Goal: Task Accomplishment & Management: Manage account settings

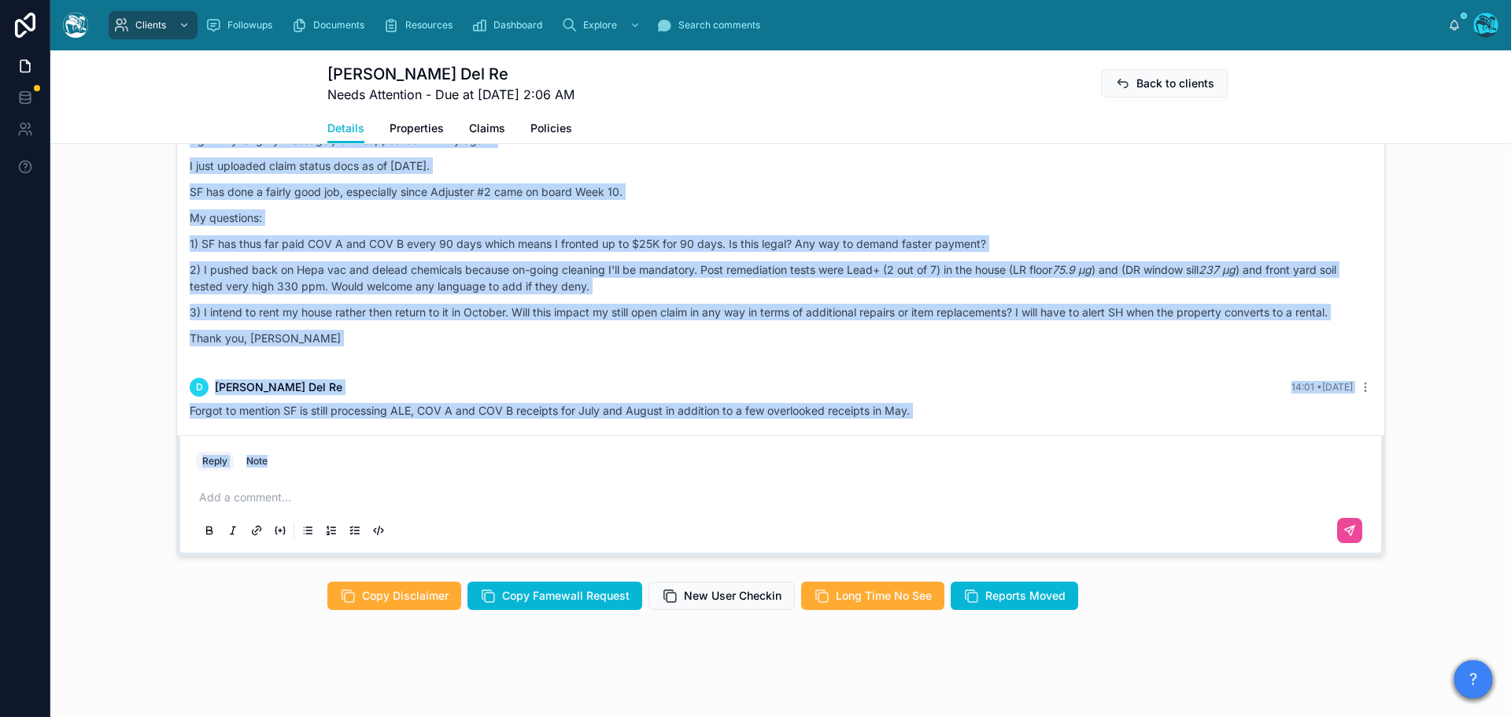
scroll to position [391, 0]
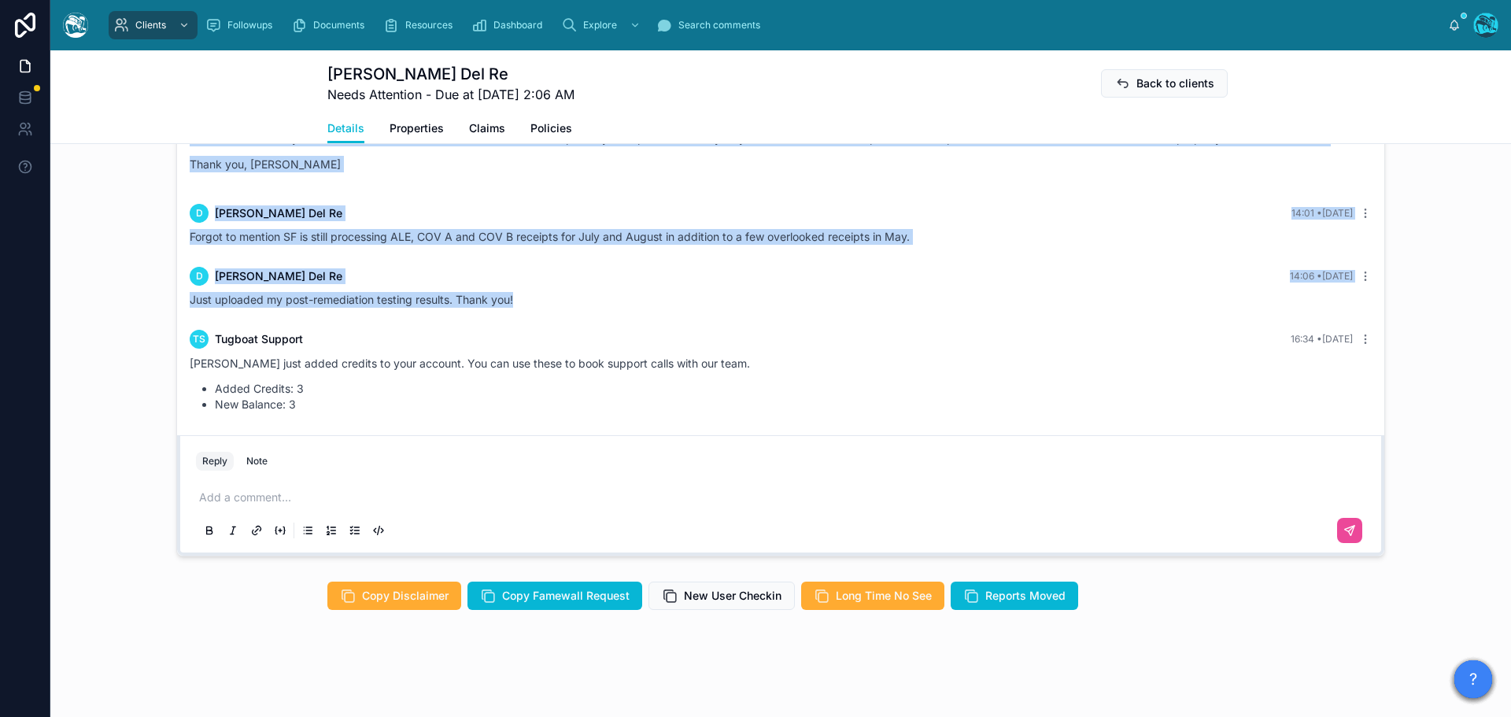
drag, startPoint x: 540, startPoint y: 285, endPoint x: 696, endPoint y: 309, distance: 157.7
click at [696, 309] on div "[DATE] Hello [PERSON_NAME], welcome to [GEOGRAPHIC_DATA]. We're glad you found …" at bounding box center [780, 31] width 1207 height 807
copy div "L Ipsumdo Sit Am 96:70 • Conse Adi - el seddoei tempori utla etdoloremag. Aliq …"
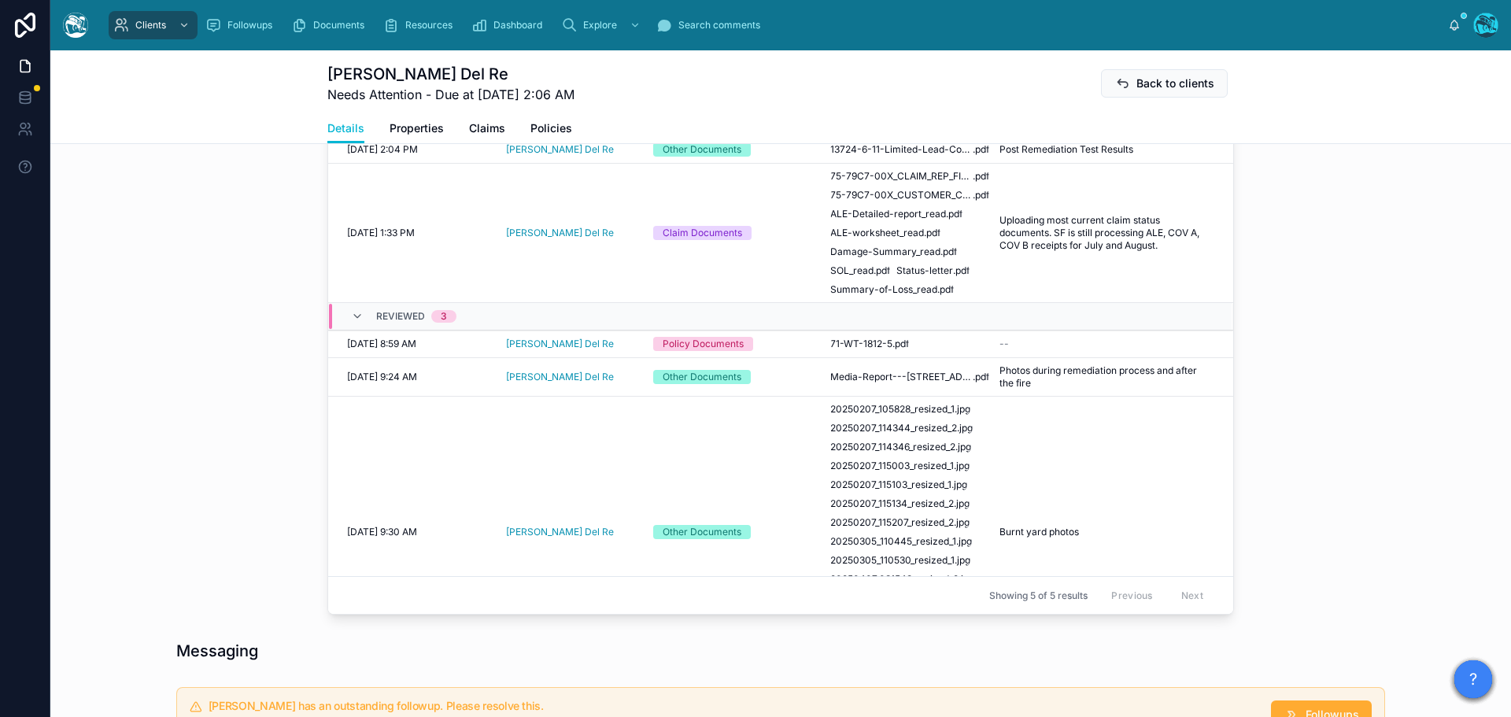
scroll to position [636, 0]
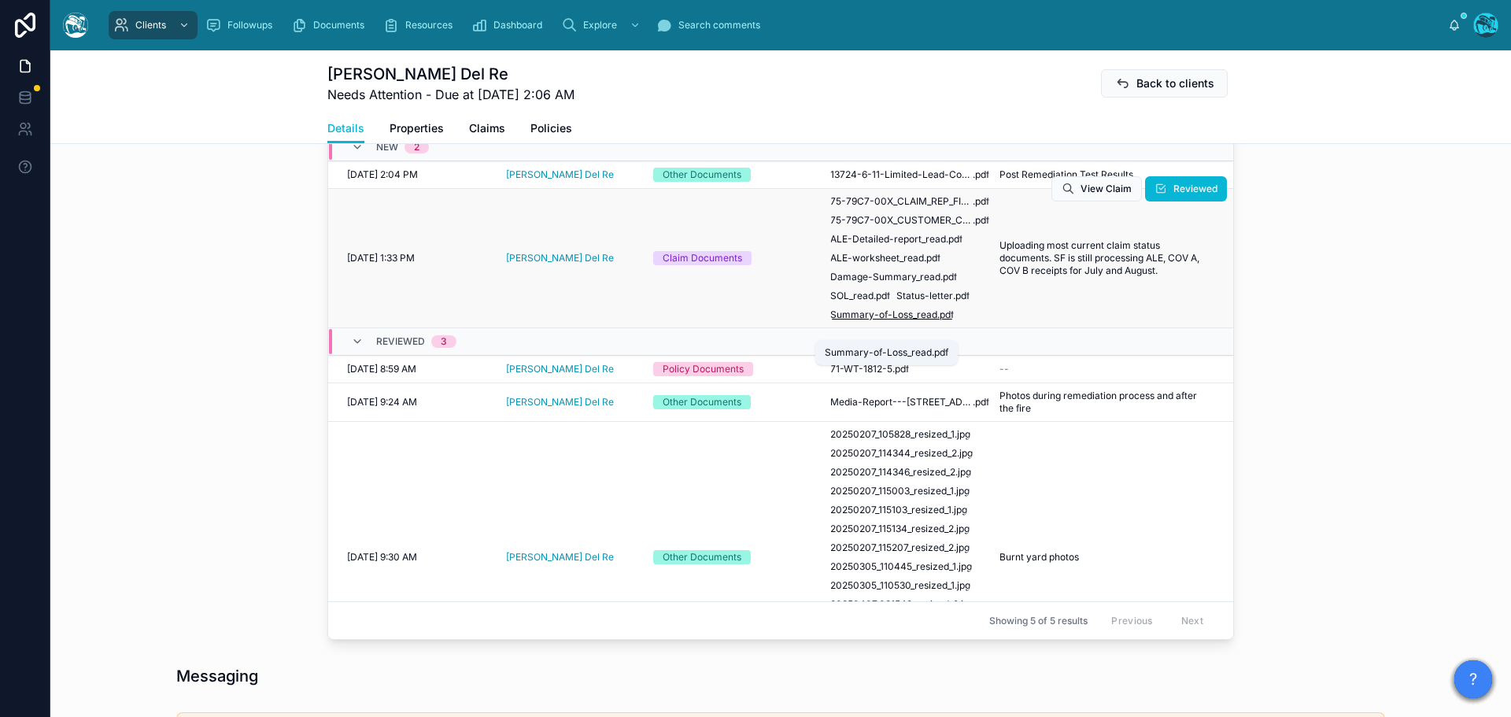
click at [937, 321] on span ".pdf" at bounding box center [945, 315] width 17 height 13
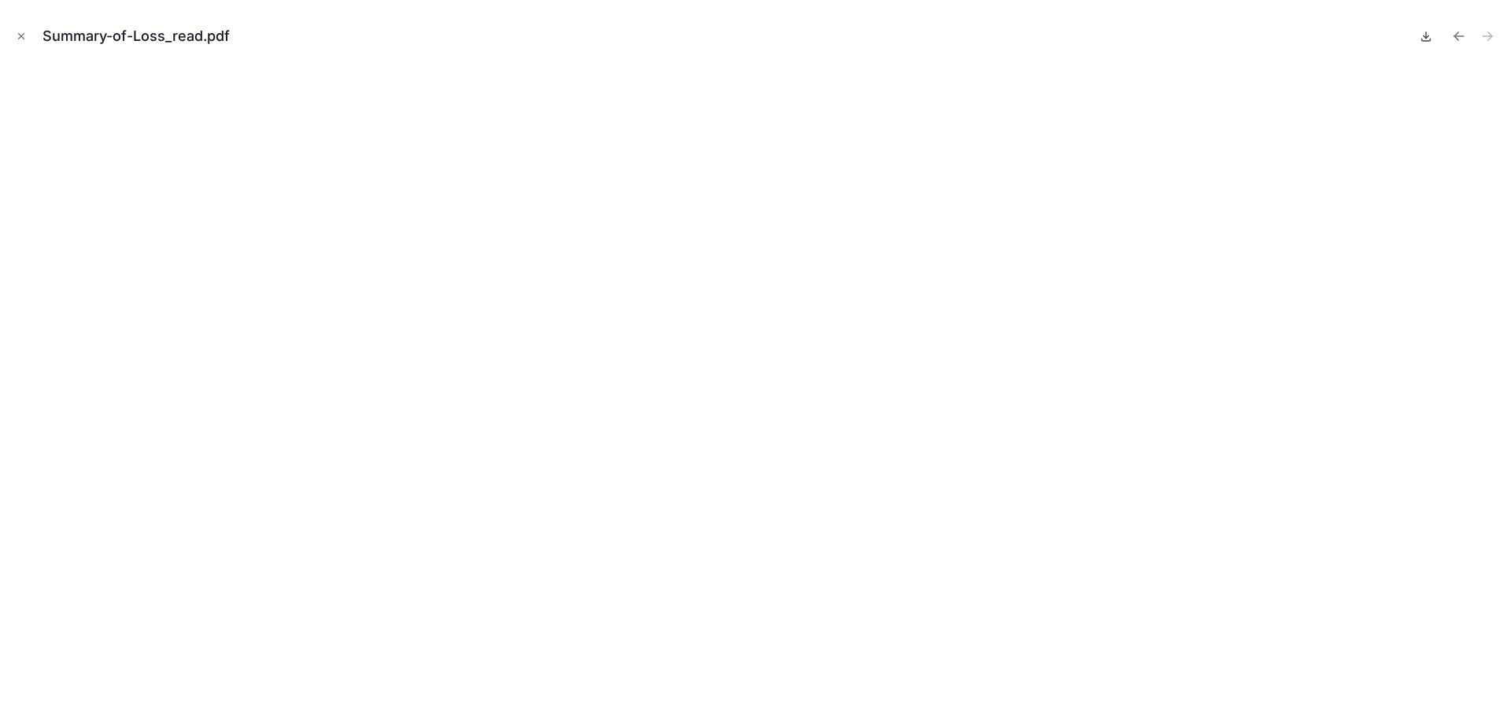
click at [1424, 39] on icon at bounding box center [1426, 36] width 13 height 13
click at [1457, 37] on icon "Previous file" at bounding box center [1459, 36] width 16 height 16
click at [1425, 36] on icon at bounding box center [1426, 36] width 13 height 13
click at [1461, 35] on icon "Previous file" at bounding box center [1459, 36] width 16 height 16
click at [1422, 37] on icon at bounding box center [1426, 36] width 13 height 13
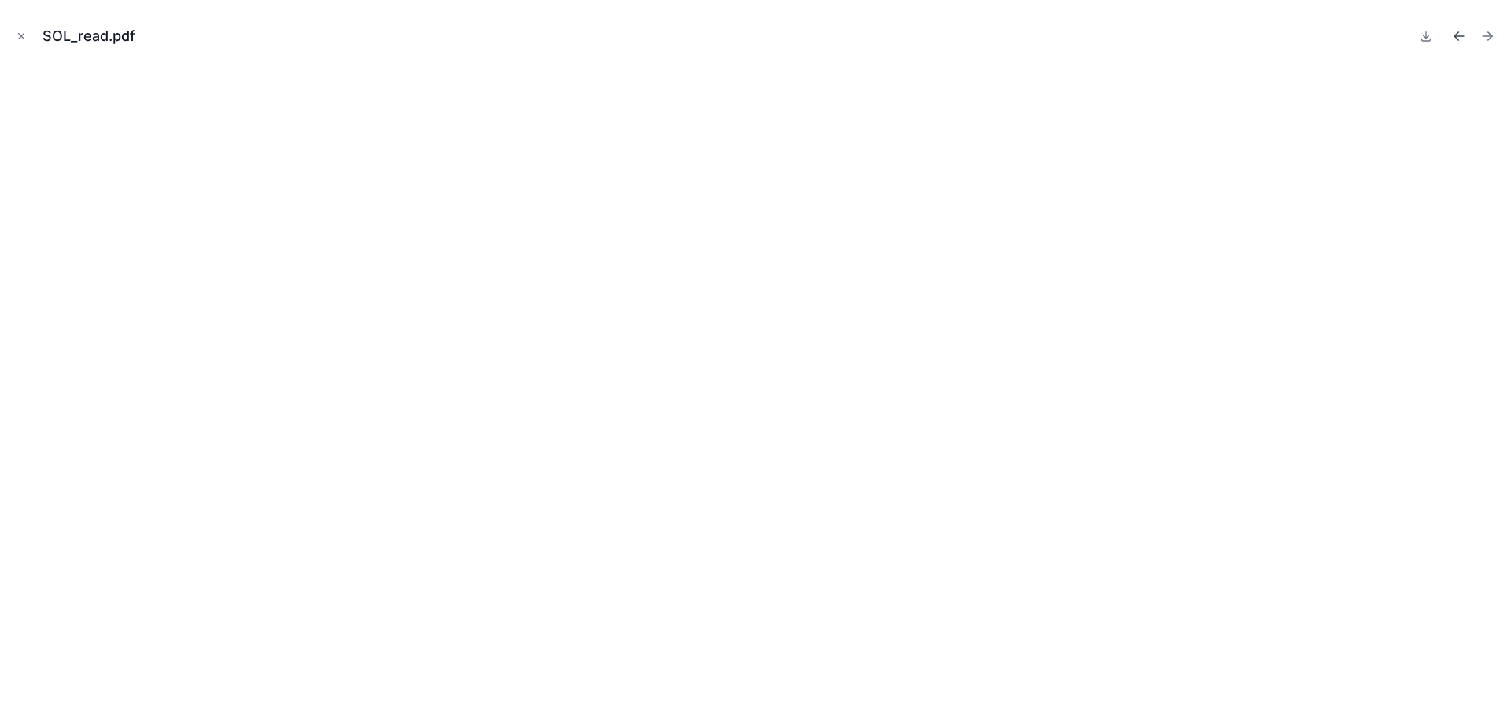
click at [1458, 35] on icon "Previous file" at bounding box center [1459, 36] width 16 height 16
click at [1425, 36] on icon at bounding box center [1426, 36] width 13 height 13
click at [1458, 35] on icon "Previous file" at bounding box center [1459, 36] width 16 height 16
click at [1425, 38] on icon at bounding box center [1427, 36] width 6 height 2
click at [1458, 35] on icon "Previous file" at bounding box center [1459, 36] width 16 height 16
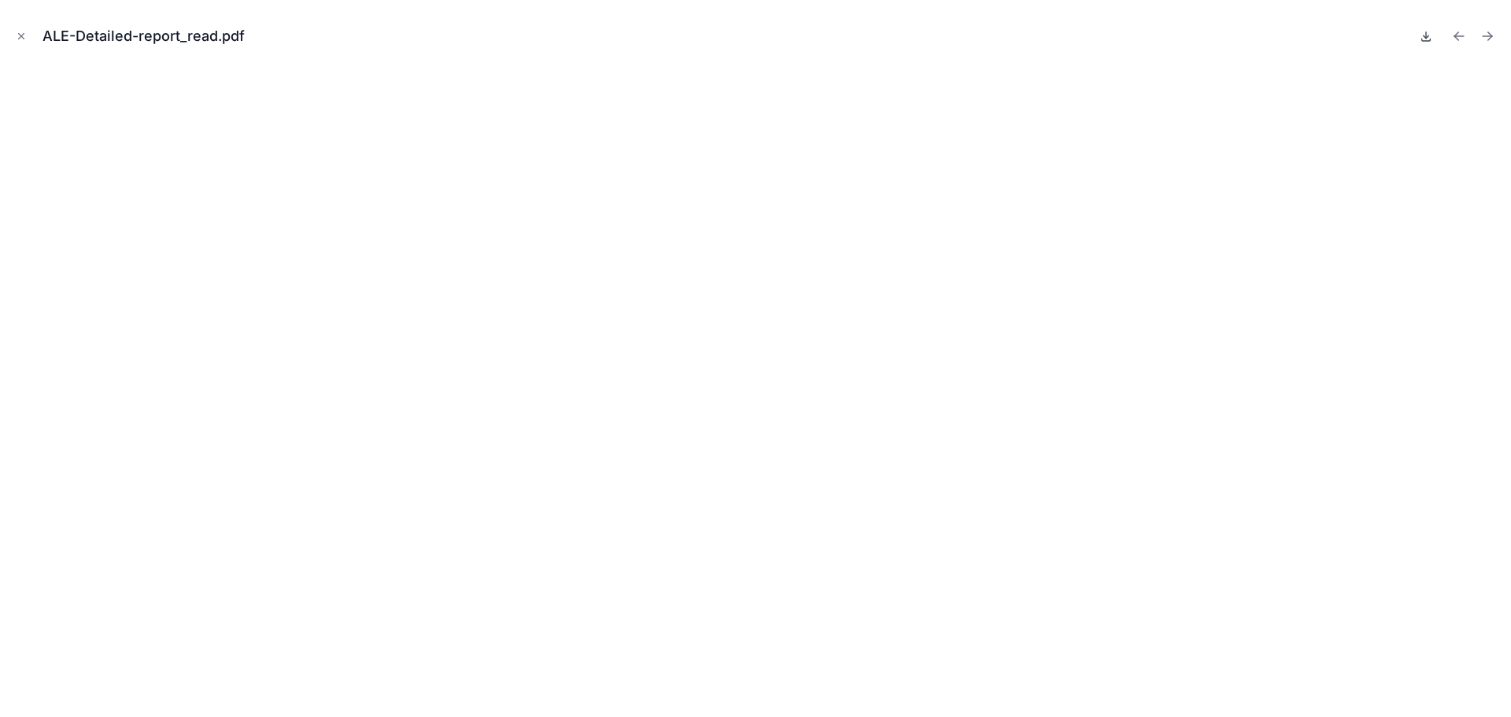
click at [1427, 38] on icon at bounding box center [1427, 36] width 6 height 2
click at [1460, 37] on icon "Previous file" at bounding box center [1459, 36] width 16 height 16
click at [1425, 36] on icon at bounding box center [1427, 36] width 6 height 2
click at [1459, 35] on icon "Previous file" at bounding box center [1459, 36] width 16 height 16
click at [1425, 38] on icon at bounding box center [1427, 36] width 6 height 2
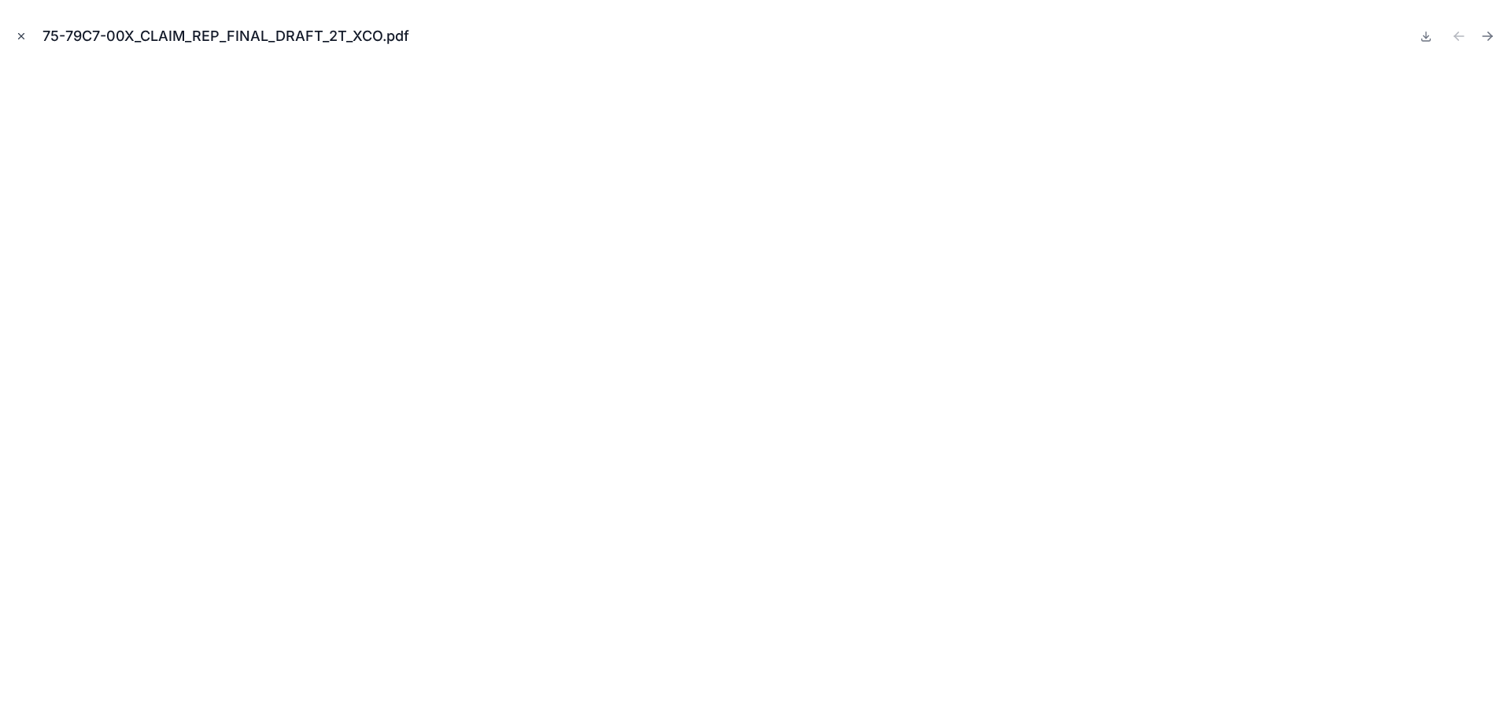
click at [20, 39] on icon "Close modal" at bounding box center [21, 36] width 11 height 11
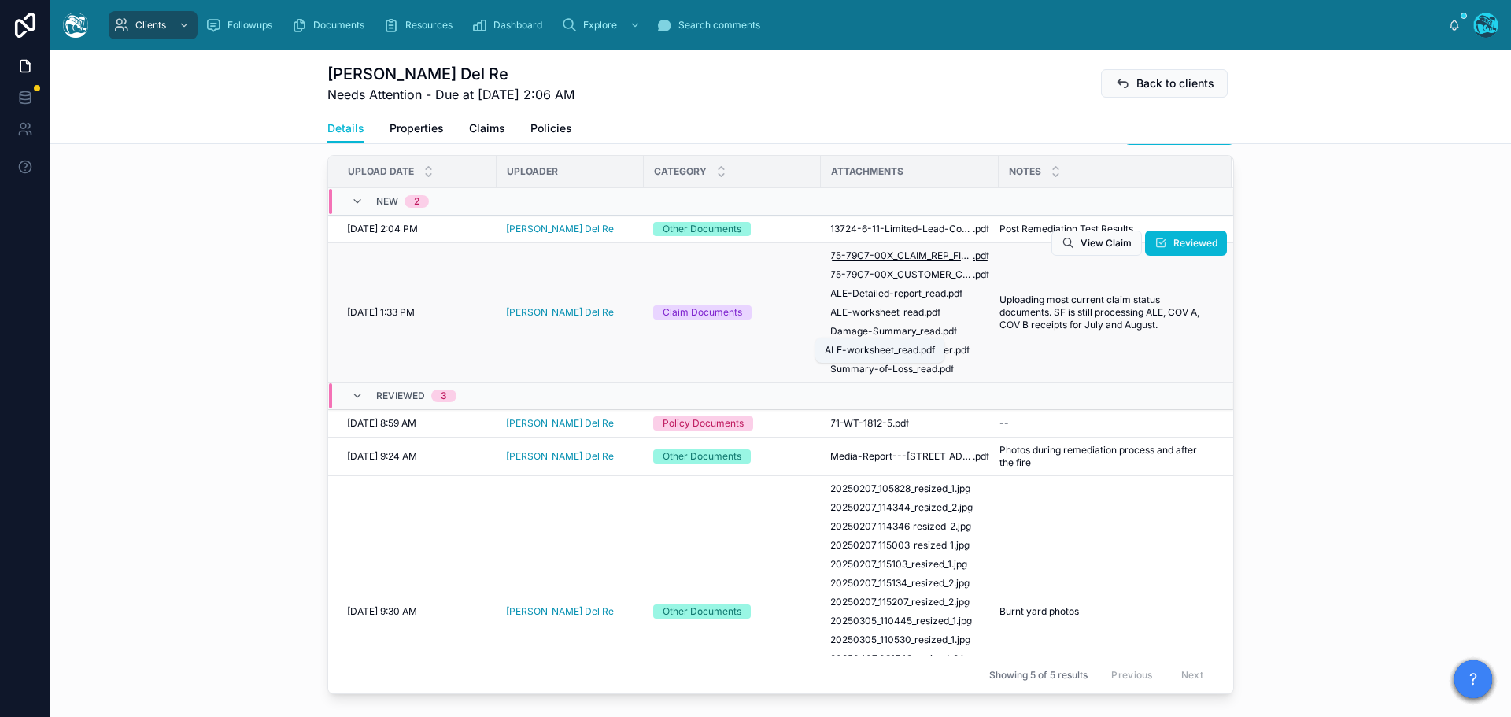
scroll to position [557, 0]
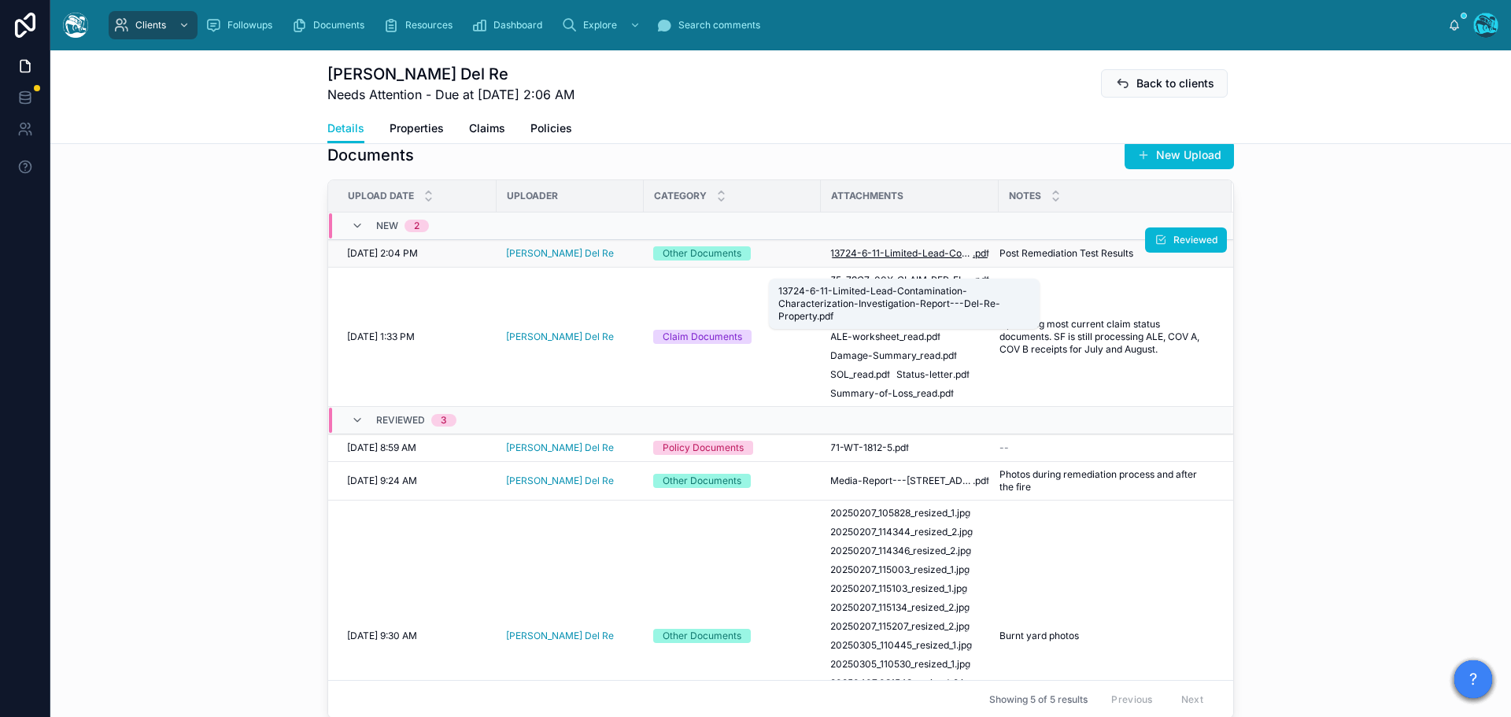
click at [889, 260] on span "13724-6-11-Limited-Lead-Contamination-Characterization-Investigation-Report---D…" at bounding box center [901, 253] width 142 height 13
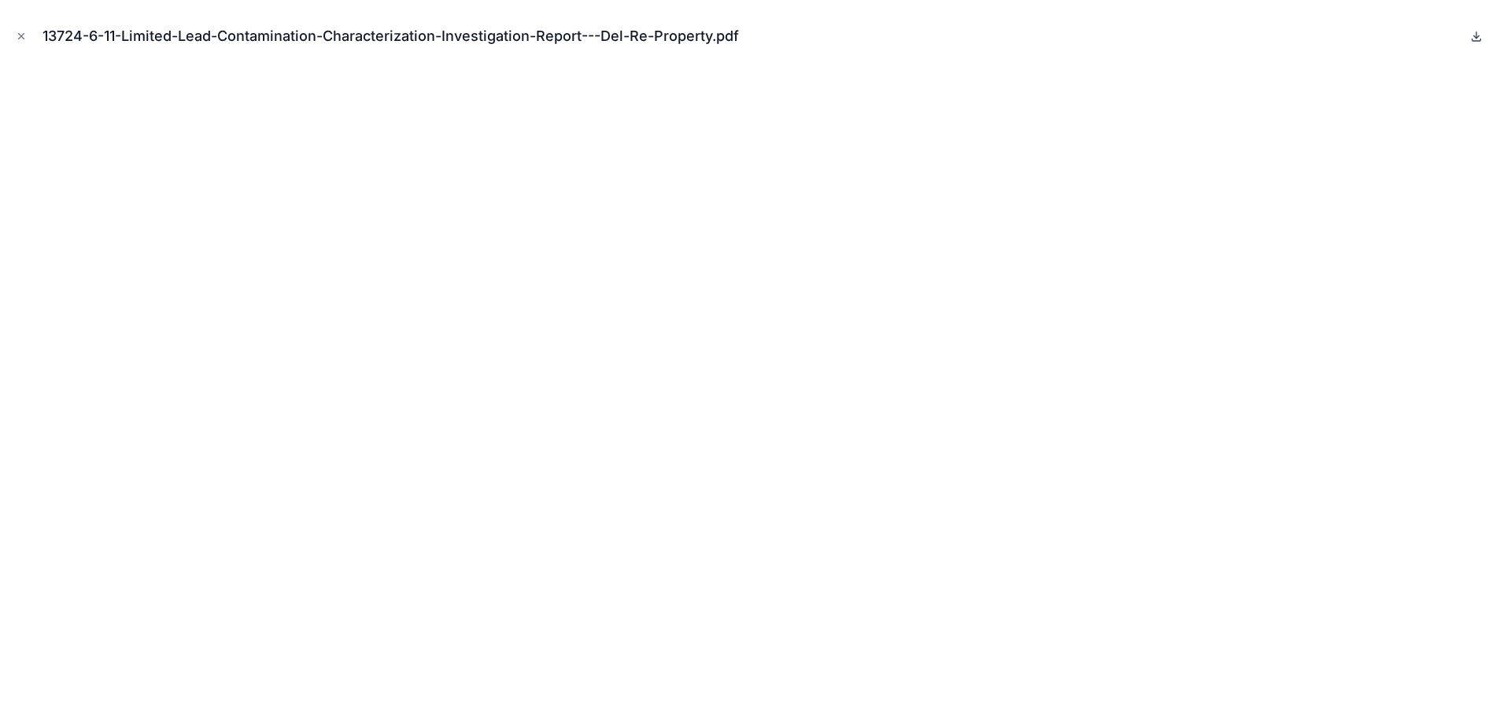
click at [1477, 34] on icon at bounding box center [1476, 36] width 13 height 13
drag, startPoint x: 20, startPoint y: 35, endPoint x: 441, endPoint y: 135, distance: 433.0
click at [20, 35] on icon "Close modal" at bounding box center [22, 37] width 6 height 6
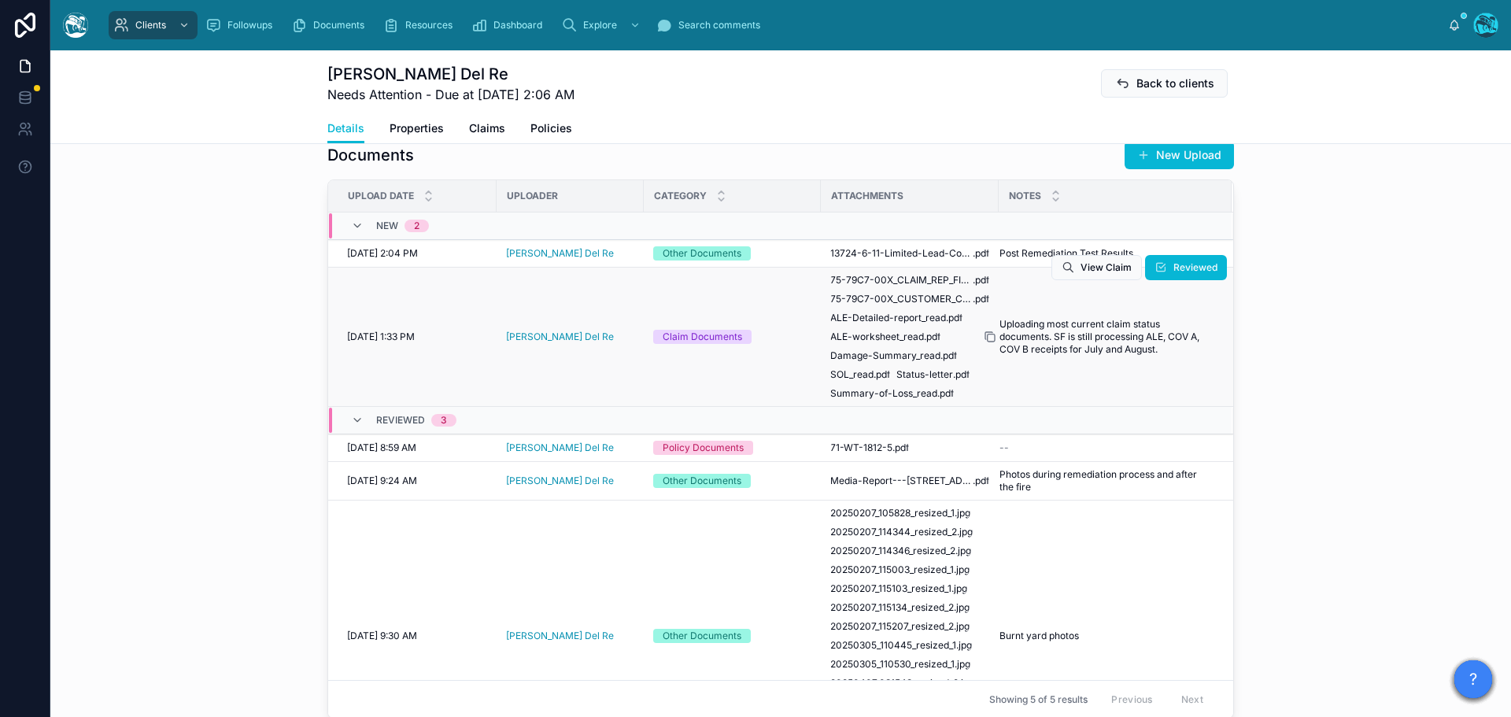
click at [985, 343] on icon at bounding box center [990, 337] width 13 height 13
click at [1174, 246] on span "Reviewed" at bounding box center [1196, 240] width 44 height 13
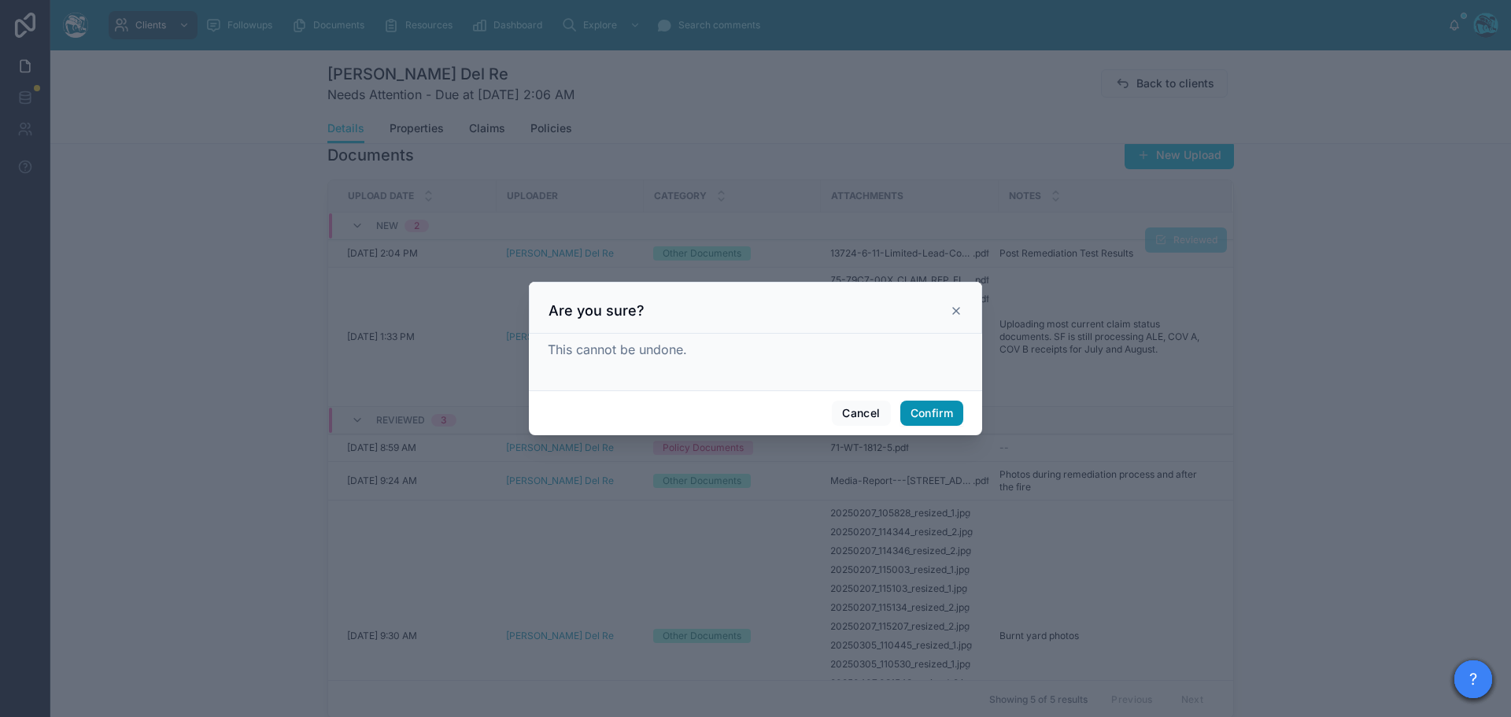
click at [942, 412] on button "Confirm" at bounding box center [931, 413] width 63 height 25
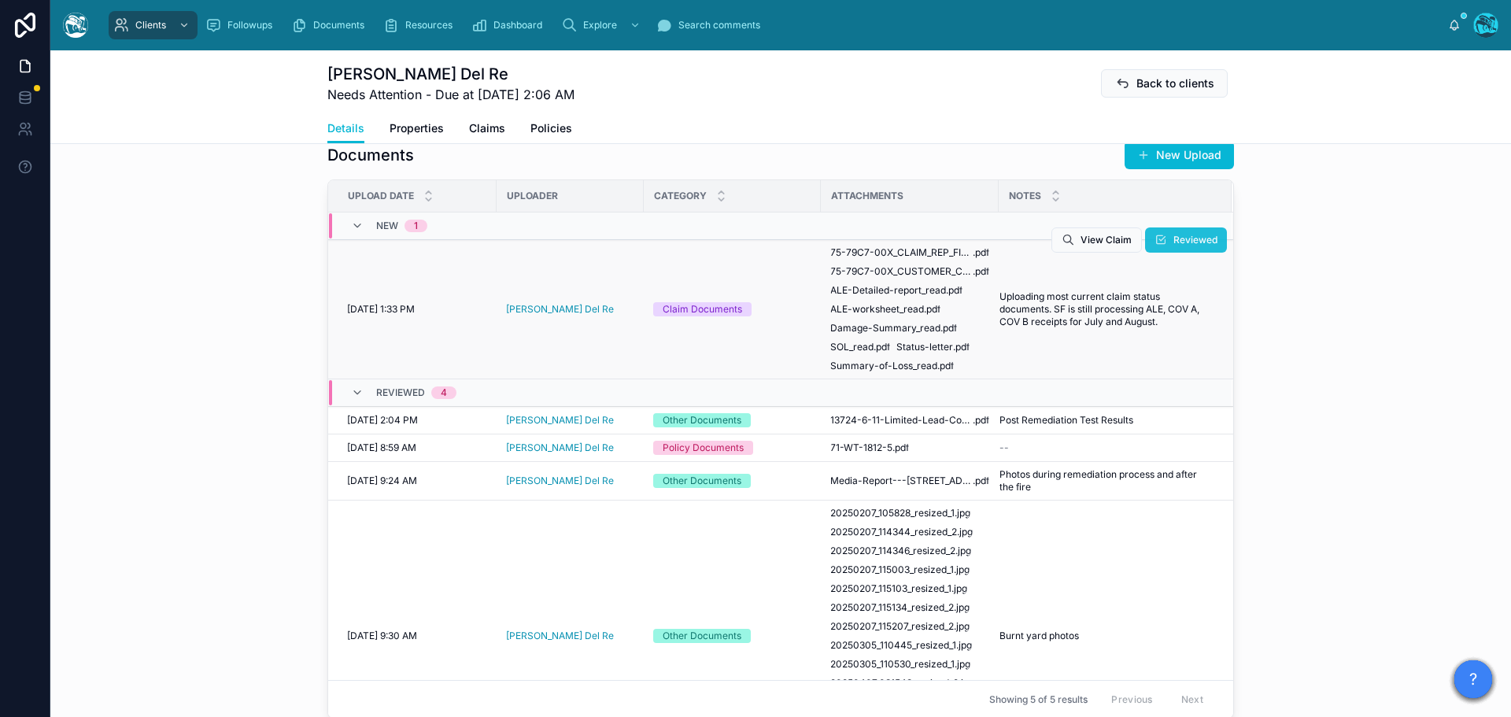
click at [1174, 246] on span "Reviewed" at bounding box center [1196, 240] width 44 height 13
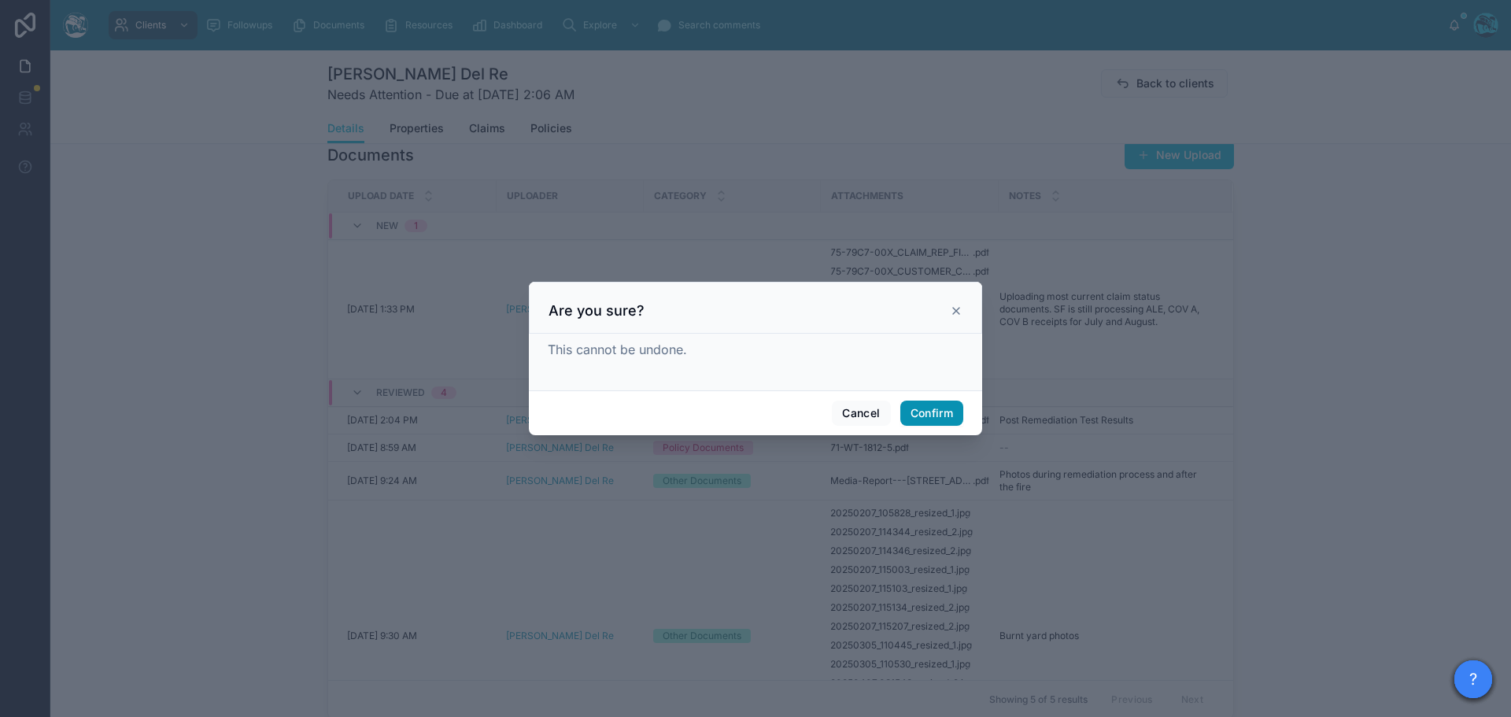
click at [928, 412] on button "Confirm" at bounding box center [931, 413] width 63 height 25
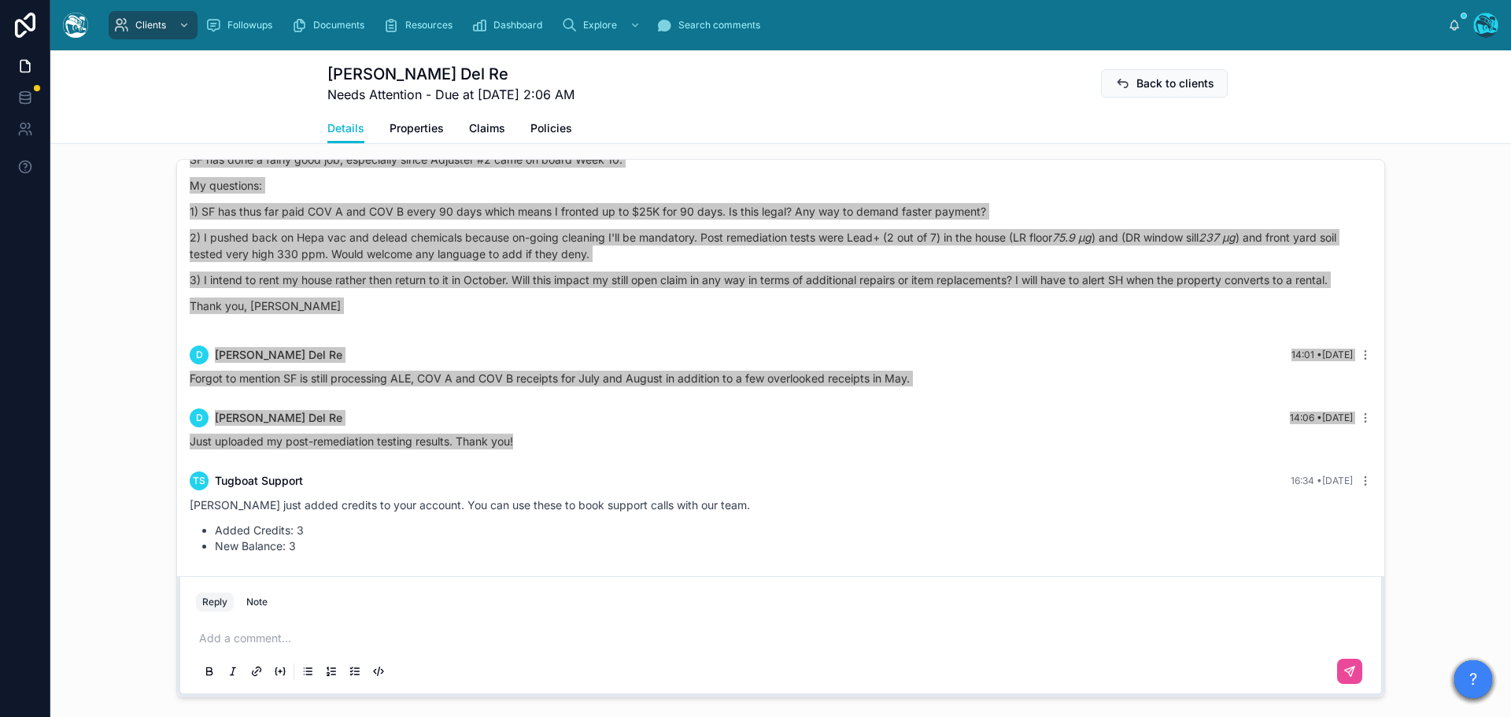
scroll to position [1344, 0]
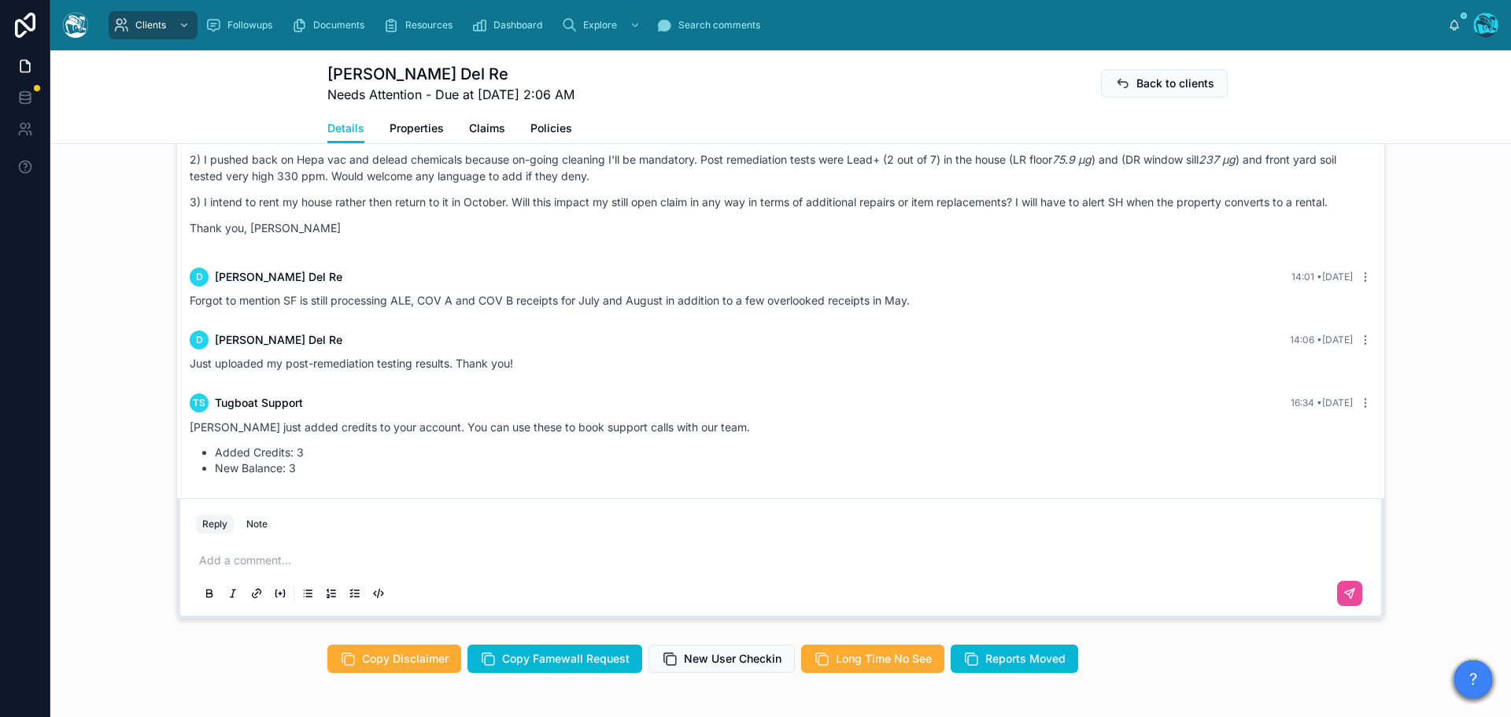
click at [242, 568] on p at bounding box center [784, 561] width 1170 height 16
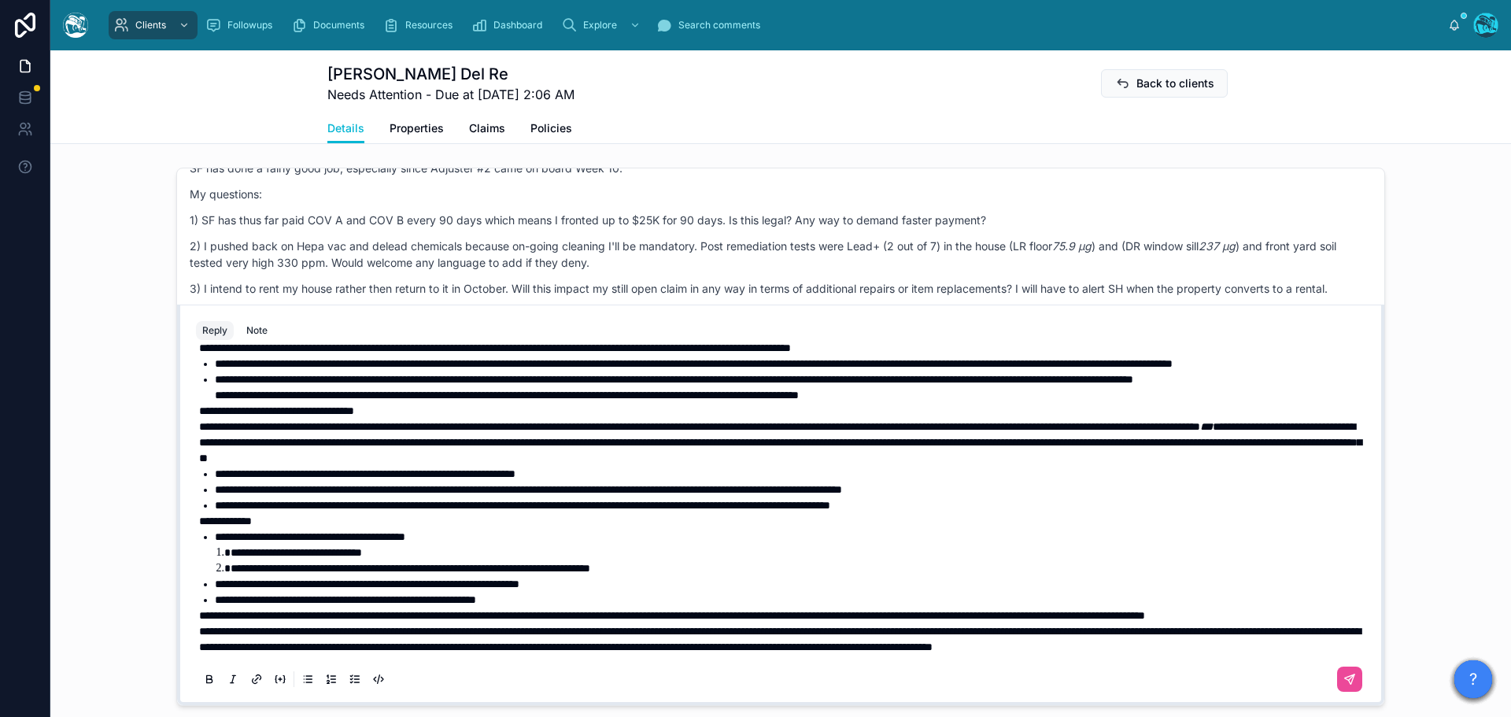
scroll to position [271, 0]
click at [199, 630] on span "**********" at bounding box center [780, 639] width 1162 height 27
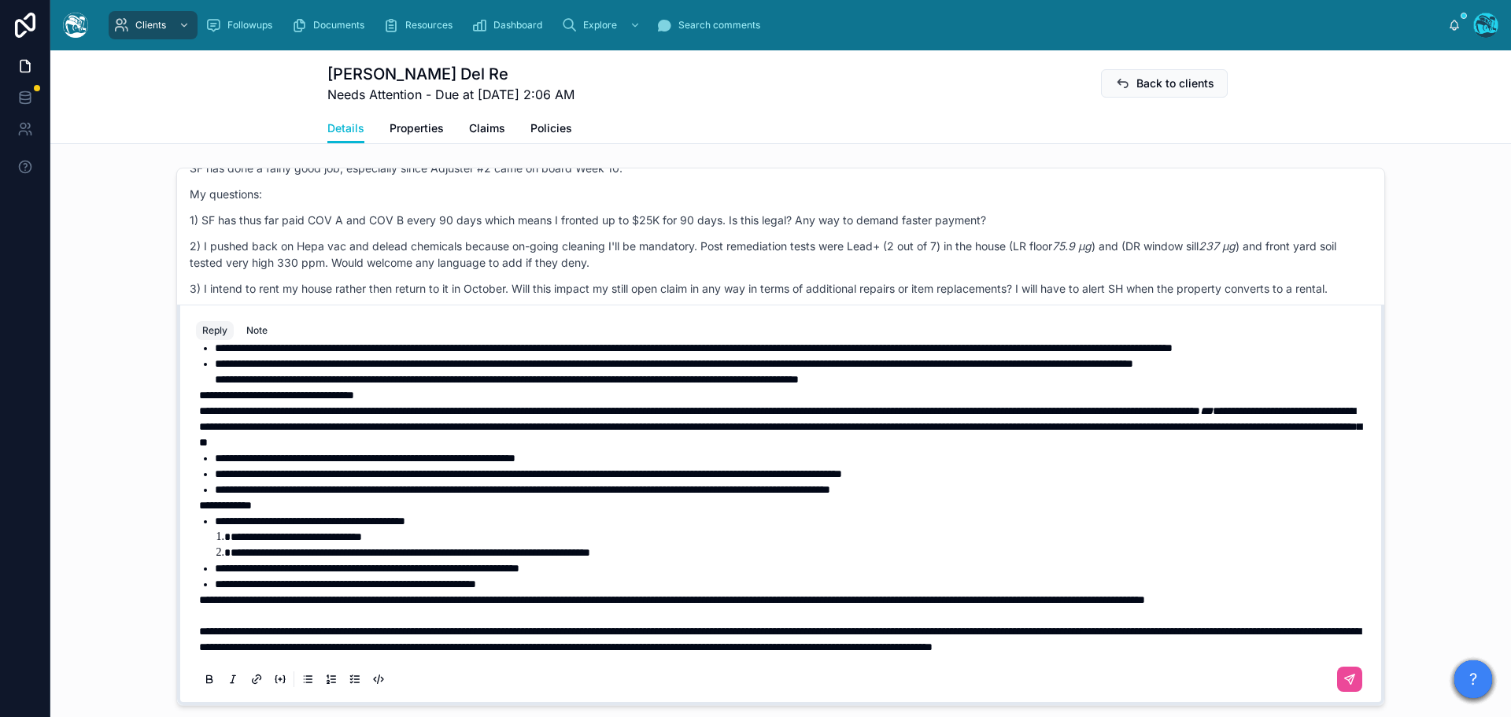
click at [199, 600] on span "**********" at bounding box center [672, 599] width 946 height 11
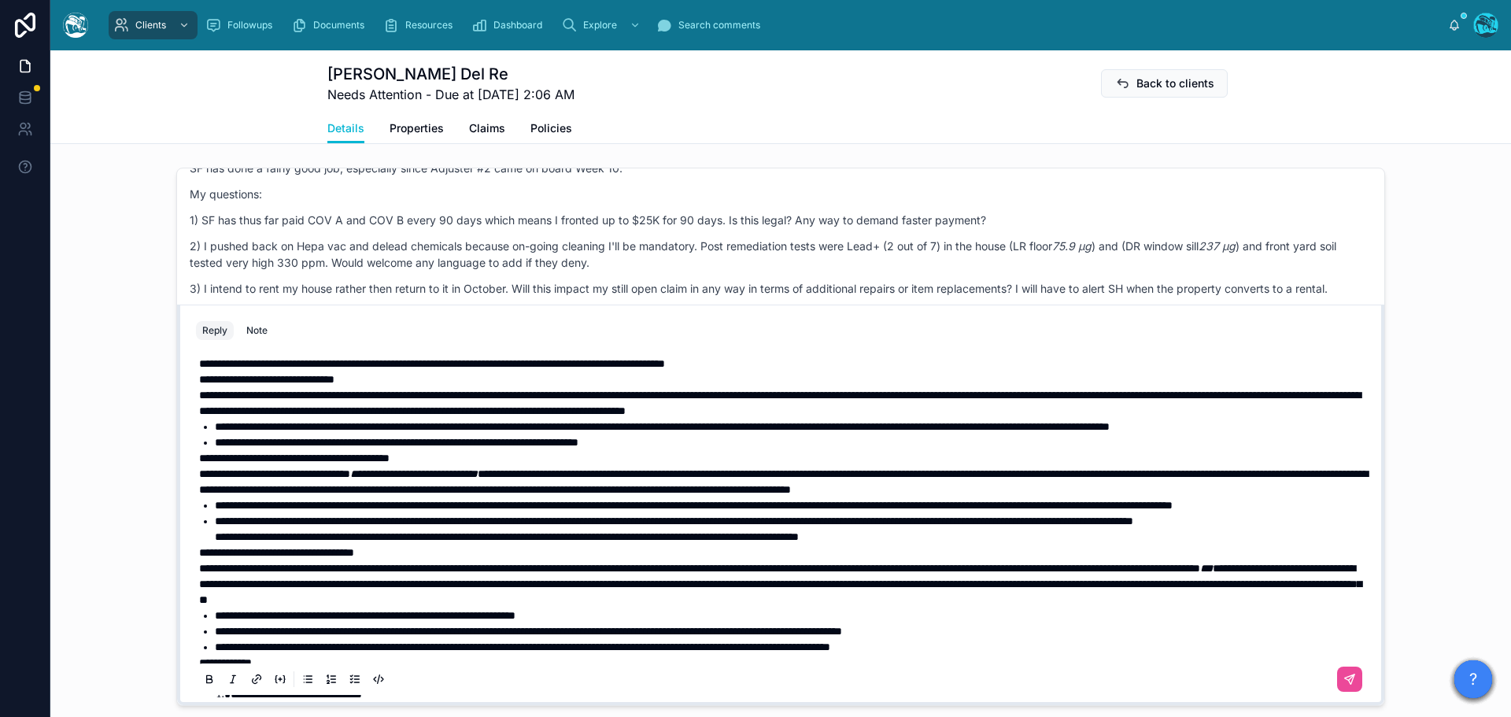
scroll to position [0, 0]
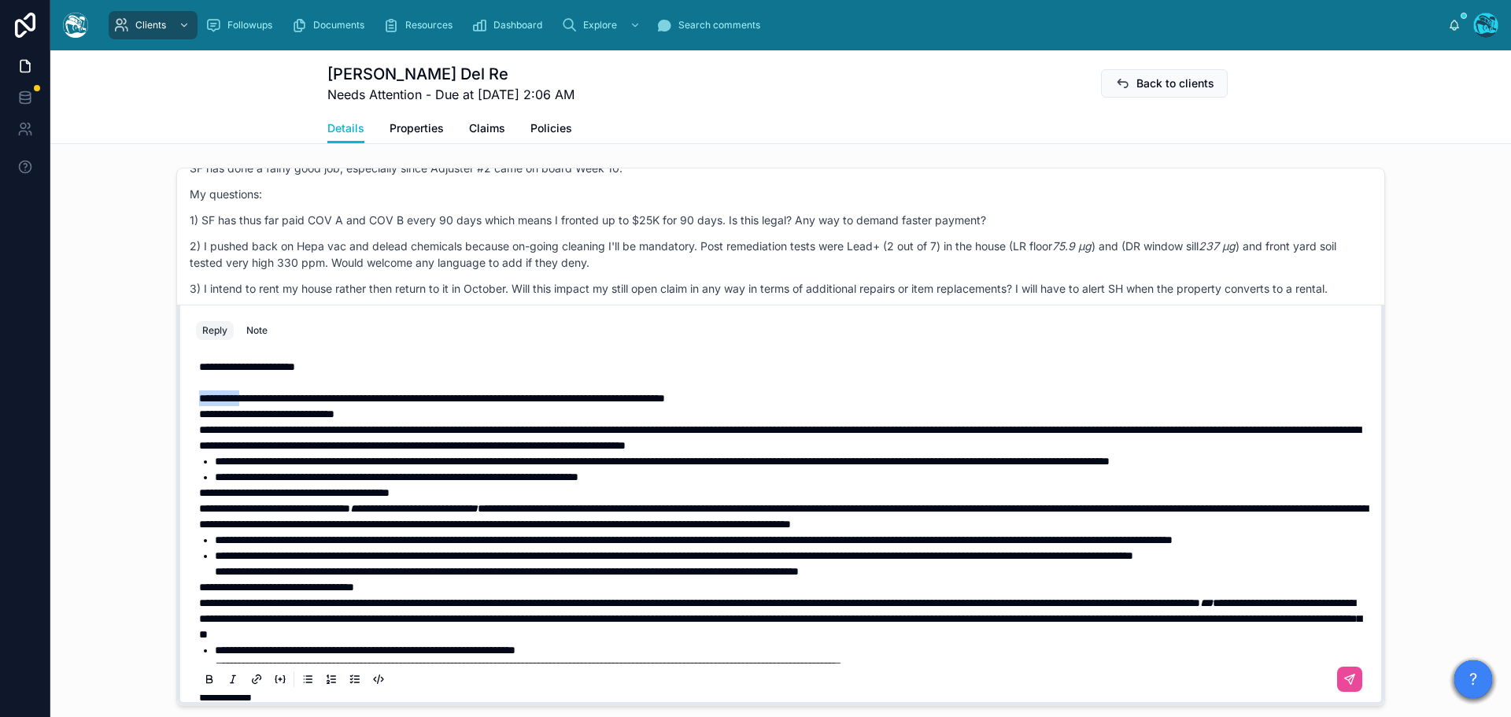
drag, startPoint x: 243, startPoint y: 415, endPoint x: 192, endPoint y: 414, distance: 51.2
click at [196, 414] on div "**********" at bounding box center [781, 626] width 1170 height 554
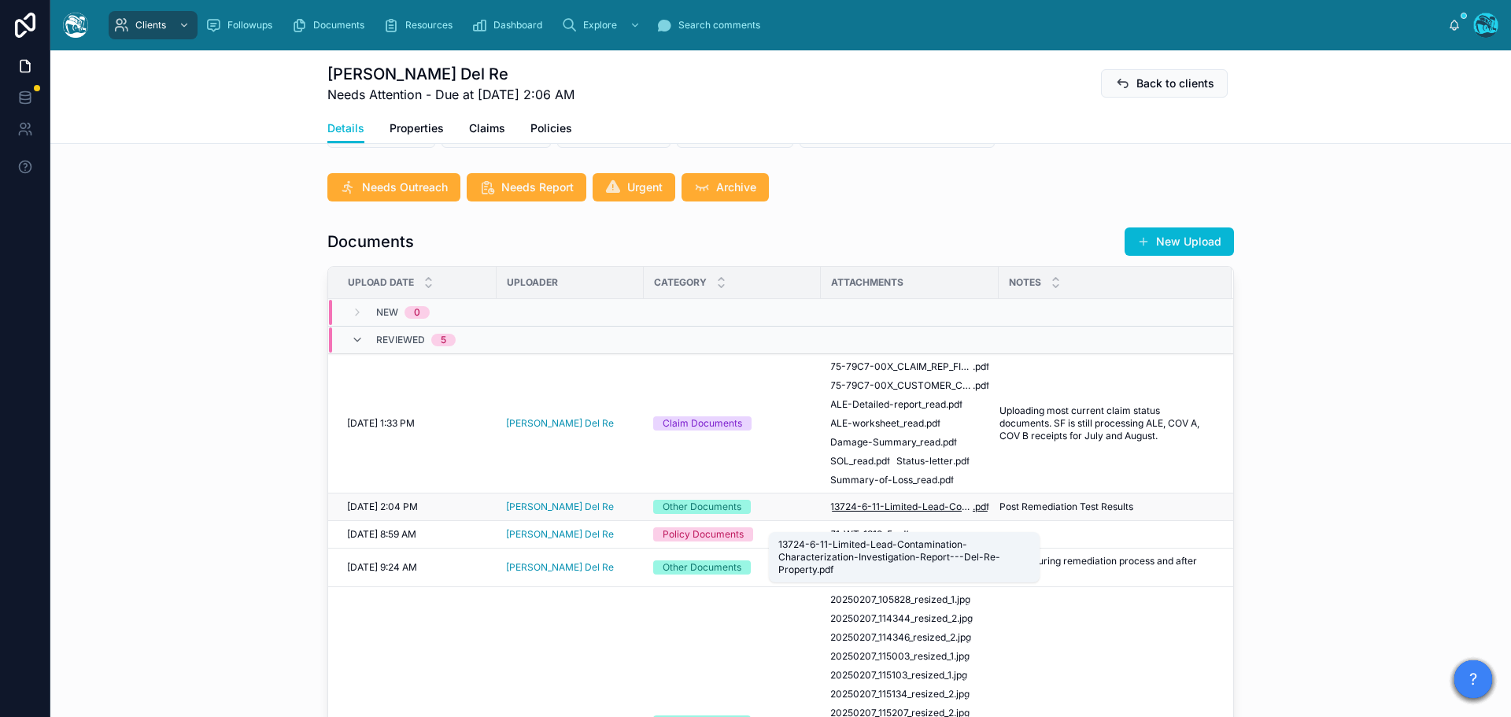
click at [924, 513] on span "13724-6-11-Limited-Lead-Contamination-Characterization-Investigation-Report---D…" at bounding box center [901, 507] width 142 height 13
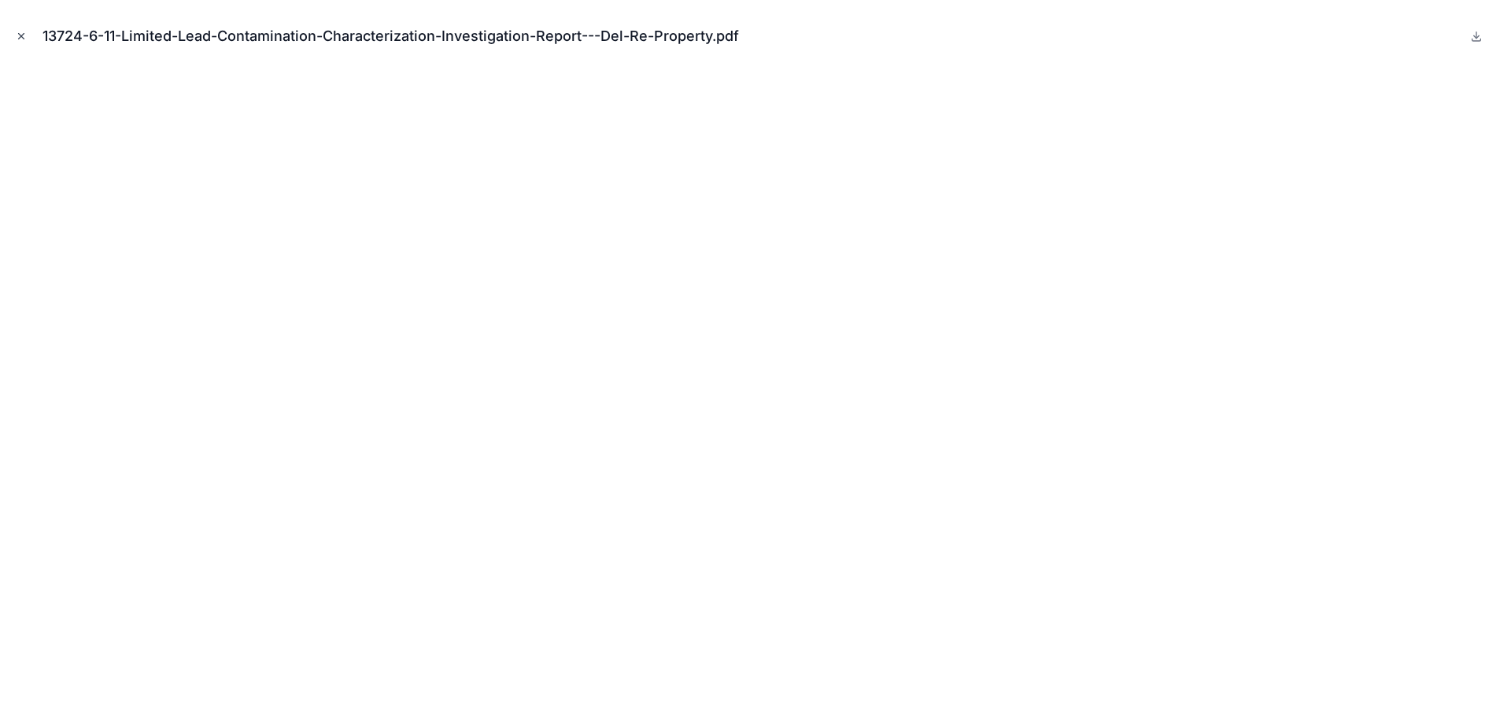
click at [20, 35] on icon "Close modal" at bounding box center [21, 36] width 11 height 11
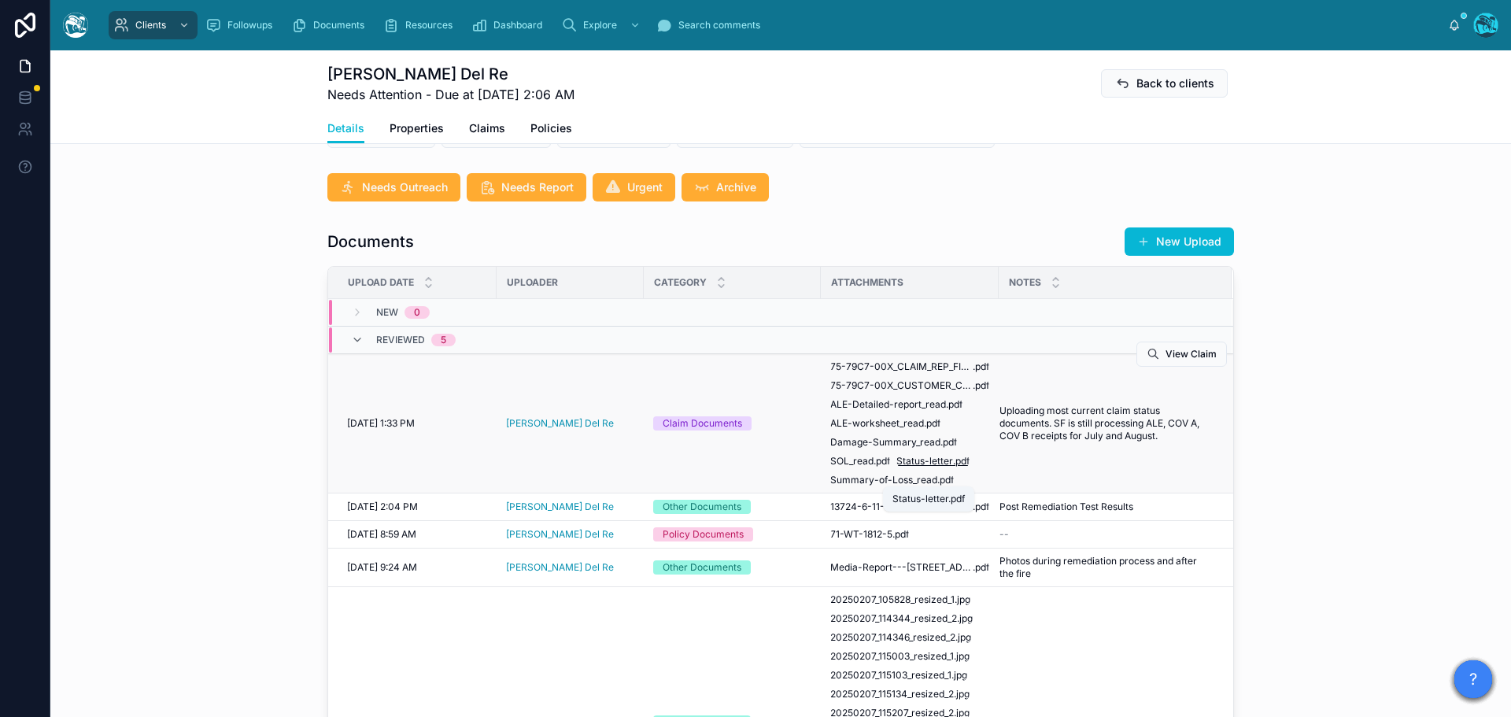
click at [953, 468] on span ".pdf" at bounding box center [961, 461] width 17 height 13
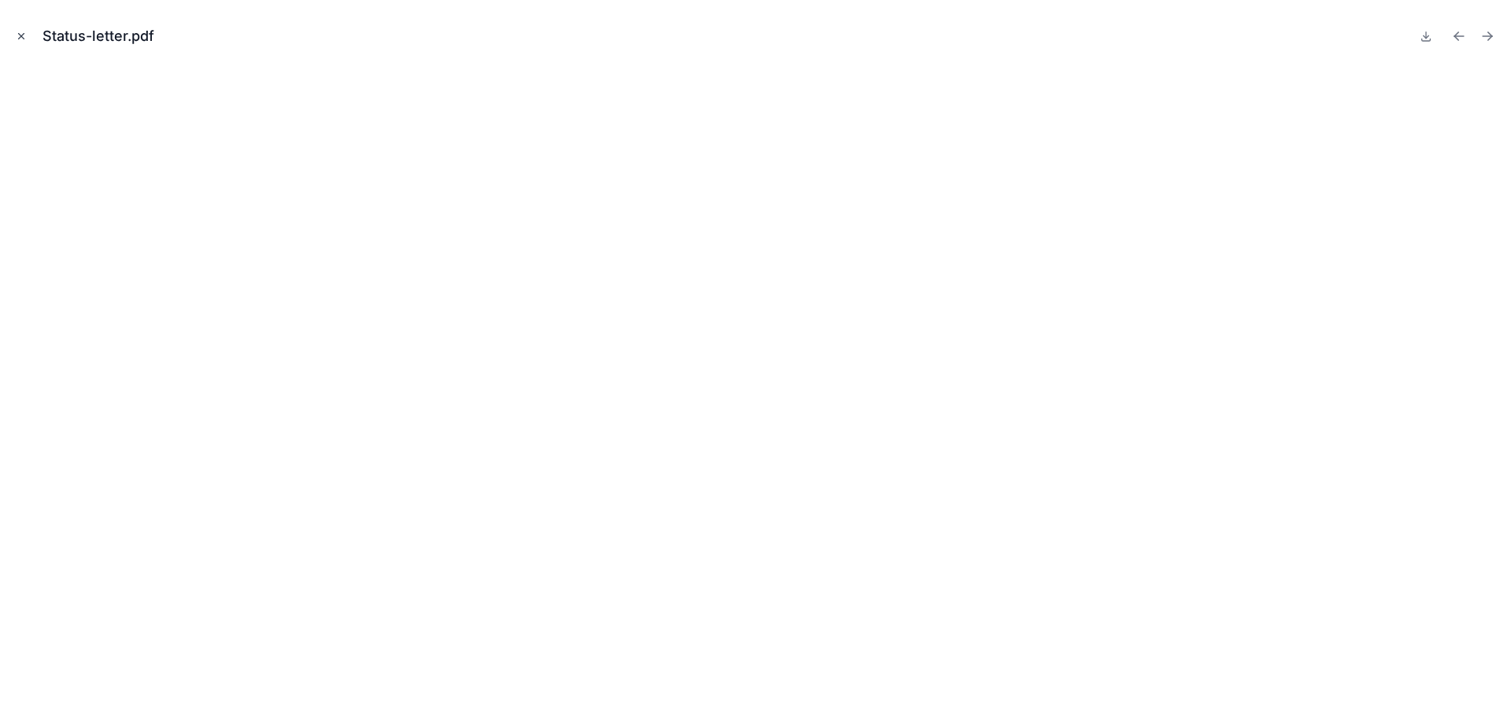
click at [22, 34] on icon "Close modal" at bounding box center [21, 36] width 11 height 11
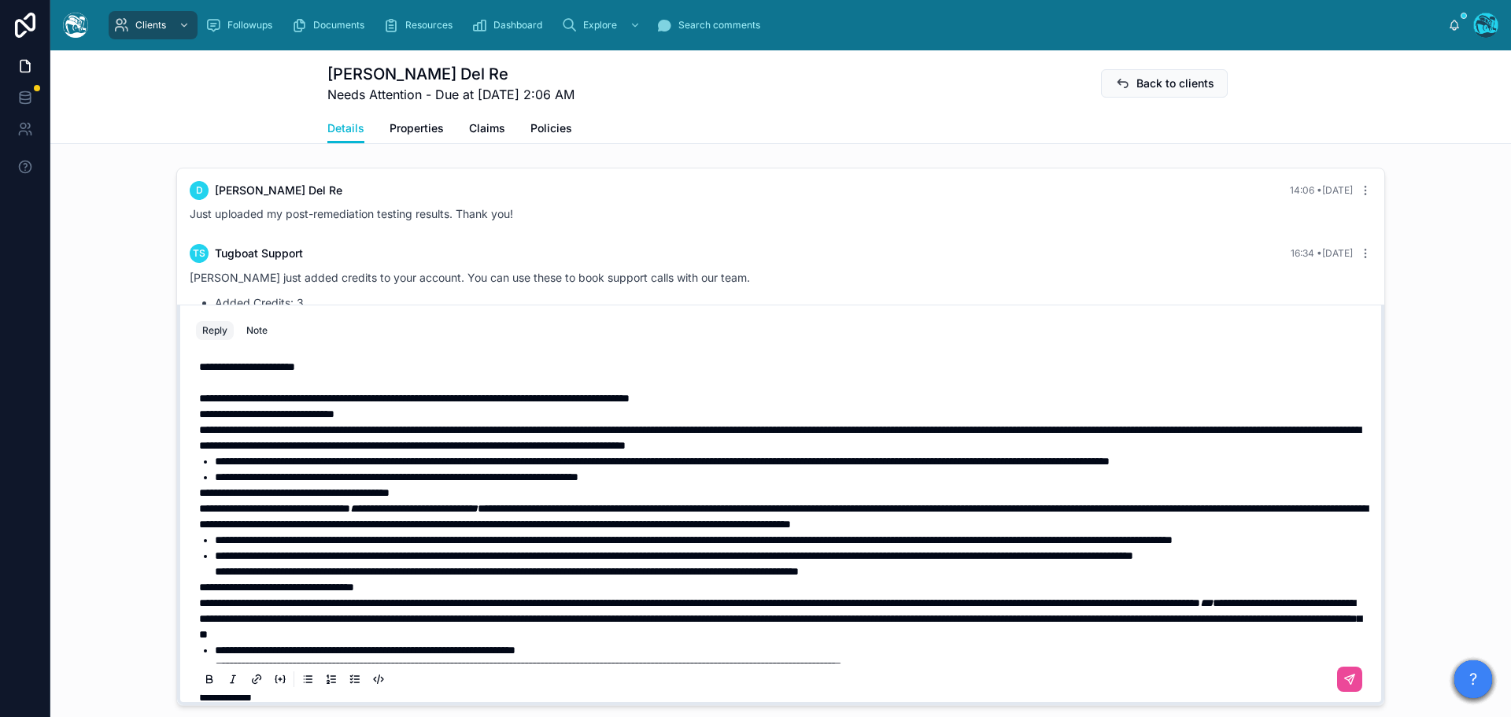
drag, startPoint x: 190, startPoint y: 430, endPoint x: 327, endPoint y: 450, distance: 138.5
click at [350, 457] on div "**********" at bounding box center [781, 626] width 1170 height 554
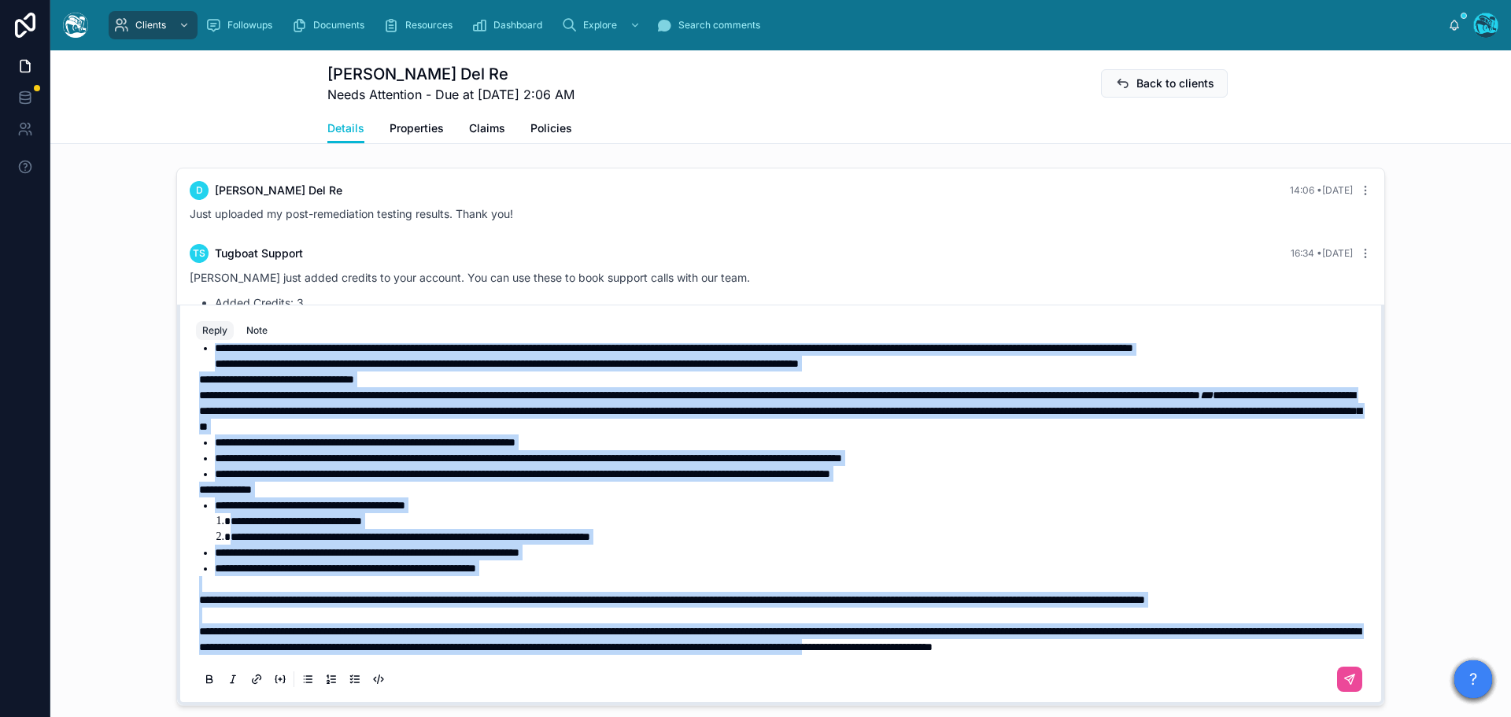
scroll to position [1423, 0]
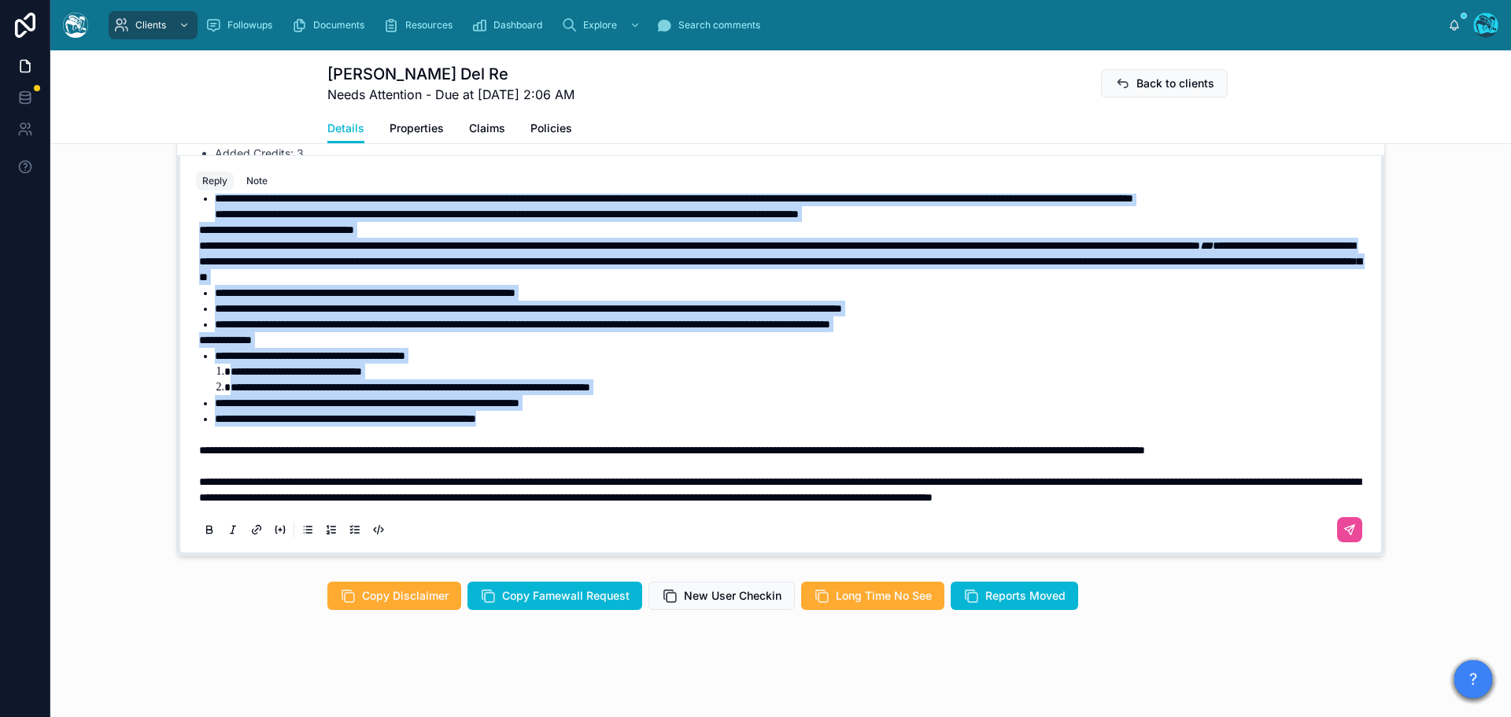
drag, startPoint x: 195, startPoint y: 429, endPoint x: 551, endPoint y: 390, distance: 357.9
click at [551, 390] on div "**********" at bounding box center [784, 254] width 1170 height 504
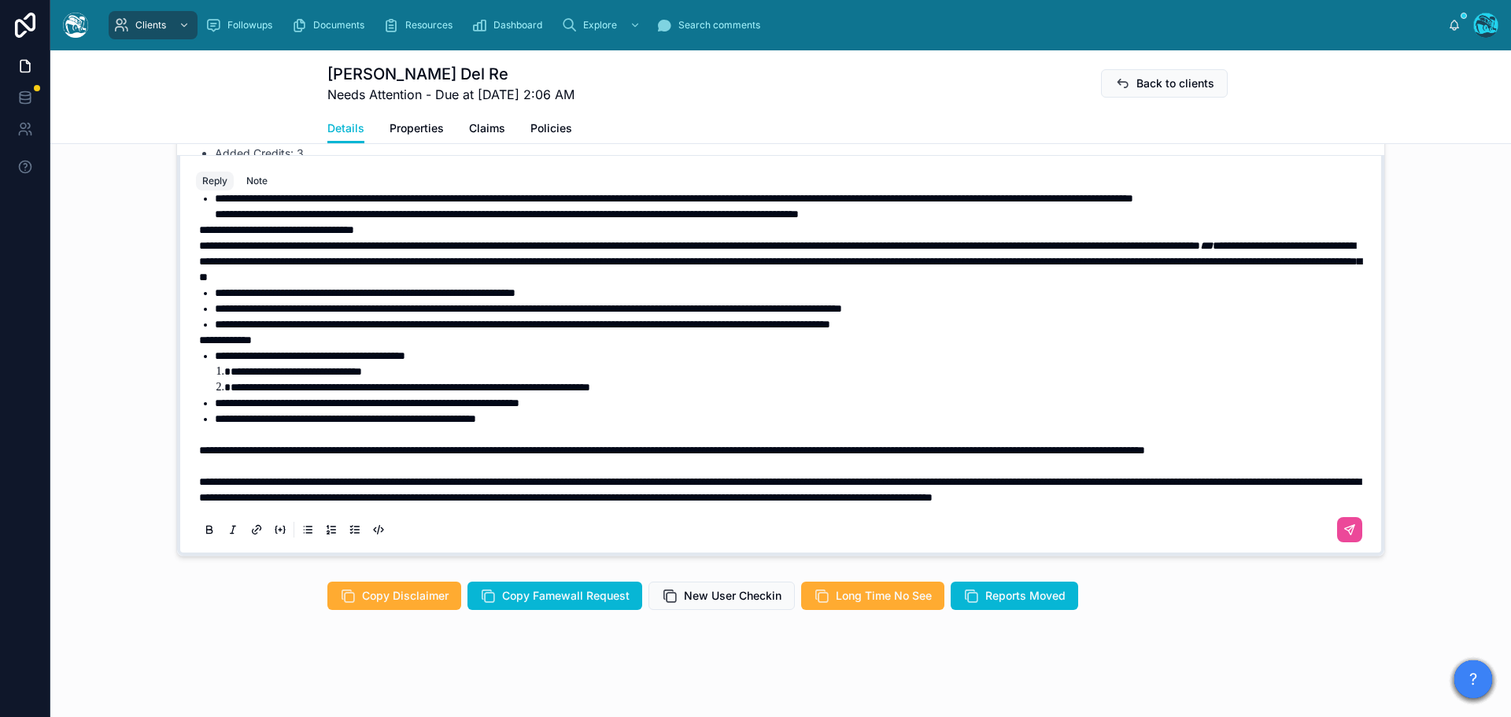
scroll to position [334, 0]
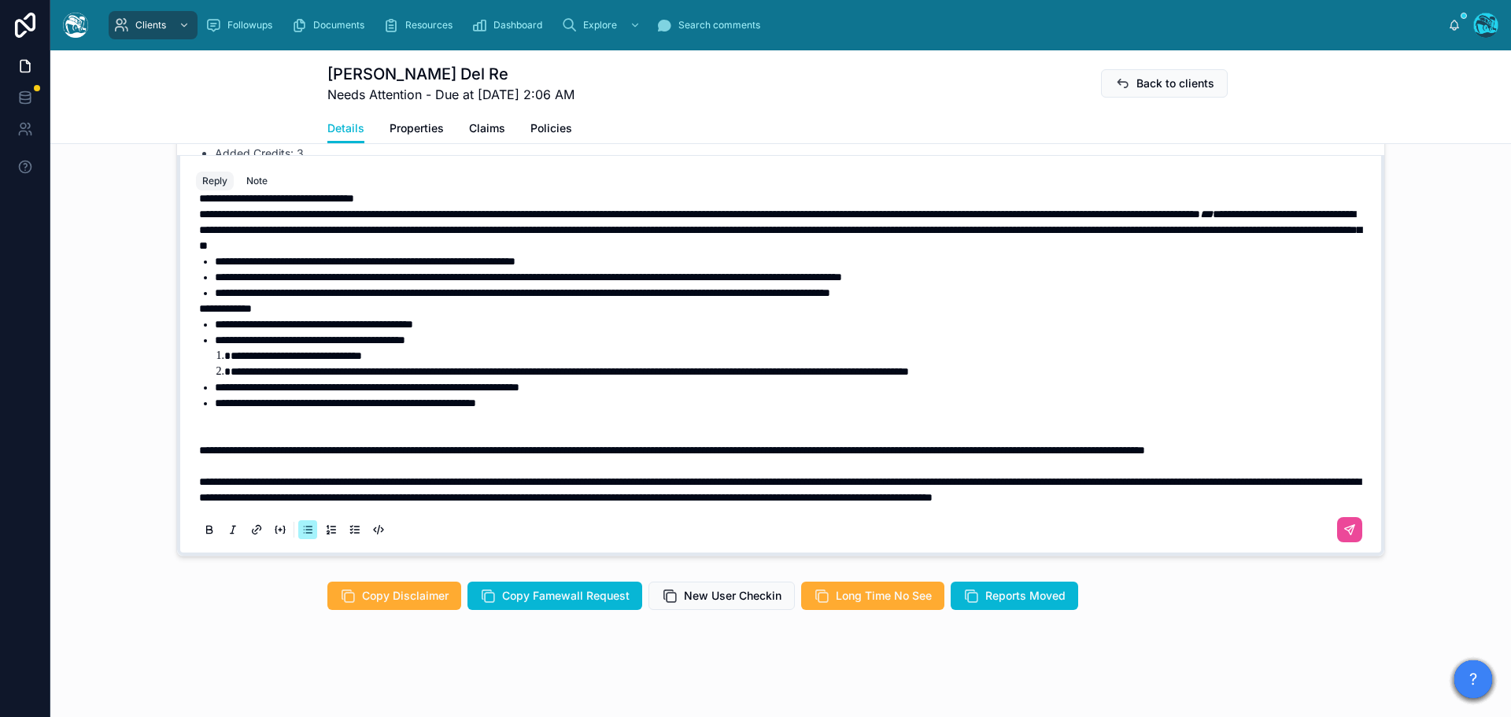
click at [337, 411] on p at bounding box center [784, 419] width 1170 height 16
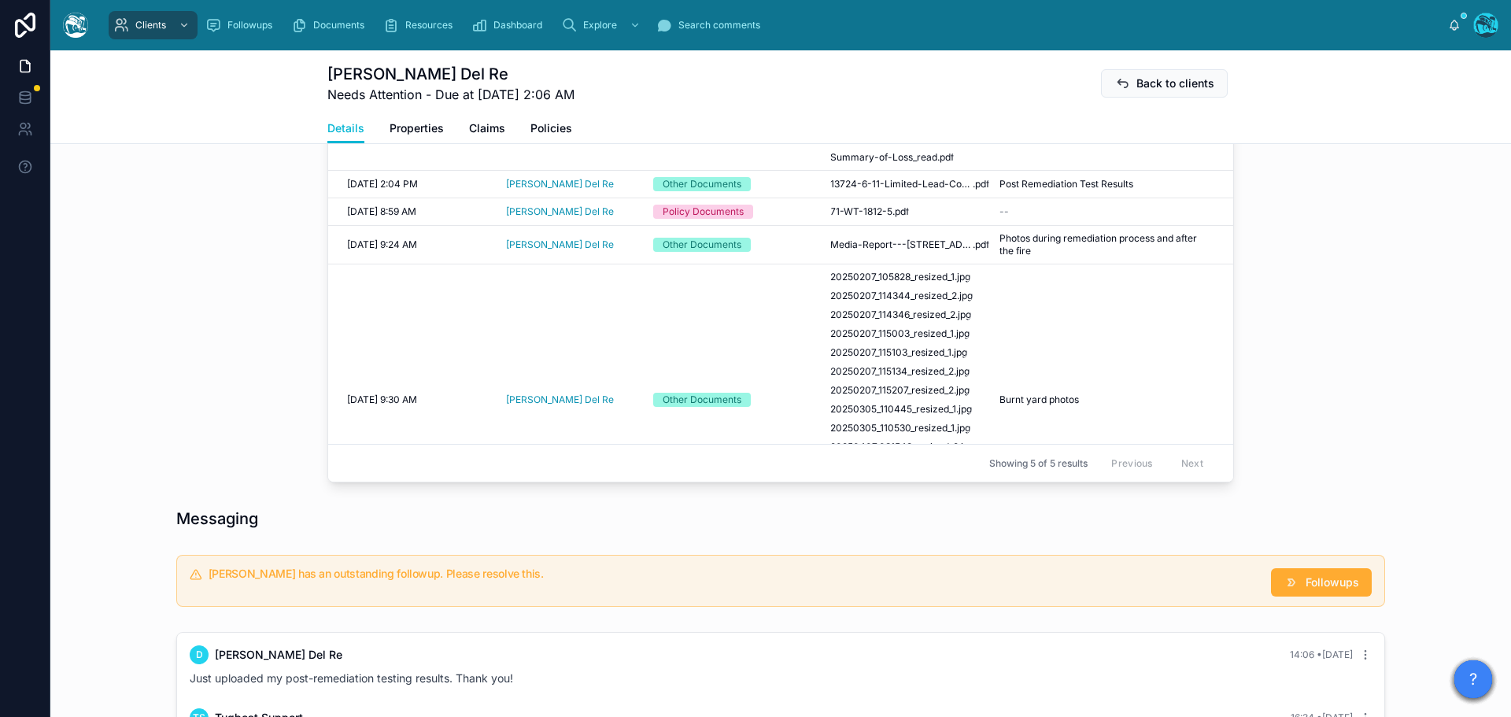
scroll to position [636, 0]
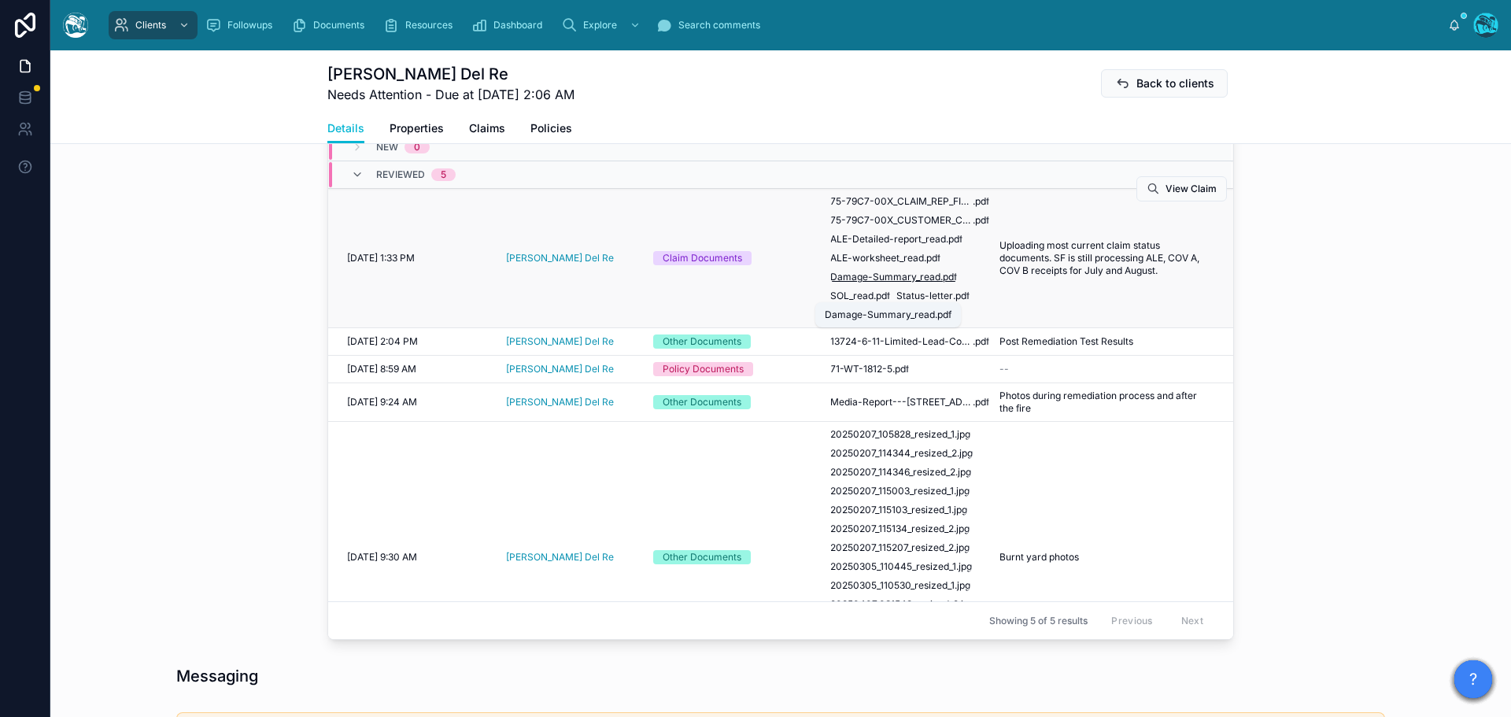
click at [911, 283] on span "Damage-Summary_read" at bounding box center [885, 277] width 110 height 13
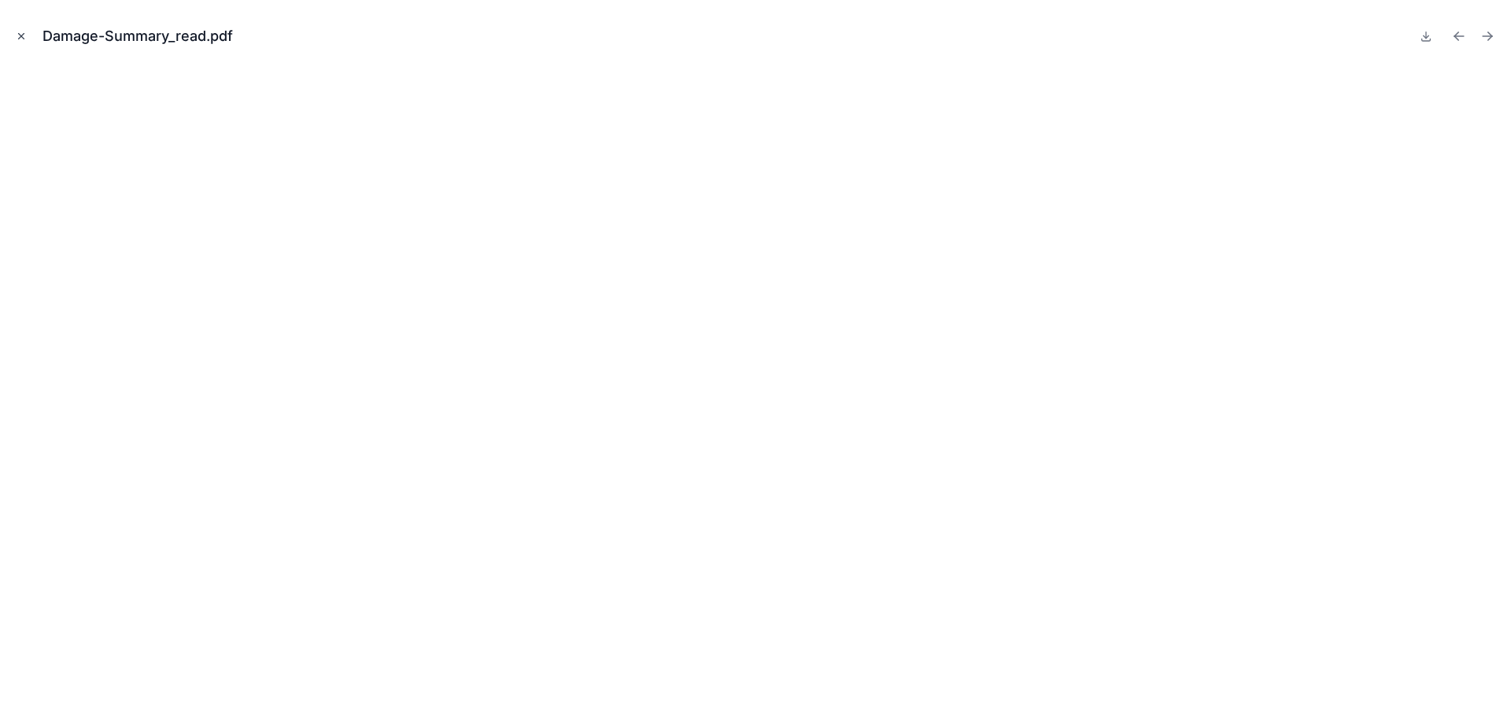
click at [17, 34] on icon "Close modal" at bounding box center [21, 36] width 11 height 11
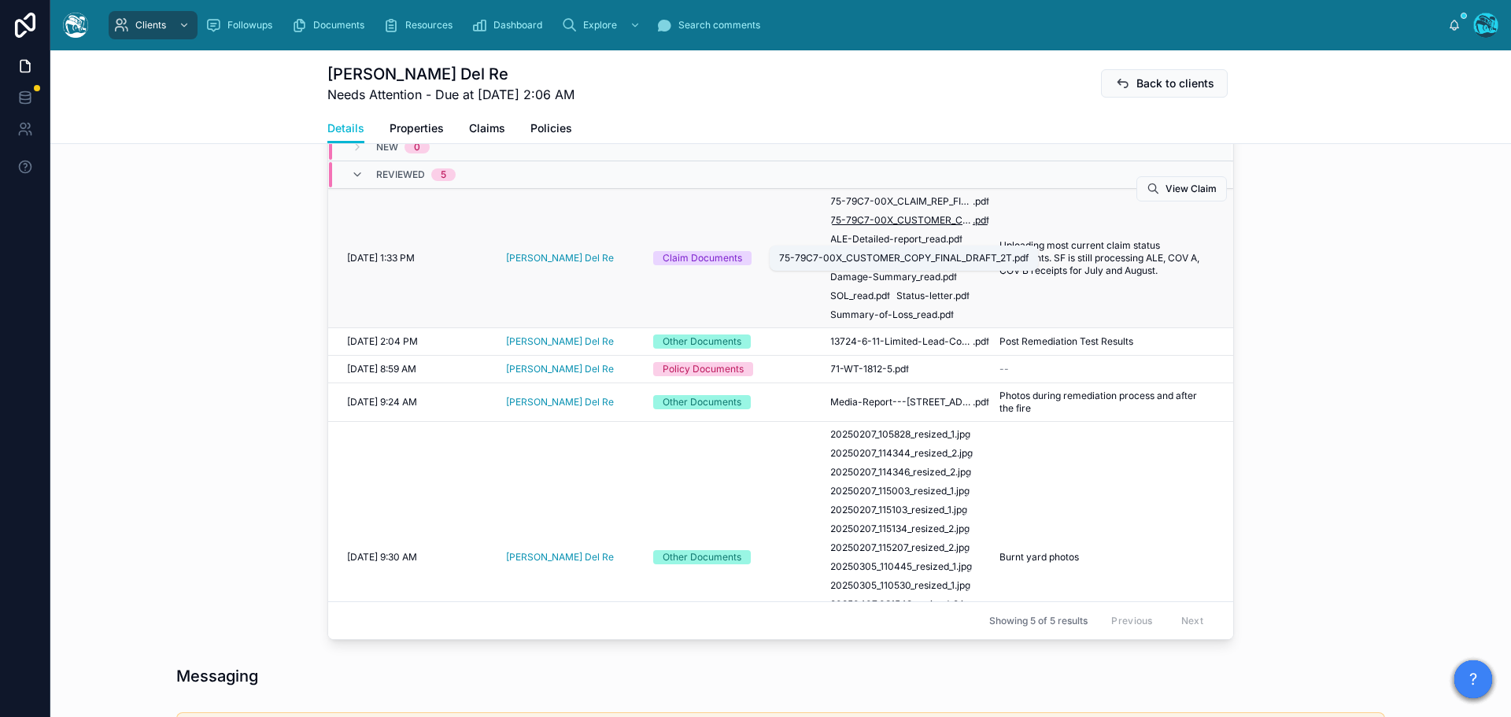
click at [896, 227] on span "75-79C7-00X_CUSTOMER_COPY_FINAL_DRAFT_2T" at bounding box center [901, 220] width 142 height 13
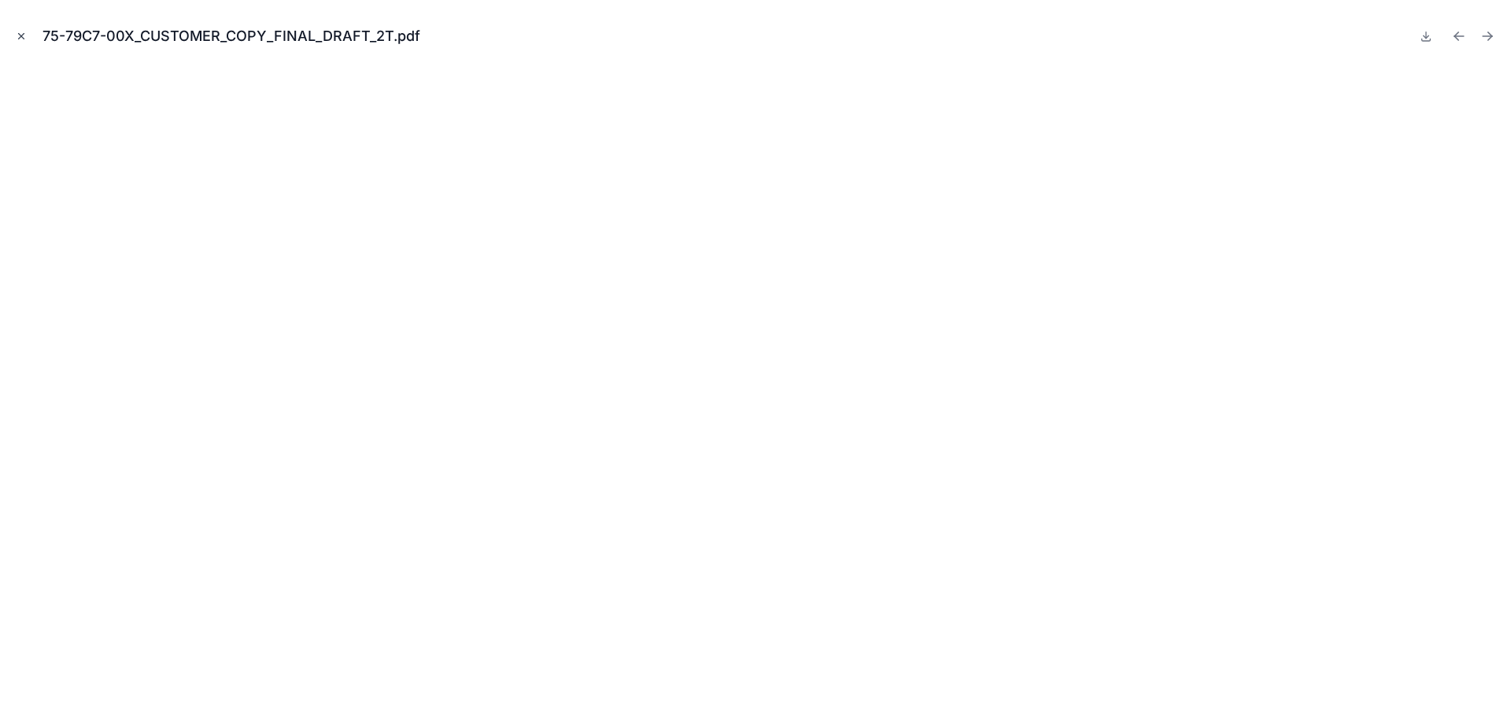
click at [19, 33] on icon "Close modal" at bounding box center [21, 36] width 11 height 11
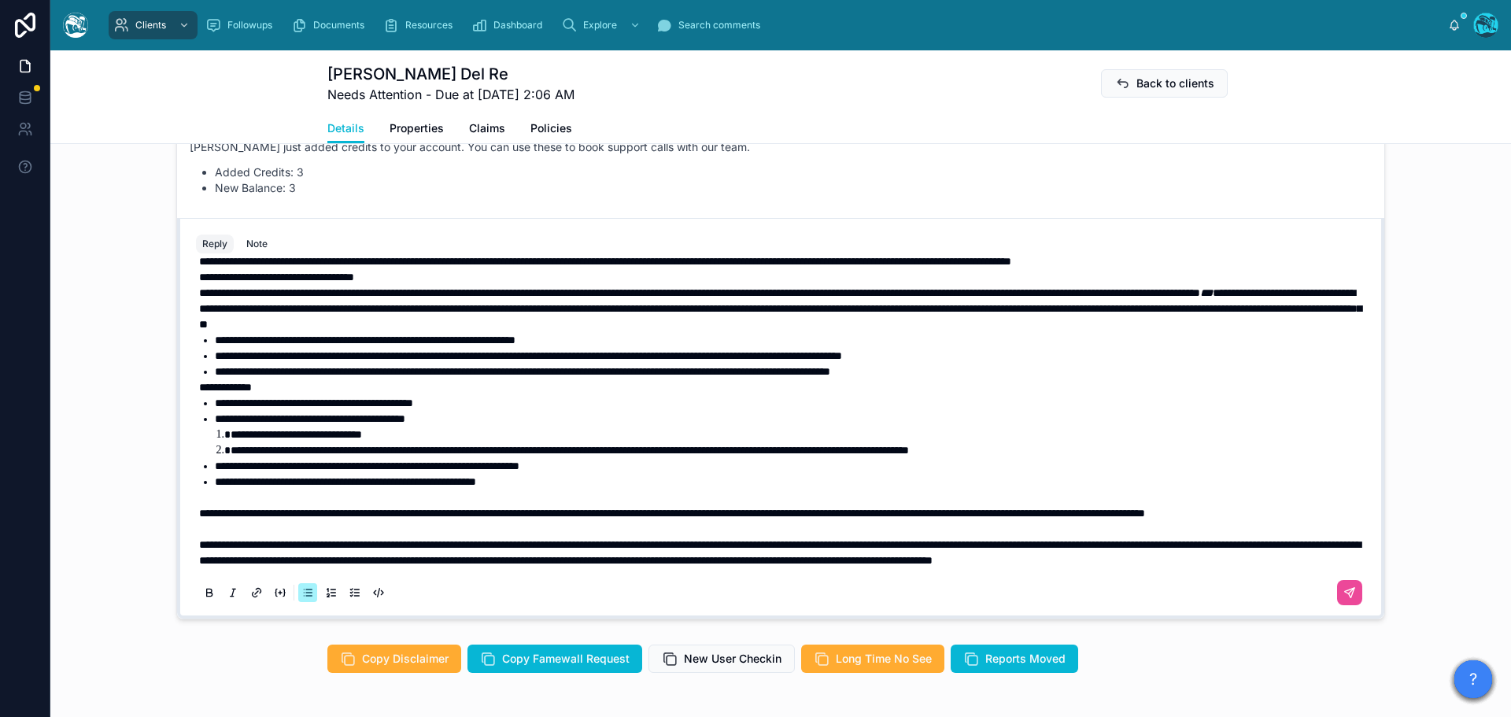
scroll to position [318, 0]
click at [434, 427] on li "**********" at bounding box center [800, 435] width 1138 height 16
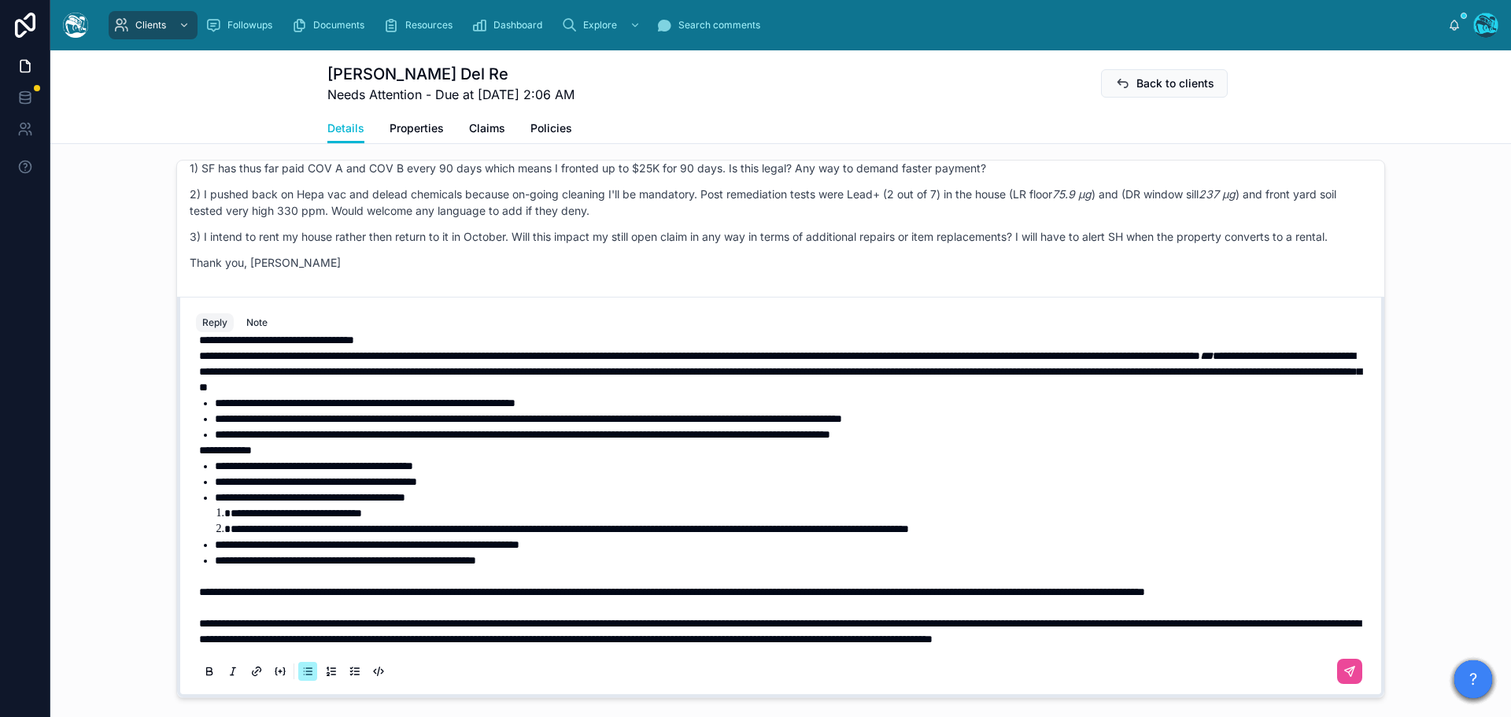
scroll to position [1344, 0]
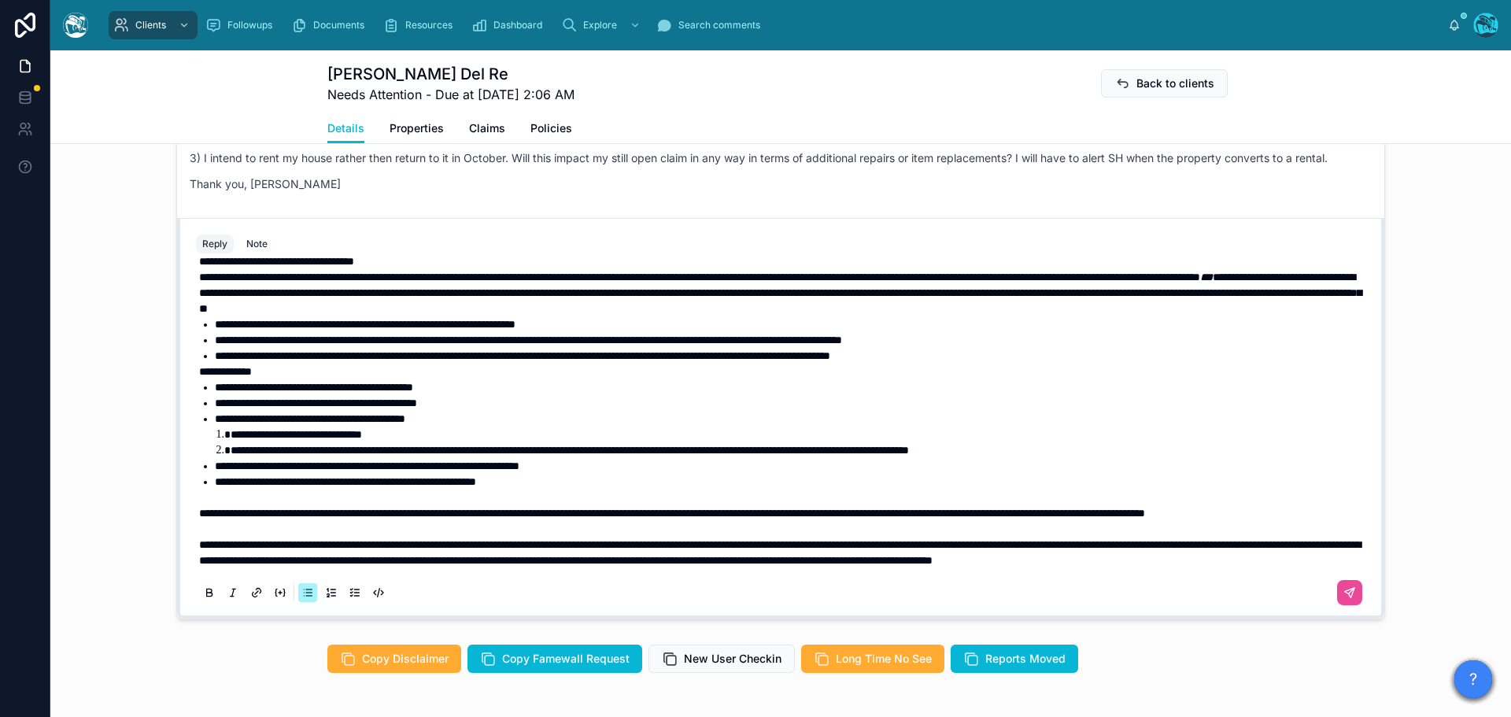
click at [375, 404] on span "**********" at bounding box center [316, 402] width 202 height 11
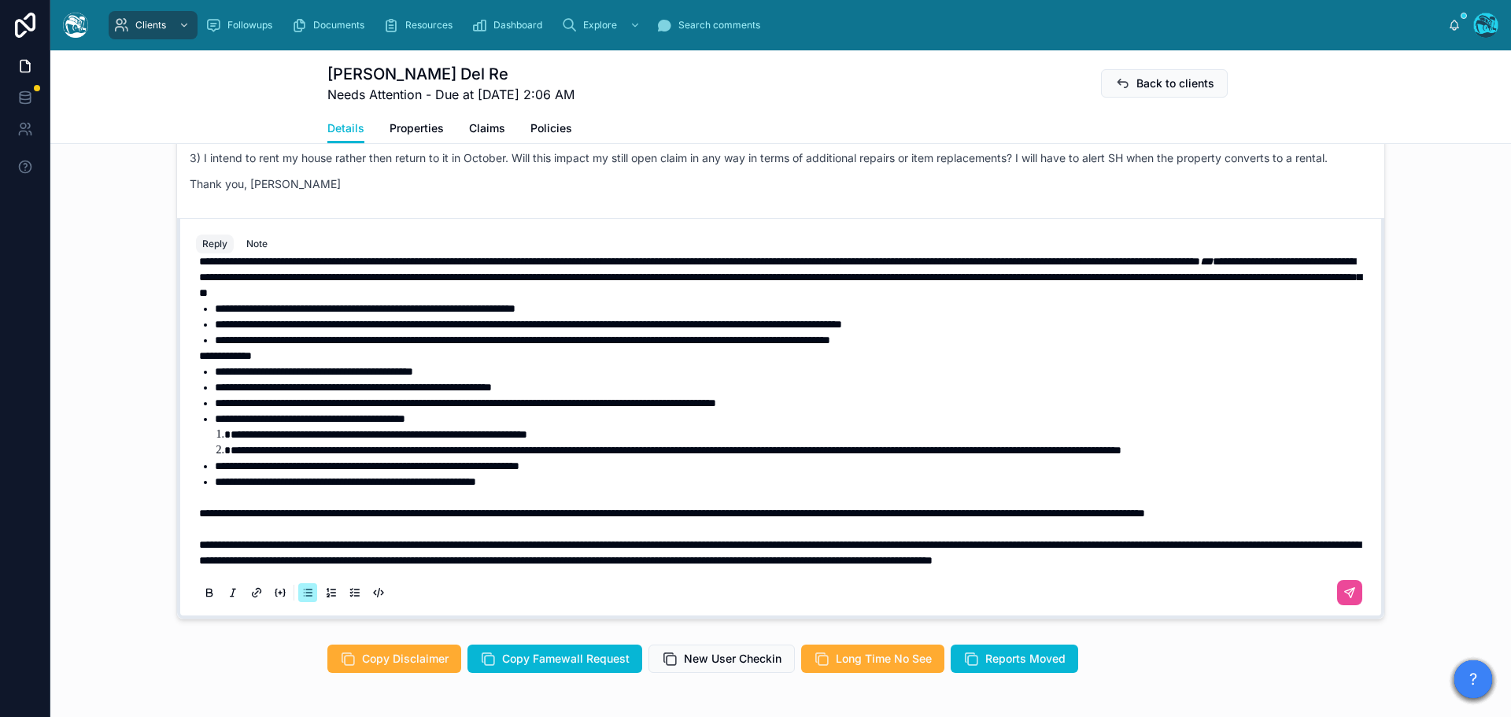
scroll to position [365, 0]
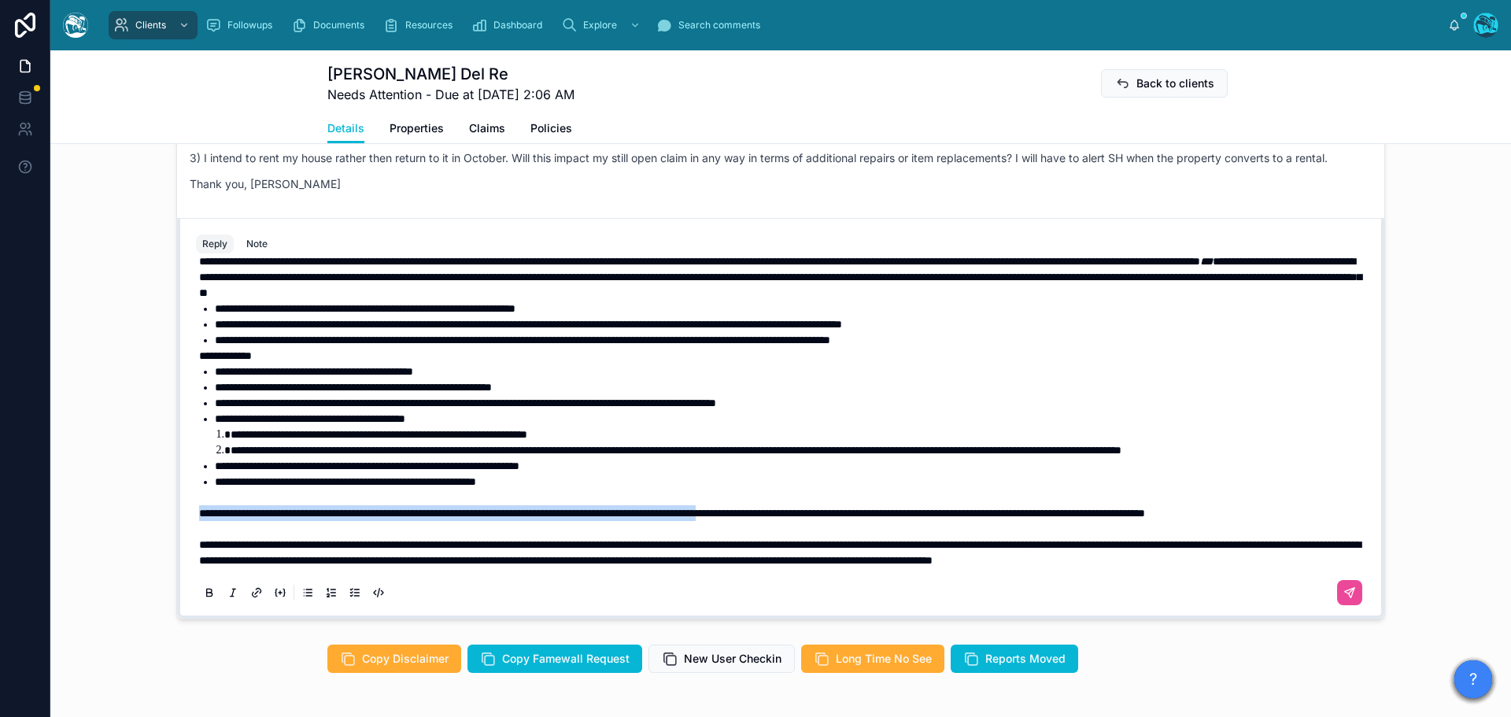
drag, startPoint x: 193, startPoint y: 498, endPoint x: 865, endPoint y: 499, distance: 672.2
click at [865, 508] on span "**********" at bounding box center [672, 513] width 946 height 11
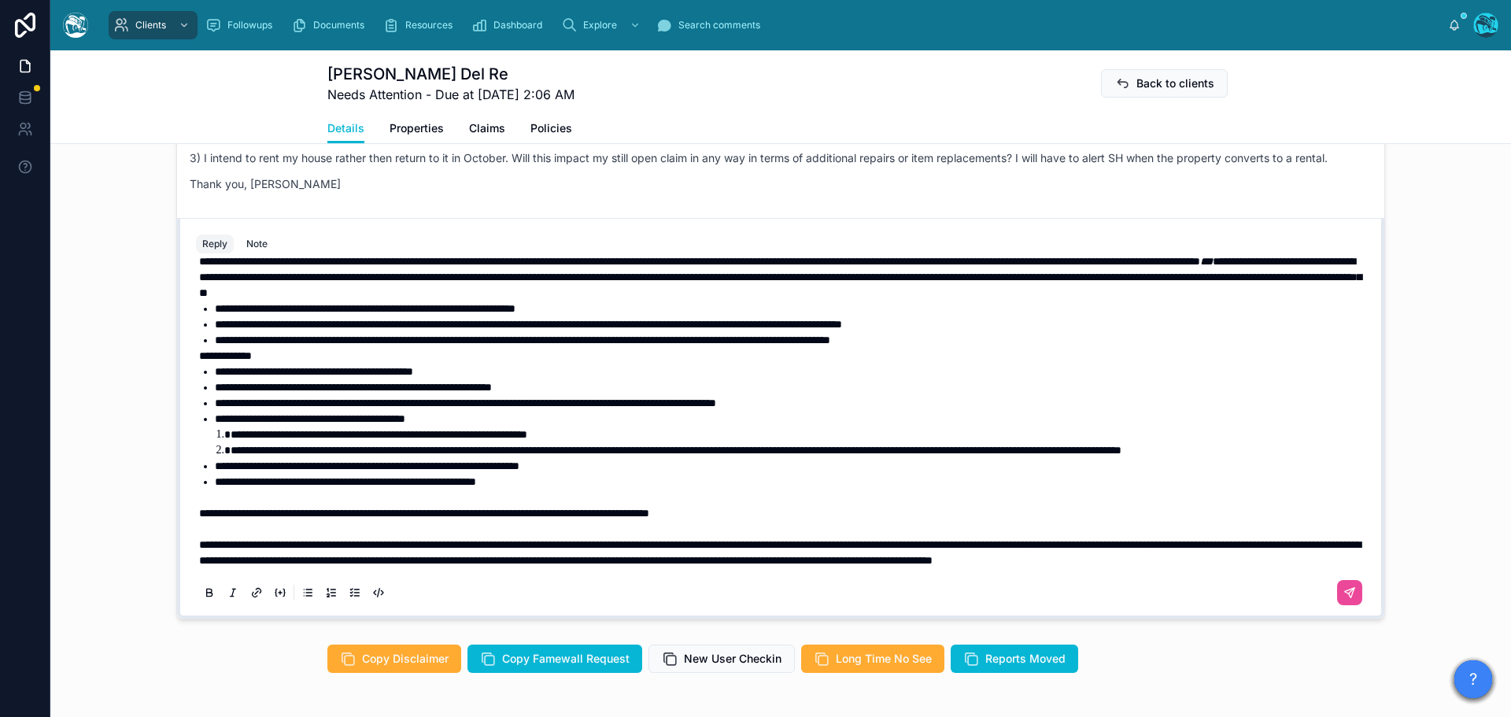
scroll to position [1360, 0]
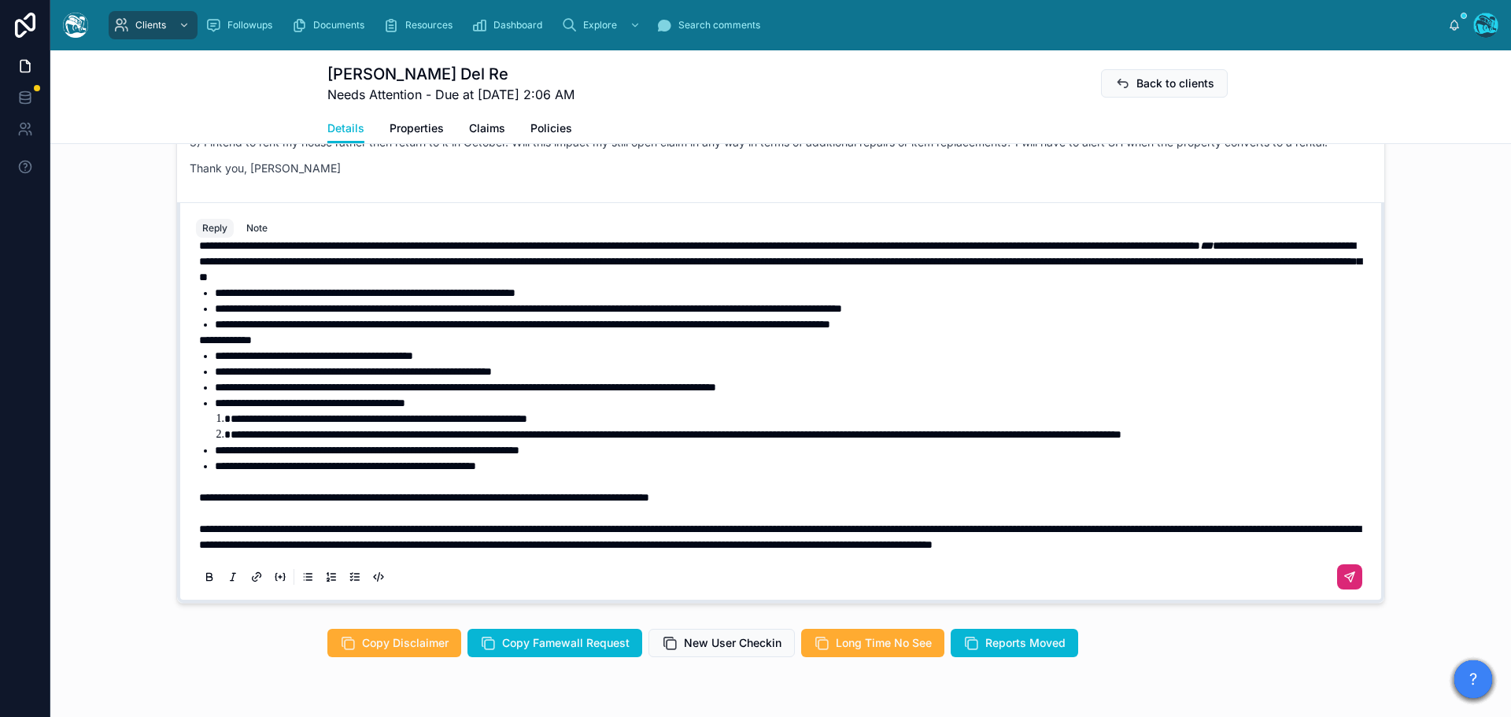
click at [1344, 584] on icon at bounding box center [1350, 577] width 13 height 13
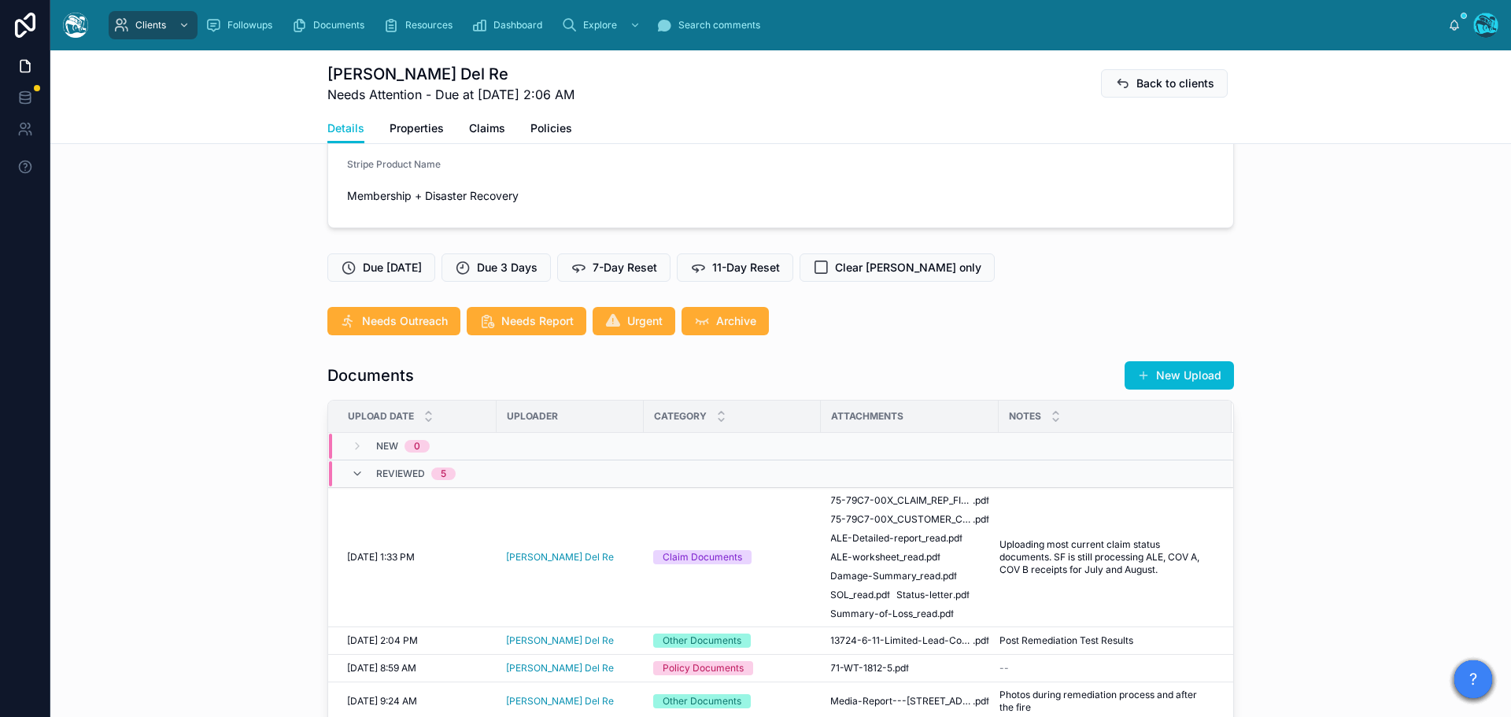
scroll to position [809, 0]
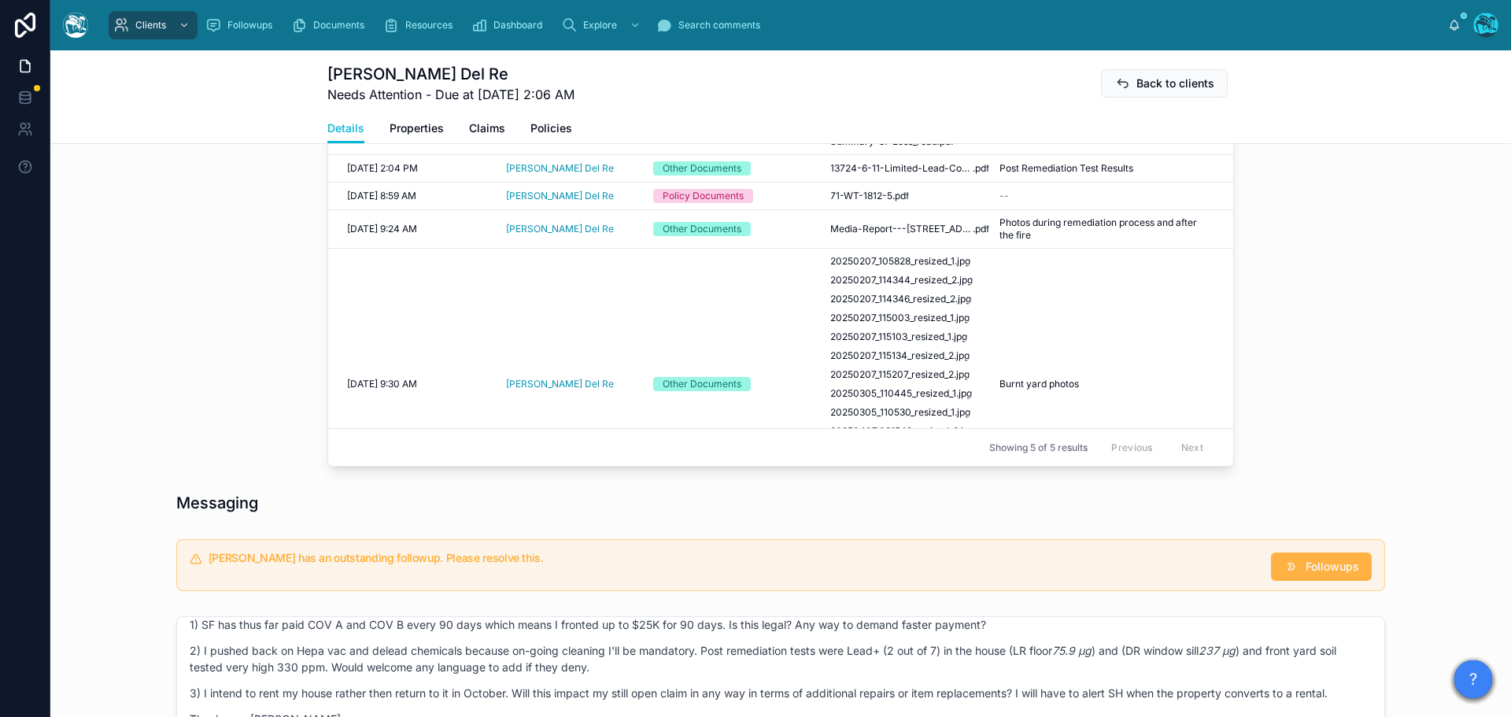
click at [1318, 575] on span "Followups" at bounding box center [1333, 567] width 54 height 16
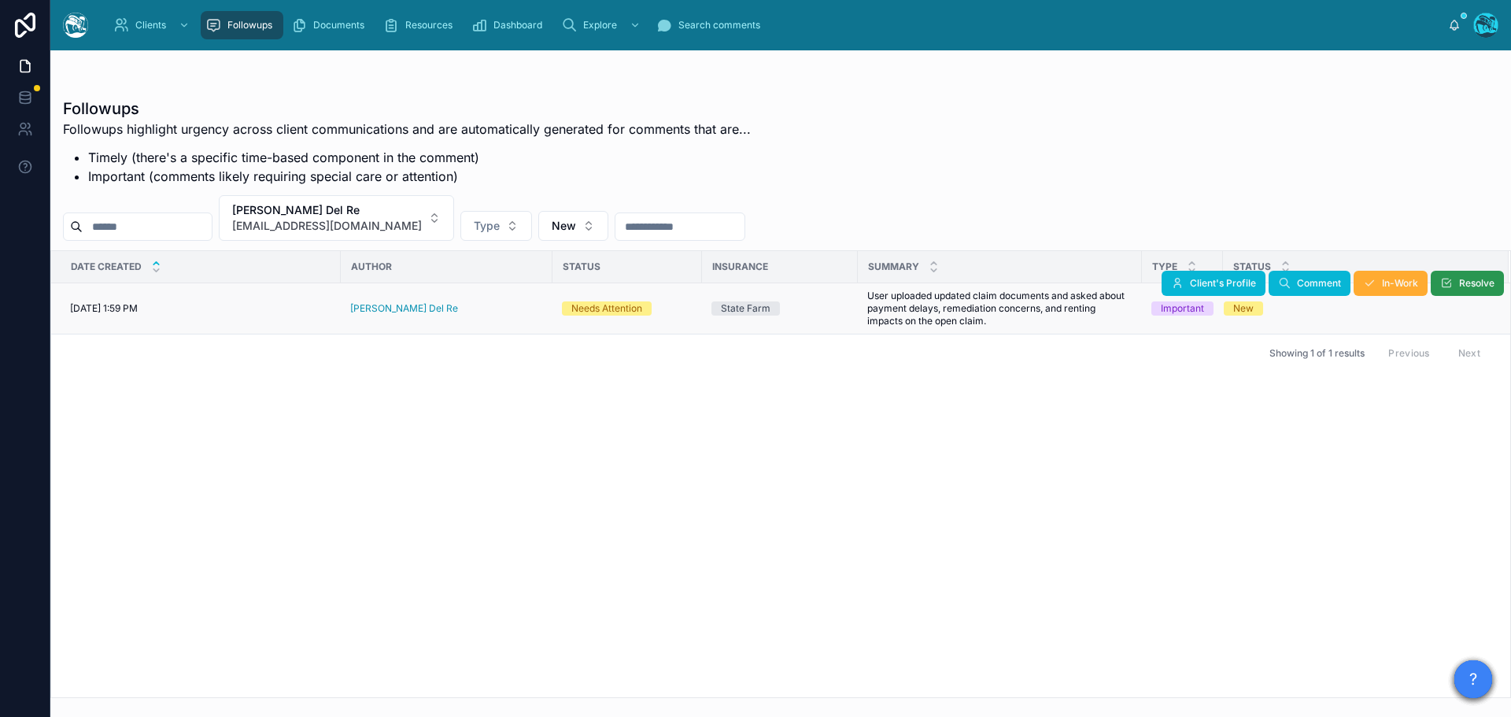
click at [1459, 283] on span "Resolve" at bounding box center [1476, 283] width 35 height 13
click at [406, 216] on button "[PERSON_NAME] Del Re [EMAIL_ADDRESS][DOMAIN_NAME]" at bounding box center [336, 218] width 235 height 46
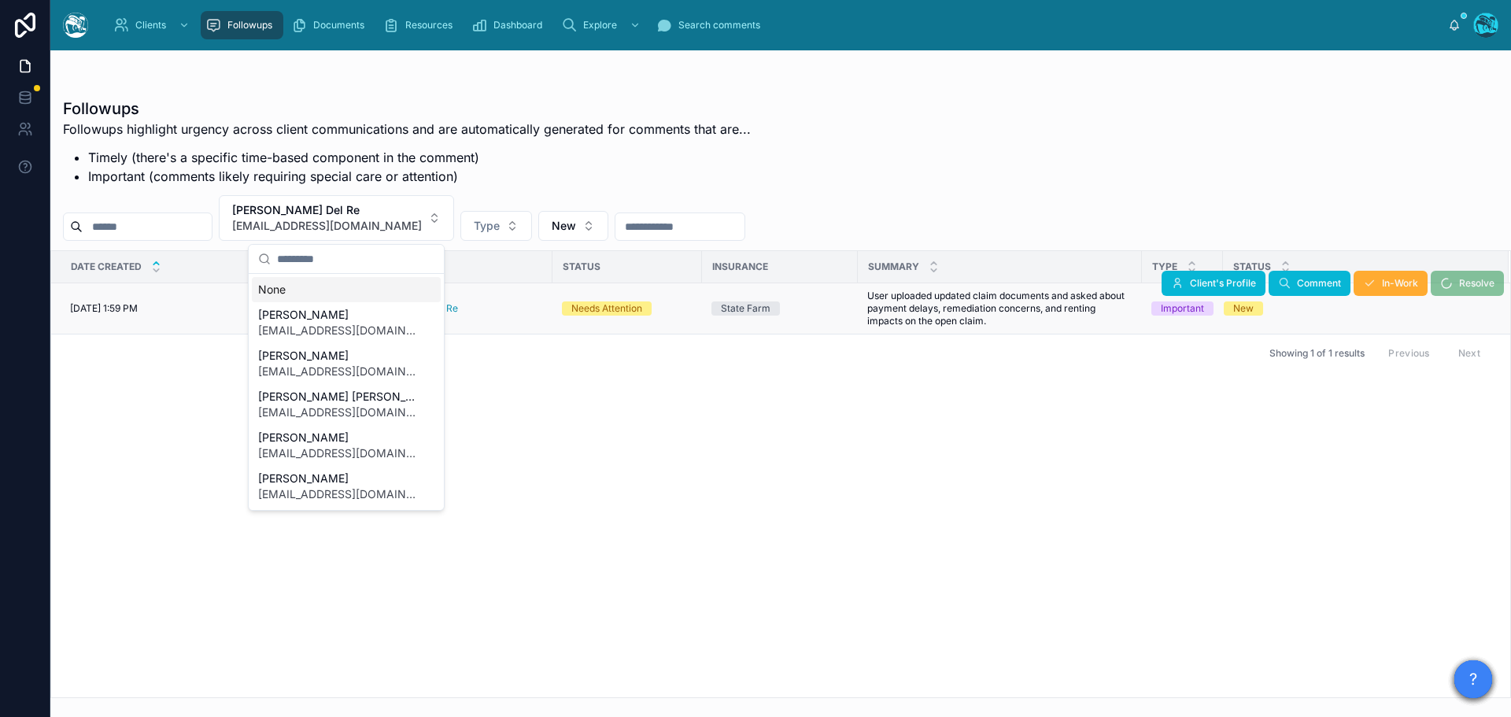
click at [269, 292] on div "None" at bounding box center [346, 289] width 189 height 25
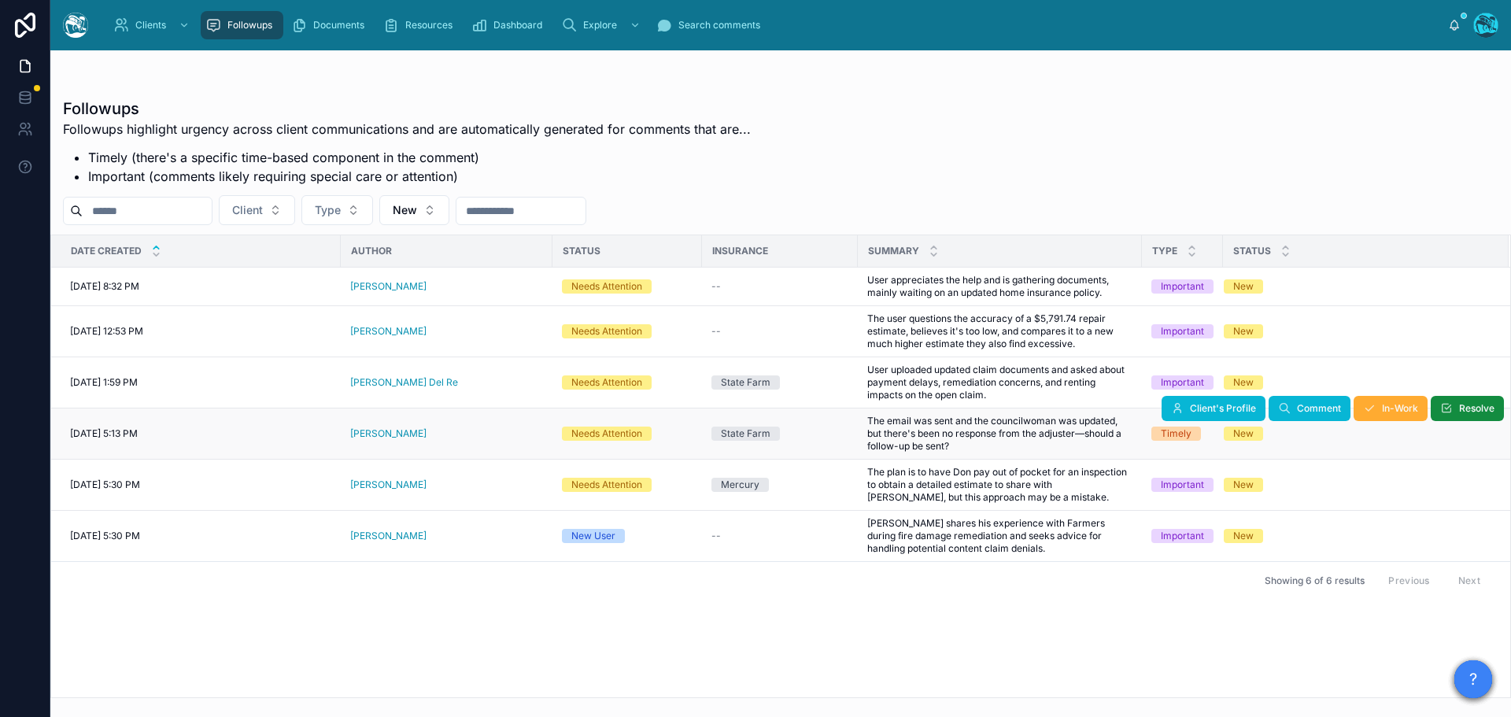
click at [434, 434] on div "[PERSON_NAME]" at bounding box center [446, 433] width 193 height 13
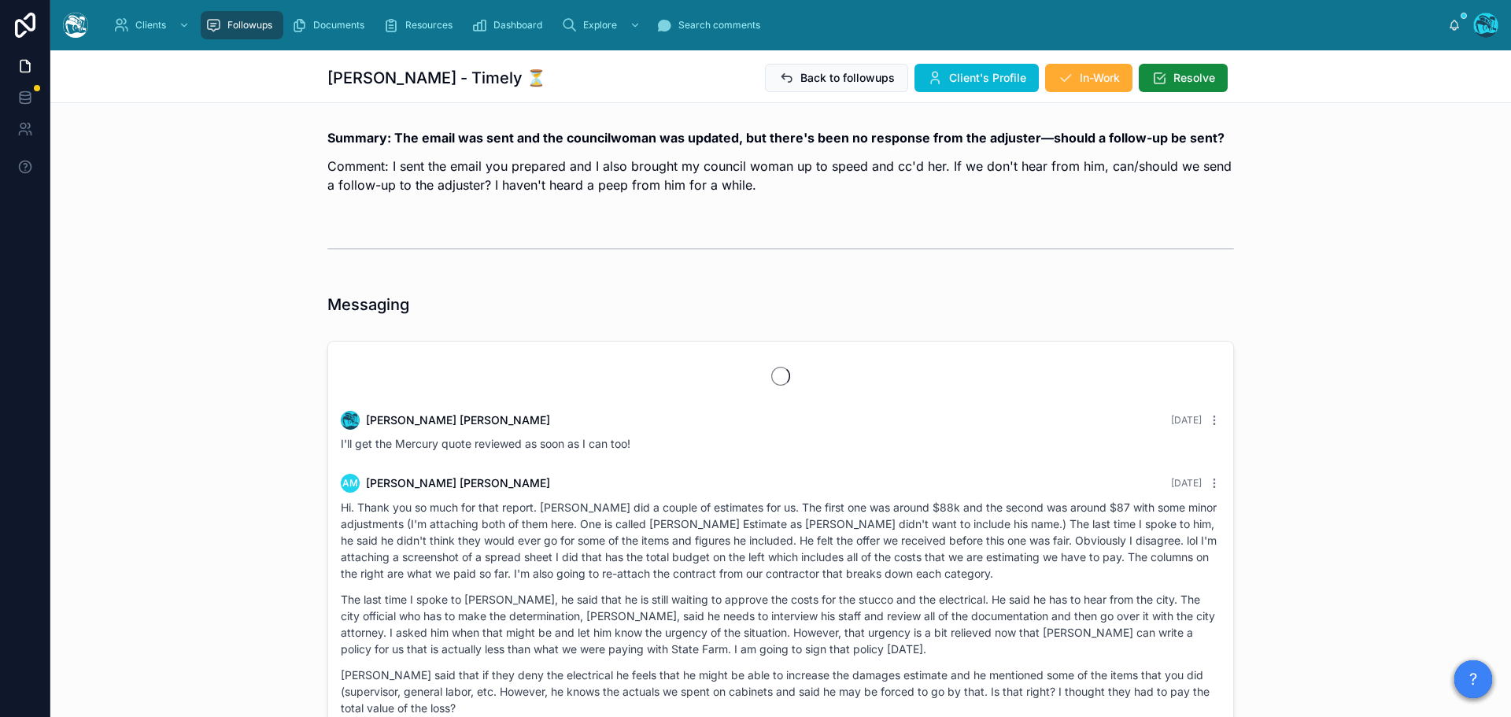
scroll to position [3409, 0]
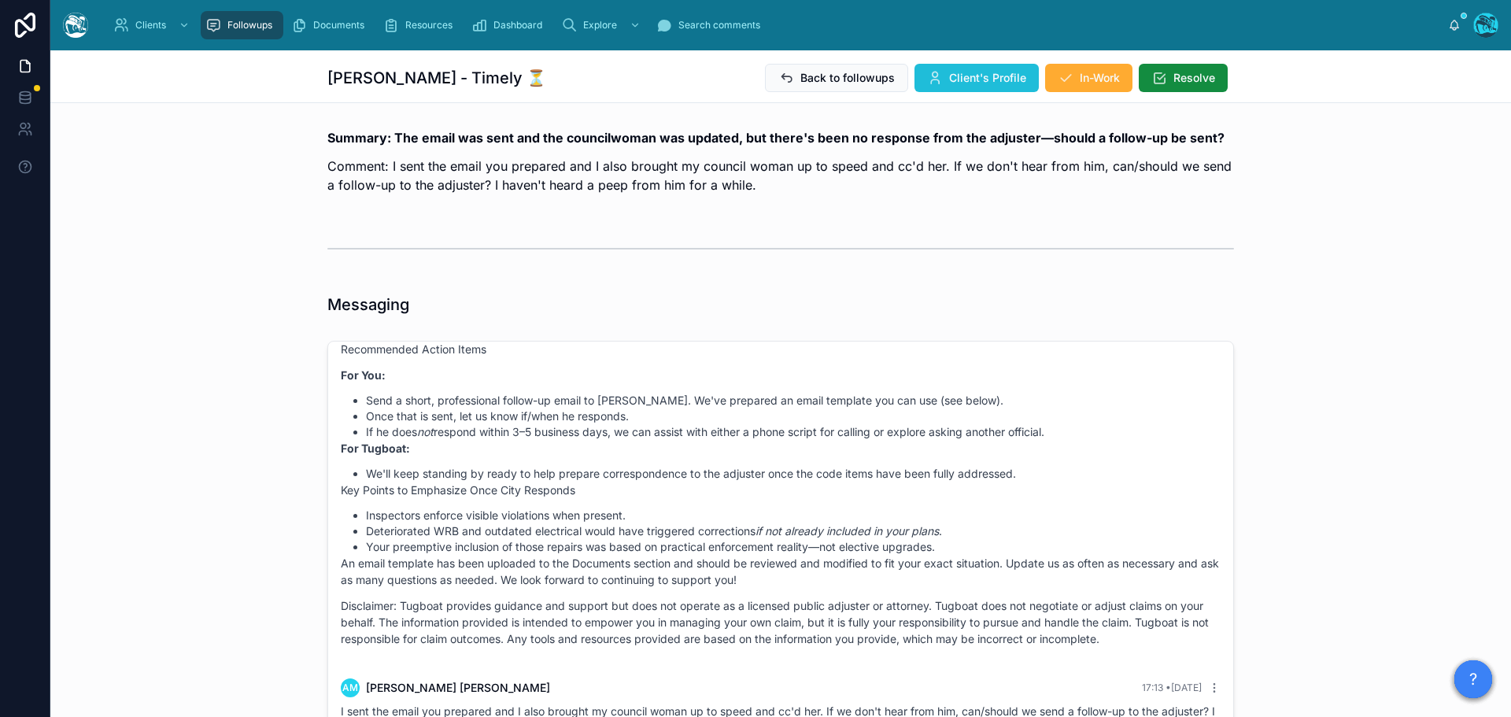
click at [960, 76] on span "Client's Profile" at bounding box center [987, 78] width 77 height 16
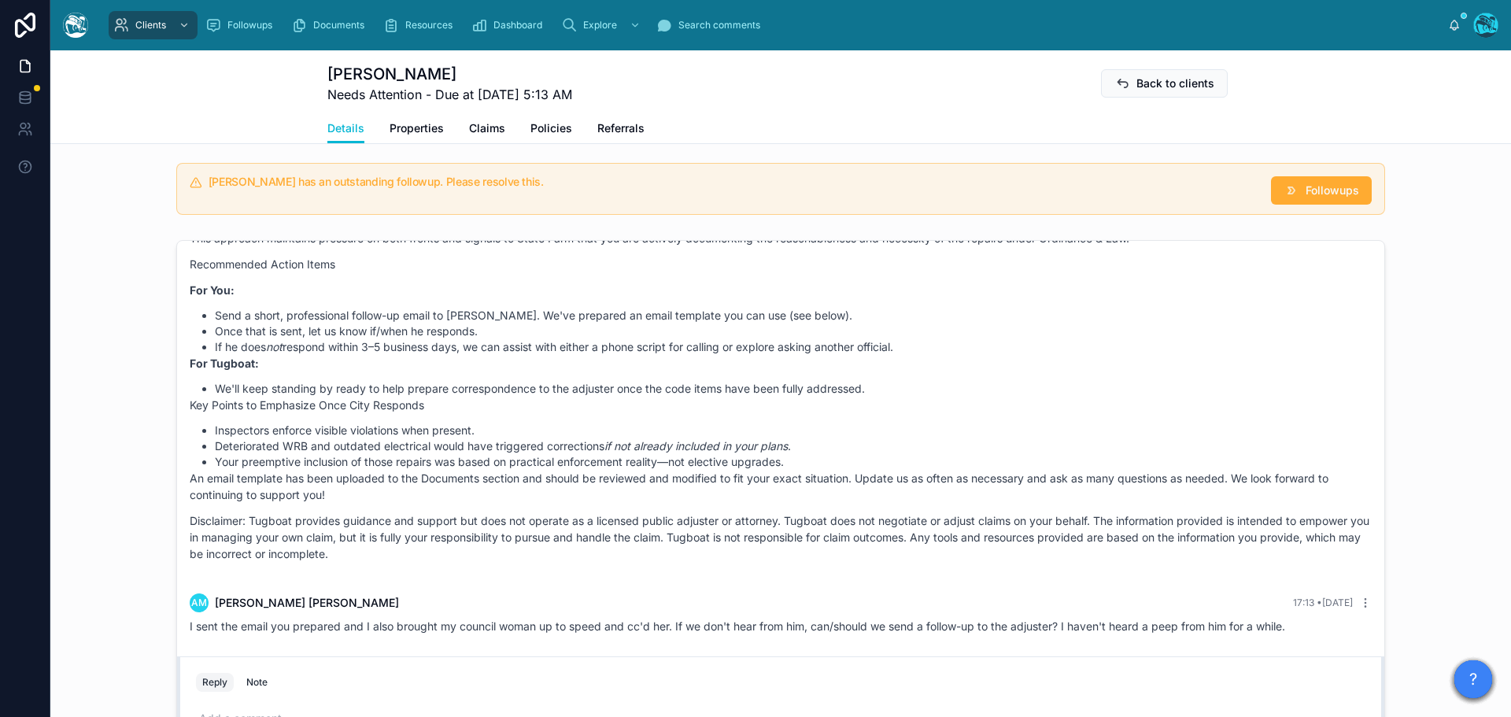
scroll to position [1259, 0]
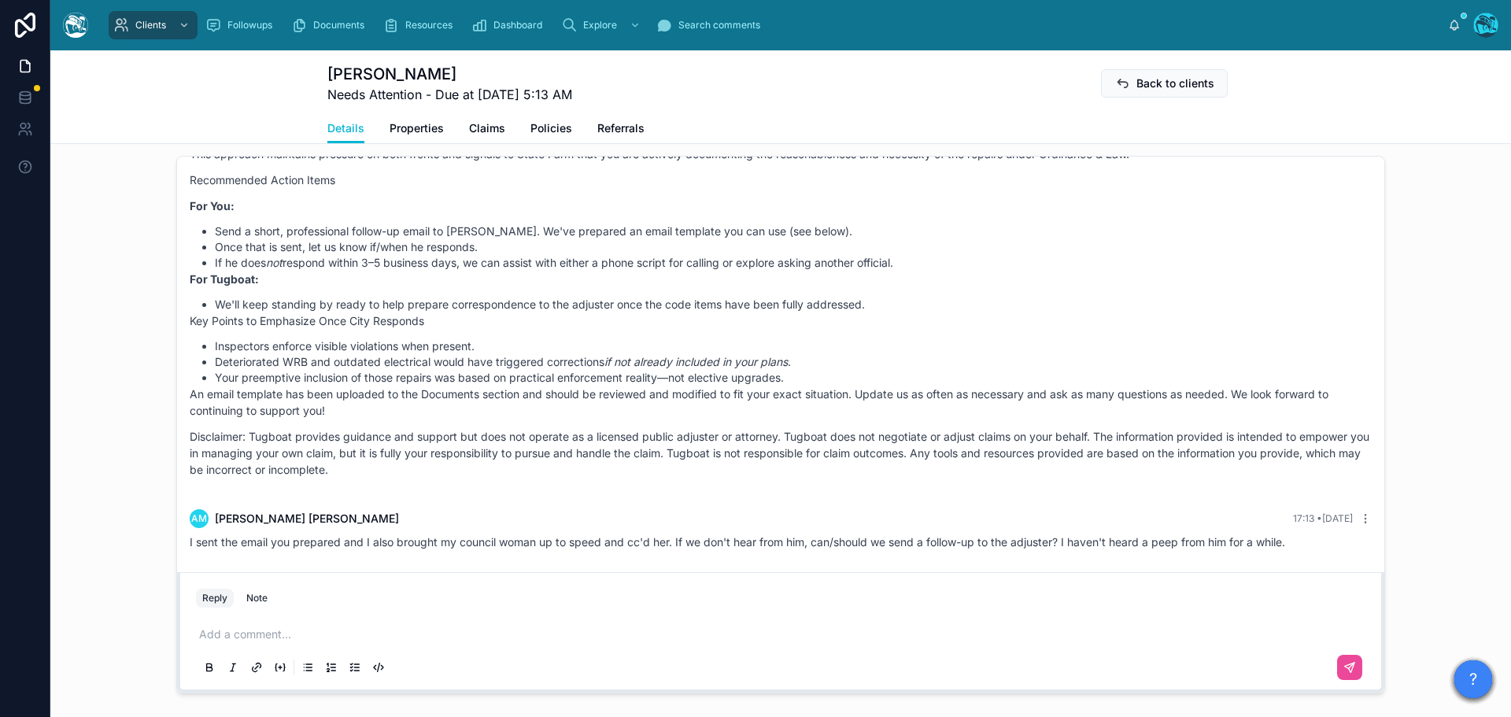
click at [244, 636] on p at bounding box center [784, 635] width 1170 height 16
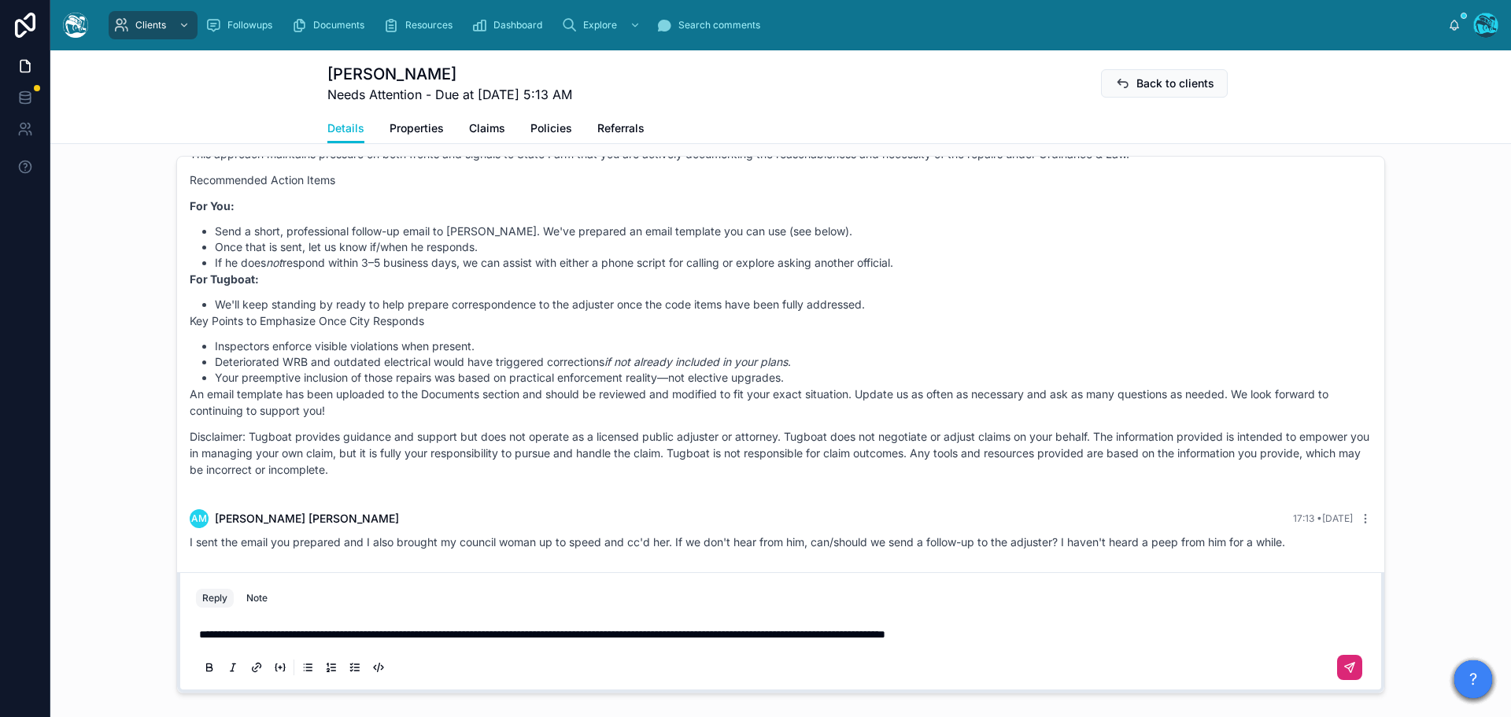
click at [1344, 666] on icon at bounding box center [1350, 667] width 13 height 13
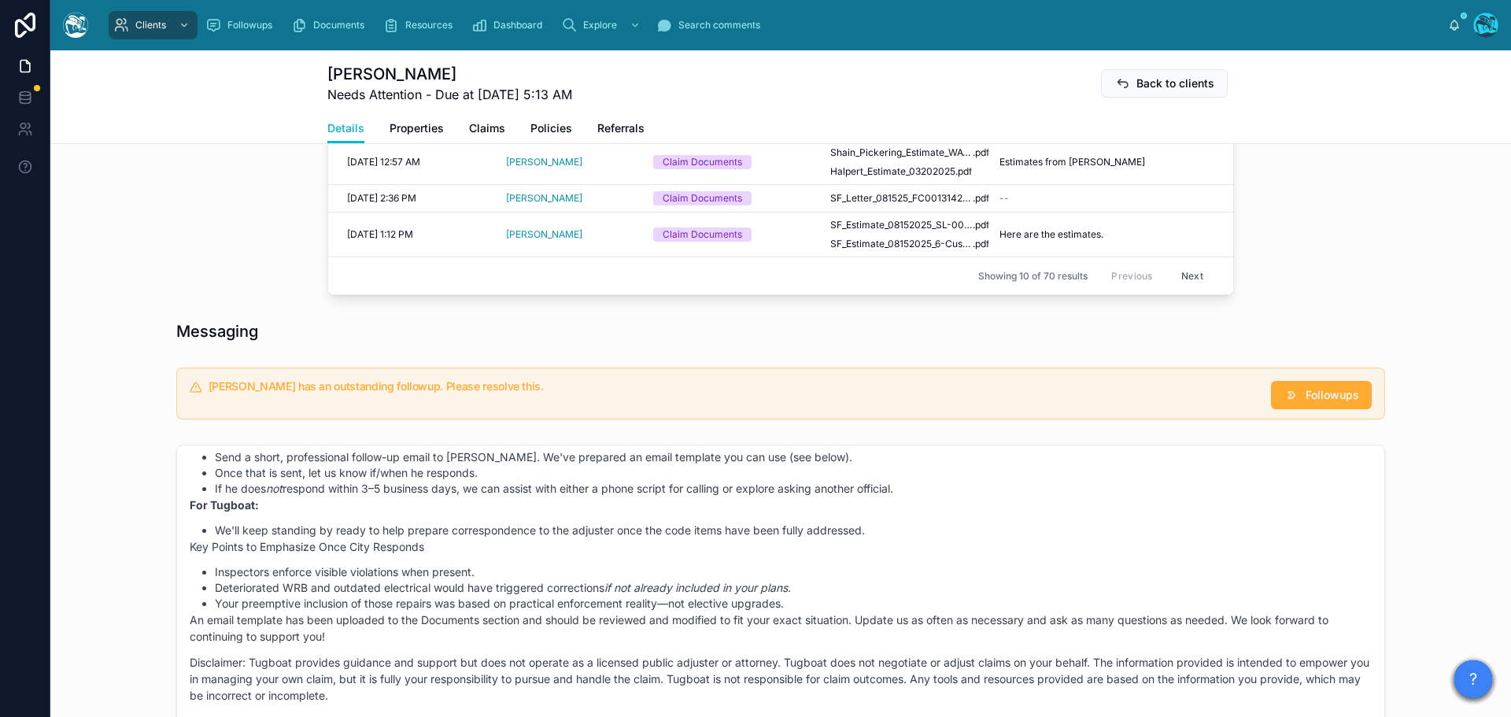
scroll to position [945, 0]
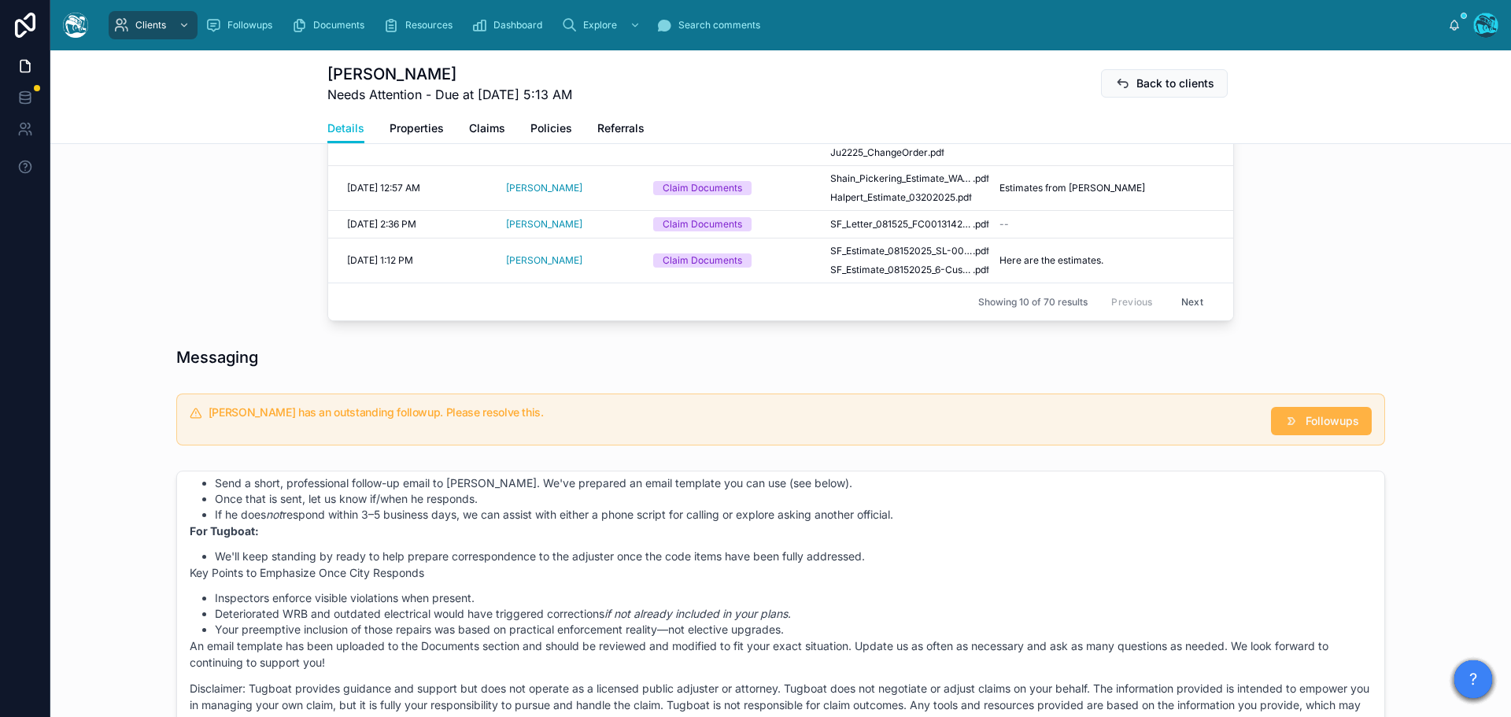
click at [1334, 426] on span "Followups" at bounding box center [1333, 421] width 54 height 16
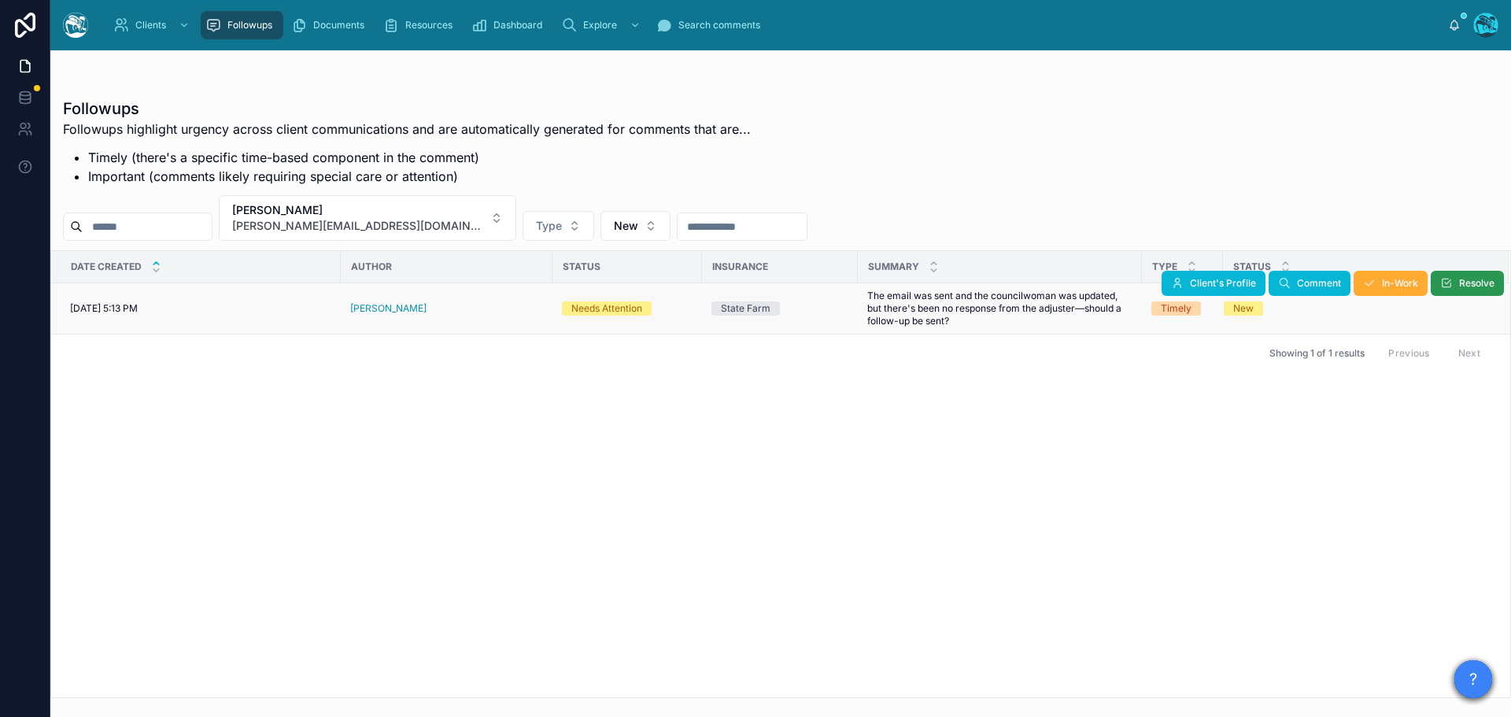
click at [1450, 283] on icon at bounding box center [1446, 283] width 13 height 13
click at [431, 215] on button "[PERSON_NAME] [PERSON_NAME][EMAIL_ADDRESS][DOMAIN_NAME]" at bounding box center [368, 218] width 298 height 46
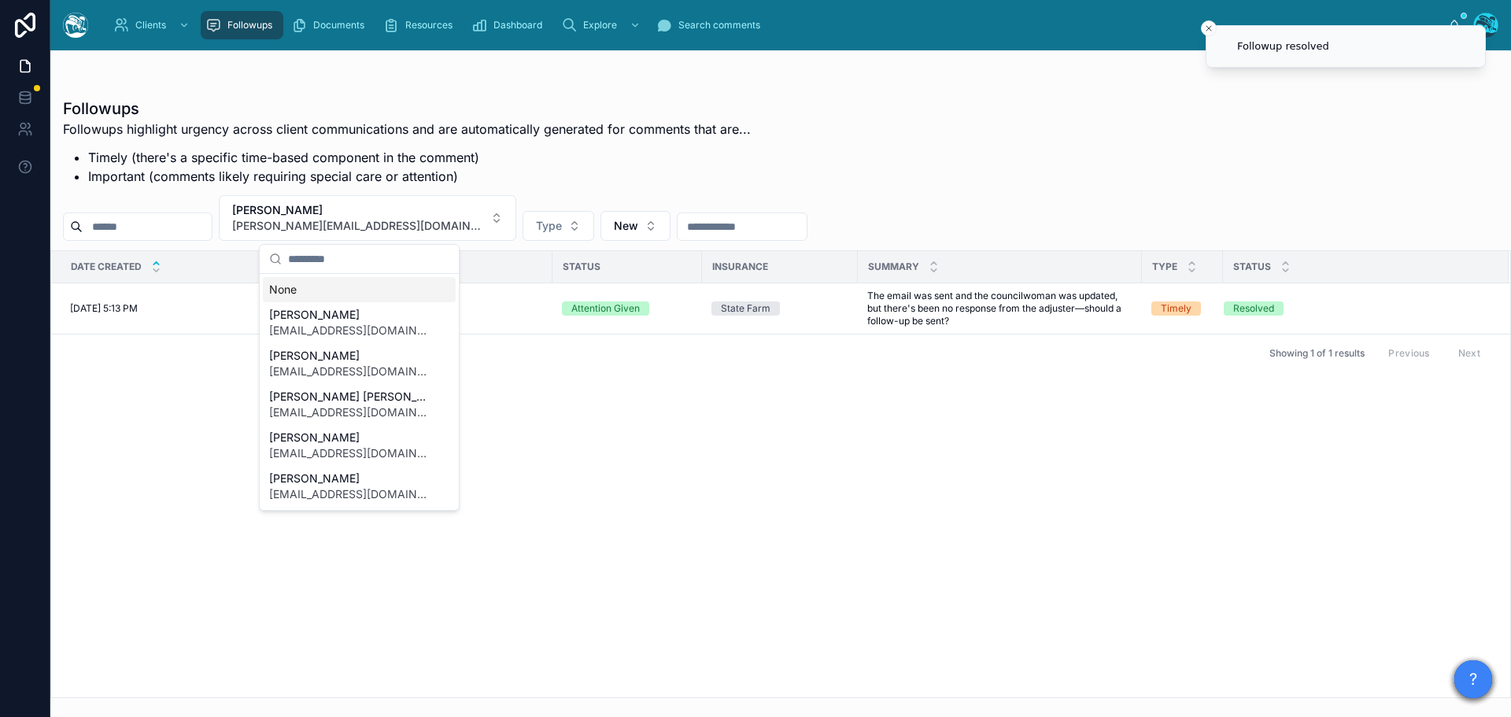
click at [316, 289] on div "None" at bounding box center [359, 289] width 193 height 25
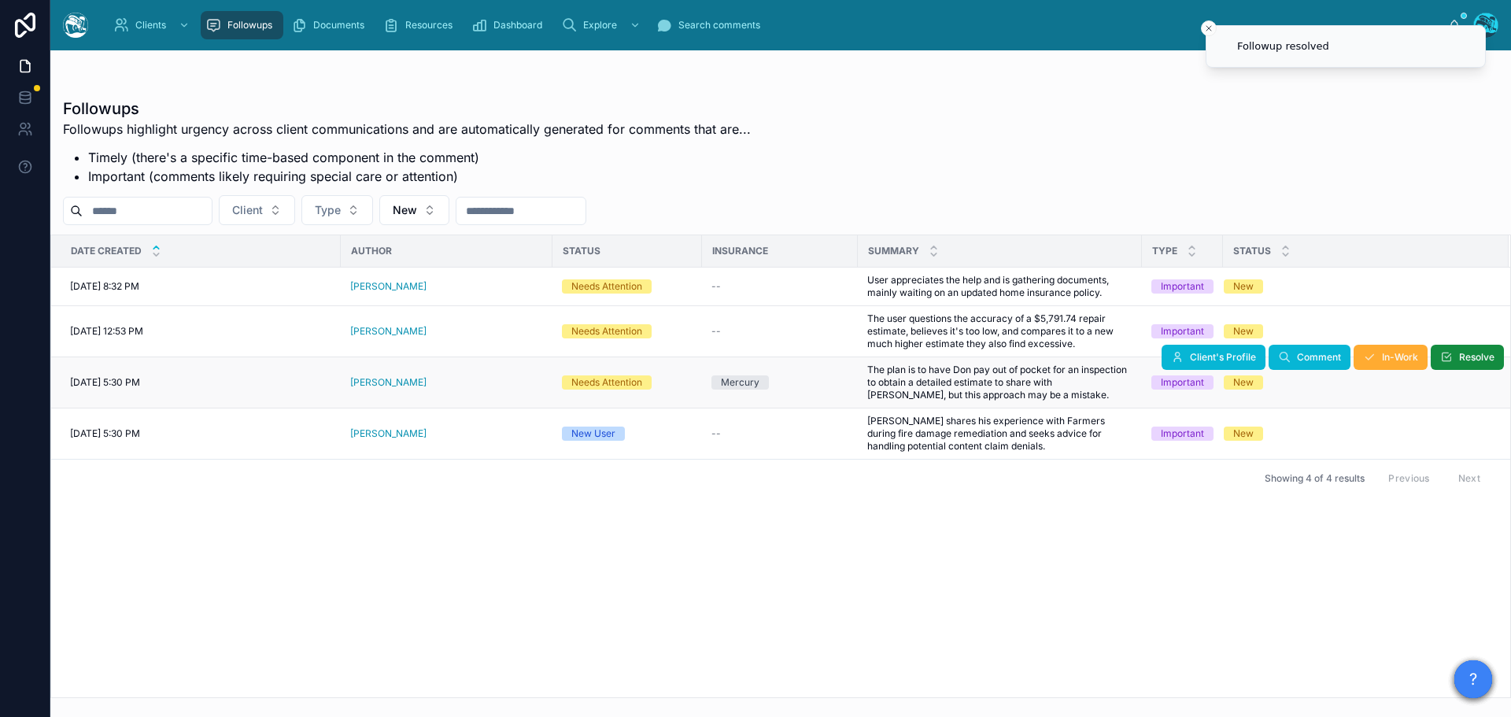
click at [439, 383] on div "[PERSON_NAME]" at bounding box center [446, 382] width 193 height 13
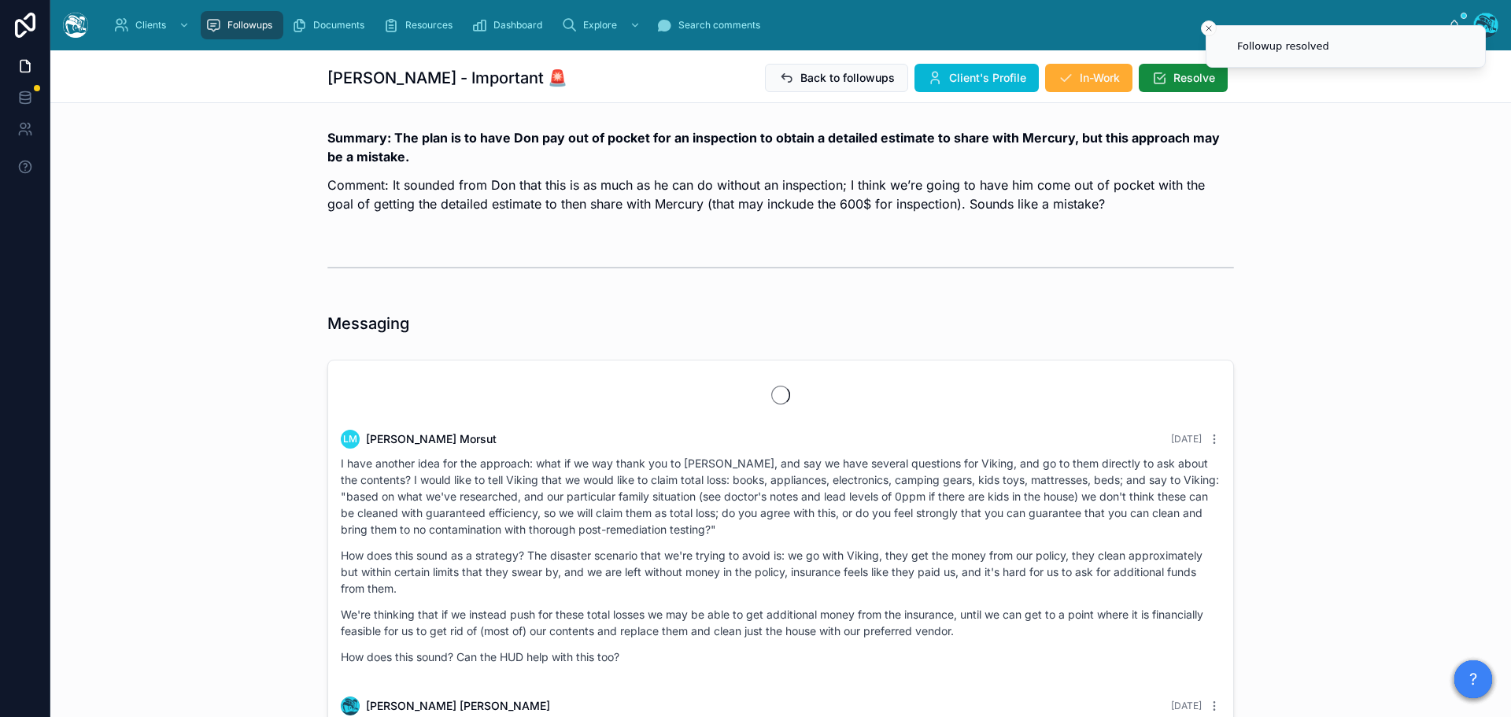
scroll to position [8063, 0]
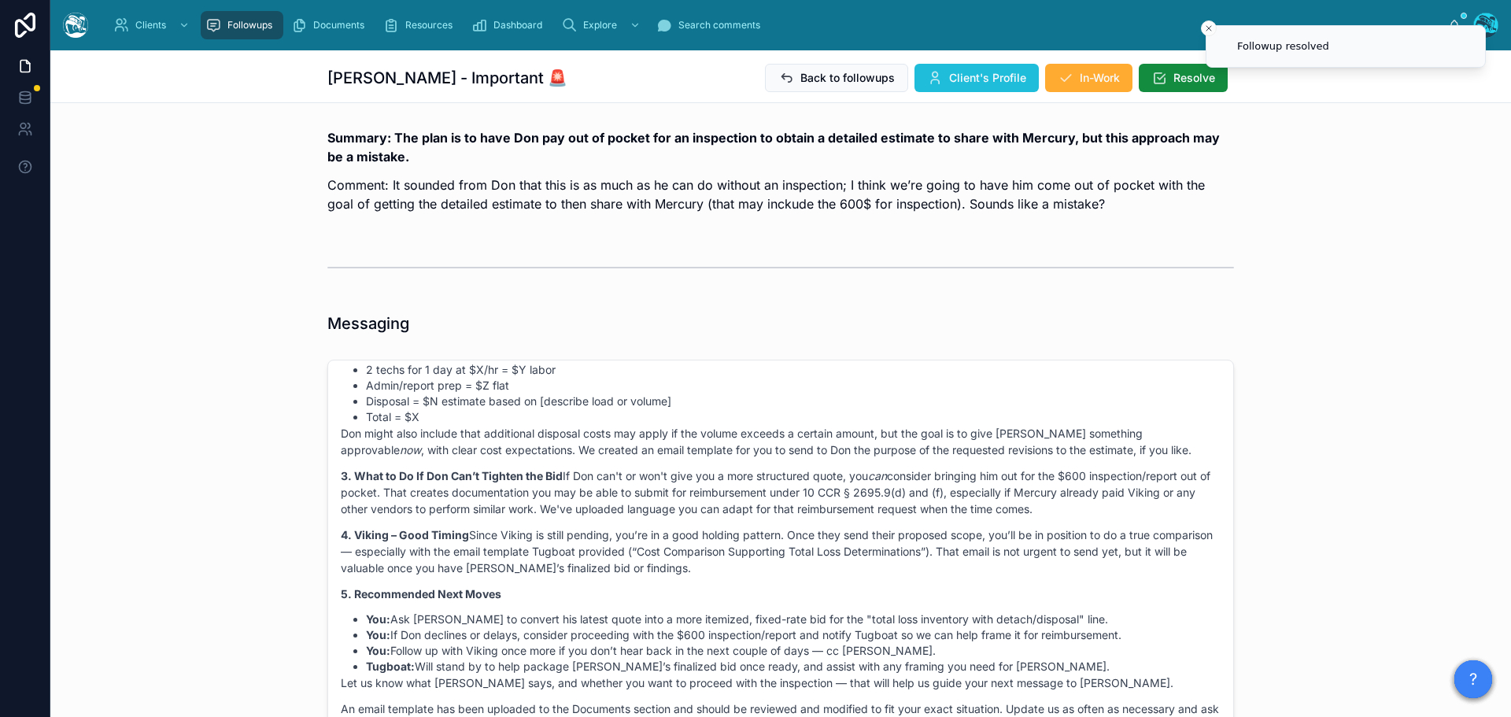
click at [983, 72] on span "Client's Profile" at bounding box center [987, 78] width 77 height 16
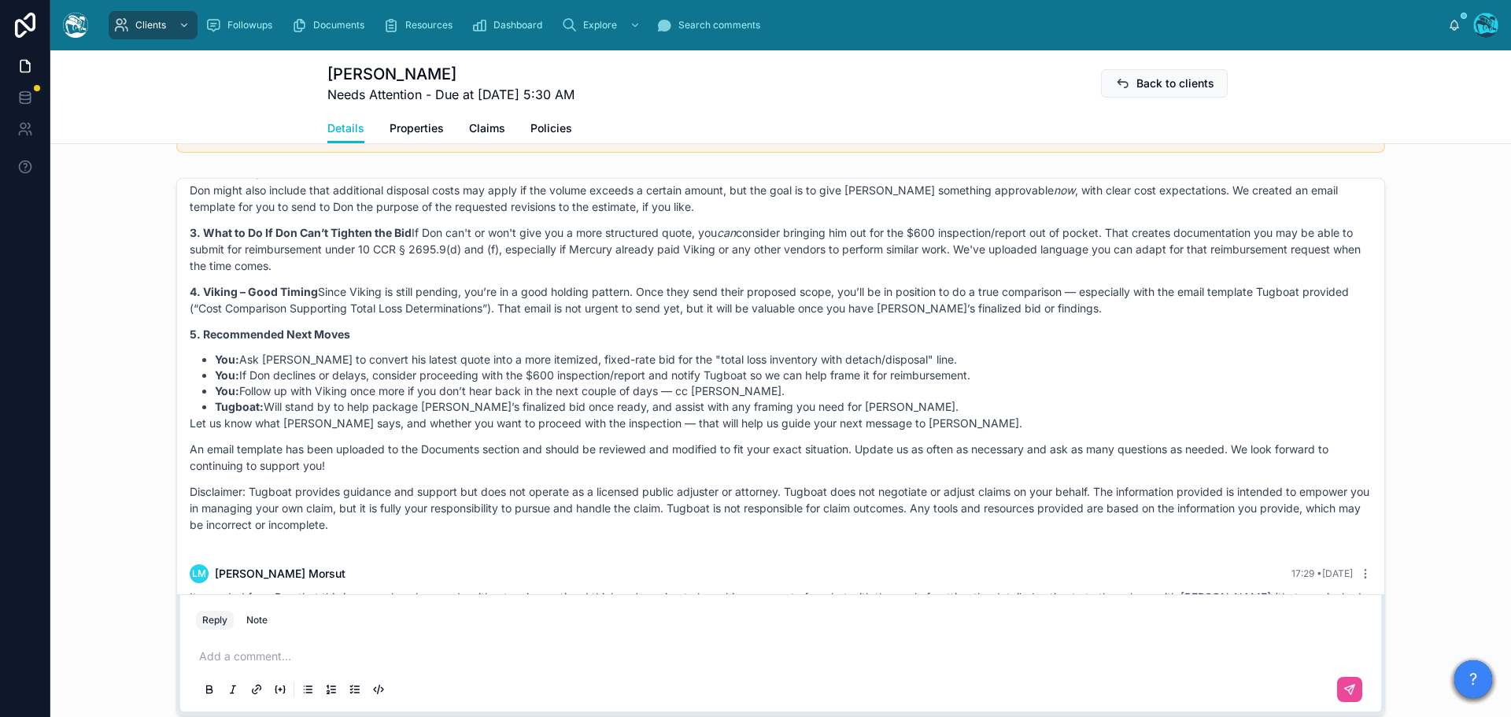
scroll to position [1259, 0]
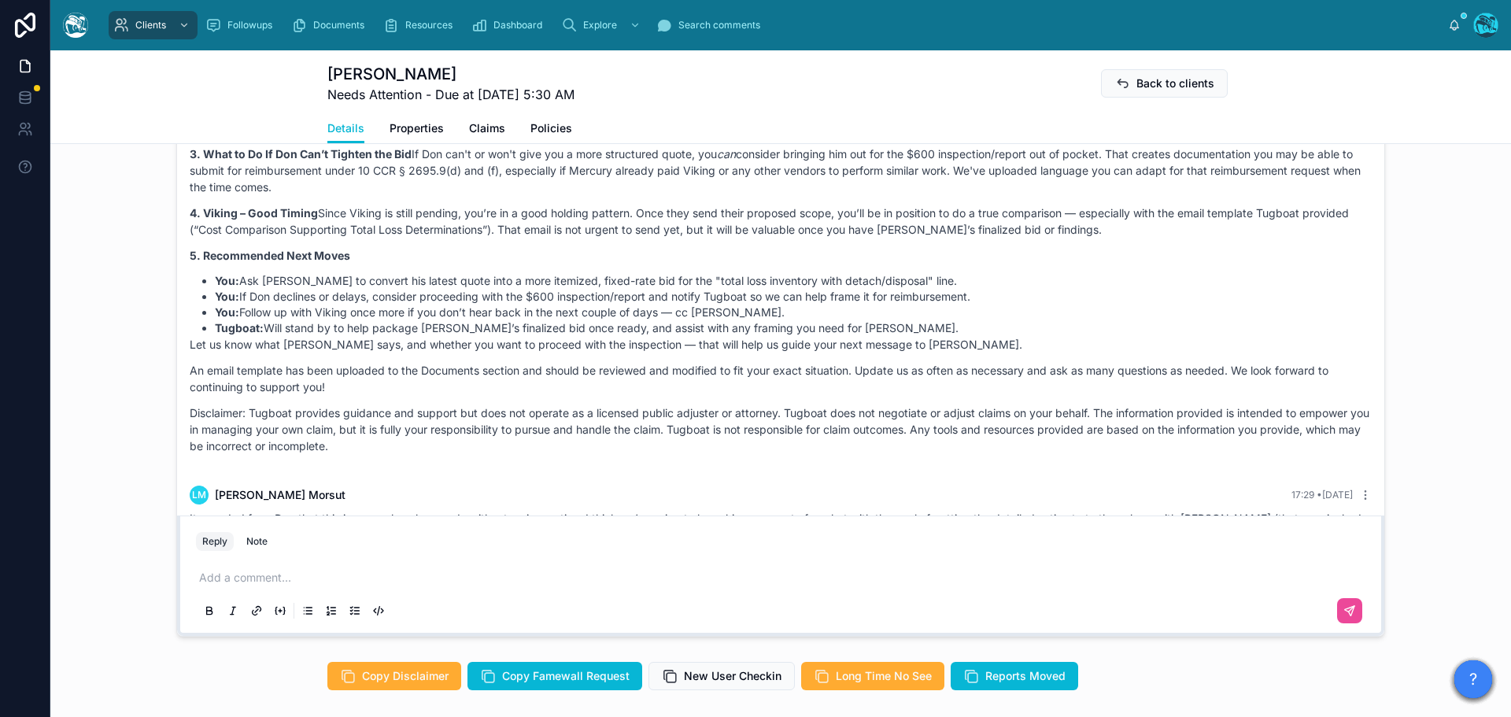
click at [239, 586] on p at bounding box center [784, 578] width 1170 height 16
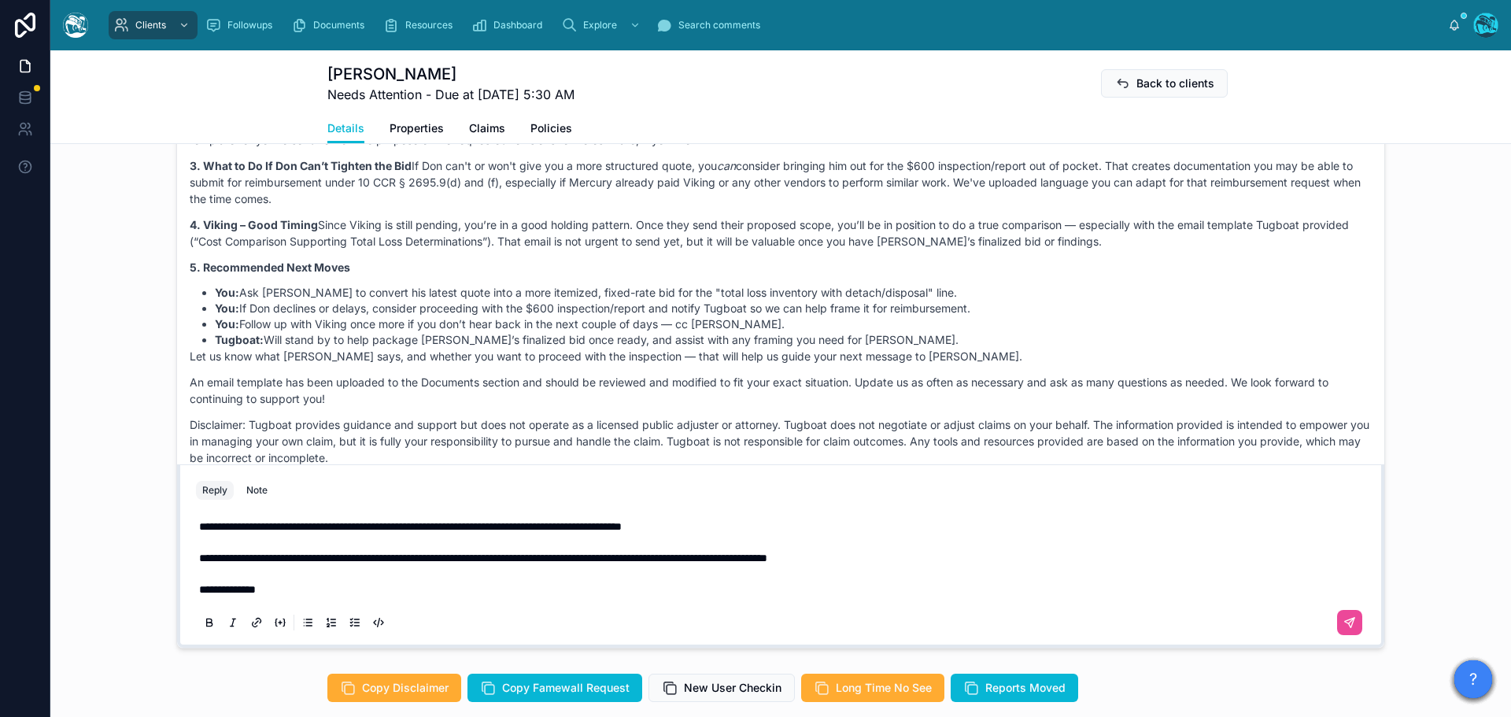
scroll to position [1275, 0]
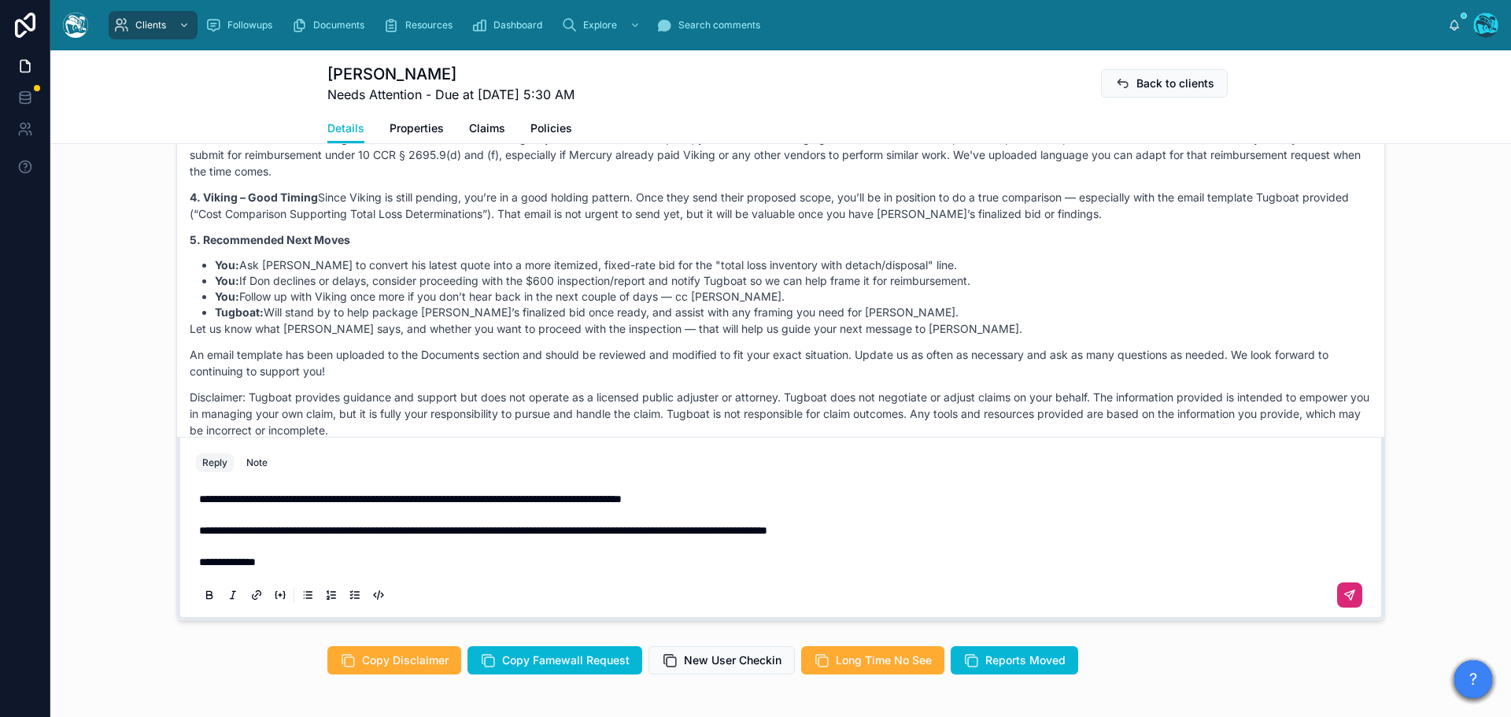
click at [1345, 600] on icon at bounding box center [1349, 594] width 9 height 9
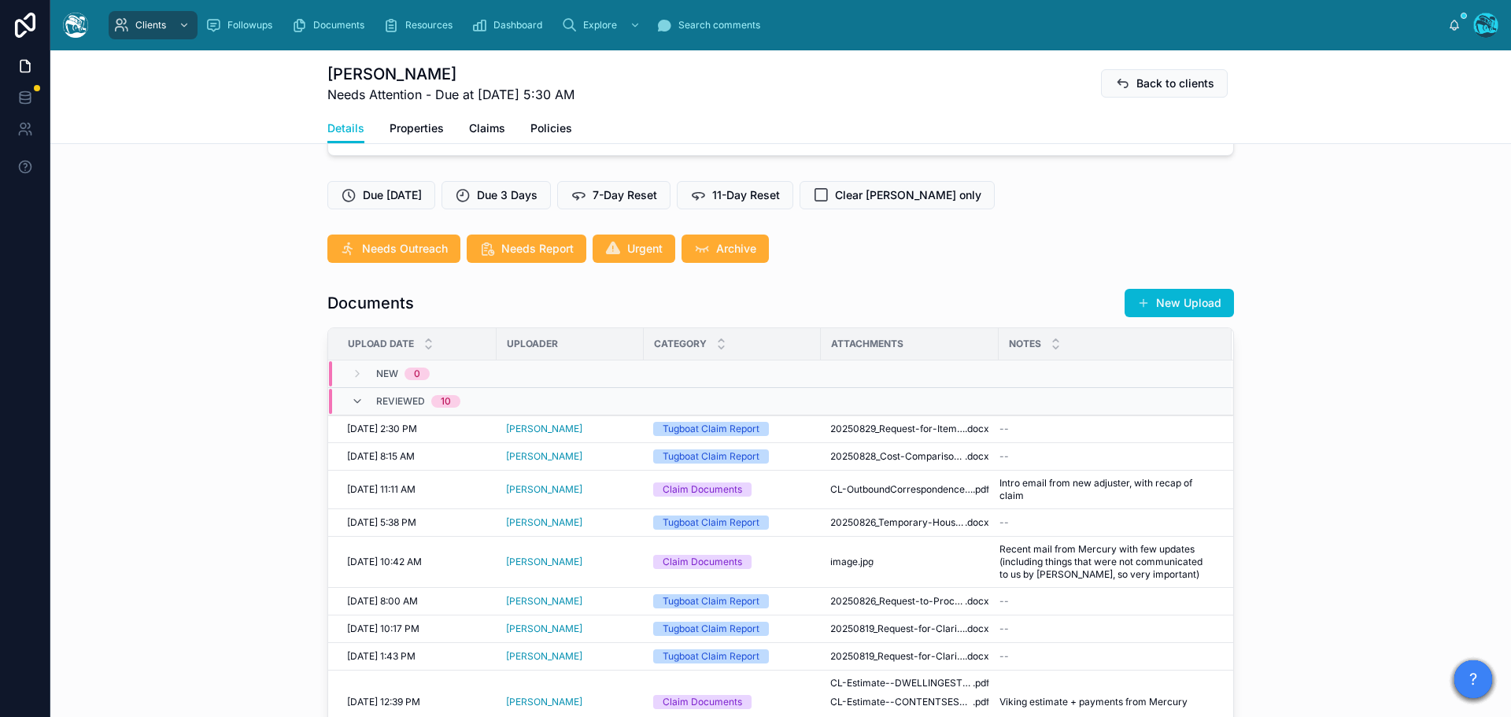
scroll to position [882, 0]
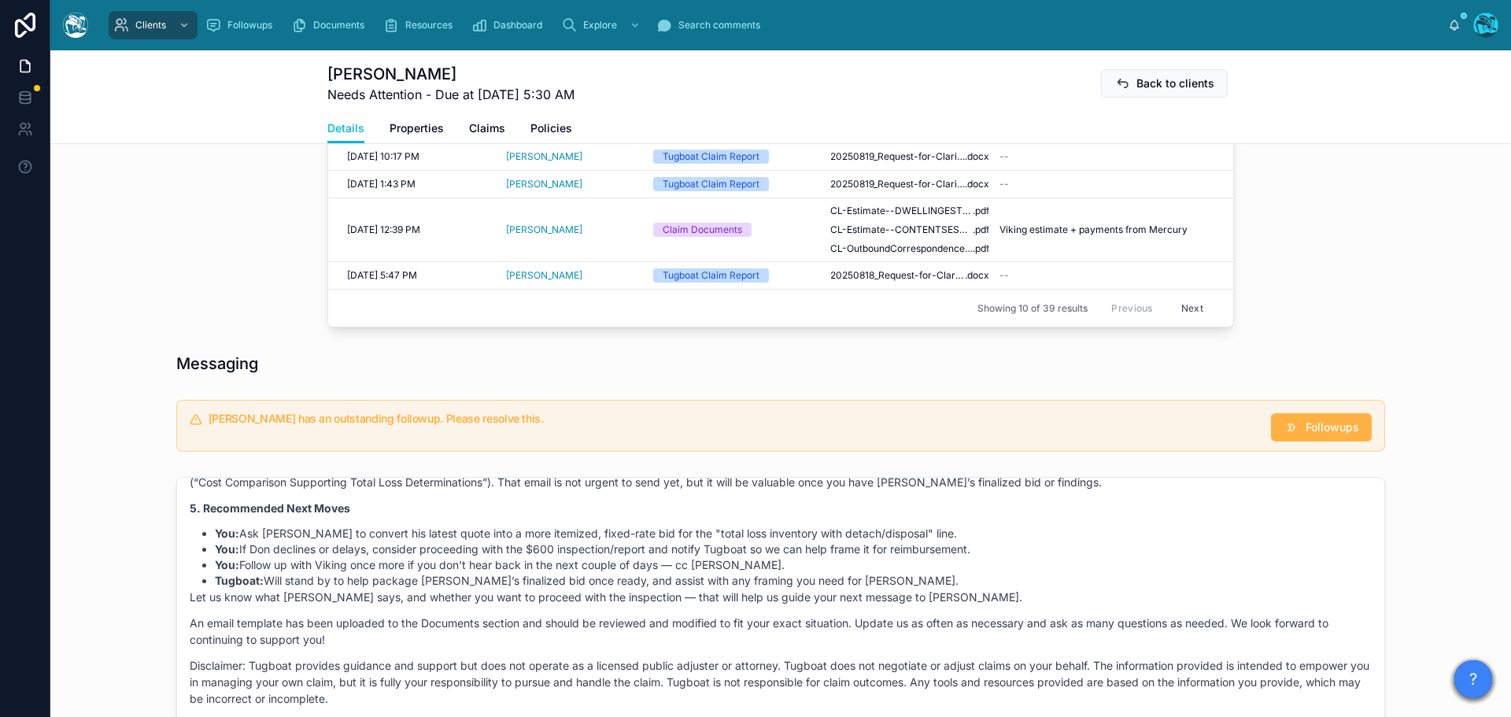
click at [1317, 435] on span "Followups" at bounding box center [1333, 428] width 54 height 16
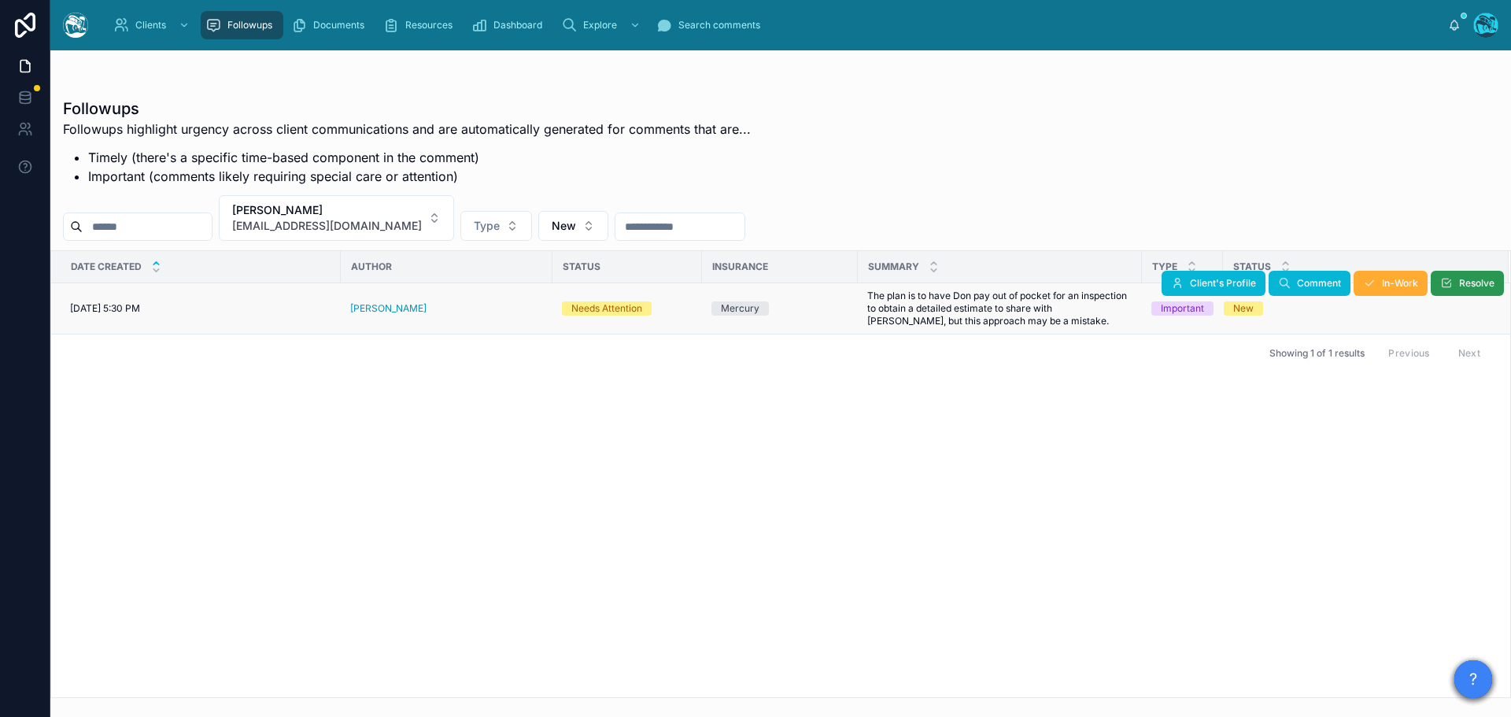
click at [1459, 282] on span "Resolve" at bounding box center [1476, 283] width 35 height 13
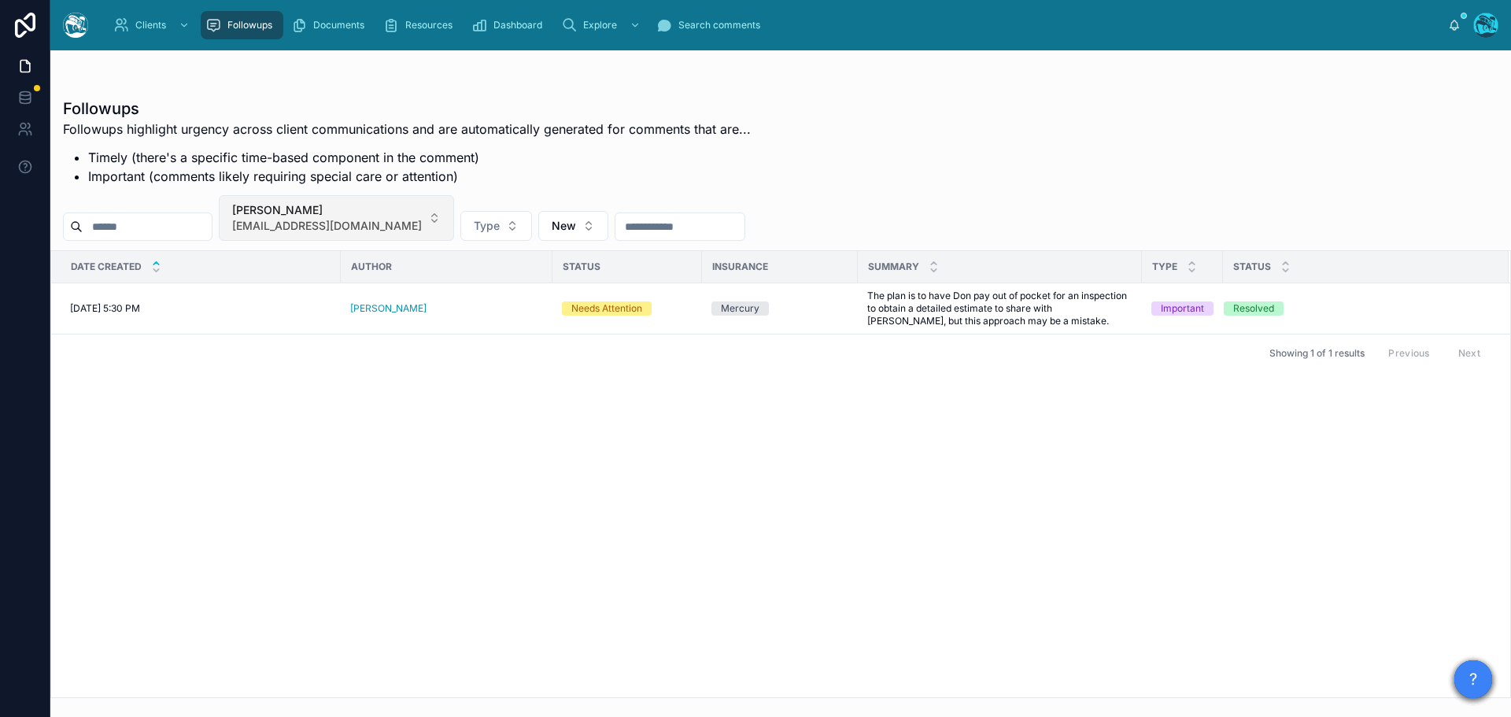
click at [405, 215] on button "[PERSON_NAME] [PERSON_NAME][EMAIL_ADDRESS][DOMAIN_NAME]" at bounding box center [336, 218] width 235 height 46
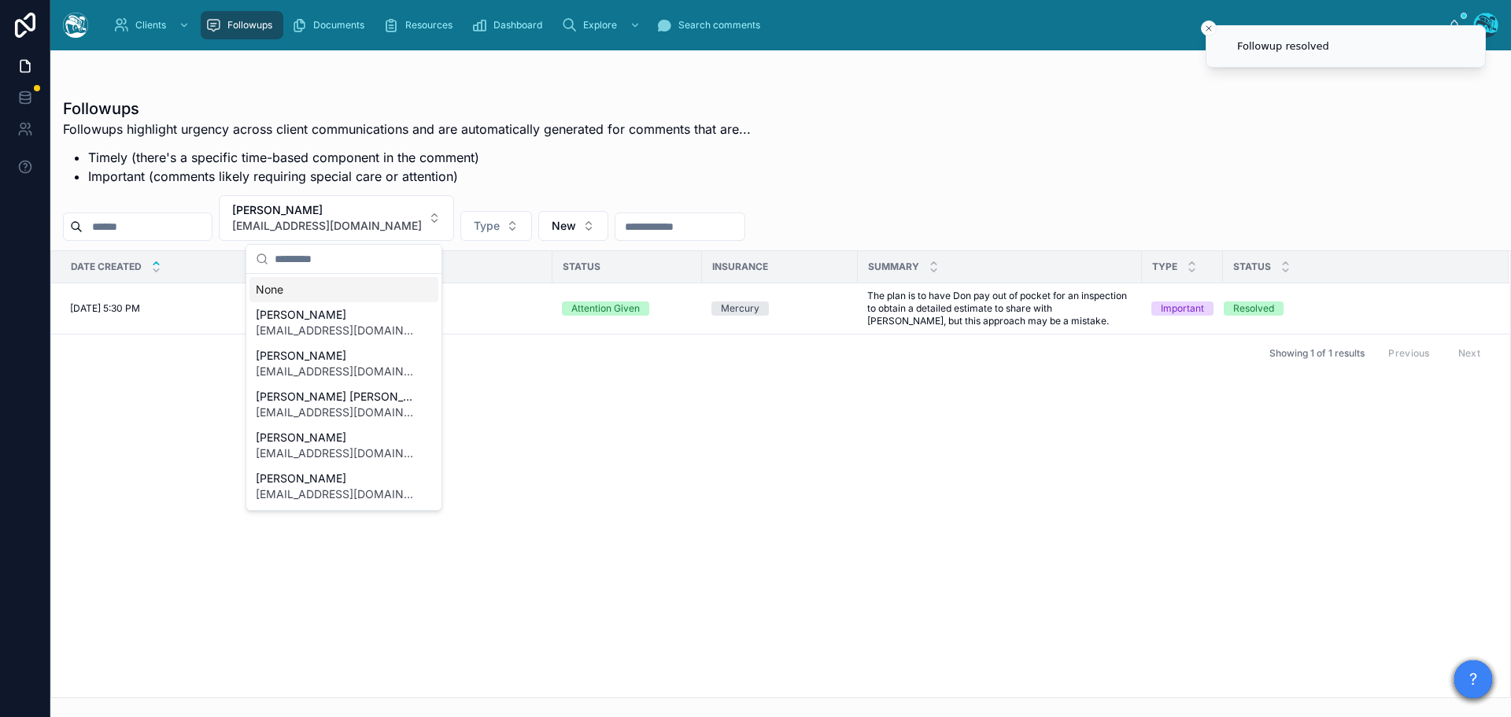
click at [267, 287] on div "None" at bounding box center [344, 289] width 189 height 25
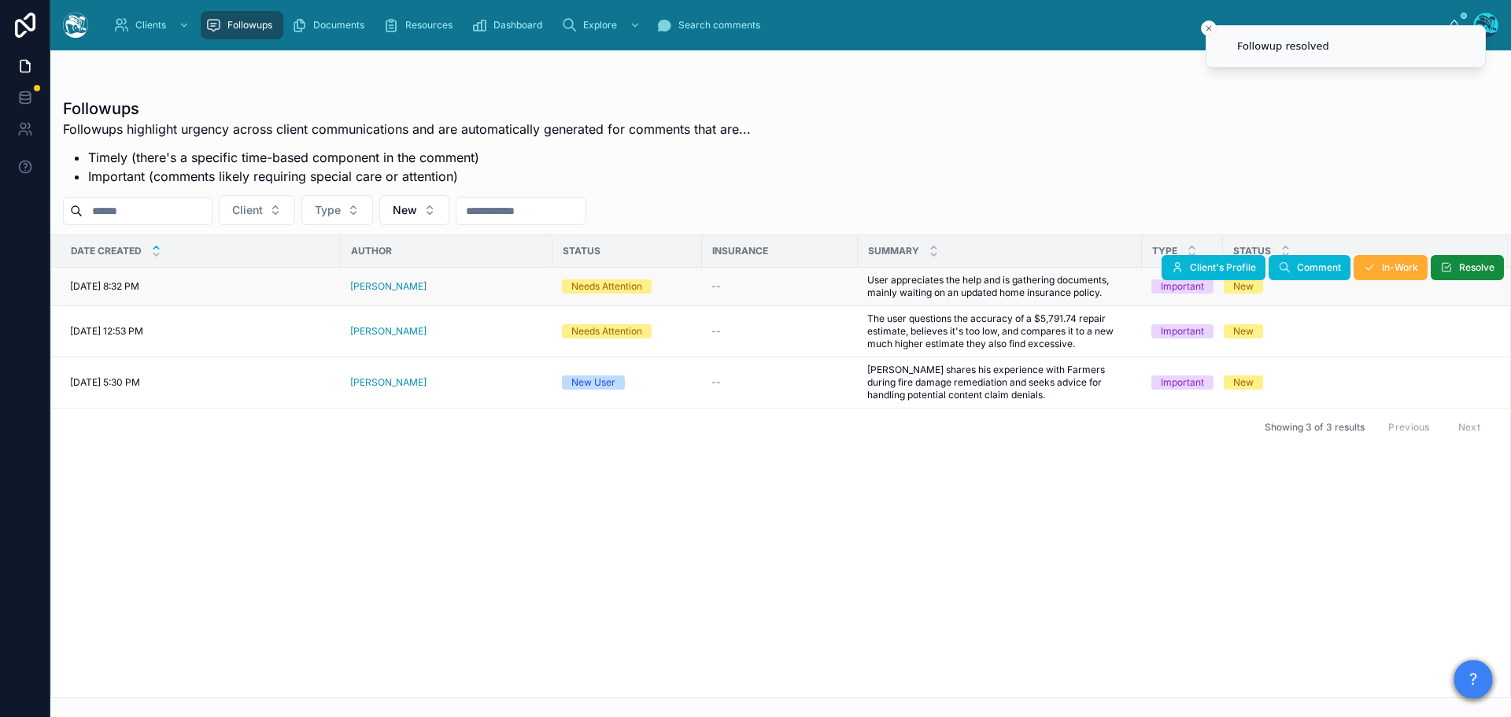
click at [404, 287] on div "[PERSON_NAME]" at bounding box center [446, 286] width 193 height 13
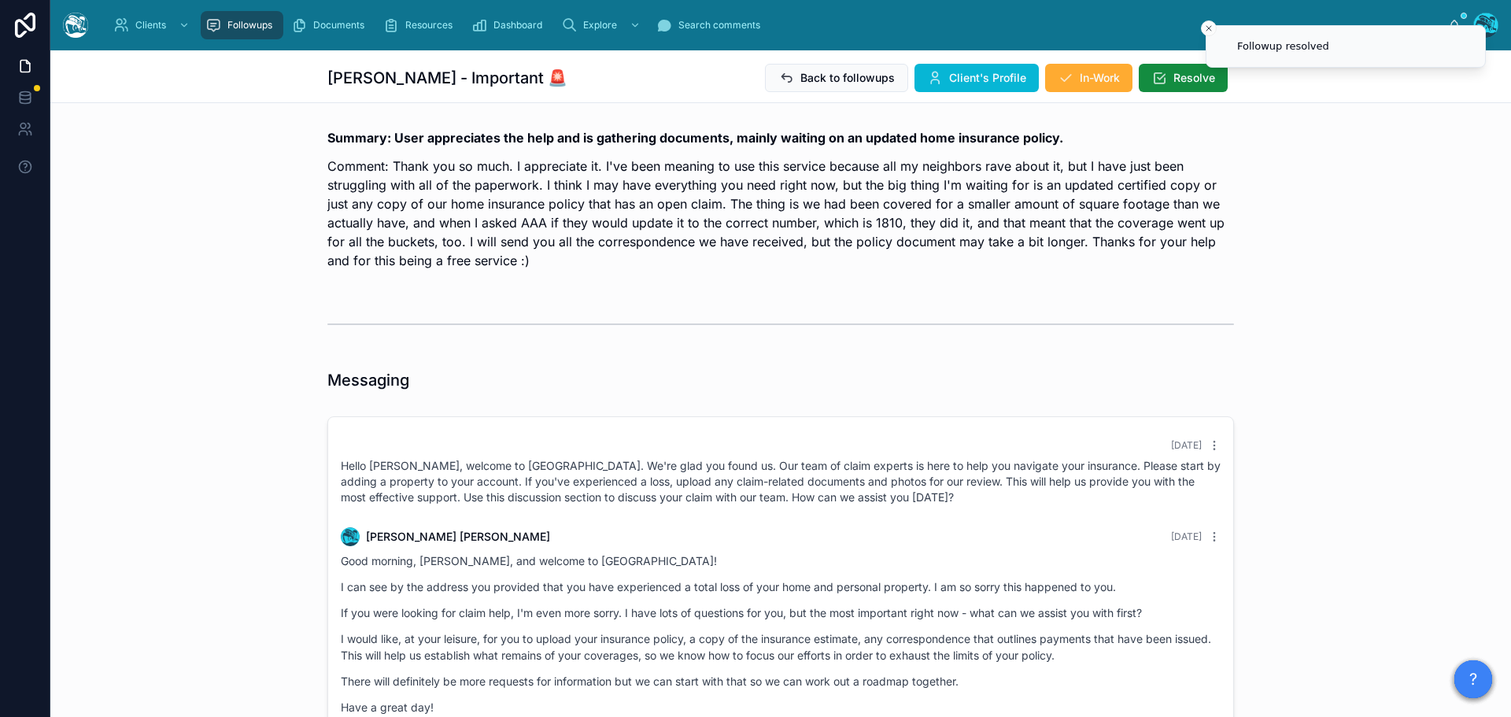
scroll to position [40, 0]
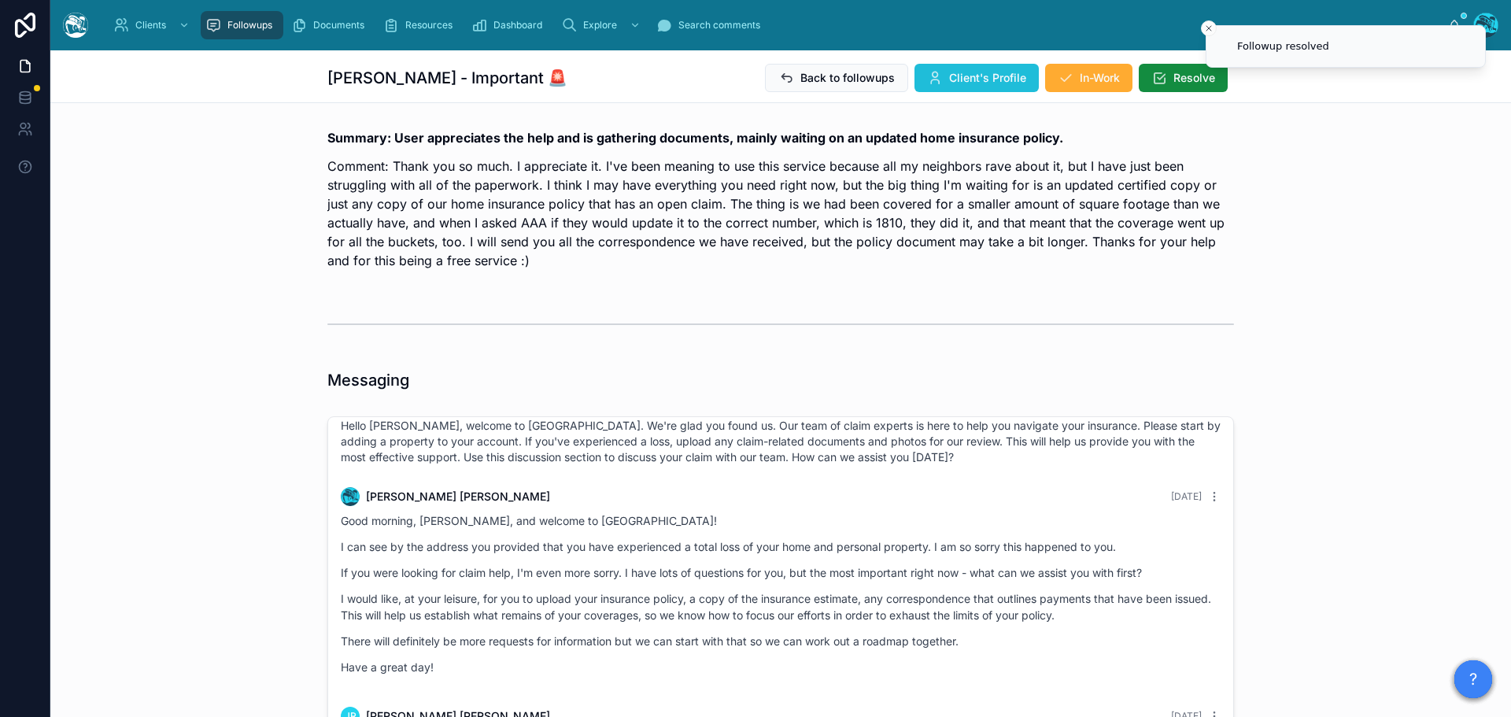
click at [983, 72] on span "Client's Profile" at bounding box center [987, 78] width 77 height 16
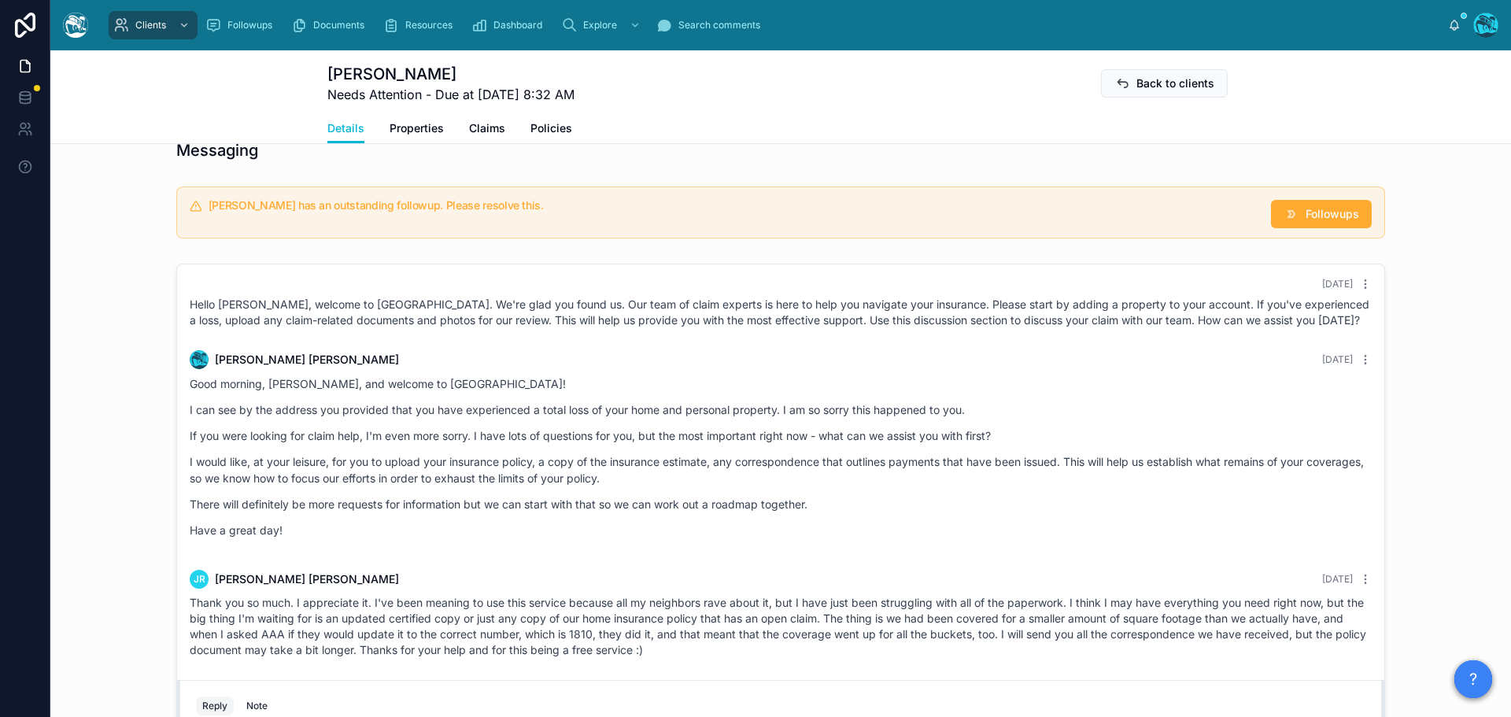
scroll to position [1023, 0]
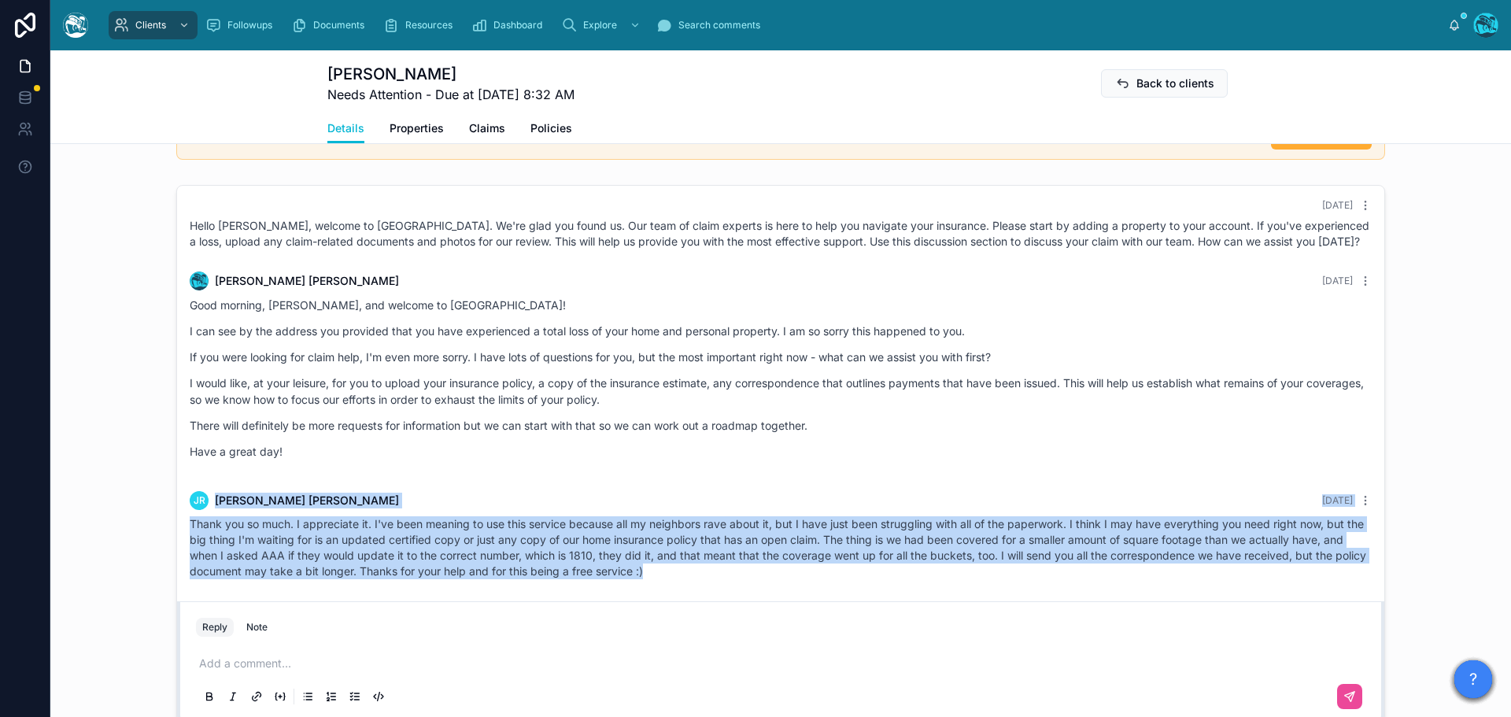
drag, startPoint x: 826, startPoint y: 457, endPoint x: 855, endPoint y: 590, distance: 135.4
click at [855, 590] on div "[DATE] Hello [PERSON_NAME], welcome to [GEOGRAPHIC_DATA]. We're glad you found …" at bounding box center [780, 389] width 1207 height 424
copy div "JR [PERSON_NAME] [DATE] Thank you so much. I appreciate it. I've been meaning t…"
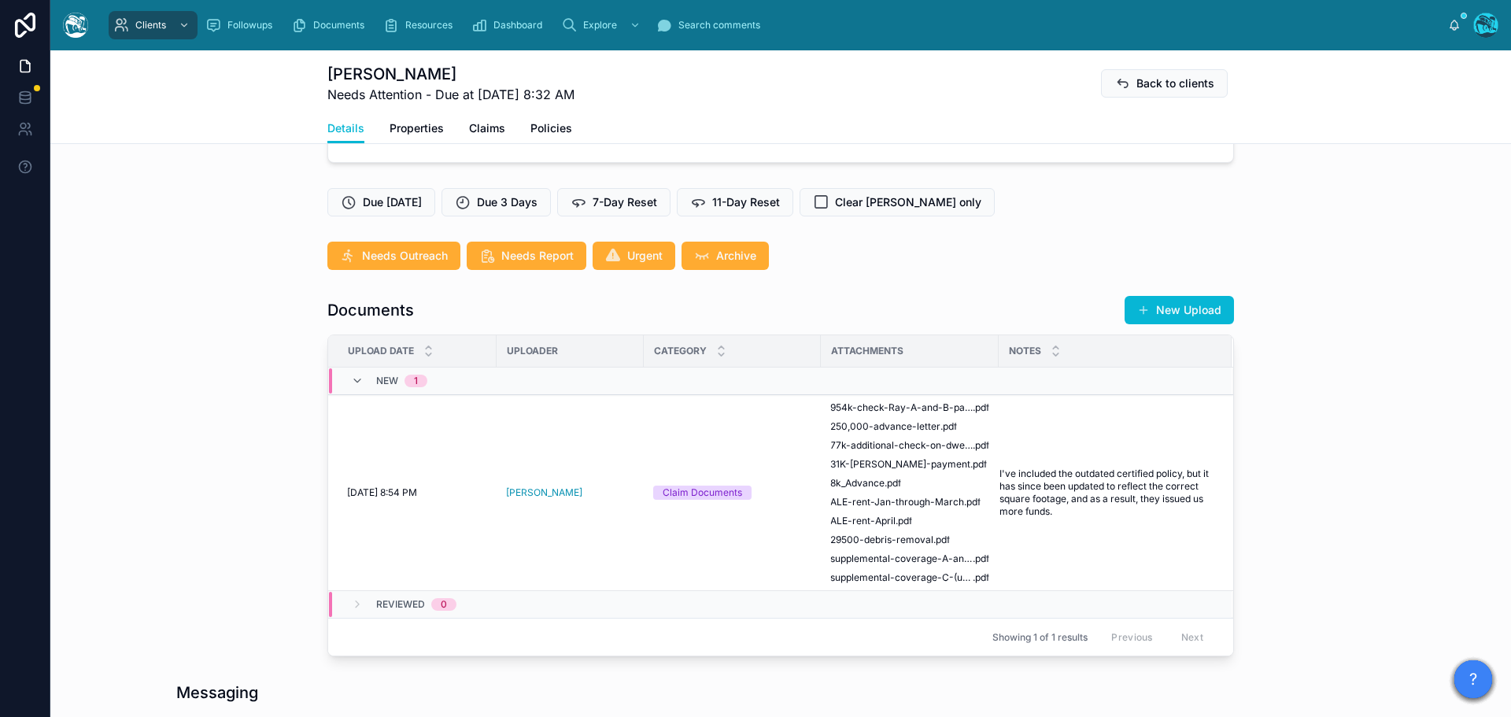
scroll to position [394, 0]
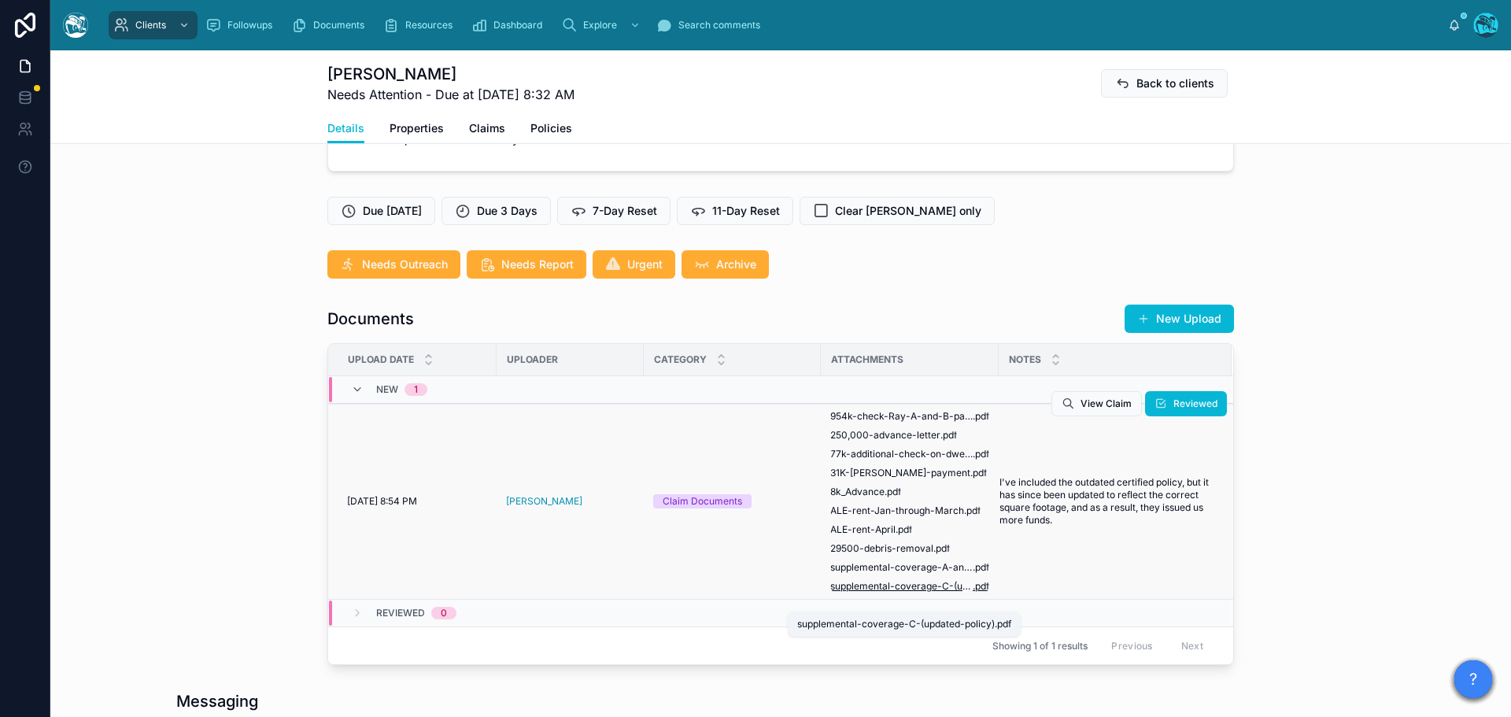
click at [910, 593] on span "supplemental-coverage-C-(updated-policy)" at bounding box center [901, 586] width 142 height 13
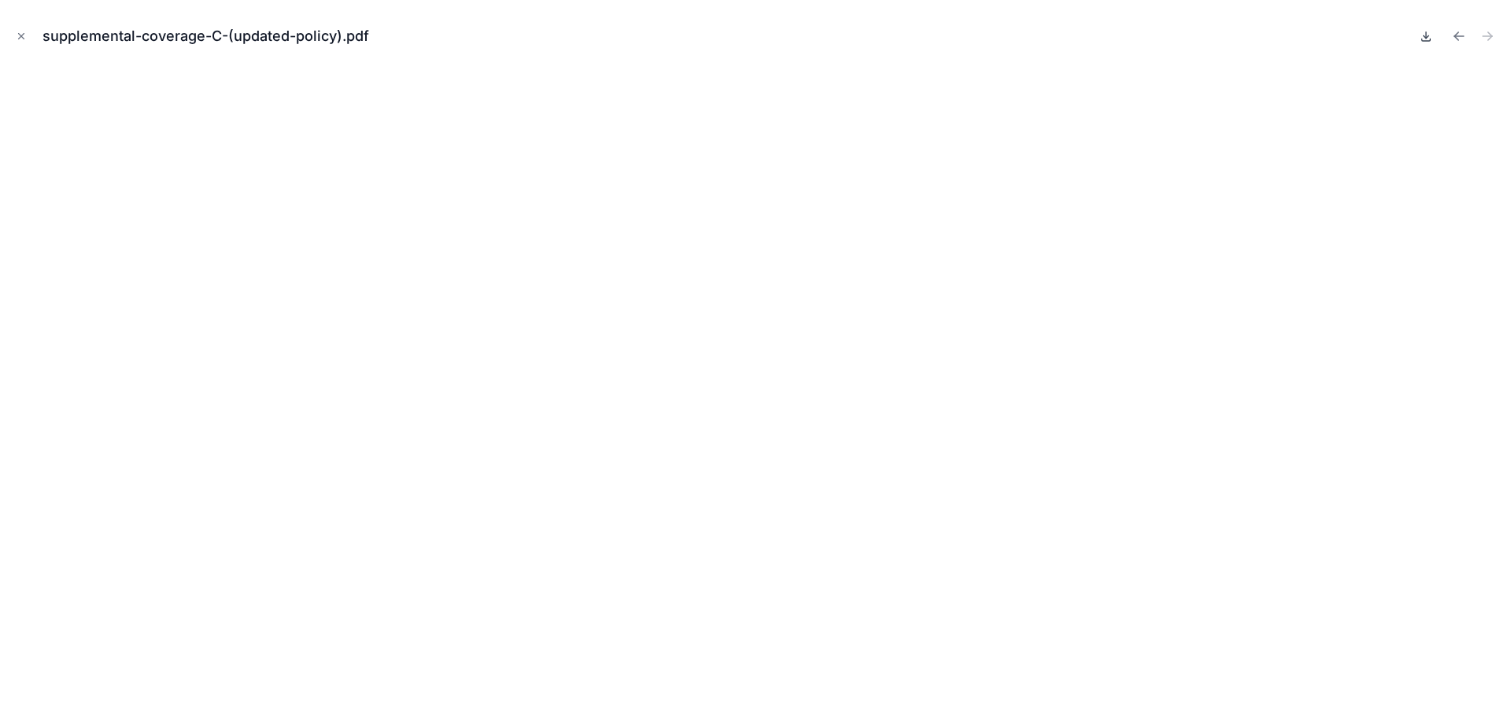
click at [1424, 39] on icon at bounding box center [1426, 36] width 13 height 13
click at [1459, 34] on icon "Previous file" at bounding box center [1459, 36] width 16 height 16
click at [1425, 38] on icon at bounding box center [1427, 36] width 6 height 2
click at [1457, 34] on icon "Previous file" at bounding box center [1457, 34] width 4 height 4
click at [1425, 38] on icon at bounding box center [1426, 36] width 13 height 13
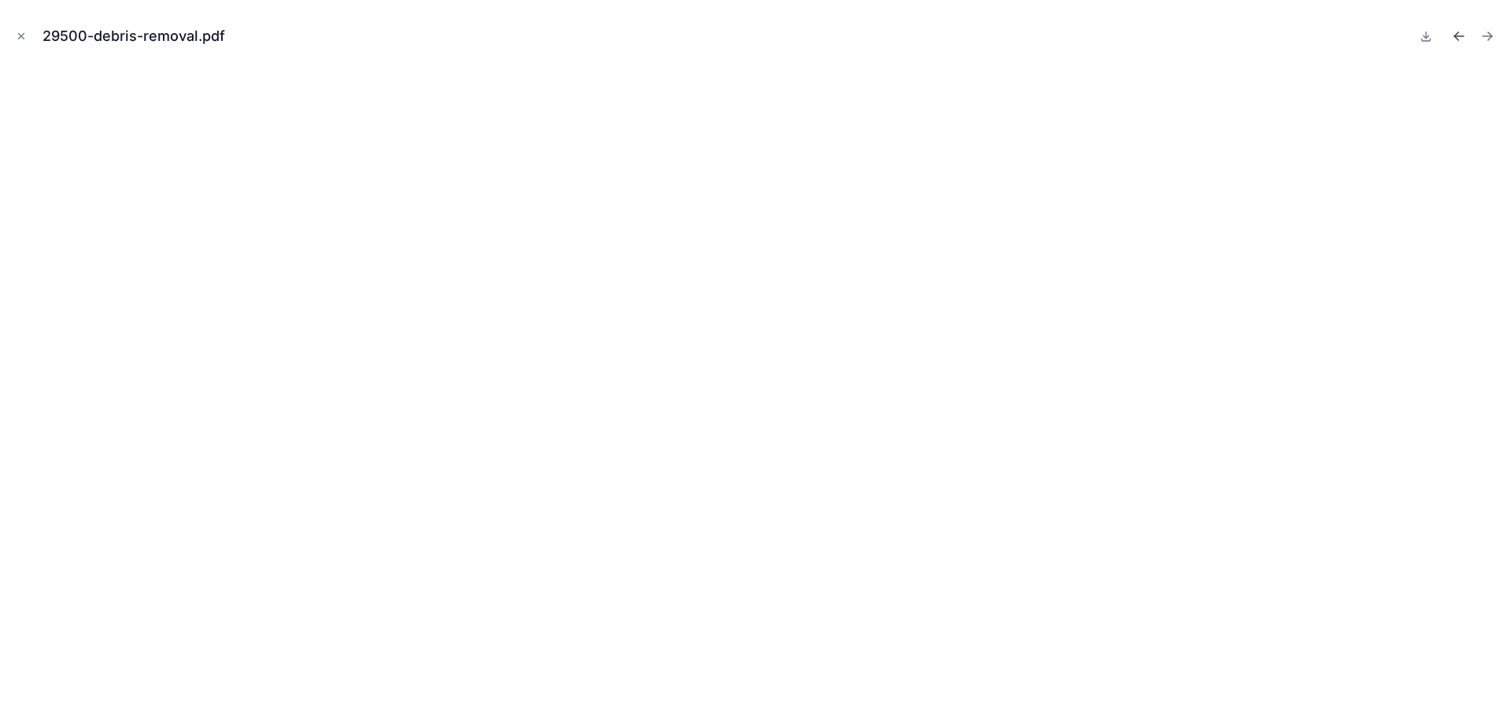
click at [1459, 34] on icon "Previous file" at bounding box center [1459, 36] width 16 height 16
click at [1426, 39] on icon at bounding box center [1426, 35] width 0 height 6
click at [1458, 35] on icon "Previous file" at bounding box center [1459, 36] width 16 height 16
click at [1425, 37] on icon at bounding box center [1427, 36] width 6 height 2
click at [1460, 34] on icon "Previous file" at bounding box center [1459, 36] width 16 height 16
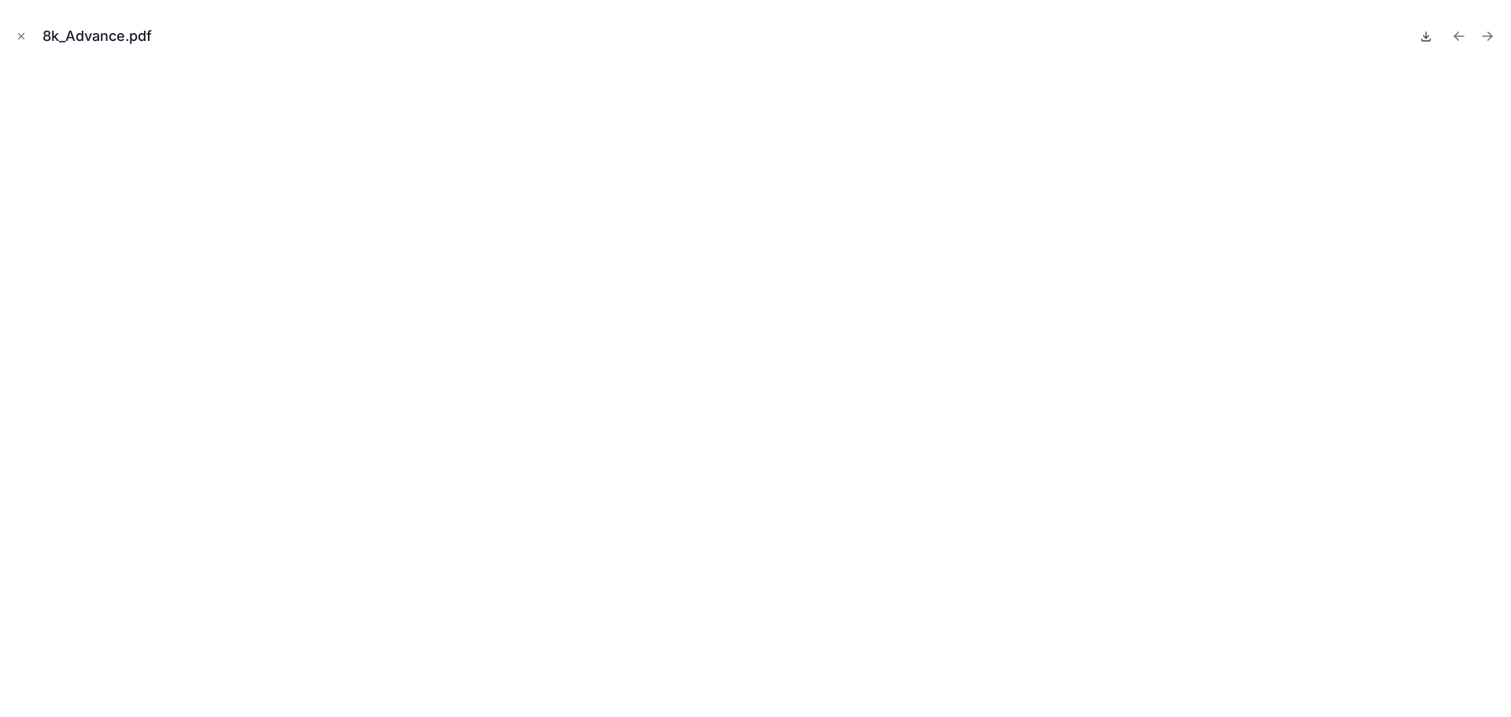
click at [1425, 38] on icon at bounding box center [1427, 36] width 6 height 2
click at [1456, 35] on icon "Previous file" at bounding box center [1457, 34] width 4 height 4
click at [1430, 40] on icon at bounding box center [1426, 36] width 13 height 13
click at [1460, 34] on icon "Previous file" at bounding box center [1459, 36] width 16 height 16
click at [1425, 40] on icon at bounding box center [1426, 36] width 13 height 13
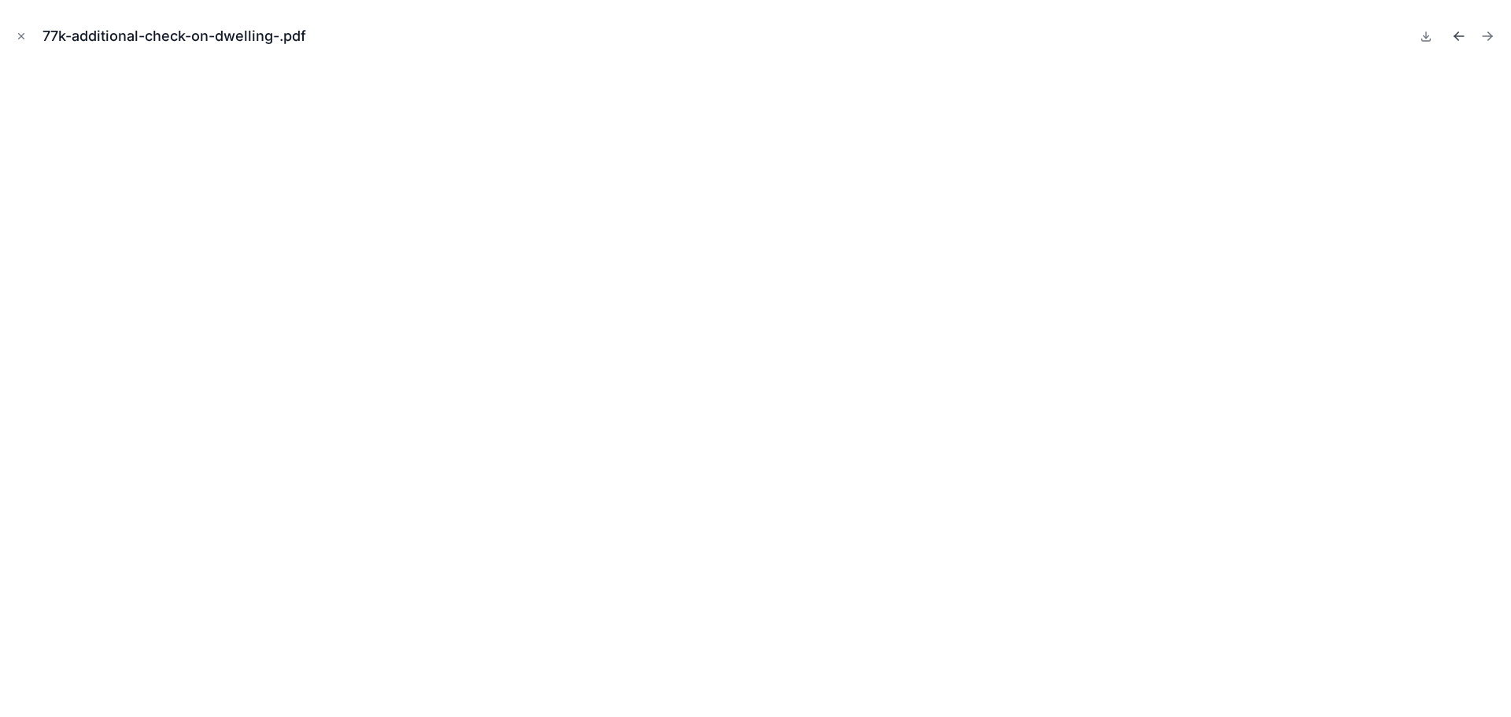
click at [1457, 35] on icon "Previous file" at bounding box center [1457, 34] width 4 height 4
click at [1425, 39] on icon at bounding box center [1426, 36] width 13 height 13
click at [1458, 35] on icon "Previous file" at bounding box center [1459, 36] width 16 height 16
click at [1427, 39] on icon at bounding box center [1426, 36] width 13 height 13
click at [21, 36] on icon "Close modal" at bounding box center [22, 37] width 6 height 6
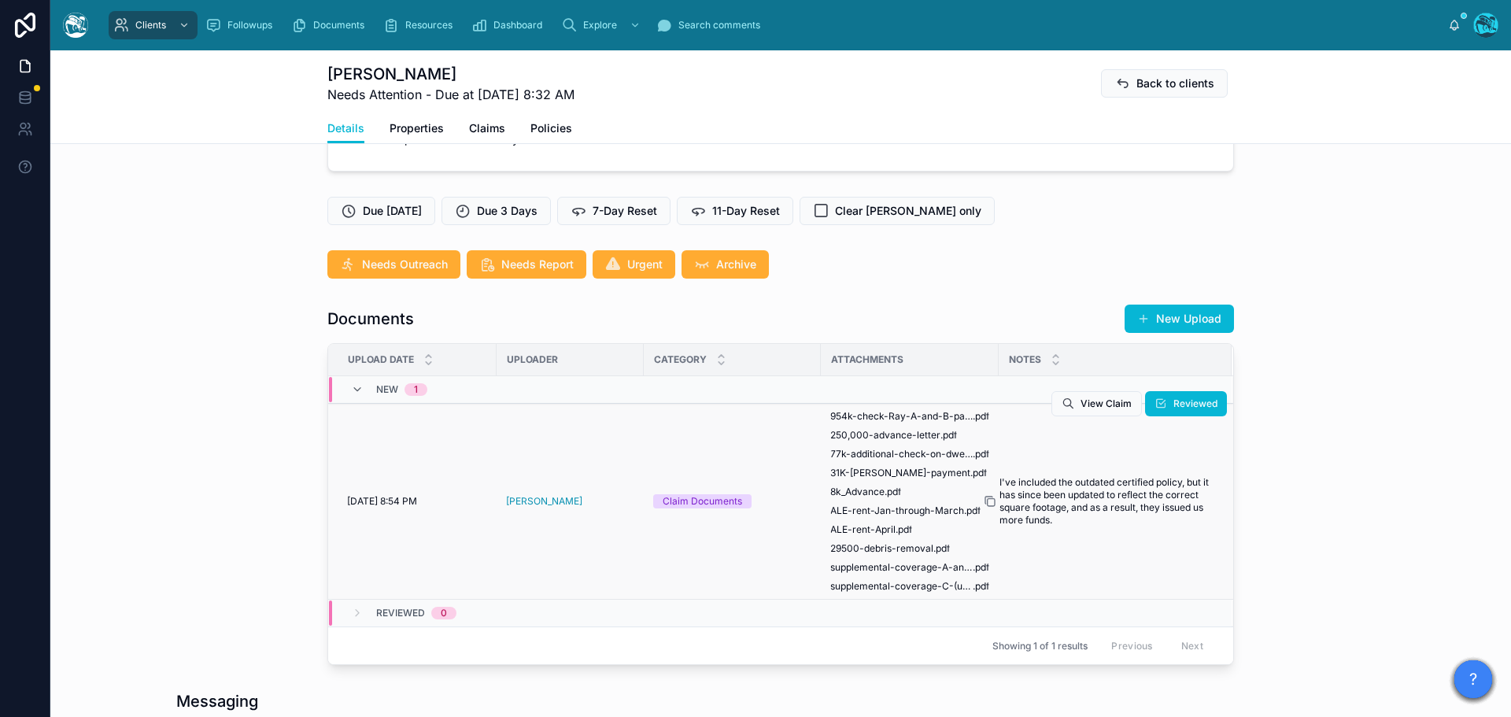
click at [984, 508] on icon at bounding box center [990, 501] width 13 height 13
click at [1183, 410] on span "Reviewed" at bounding box center [1196, 403] width 44 height 13
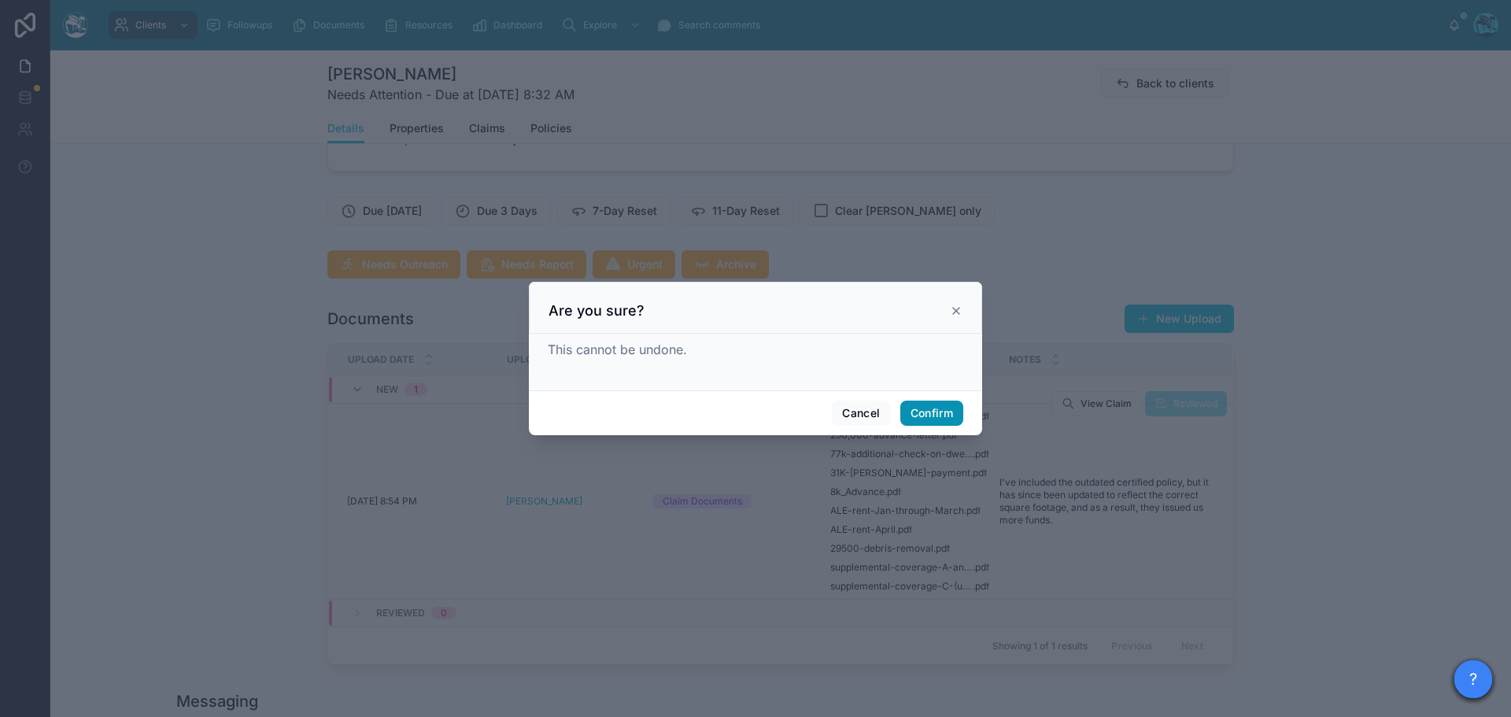
click at [931, 408] on button "Confirm" at bounding box center [931, 413] width 63 height 25
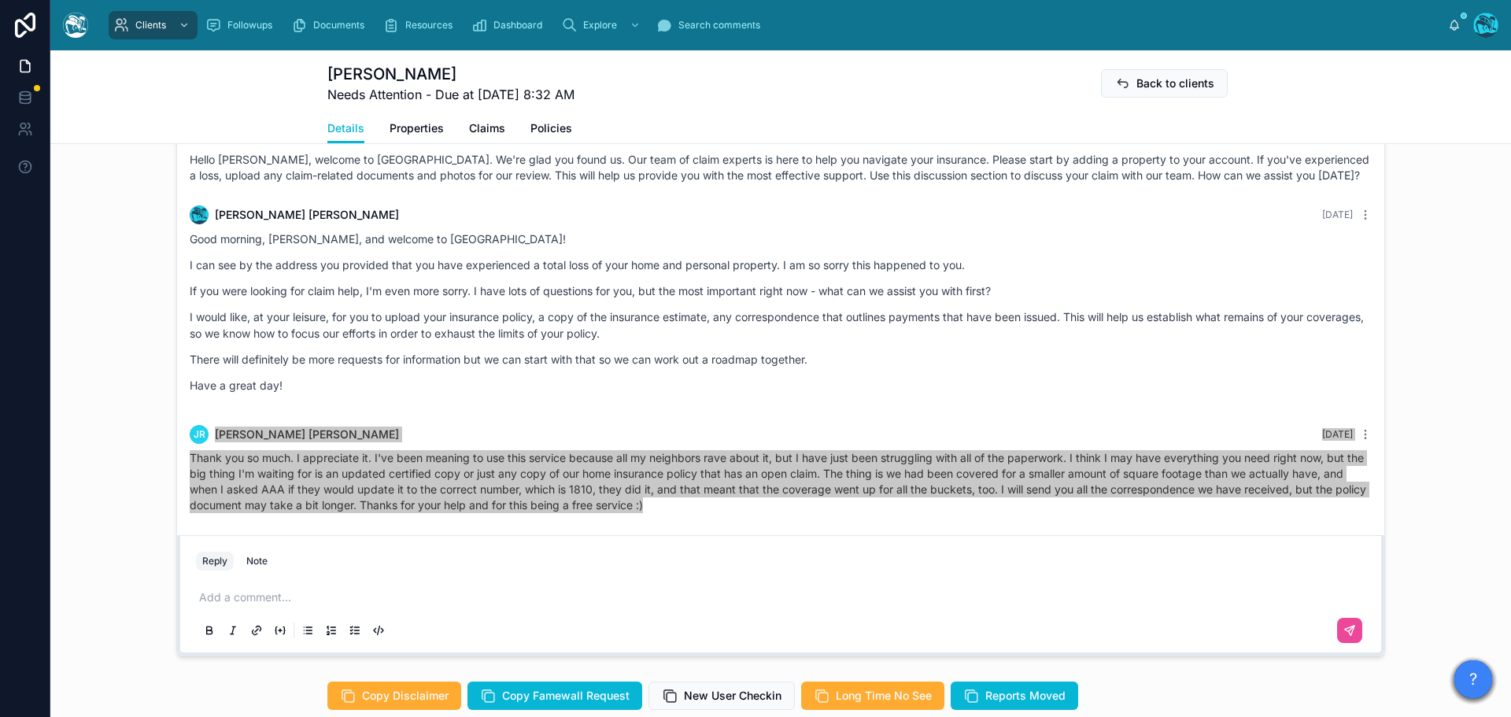
scroll to position [1181, 0]
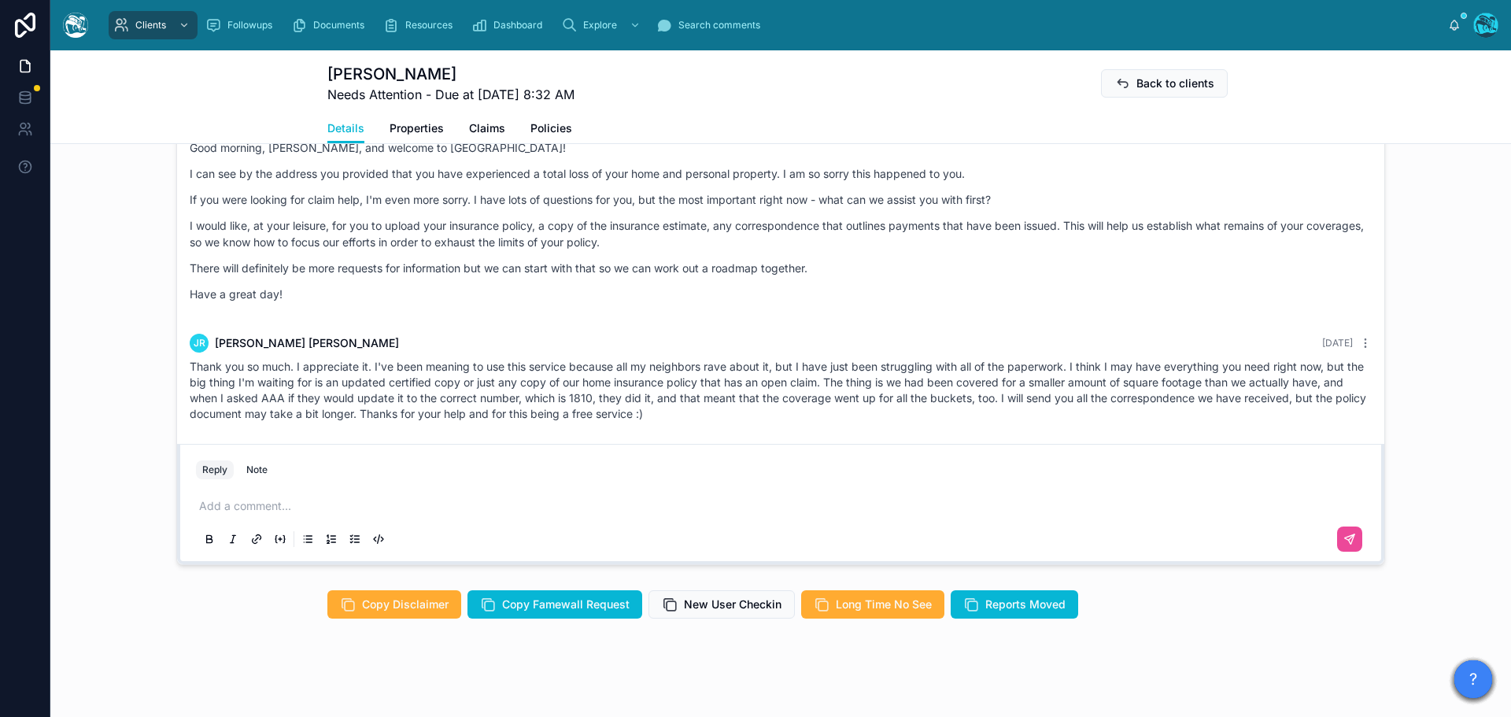
click at [231, 514] on p at bounding box center [784, 506] width 1170 height 16
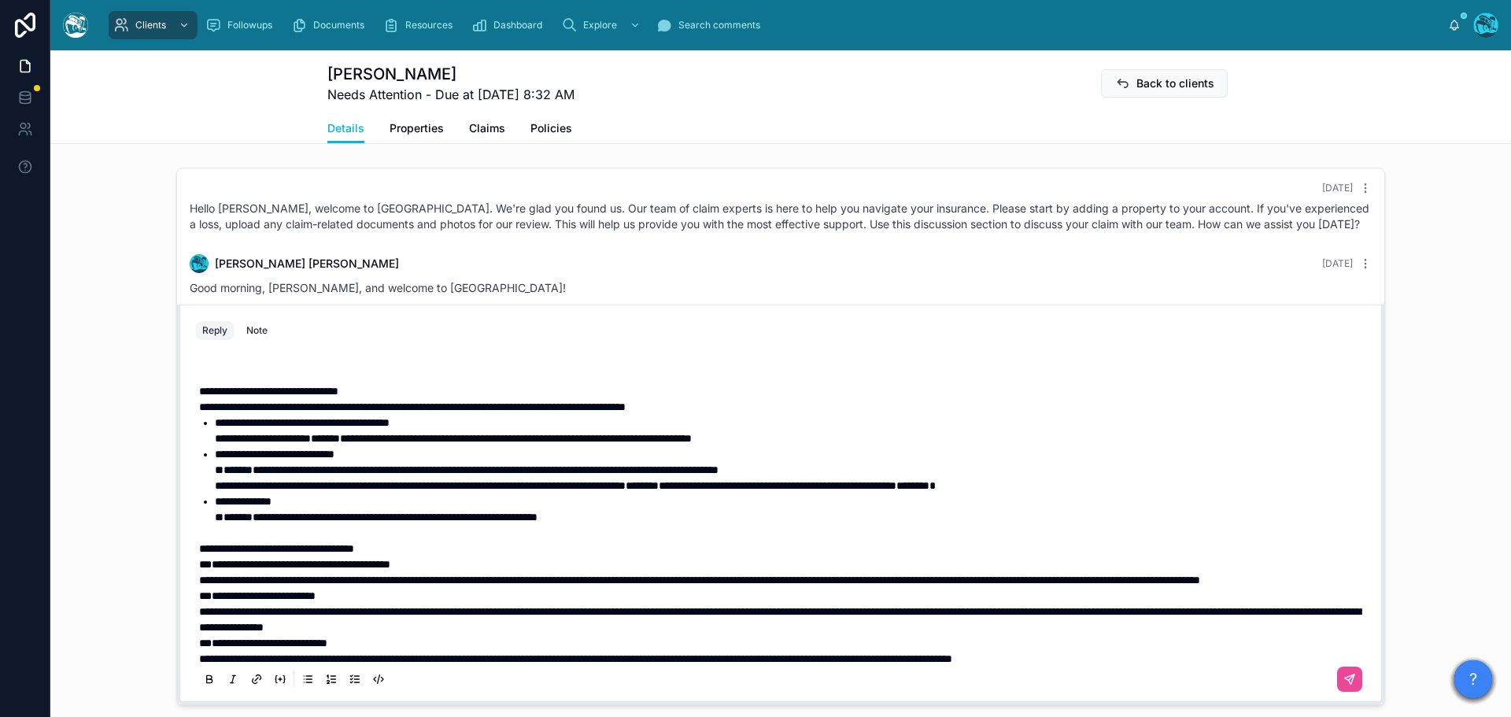
scroll to position [0, 0]
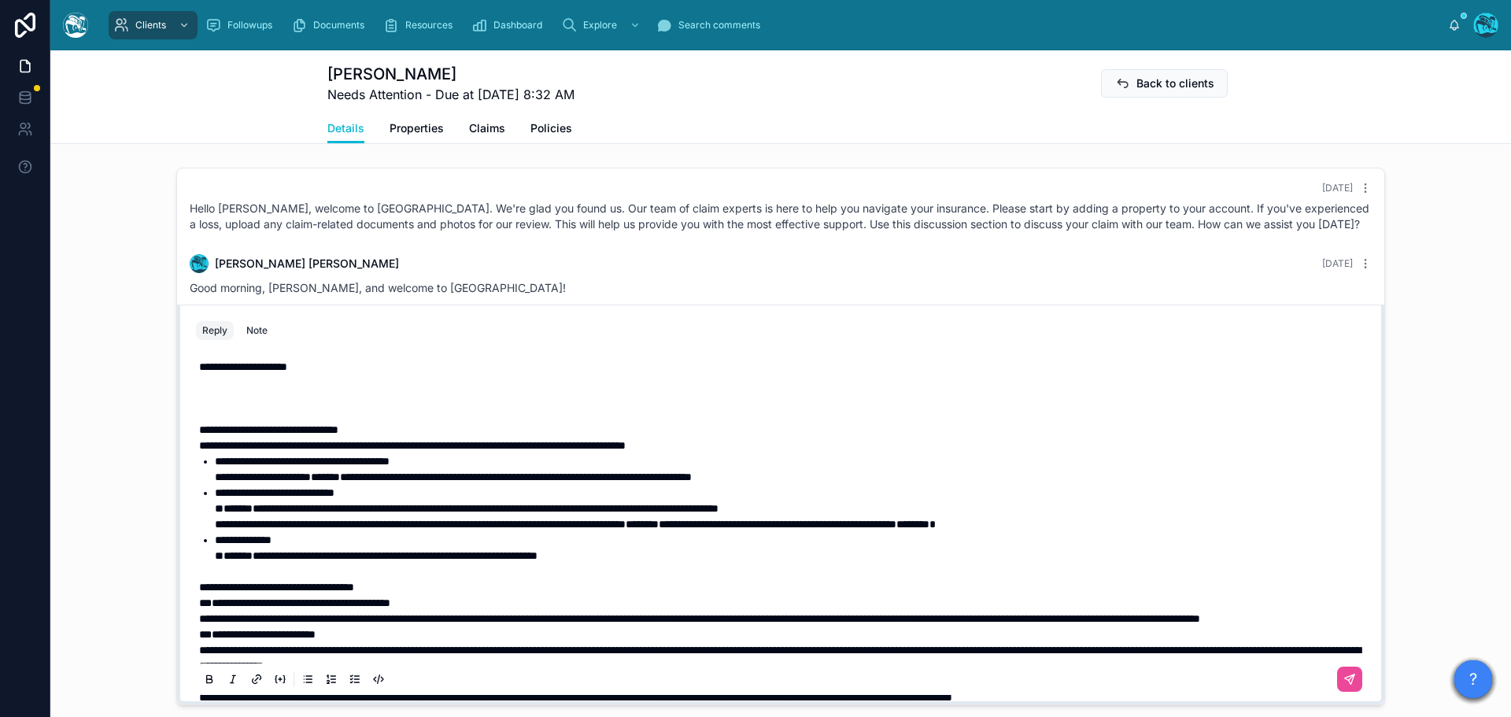
click at [199, 406] on p at bounding box center [784, 398] width 1170 height 16
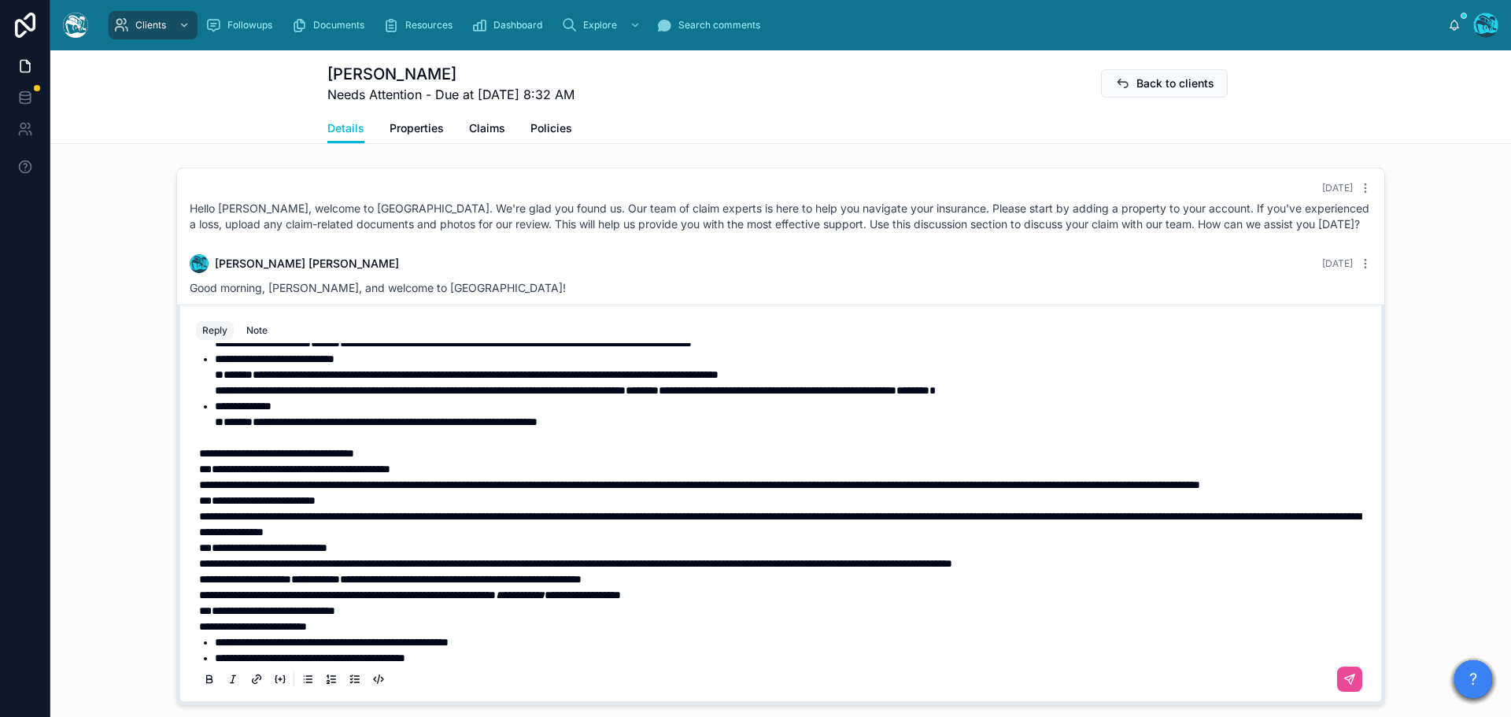
scroll to position [157, 0]
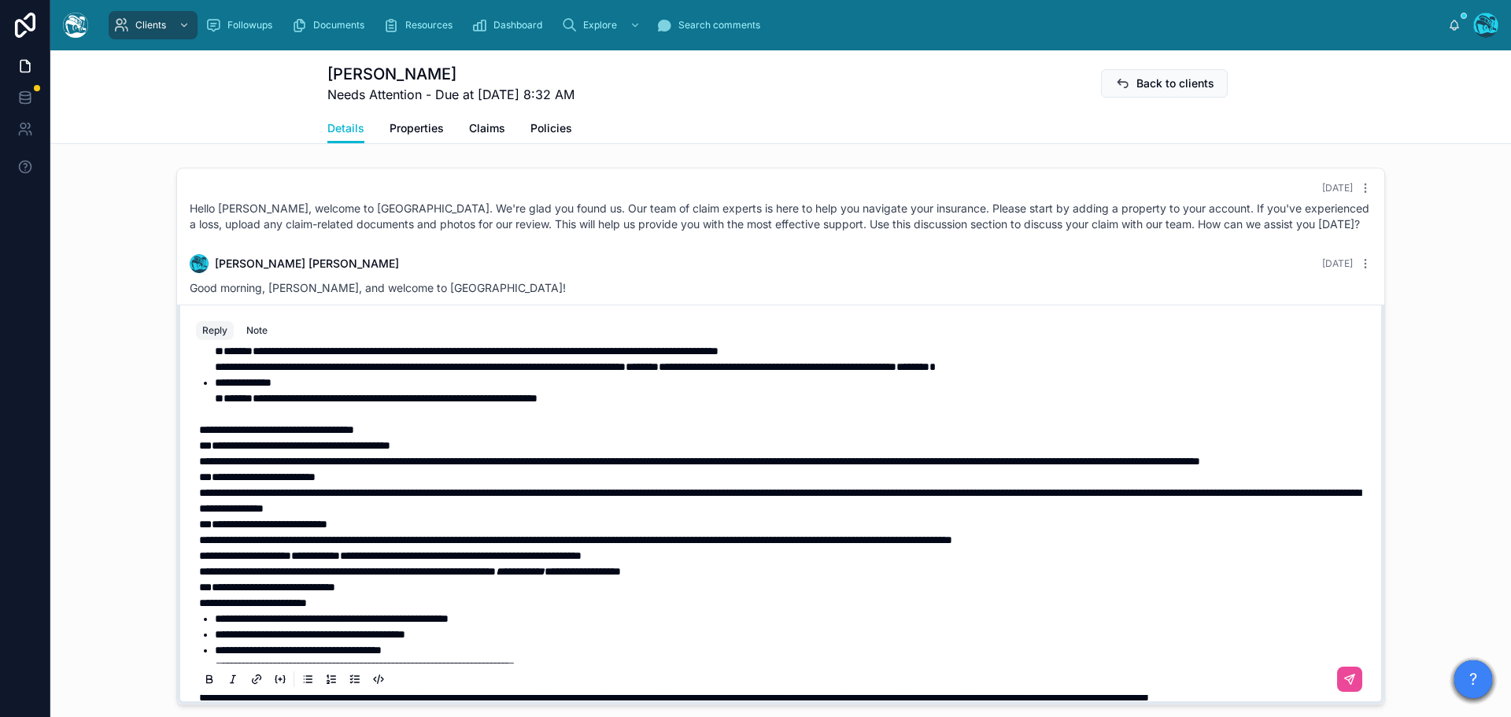
click at [212, 435] on span "**********" at bounding box center [276, 429] width 155 height 11
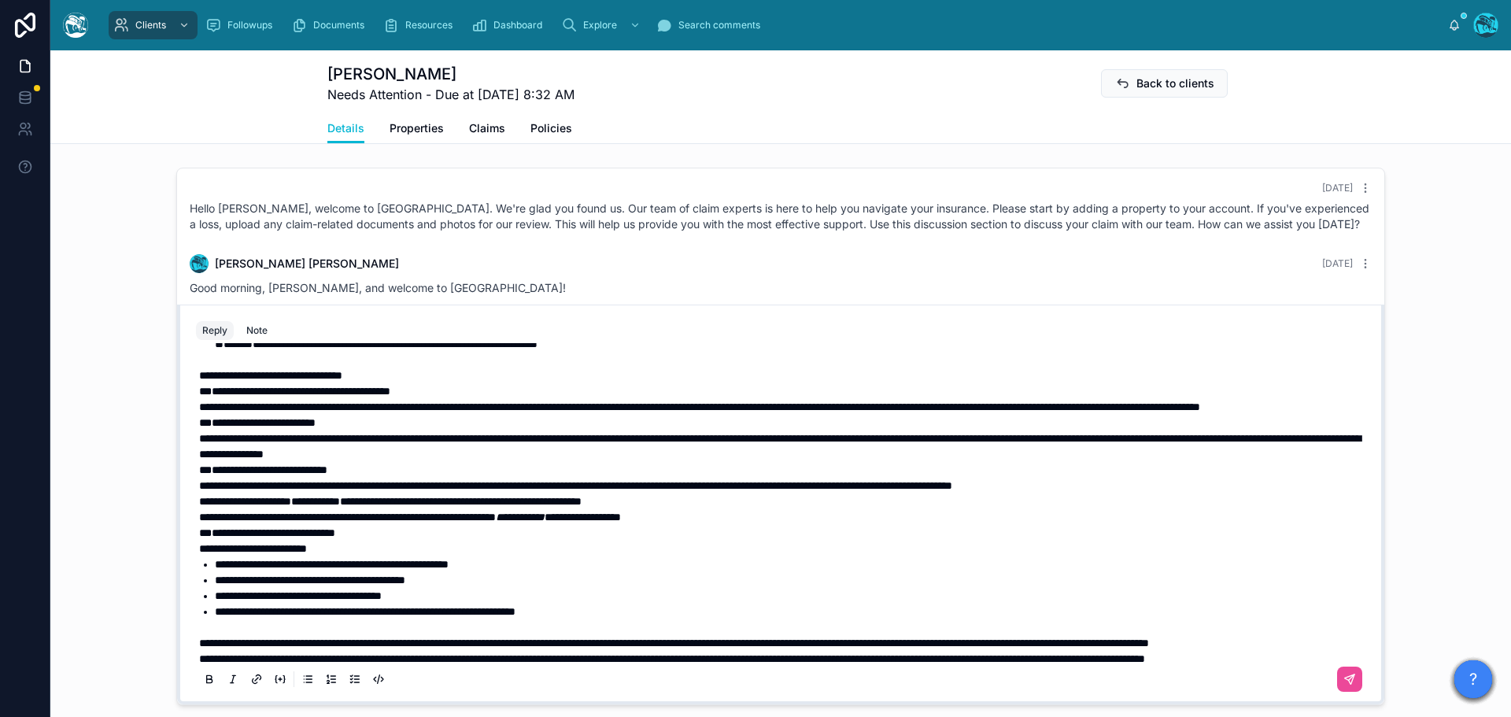
scroll to position [236, 0]
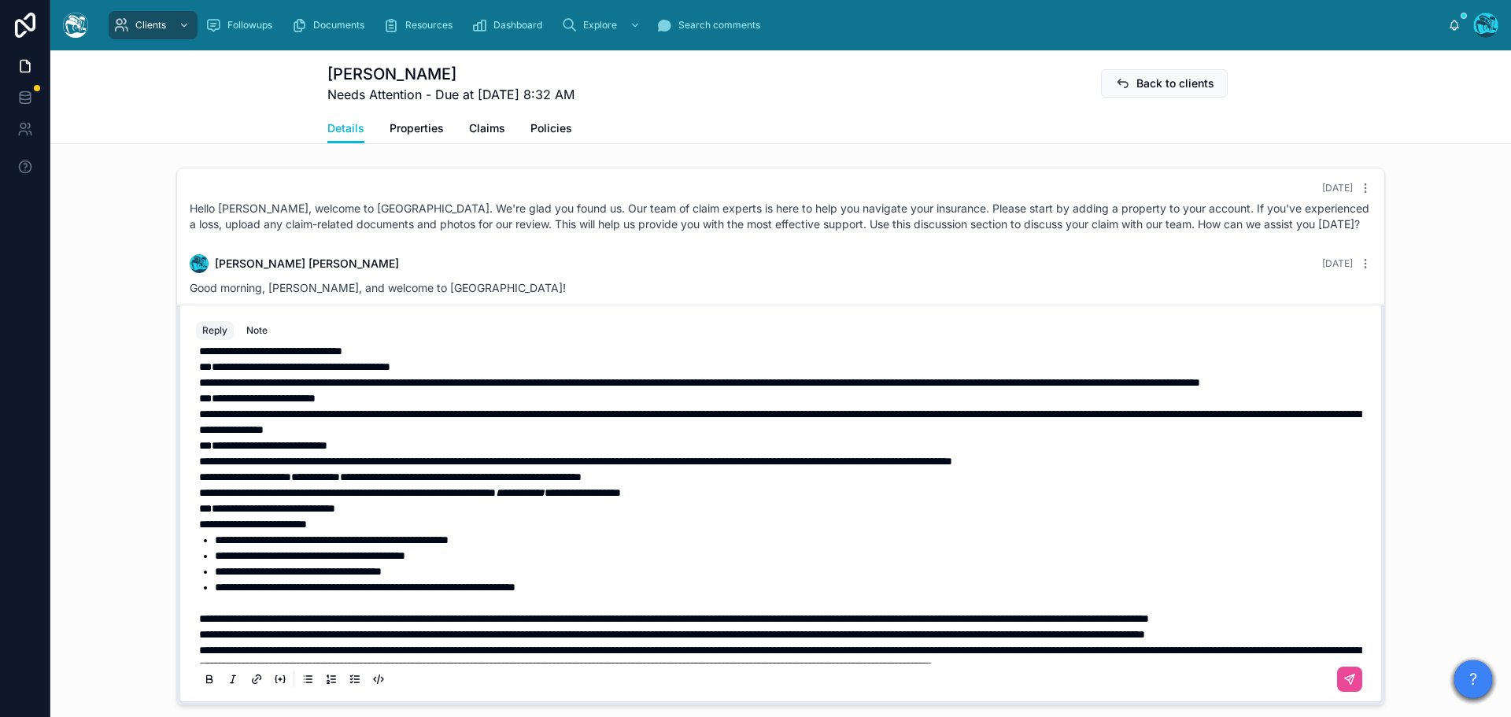
click at [209, 388] on span "**********" at bounding box center [699, 382] width 1001 height 11
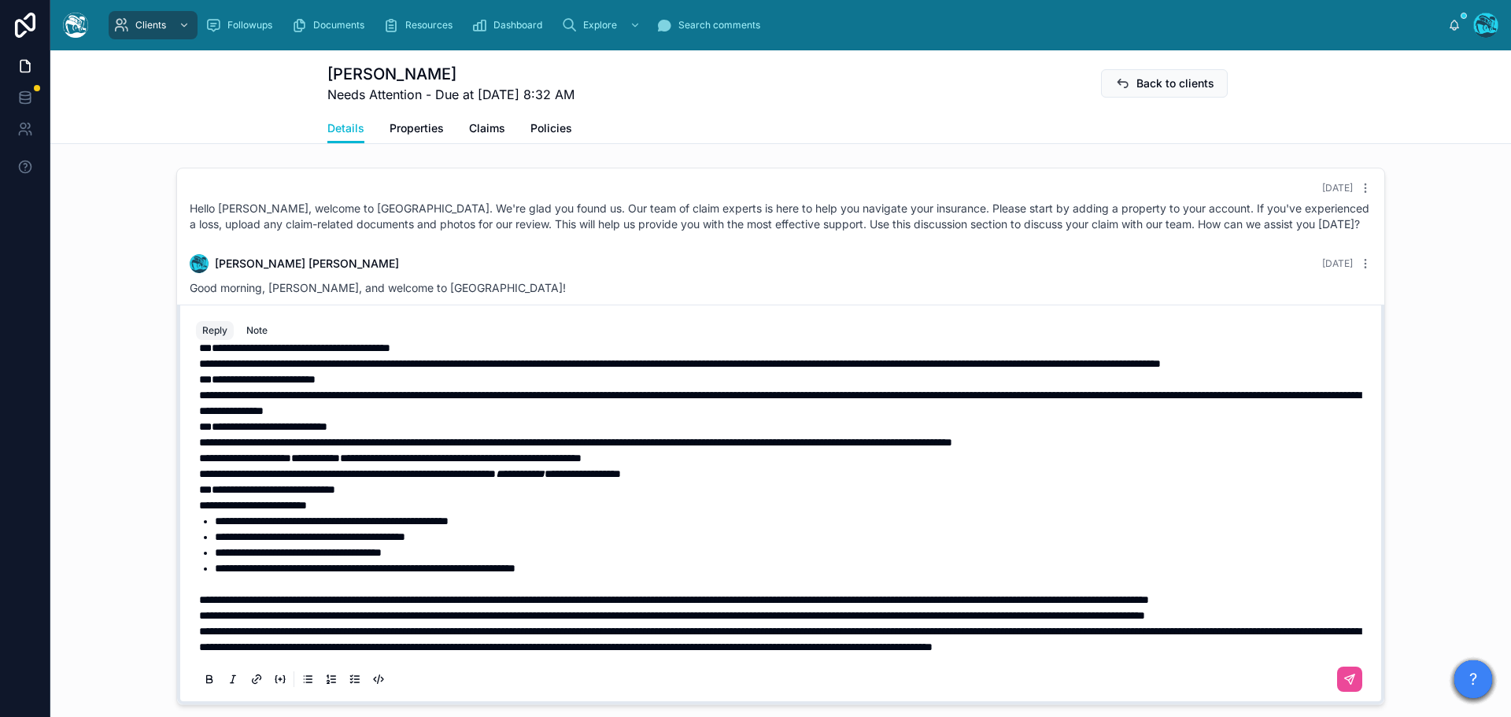
scroll to position [315, 0]
click at [199, 619] on span "**********" at bounding box center [672, 615] width 946 height 11
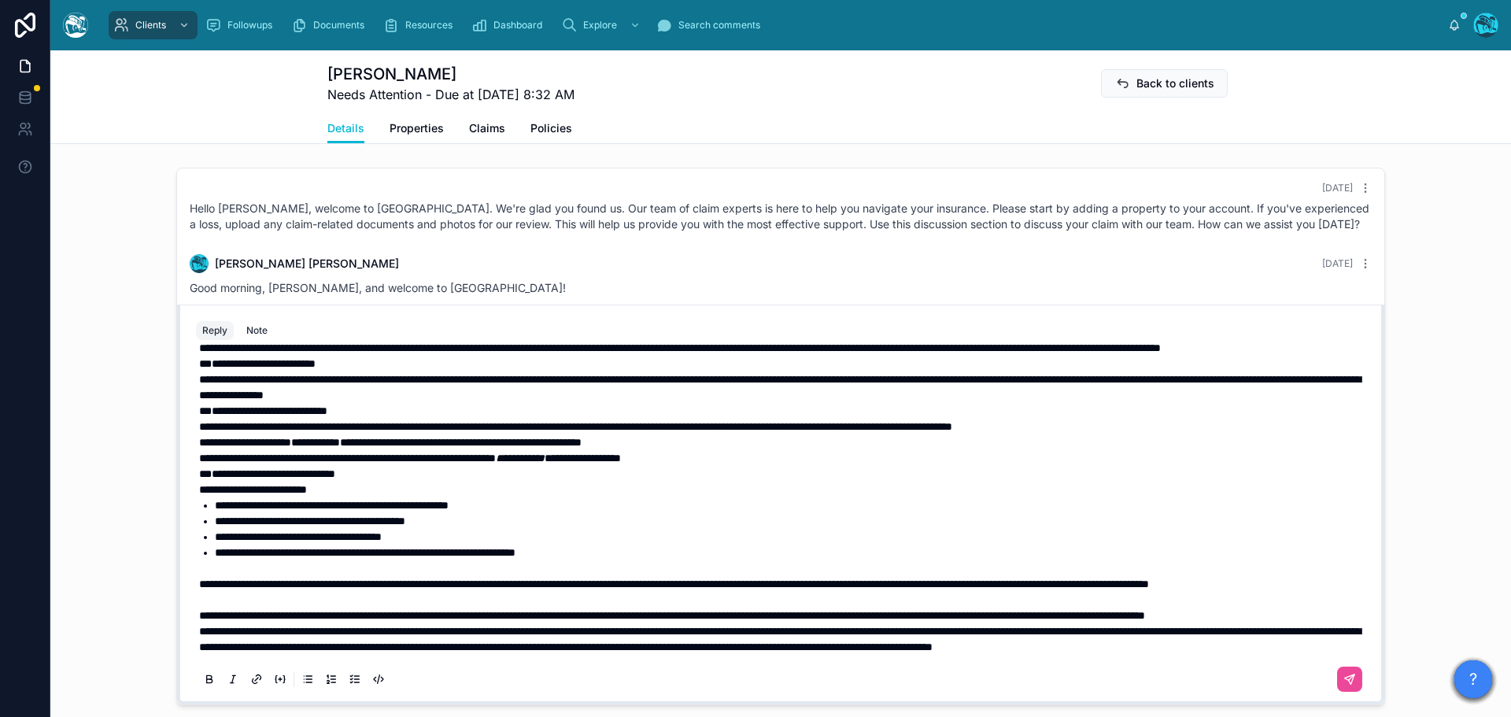
click at [199, 652] on span "**********" at bounding box center [780, 639] width 1162 height 27
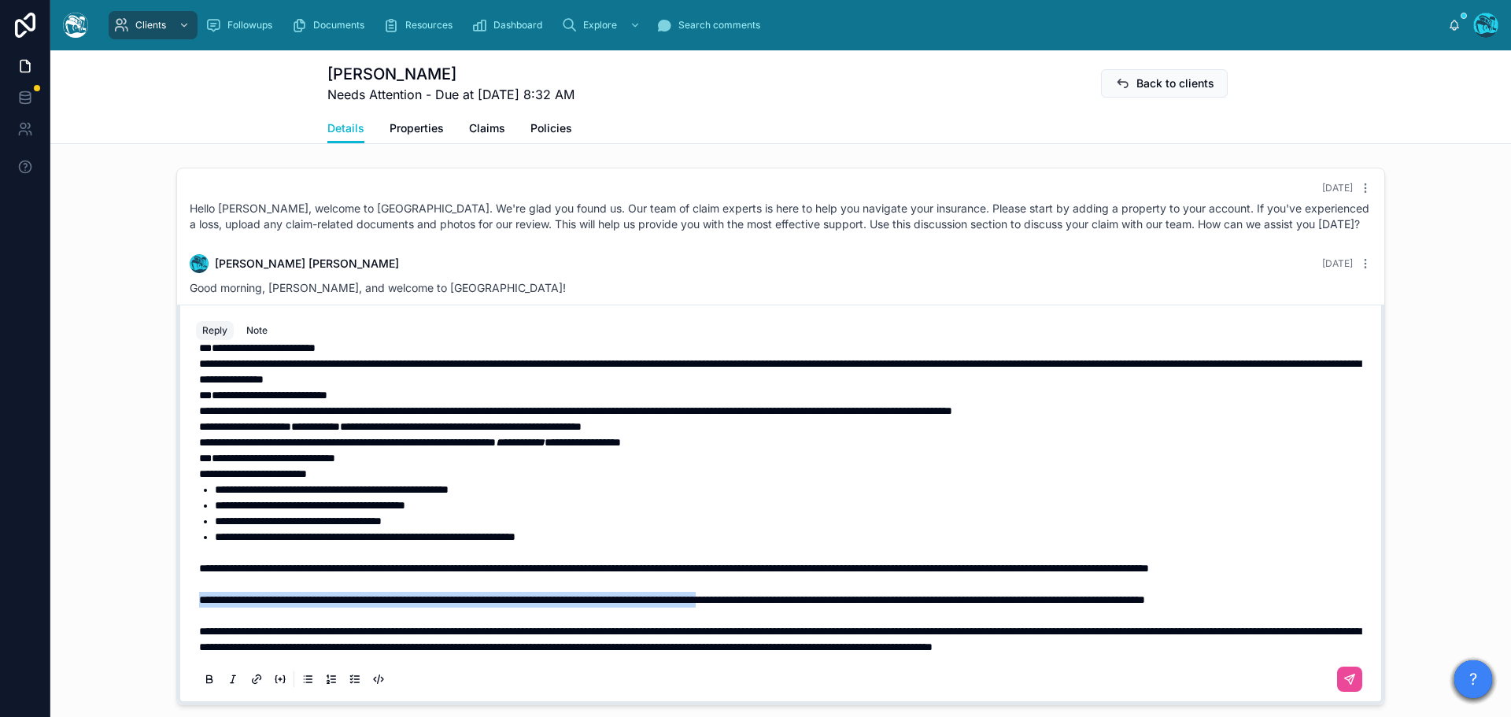
drag, startPoint x: 194, startPoint y: 637, endPoint x: 862, endPoint y: 638, distance: 667.5
click at [862, 605] on span "**********" at bounding box center [672, 599] width 946 height 11
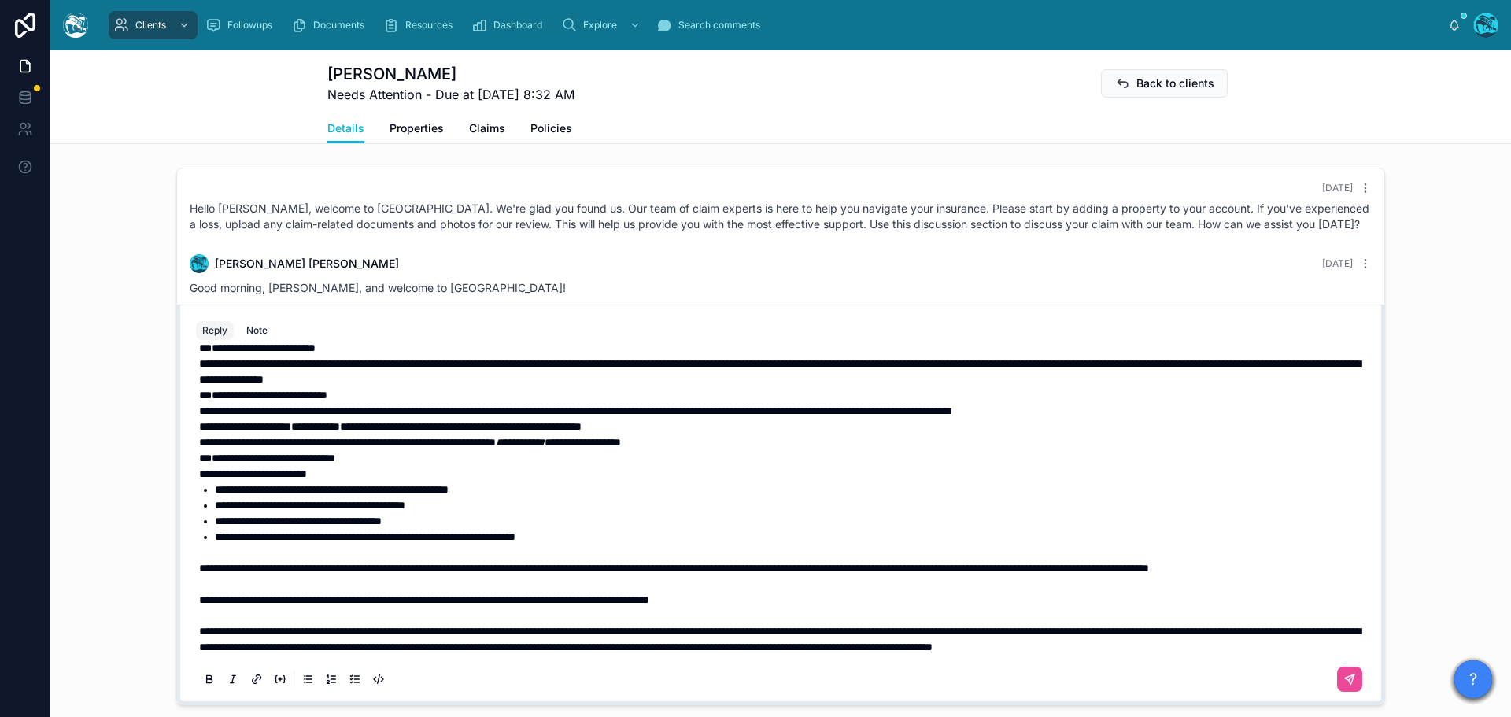
scroll to position [236, 0]
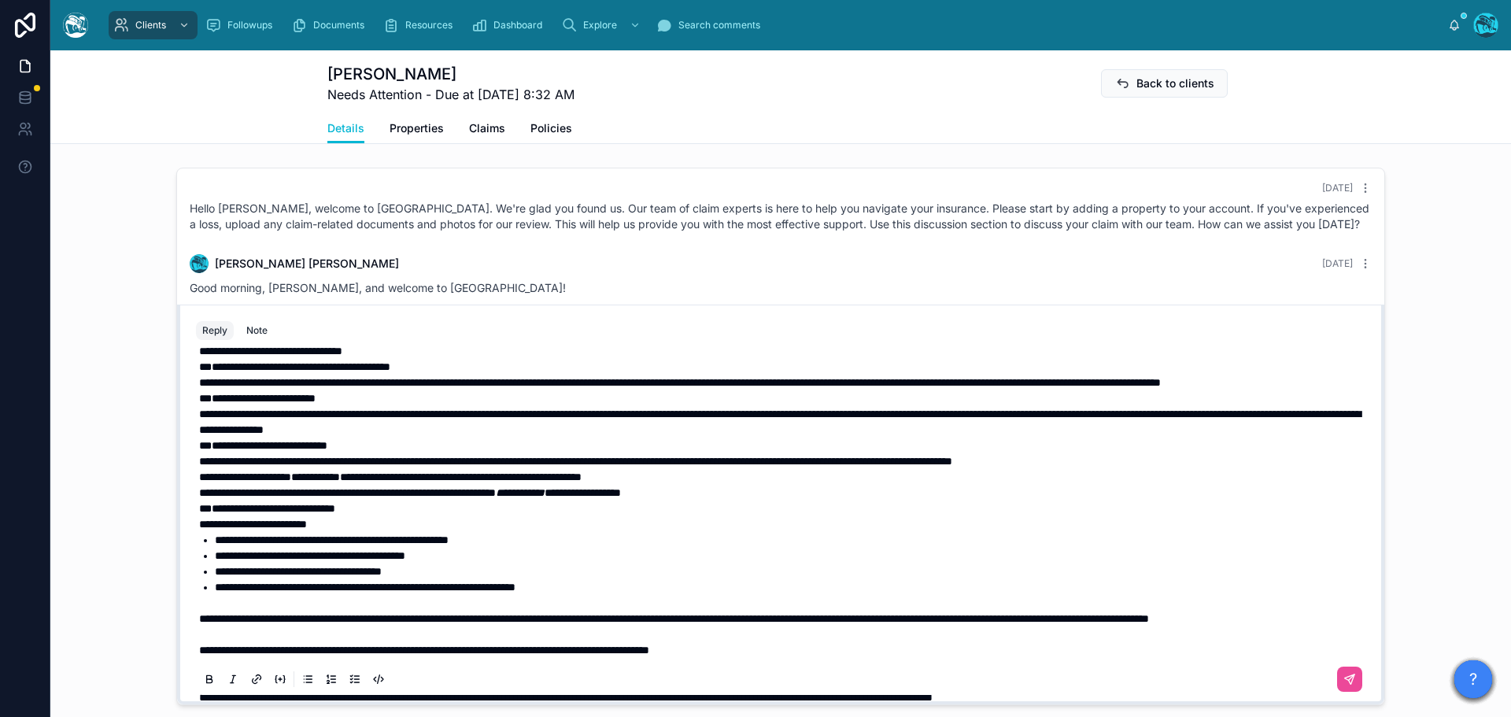
click at [283, 482] on span "**********" at bounding box center [245, 476] width 92 height 11
click at [1349, 680] on icon at bounding box center [1352, 678] width 6 height 6
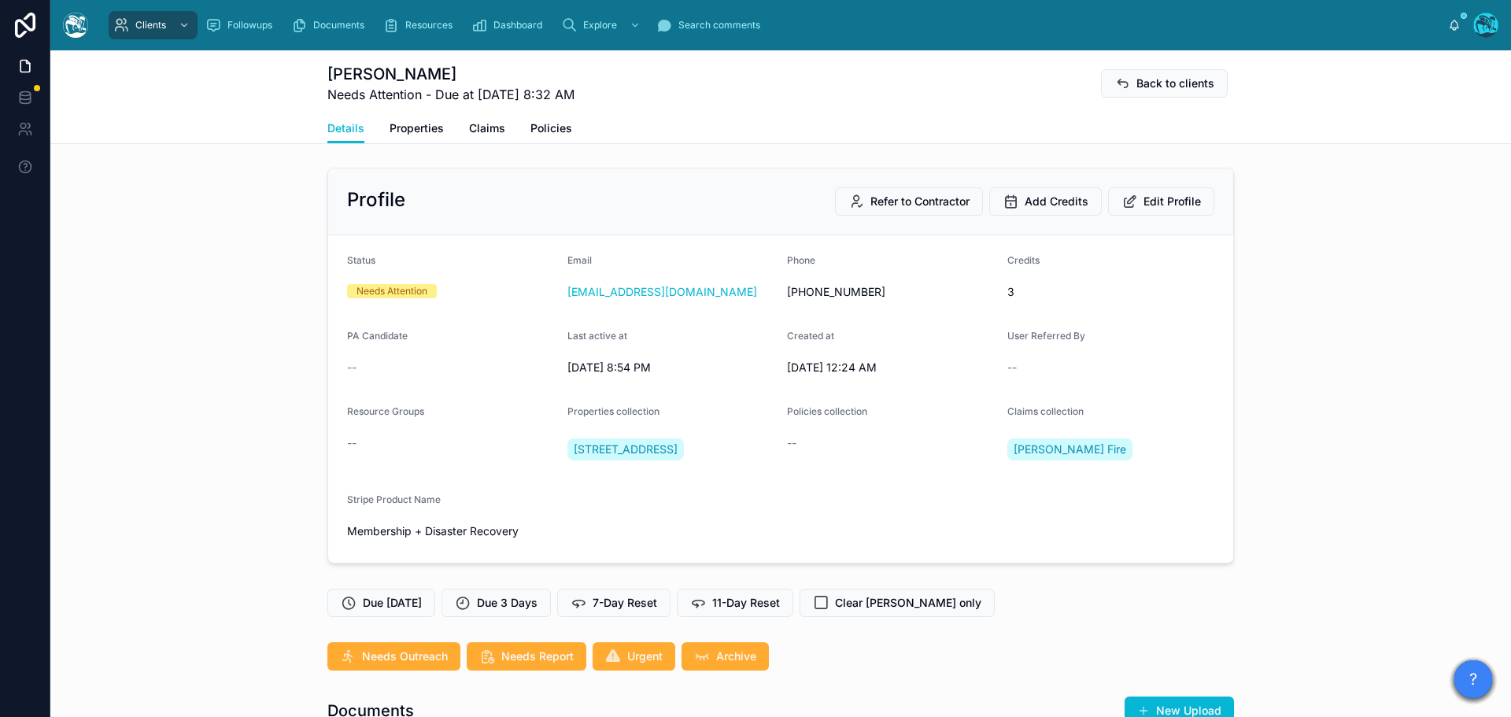
scroll to position [0, 0]
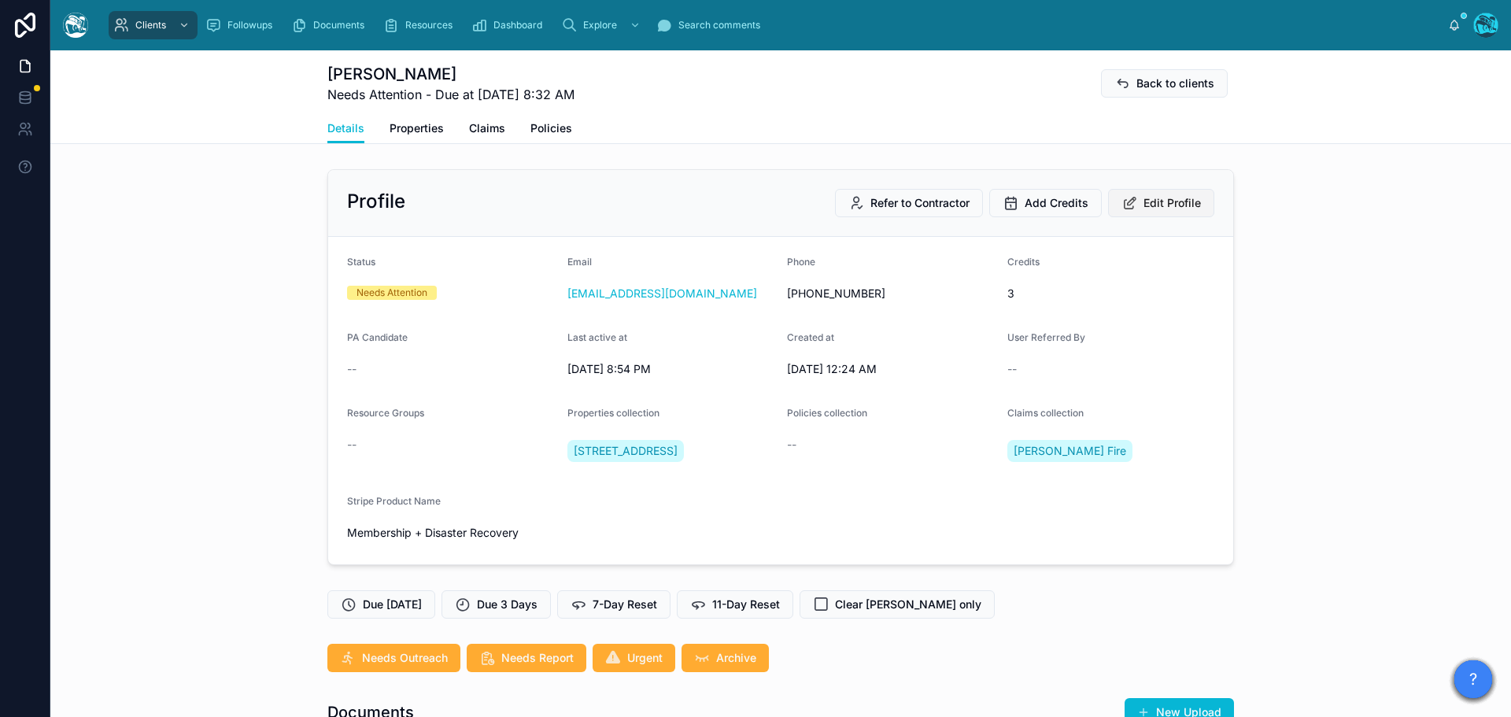
click at [1167, 199] on span "Edit Profile" at bounding box center [1172, 203] width 57 height 16
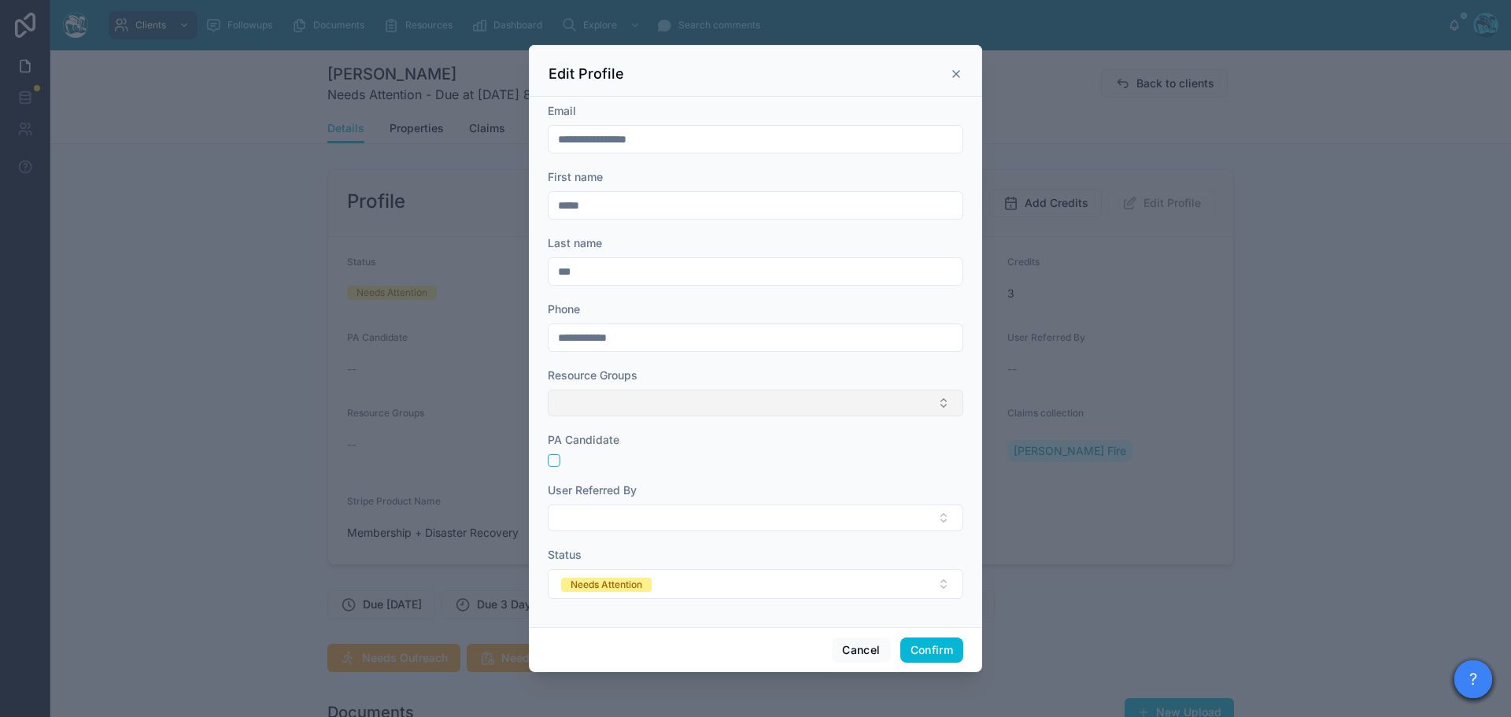
click at [665, 402] on button "Select Button" at bounding box center [756, 403] width 416 height 27
click at [663, 399] on button "Select Button" at bounding box center [756, 403] width 416 height 27
click at [696, 397] on button "Select Button" at bounding box center [756, 403] width 416 height 27
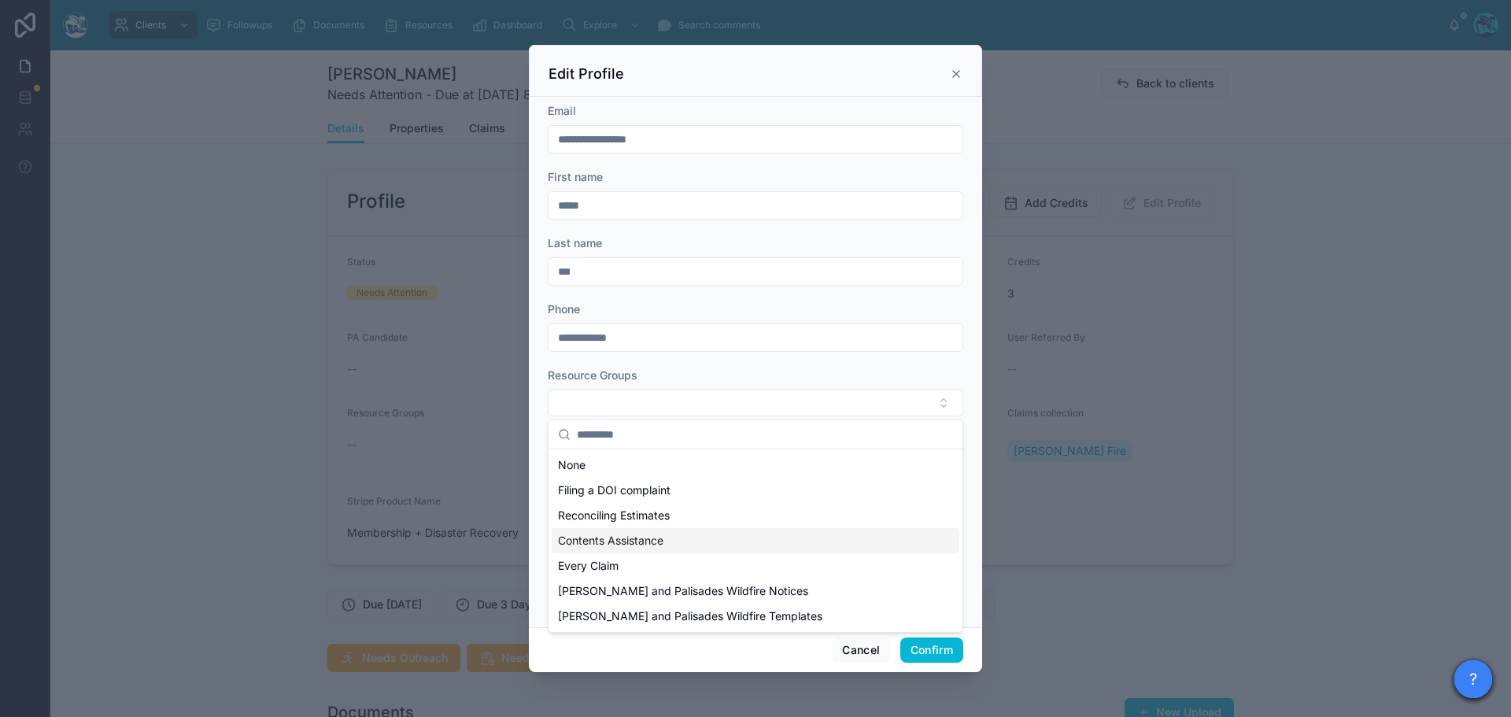
click at [628, 542] on span "Contents Assistance" at bounding box center [610, 541] width 105 height 16
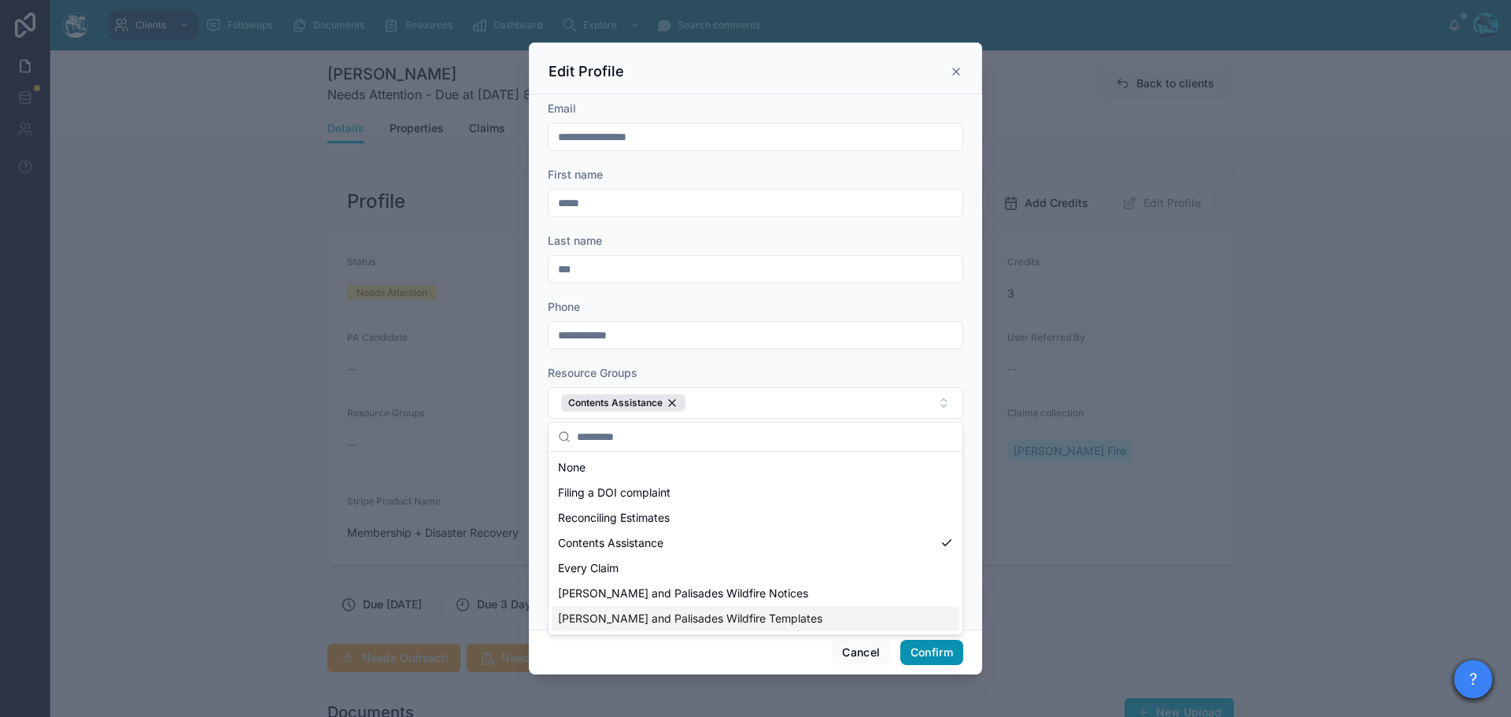
click at [937, 651] on button "Confirm" at bounding box center [931, 652] width 63 height 25
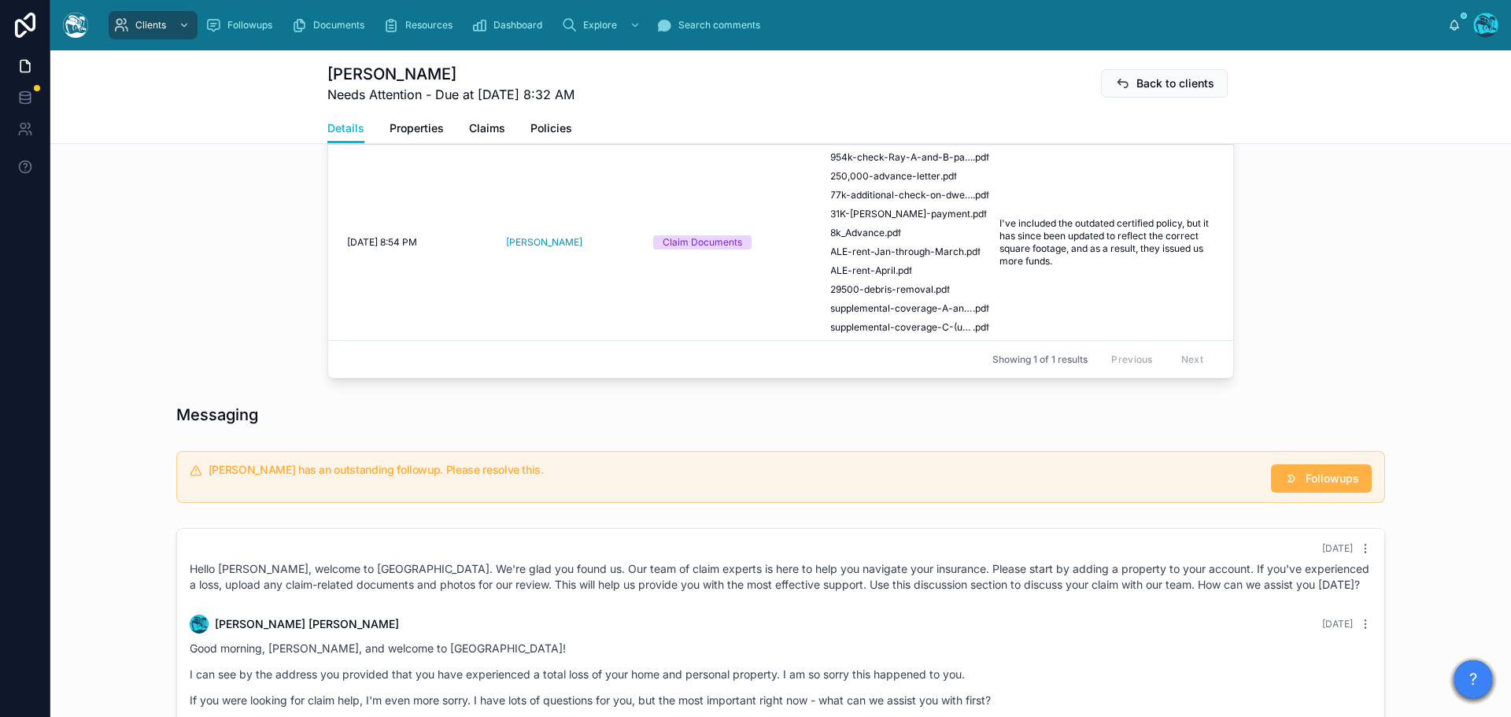
scroll to position [708, 0]
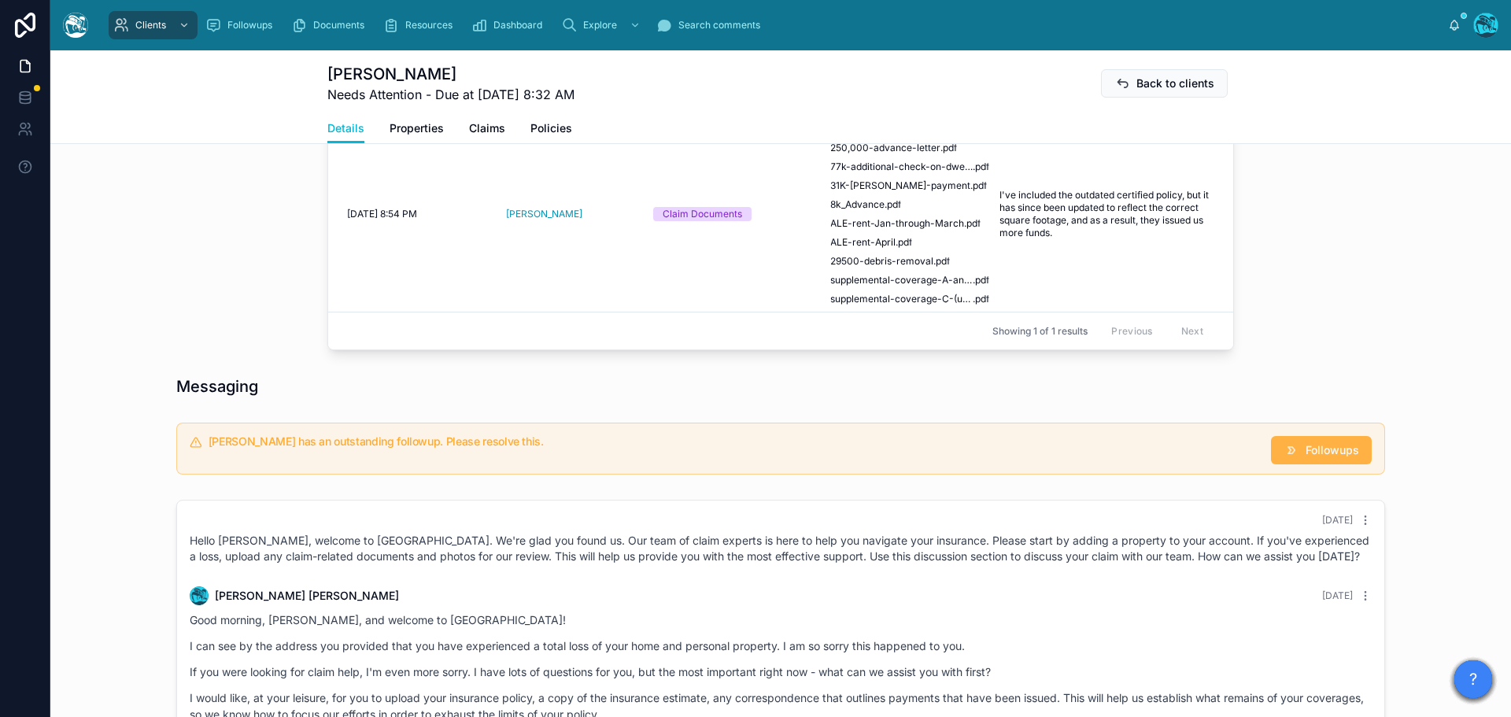
click at [1307, 458] on span "Followups" at bounding box center [1333, 450] width 54 height 16
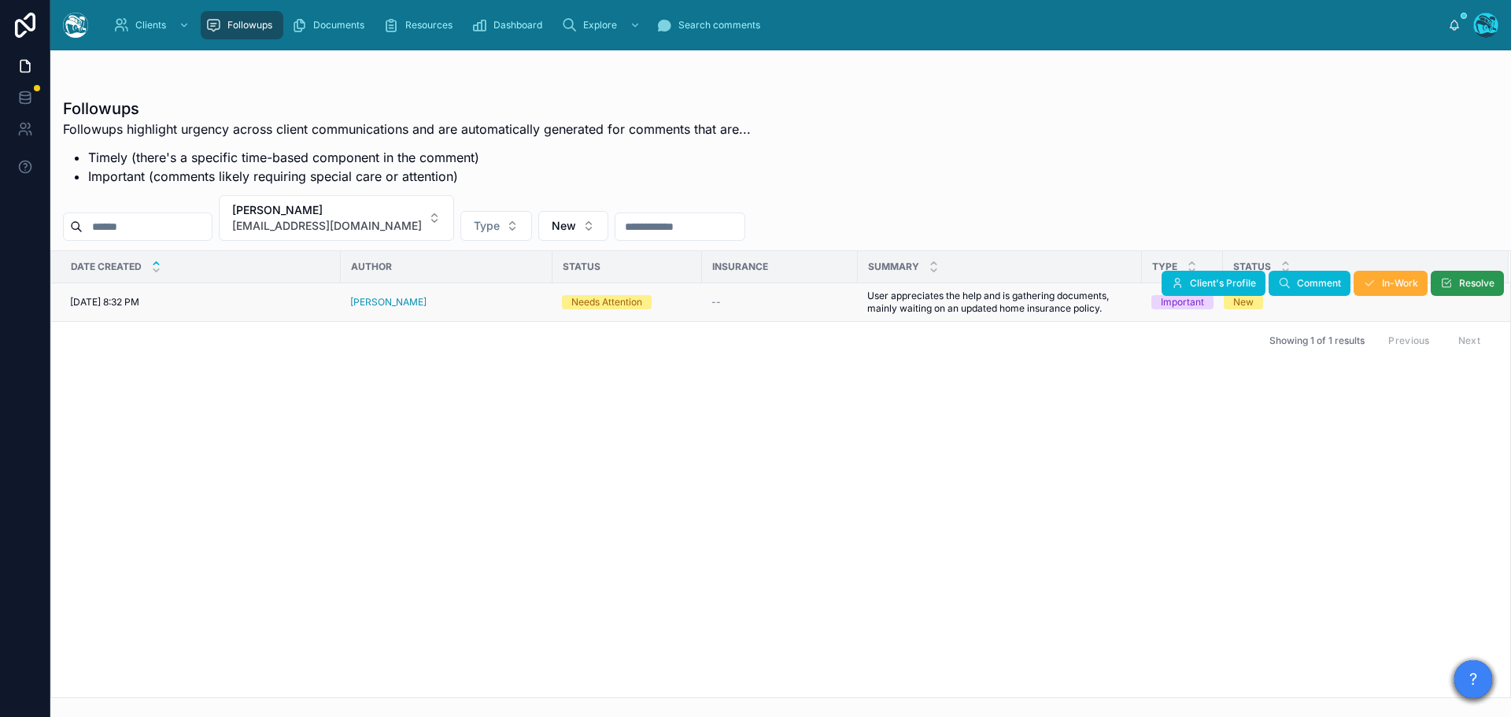
click at [1485, 283] on span "Resolve" at bounding box center [1476, 283] width 35 height 13
click at [392, 216] on button "[PERSON_NAME] [EMAIL_ADDRESS][DOMAIN_NAME]" at bounding box center [336, 218] width 235 height 46
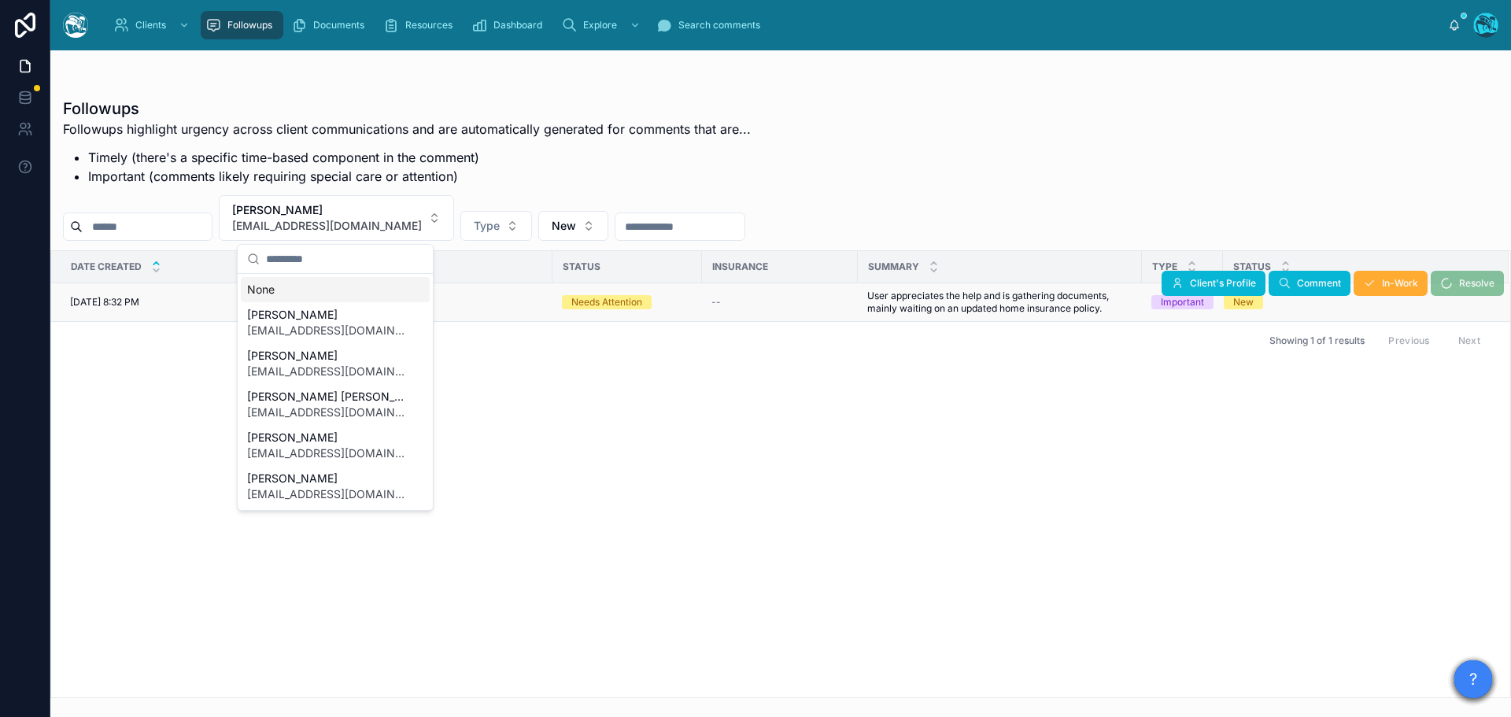
click at [283, 290] on div "None" at bounding box center [335, 289] width 189 height 25
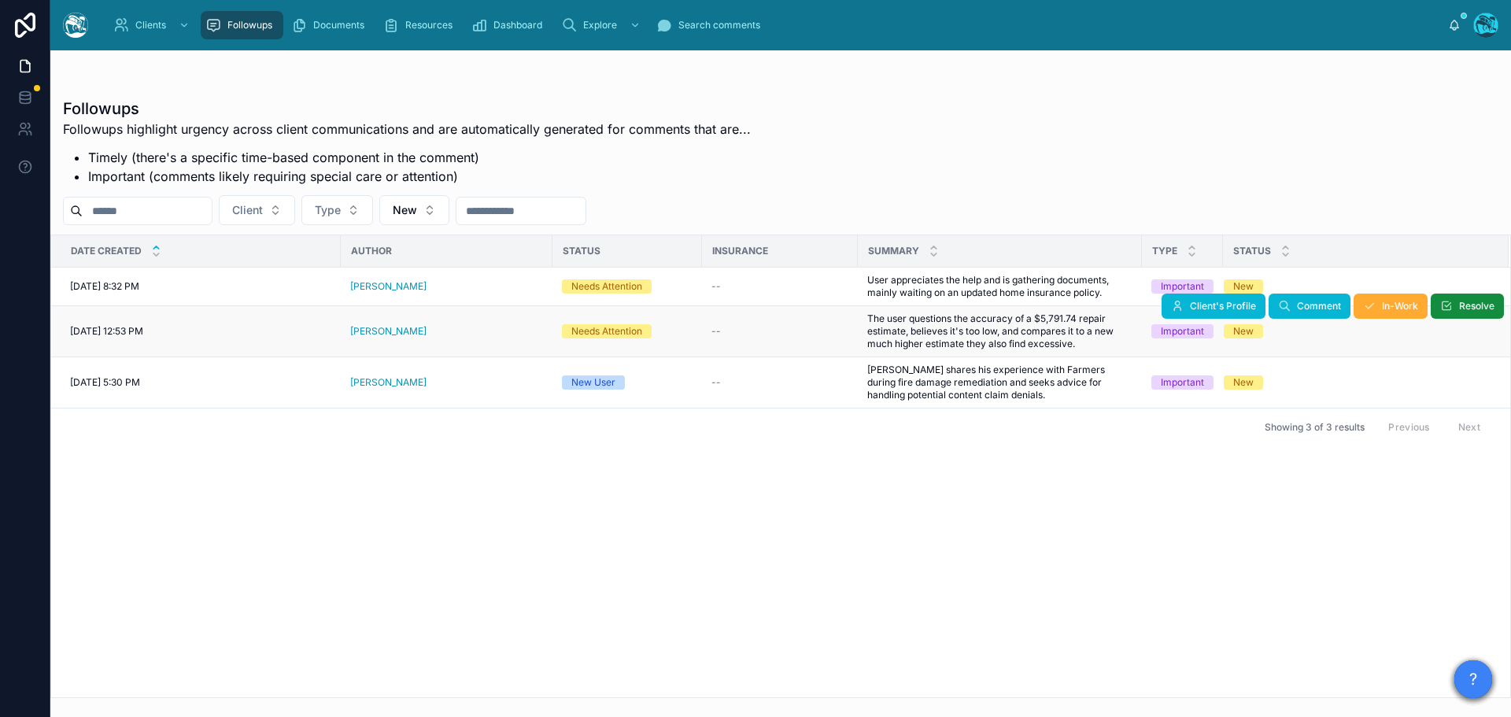
click at [419, 331] on div "[PERSON_NAME]" at bounding box center [446, 331] width 193 height 13
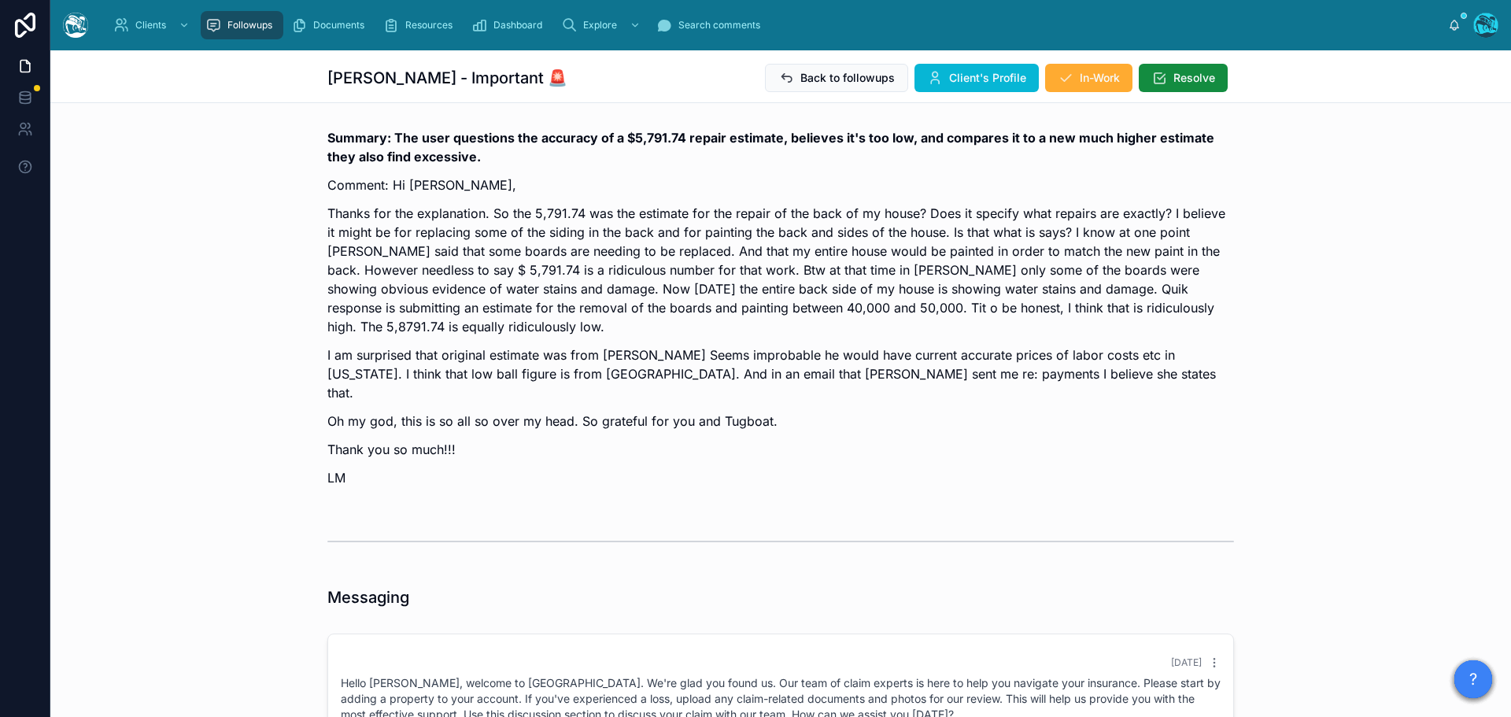
scroll to position [2031, 0]
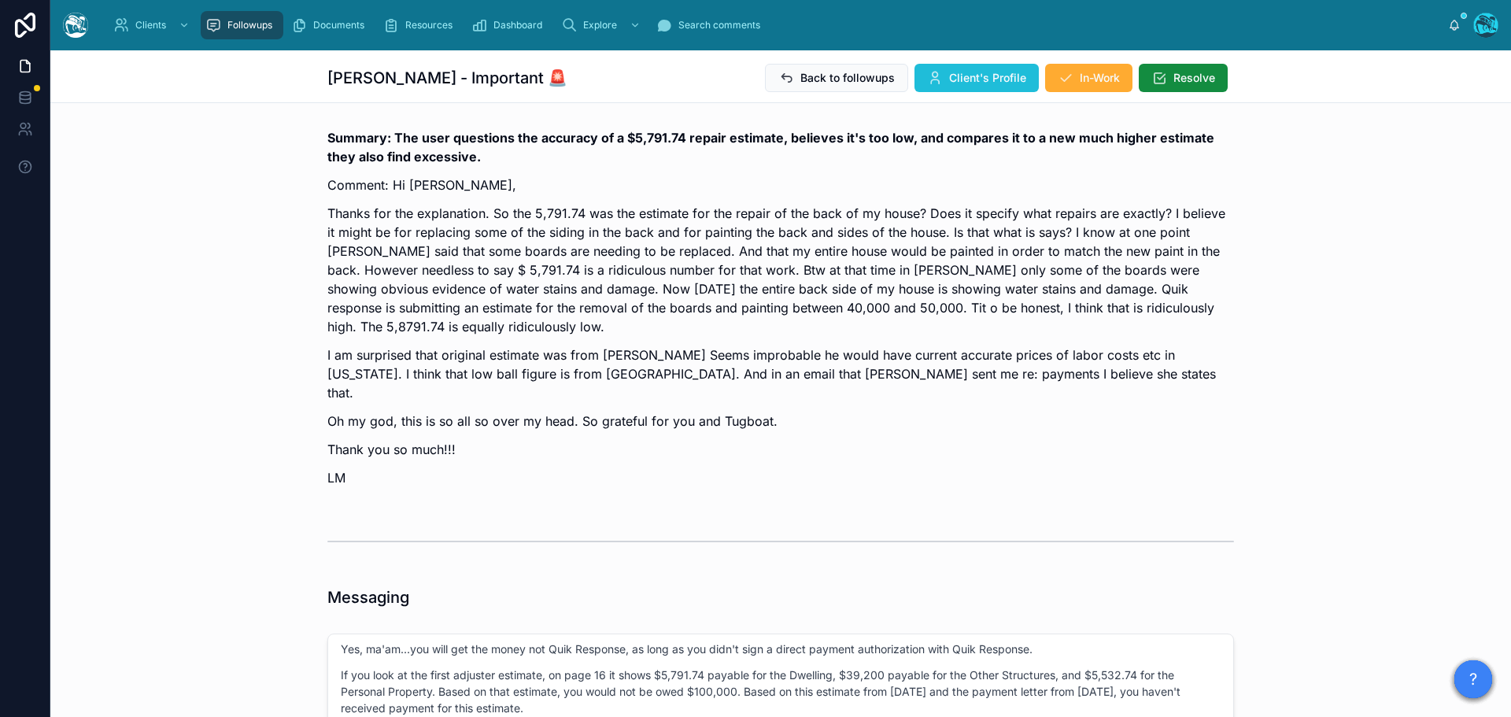
click at [985, 74] on span "Client's Profile" at bounding box center [987, 78] width 77 height 16
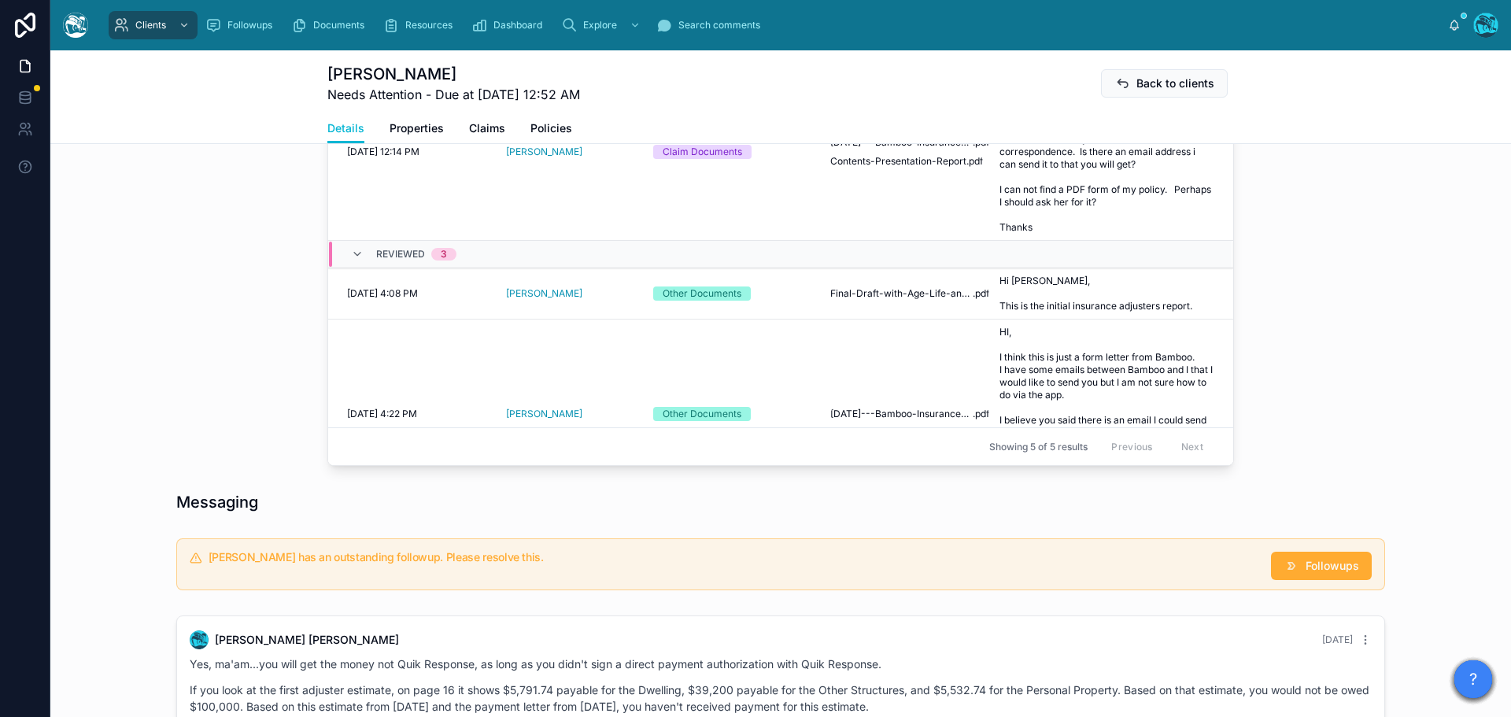
scroll to position [787, 0]
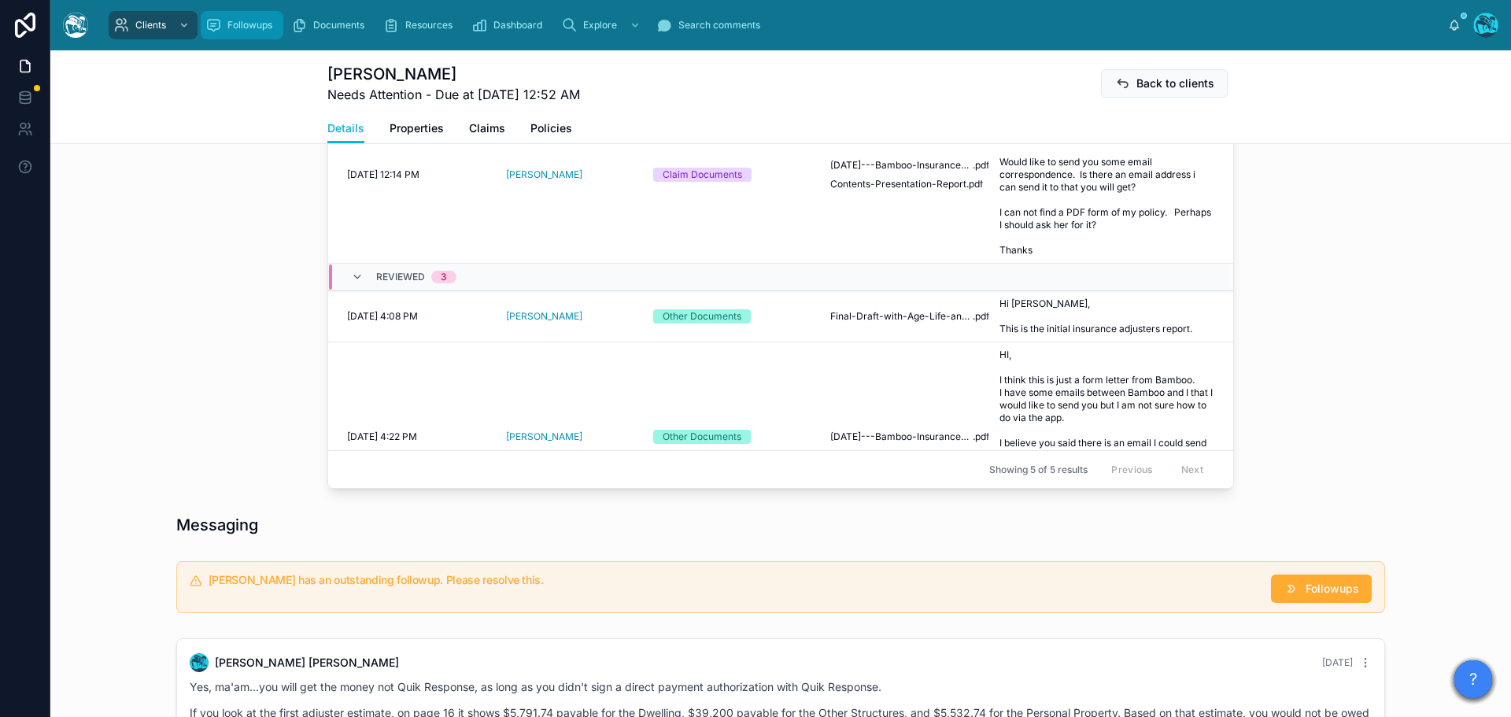
click at [239, 24] on span "Followups" at bounding box center [249, 25] width 45 height 13
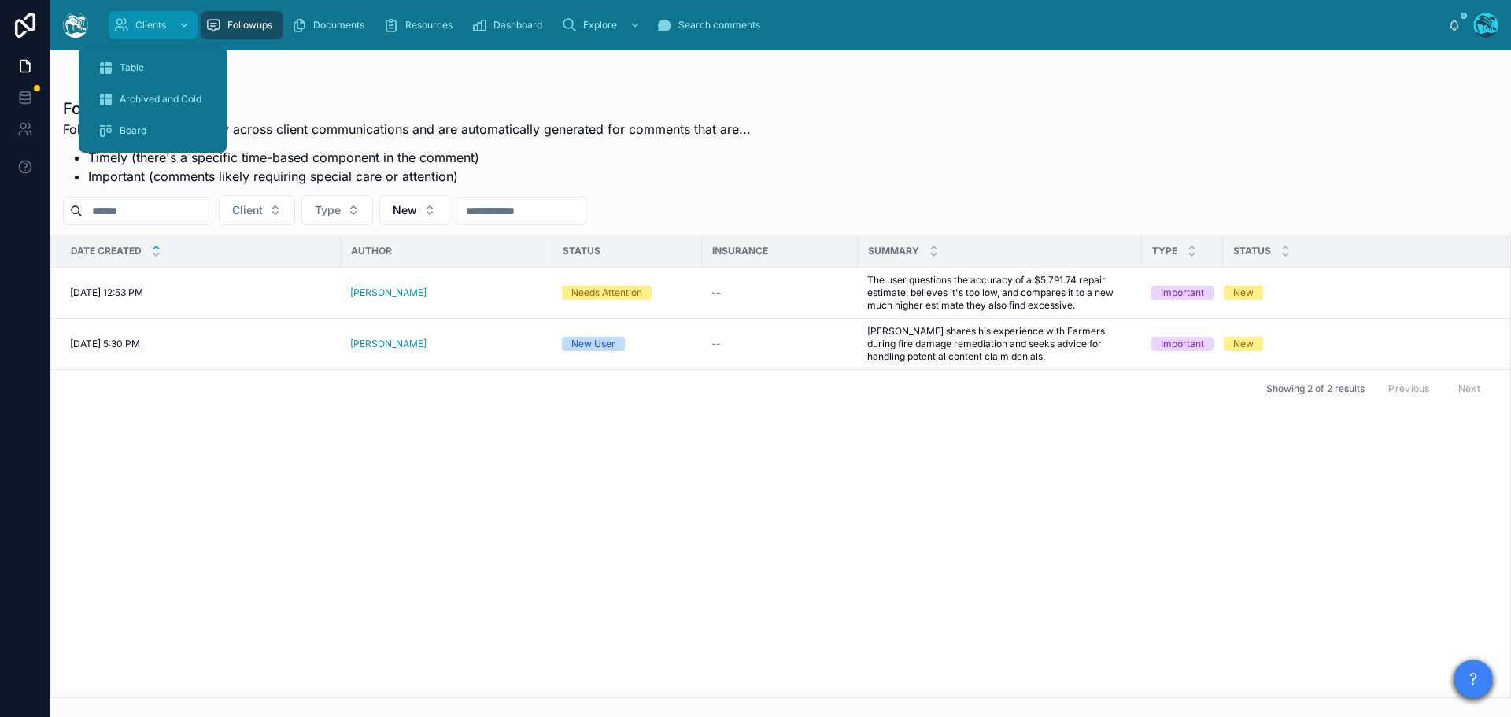
click at [135, 17] on div "Clients" at bounding box center [152, 25] width 79 height 25
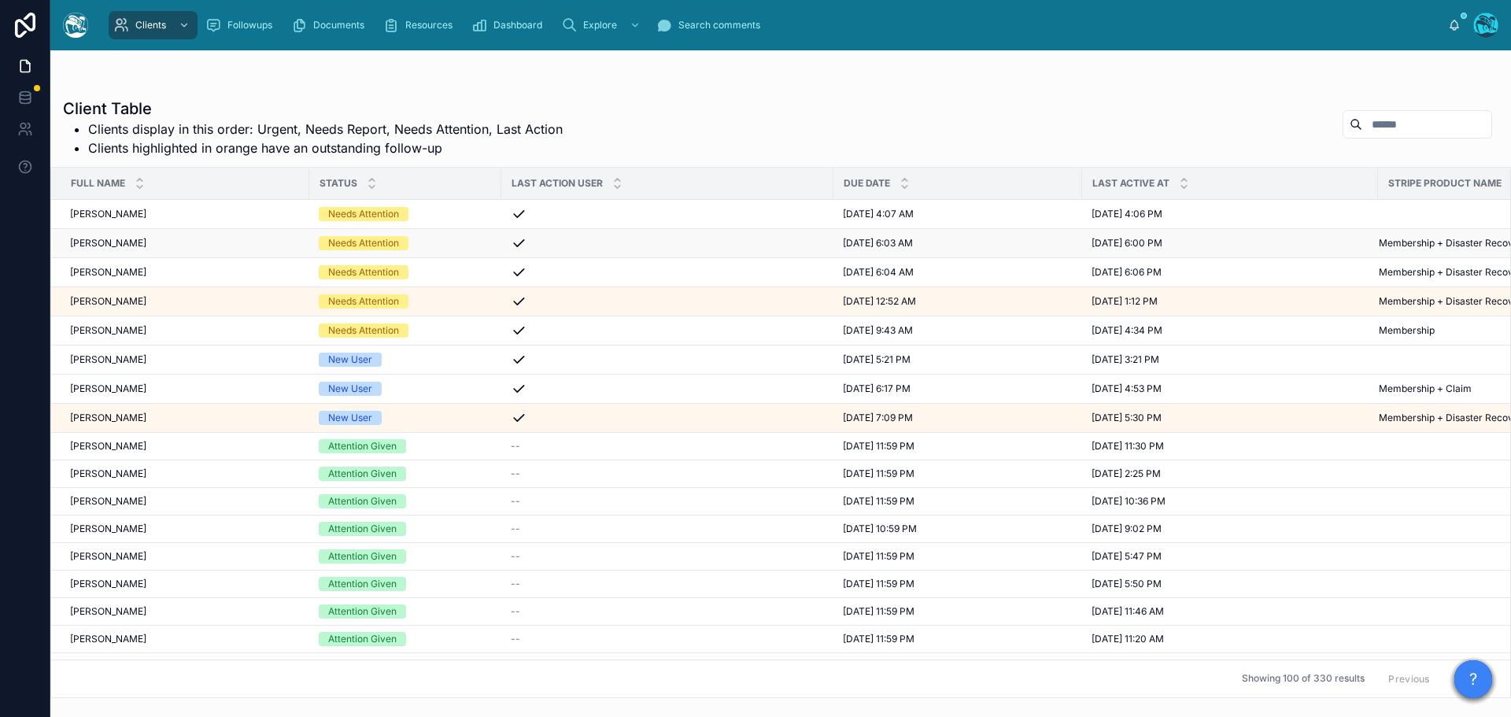
click at [438, 241] on div "Needs Attention" at bounding box center [405, 243] width 173 height 14
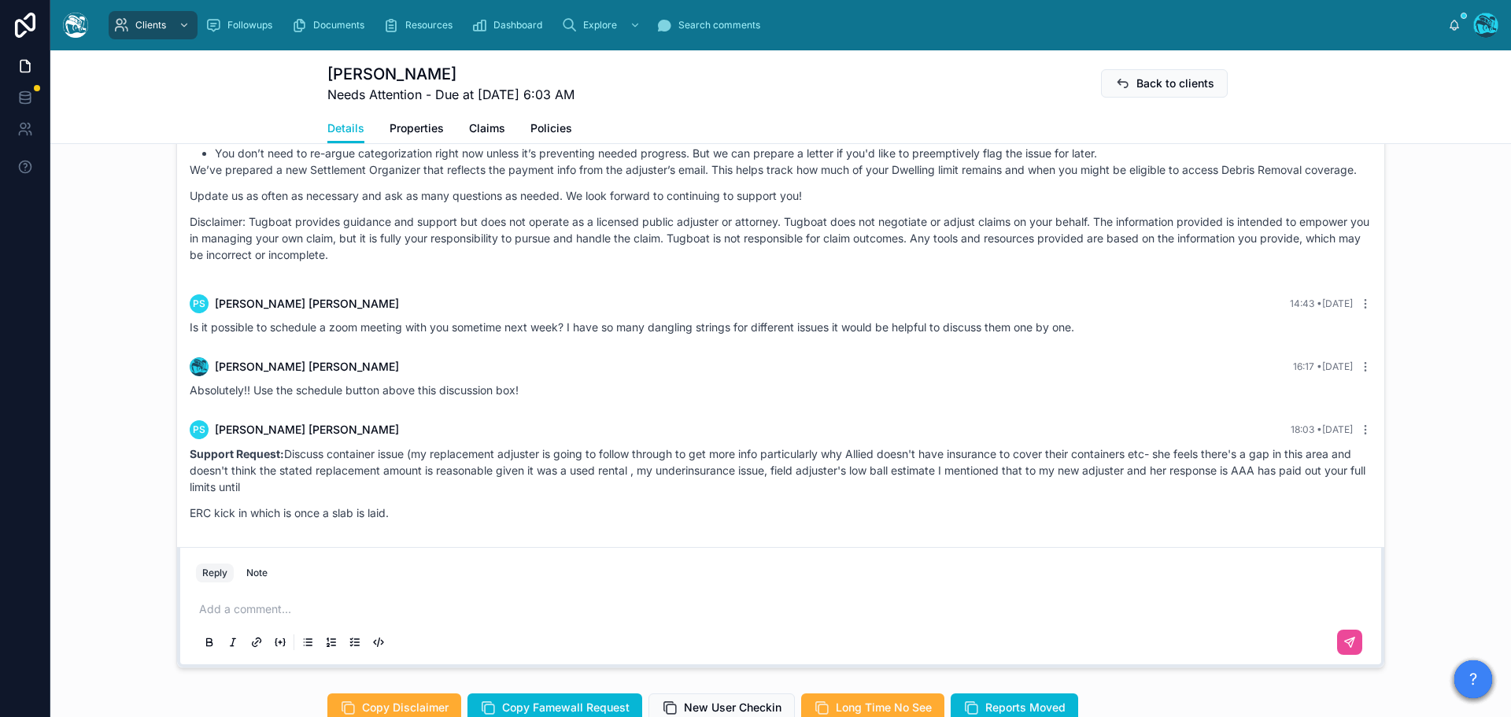
scroll to position [4693, 0]
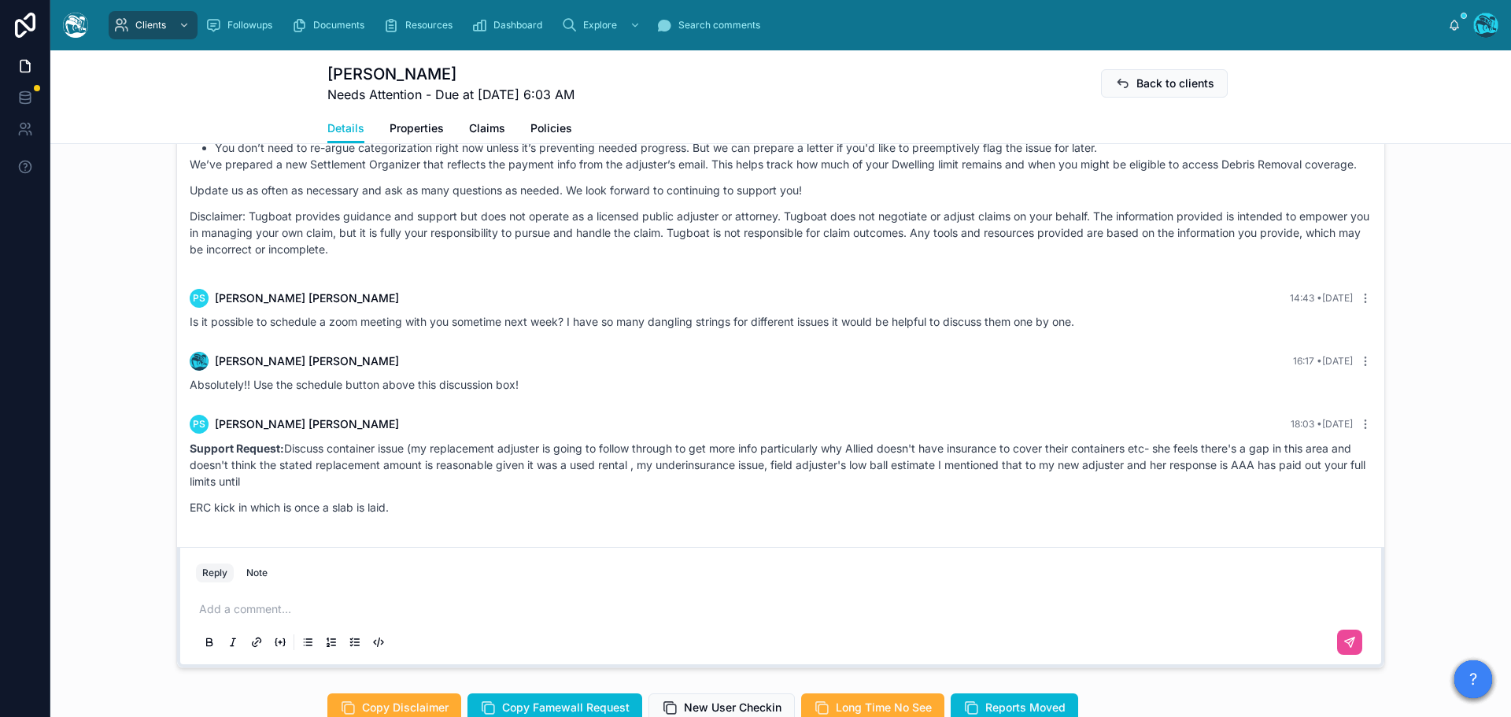
click at [255, 611] on p at bounding box center [784, 609] width 1170 height 16
click at [1349, 643] on icon at bounding box center [1352, 641] width 6 height 6
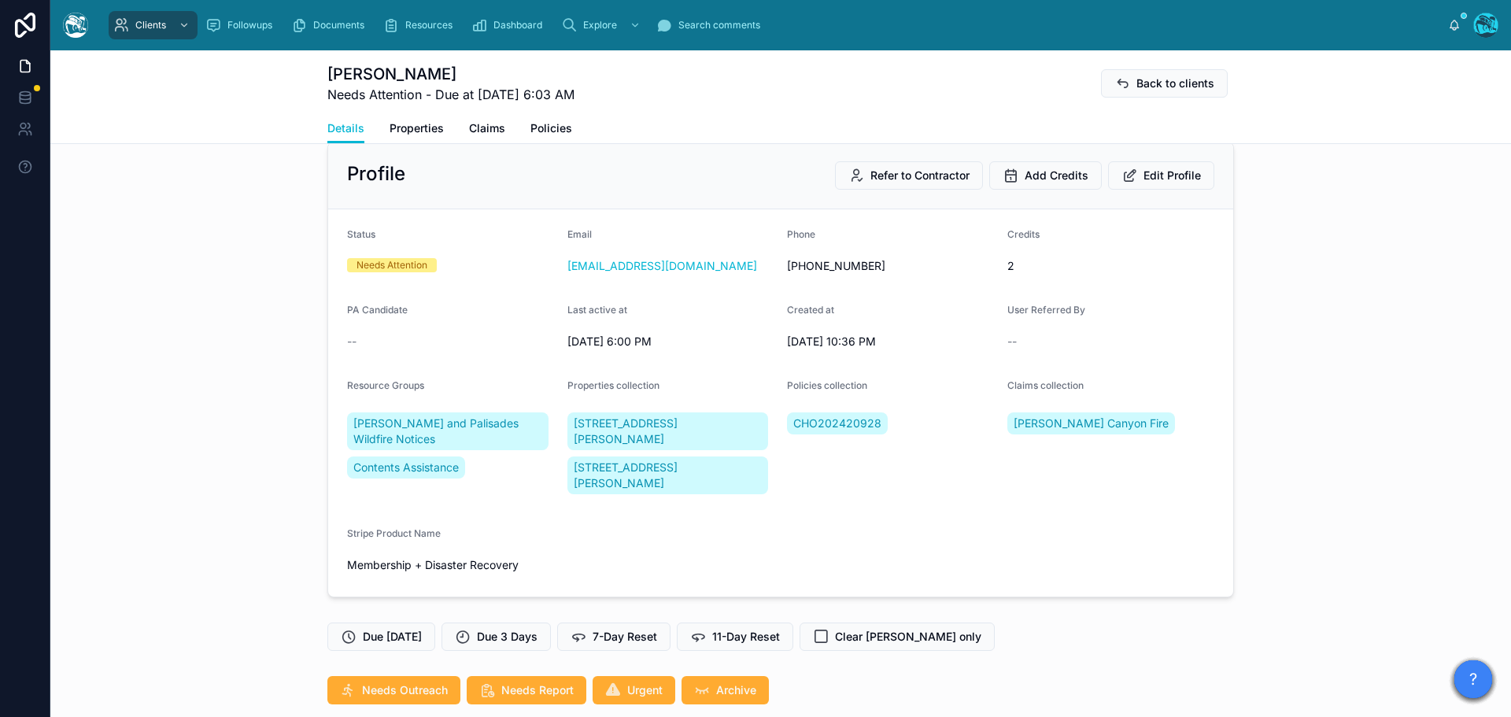
scroll to position [0, 0]
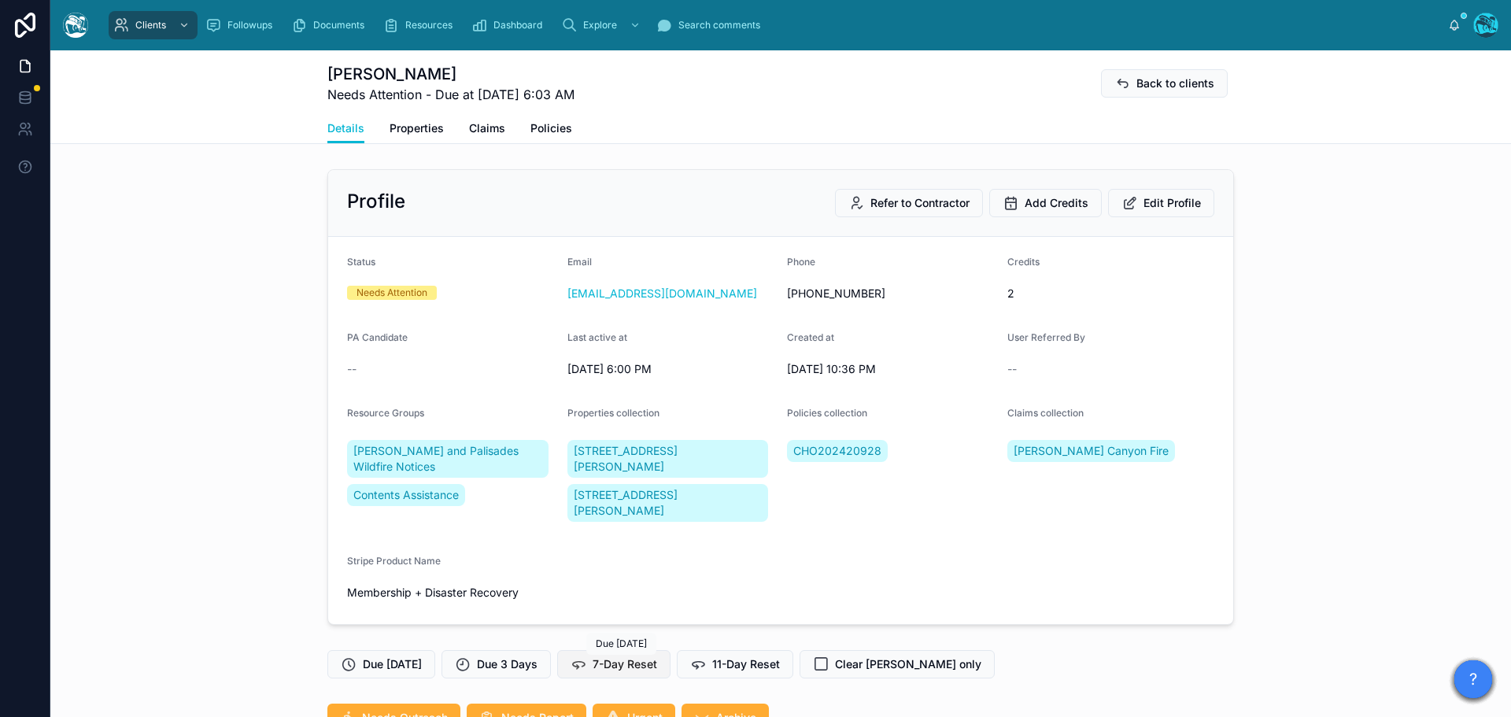
click at [616, 663] on span "7-Day Reset" at bounding box center [625, 664] width 65 height 16
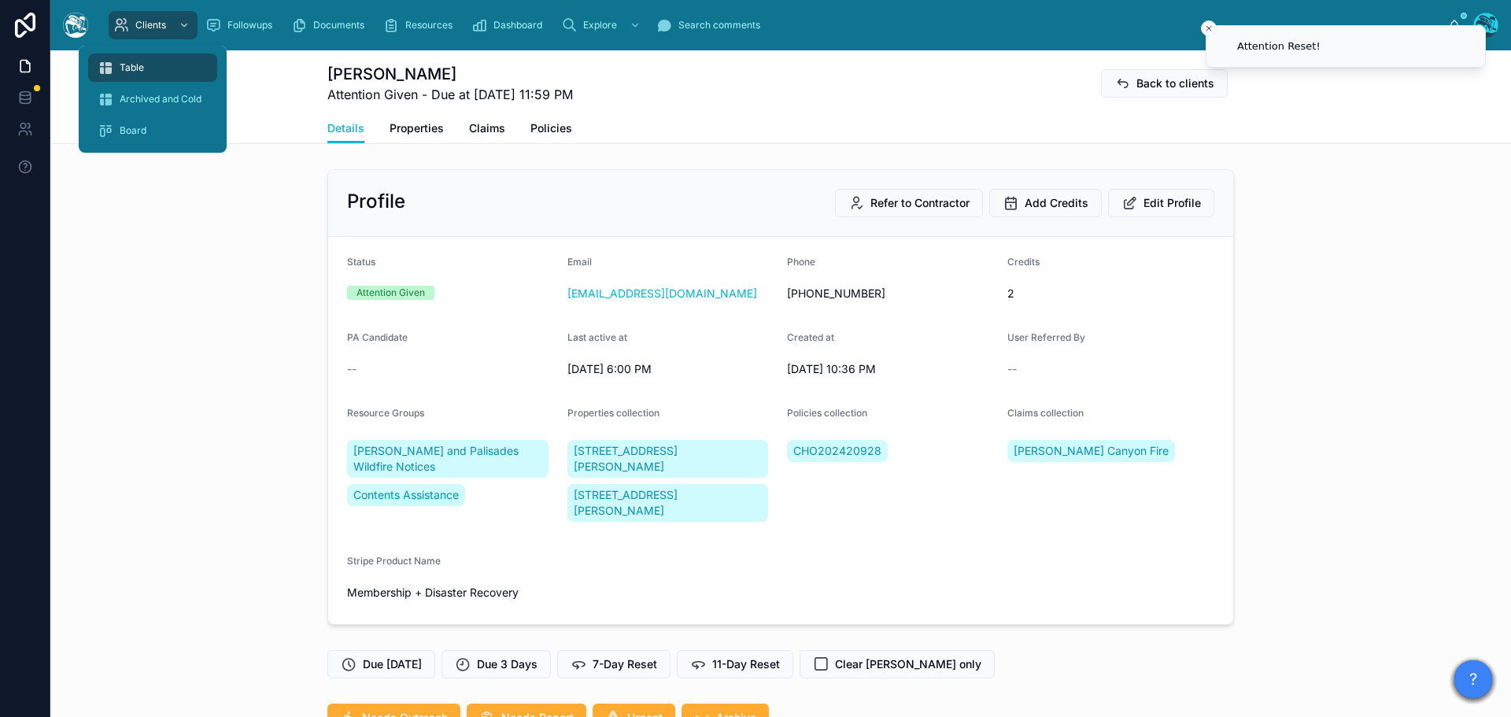
click at [124, 72] on span "Table" at bounding box center [132, 67] width 24 height 13
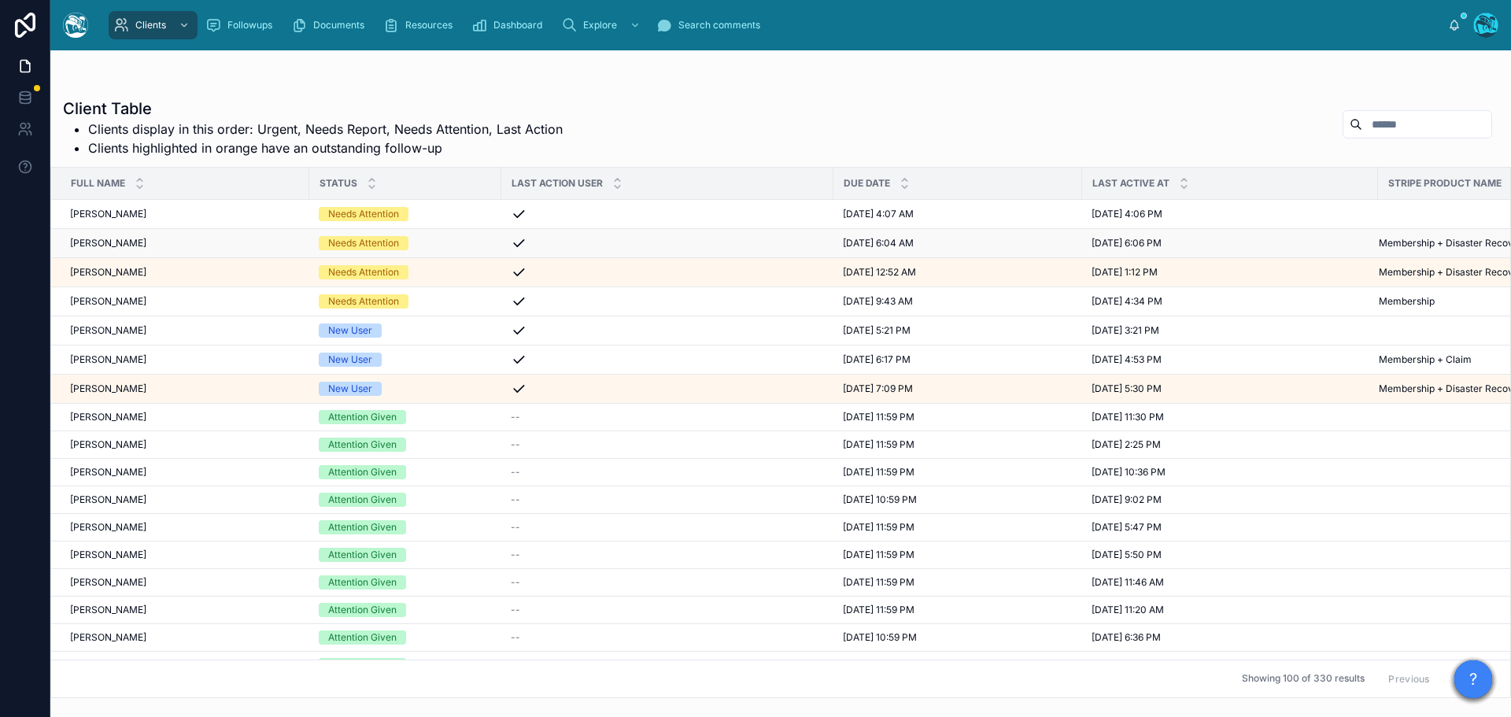
click at [427, 243] on div "Needs Attention" at bounding box center [405, 243] width 173 height 14
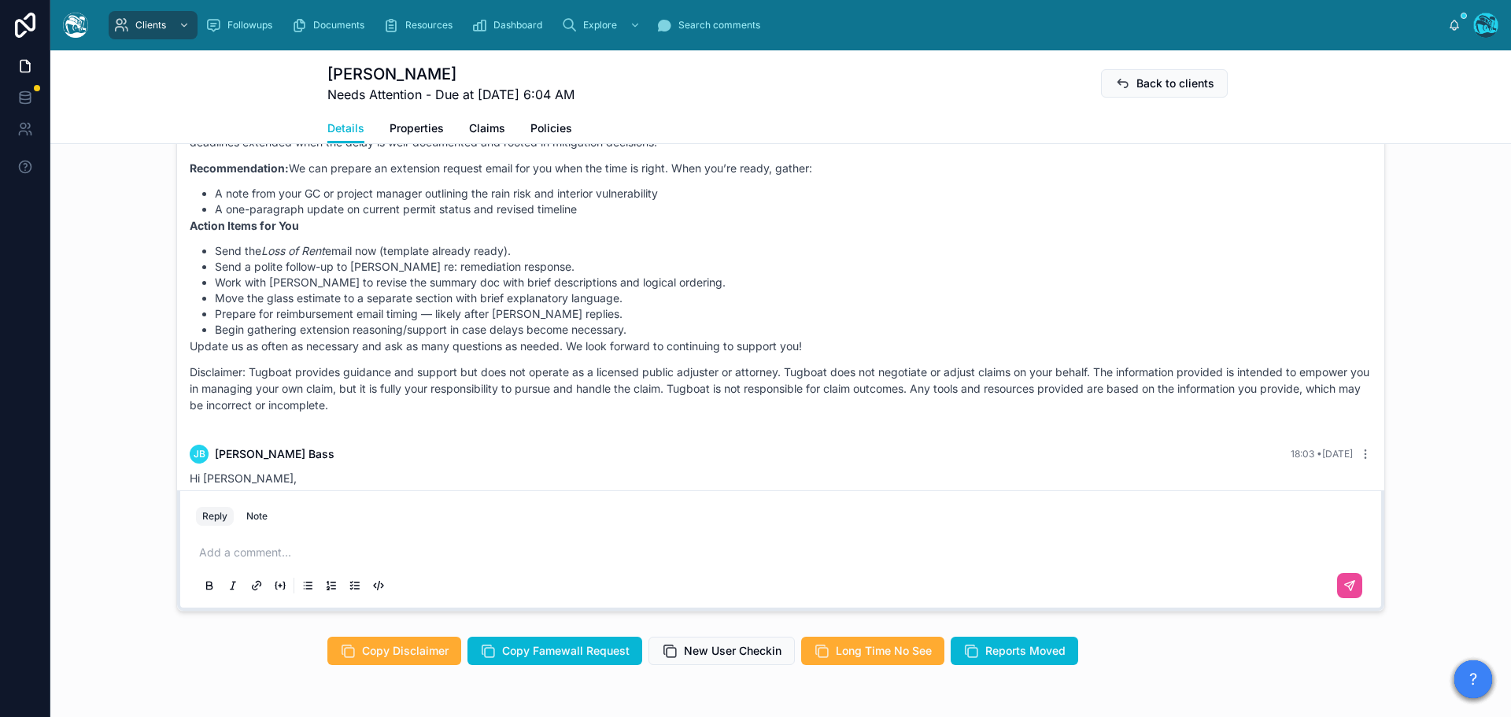
scroll to position [11195, 0]
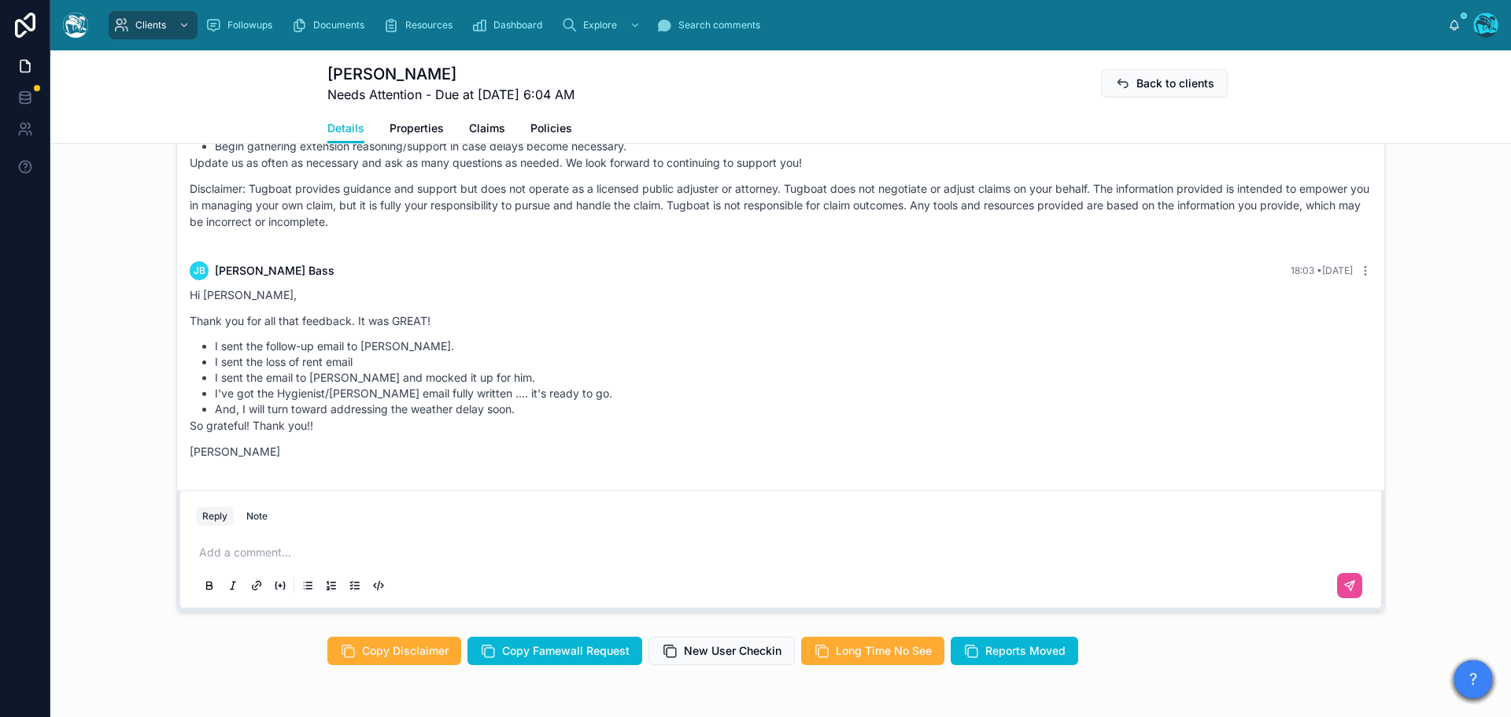
click at [253, 560] on p at bounding box center [784, 553] width 1170 height 16
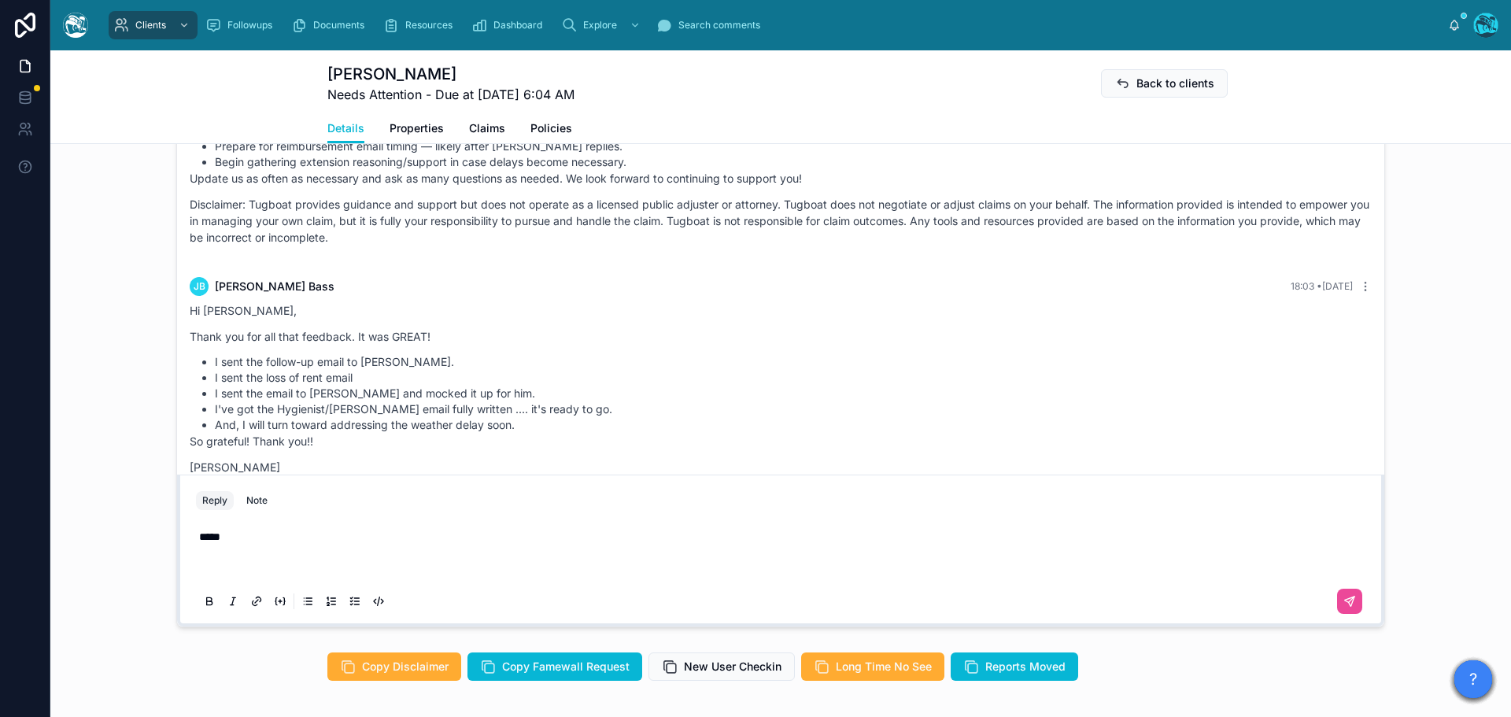
scroll to position [1228, 0]
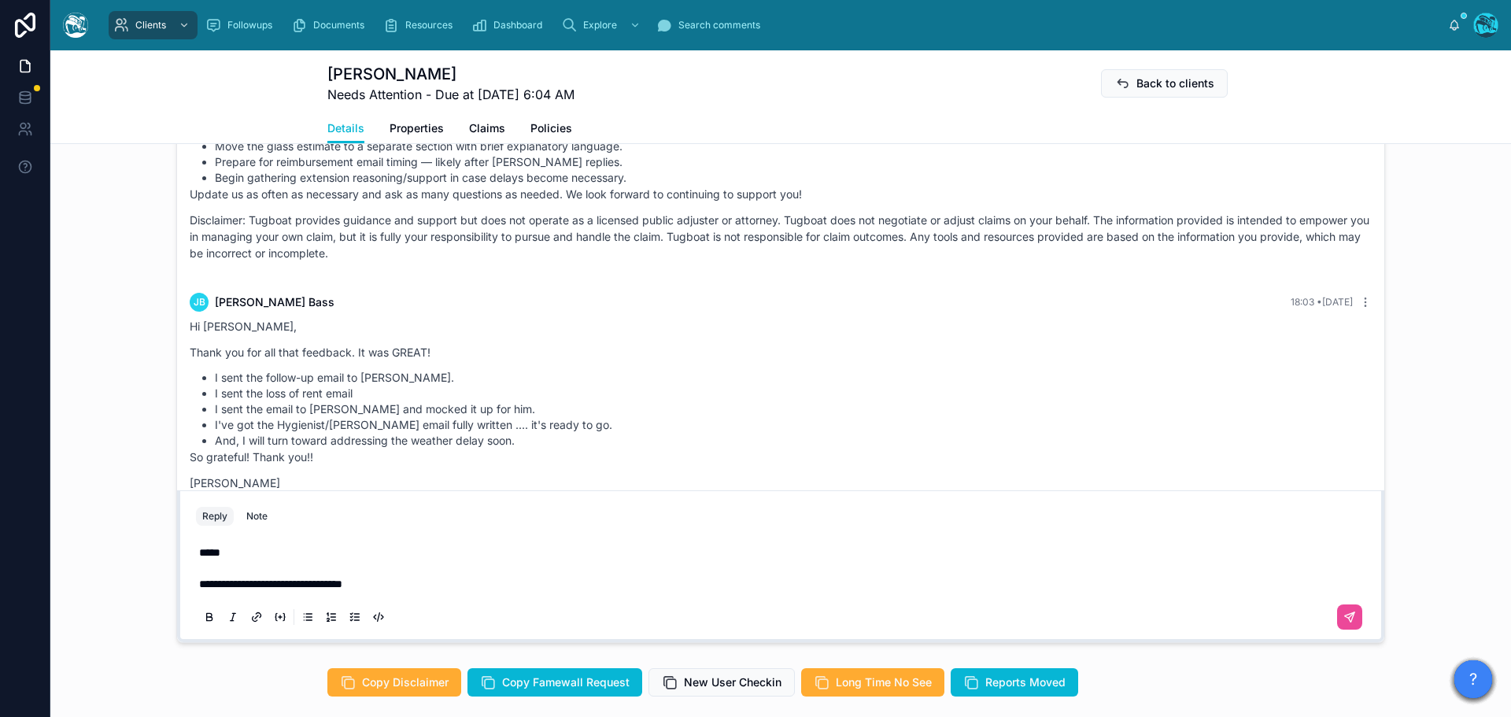
click at [252, 560] on p "*****" at bounding box center [784, 553] width 1170 height 16
click at [1347, 622] on icon at bounding box center [1349, 616] width 9 height 9
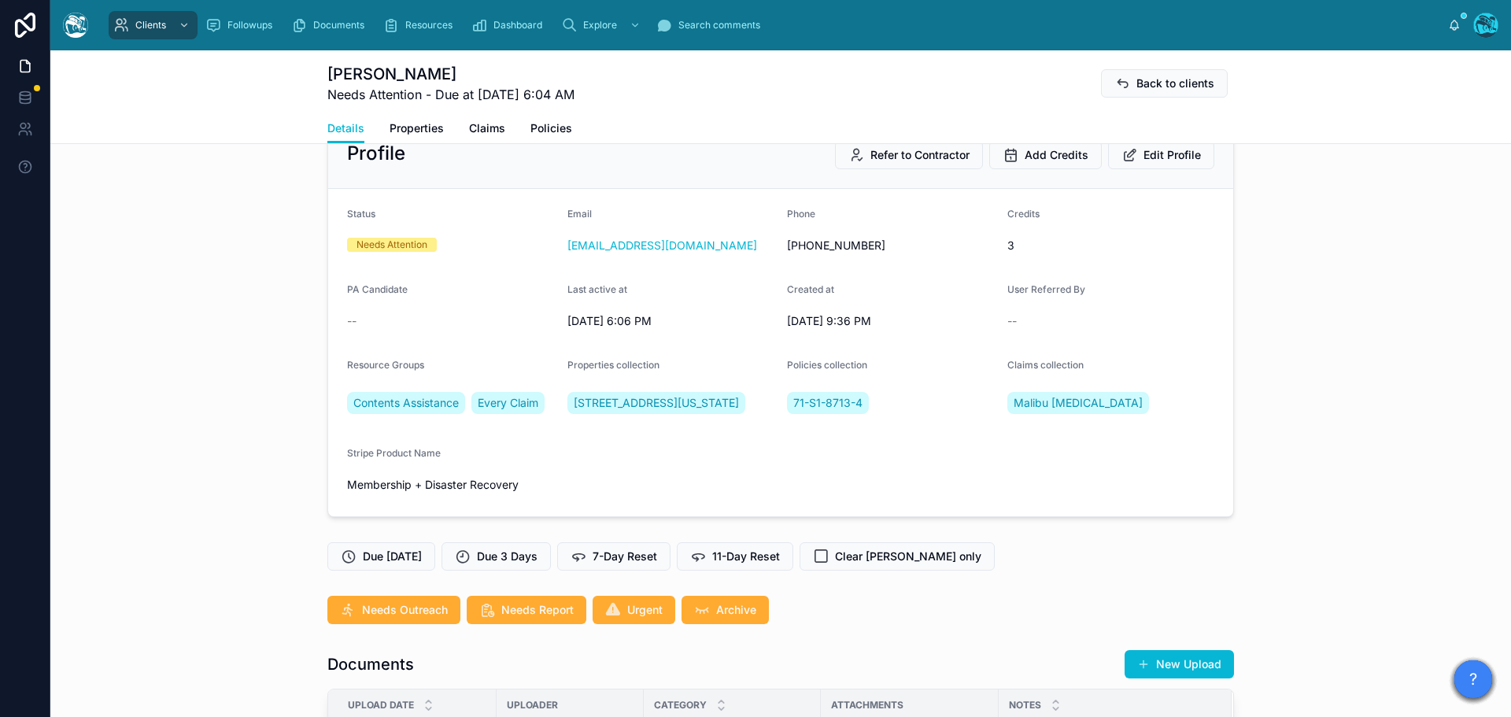
scroll to position [47, 0]
click at [656, 565] on span "7-Day Reset" at bounding box center [625, 557] width 65 height 16
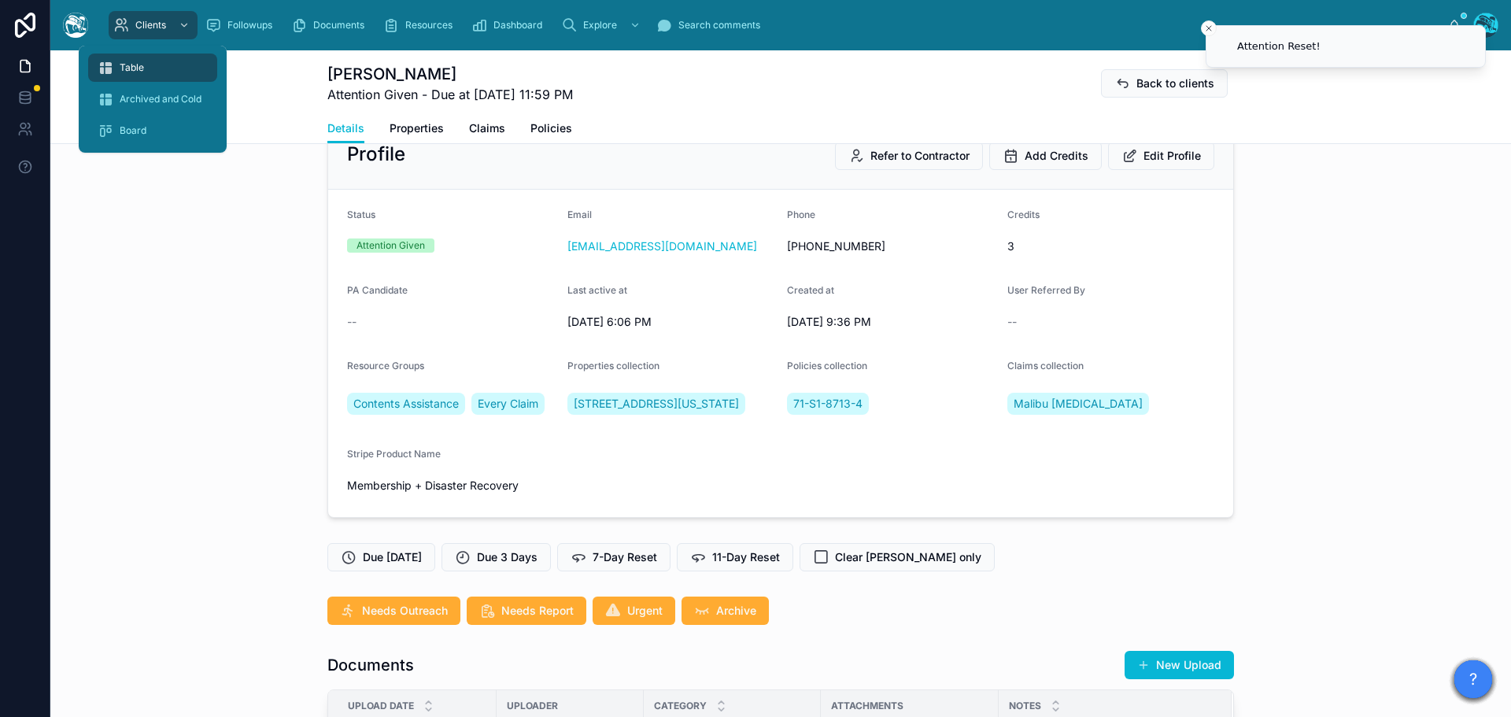
click at [129, 64] on span "Table" at bounding box center [132, 67] width 24 height 13
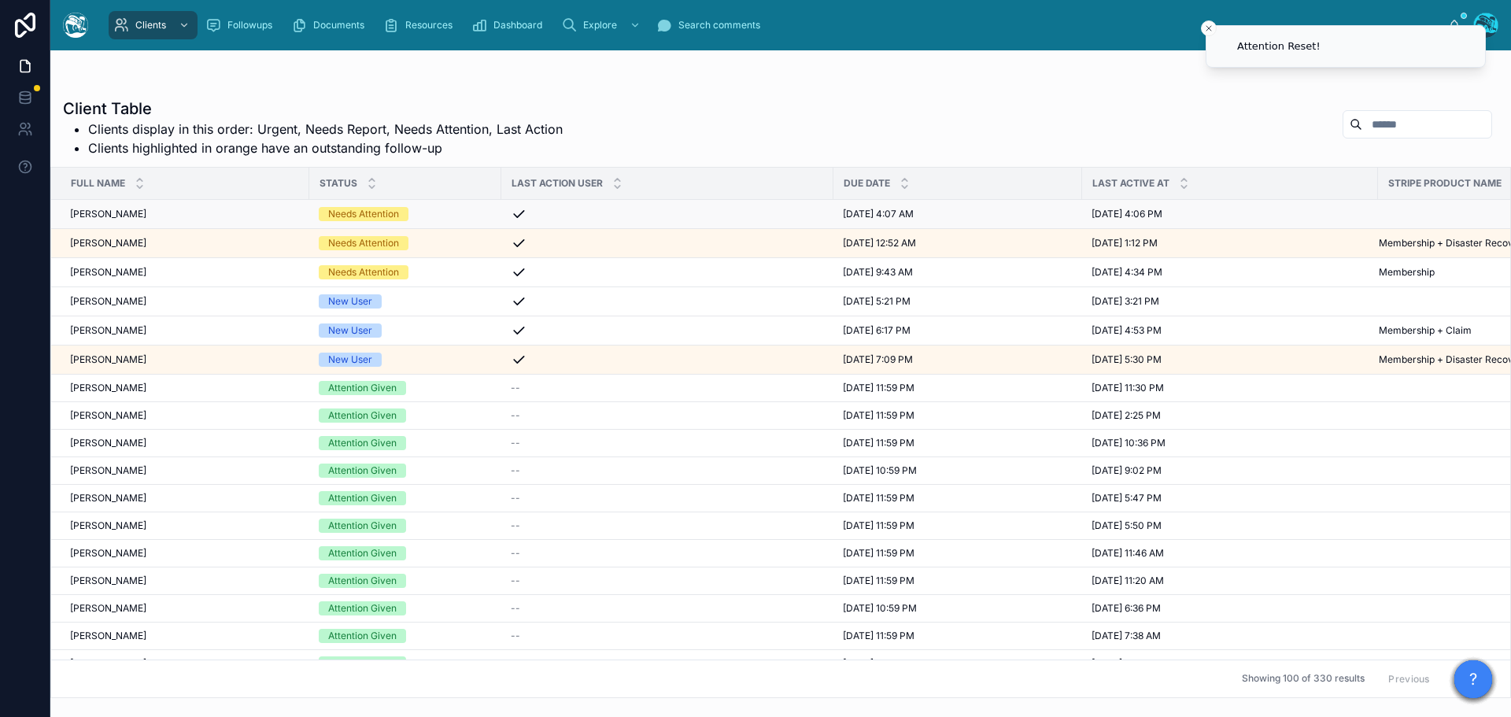
click at [426, 212] on div "Needs Attention" at bounding box center [405, 214] width 173 height 14
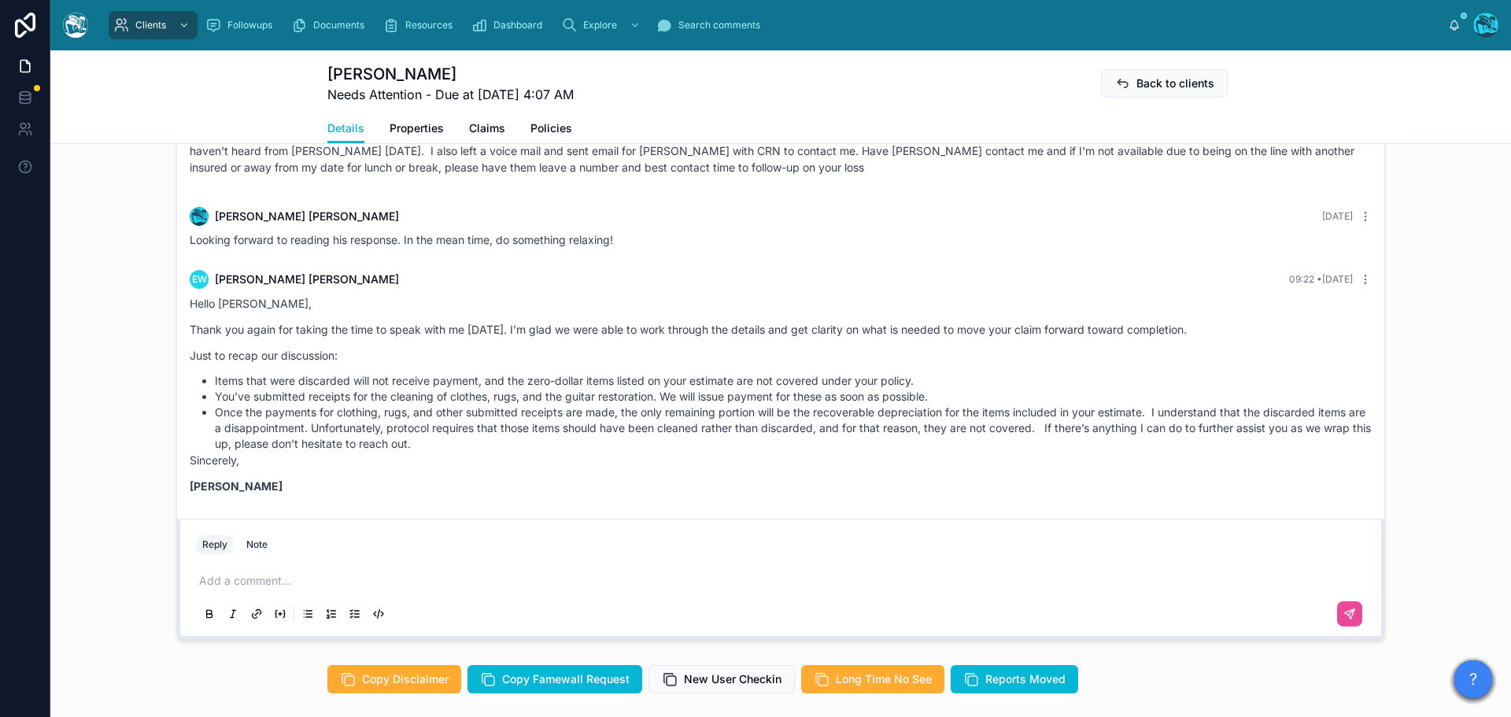
scroll to position [2845, 0]
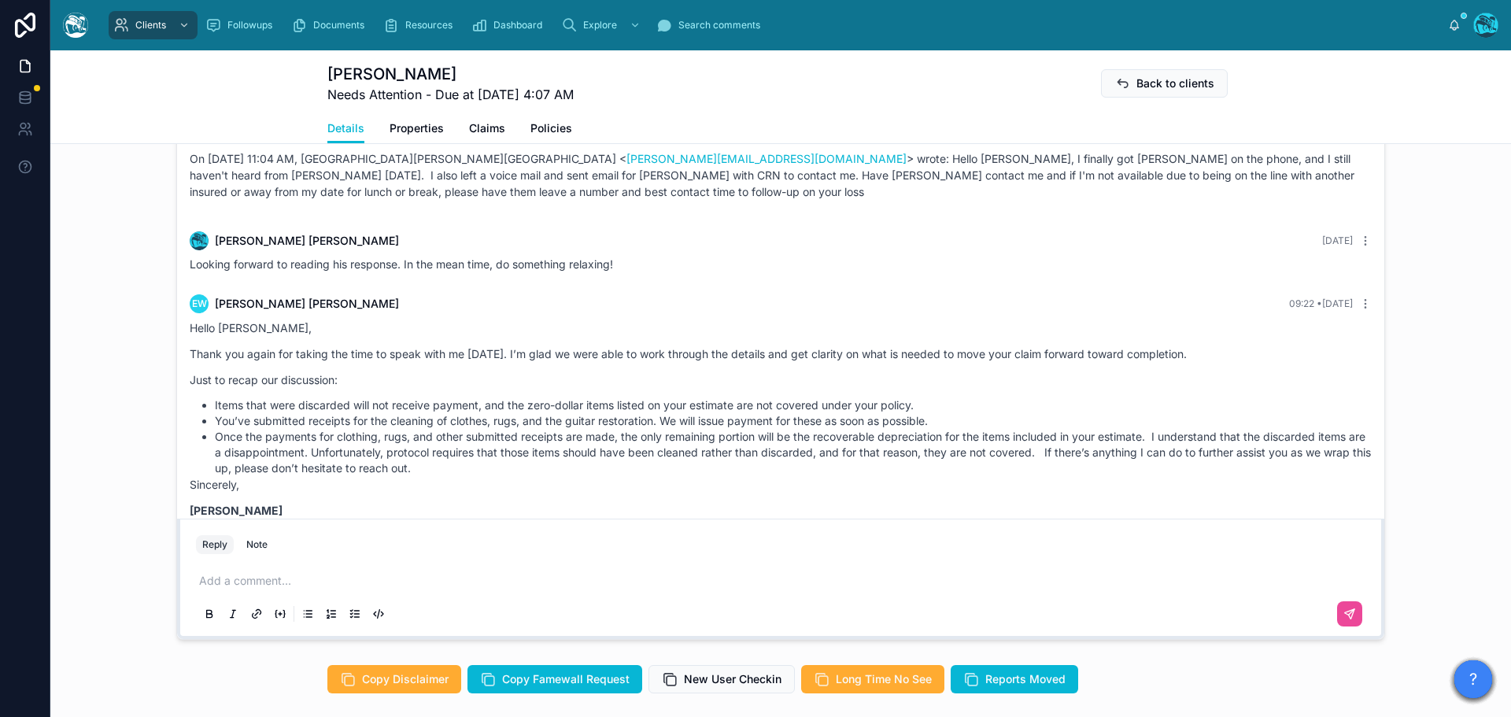
click at [251, 577] on p at bounding box center [784, 581] width 1170 height 16
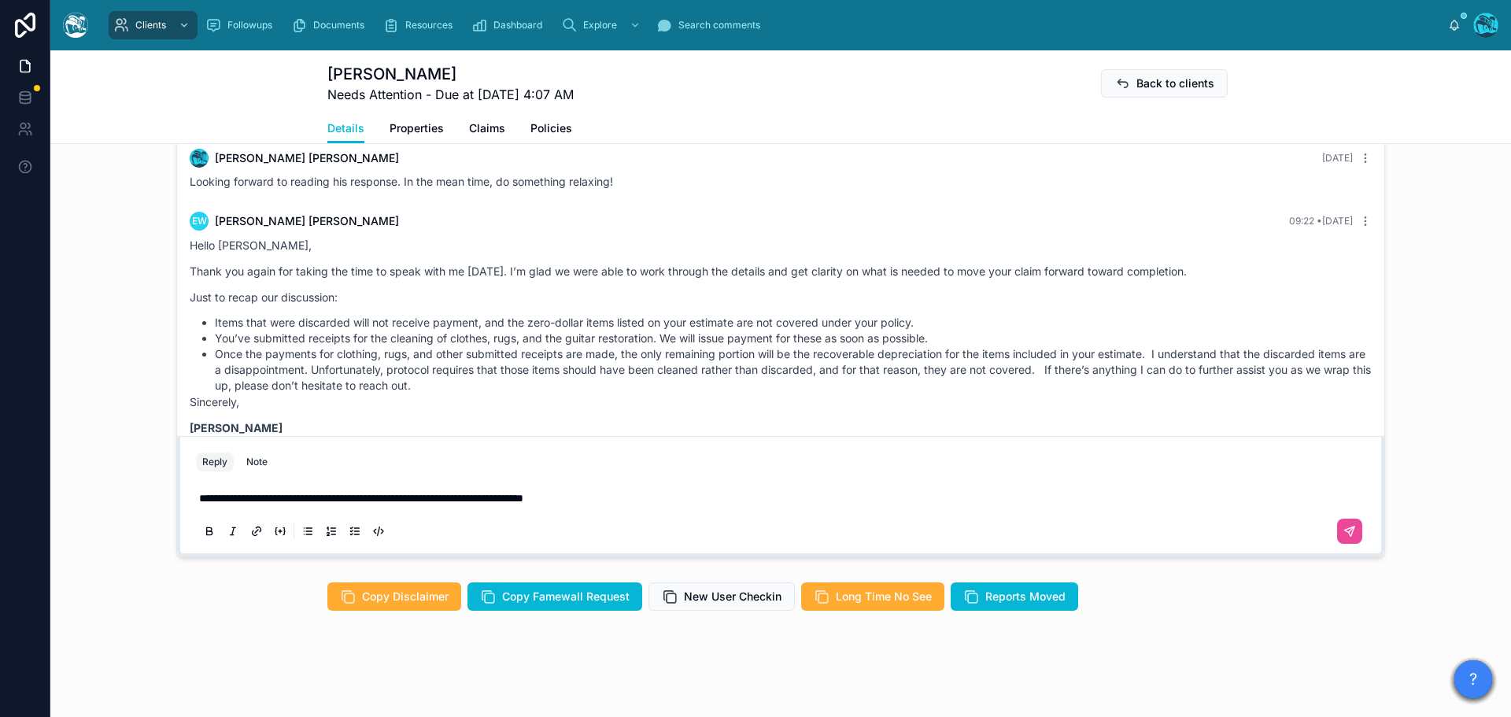
scroll to position [1264, 0]
click at [649, 498] on p "**********" at bounding box center [784, 498] width 1170 height 16
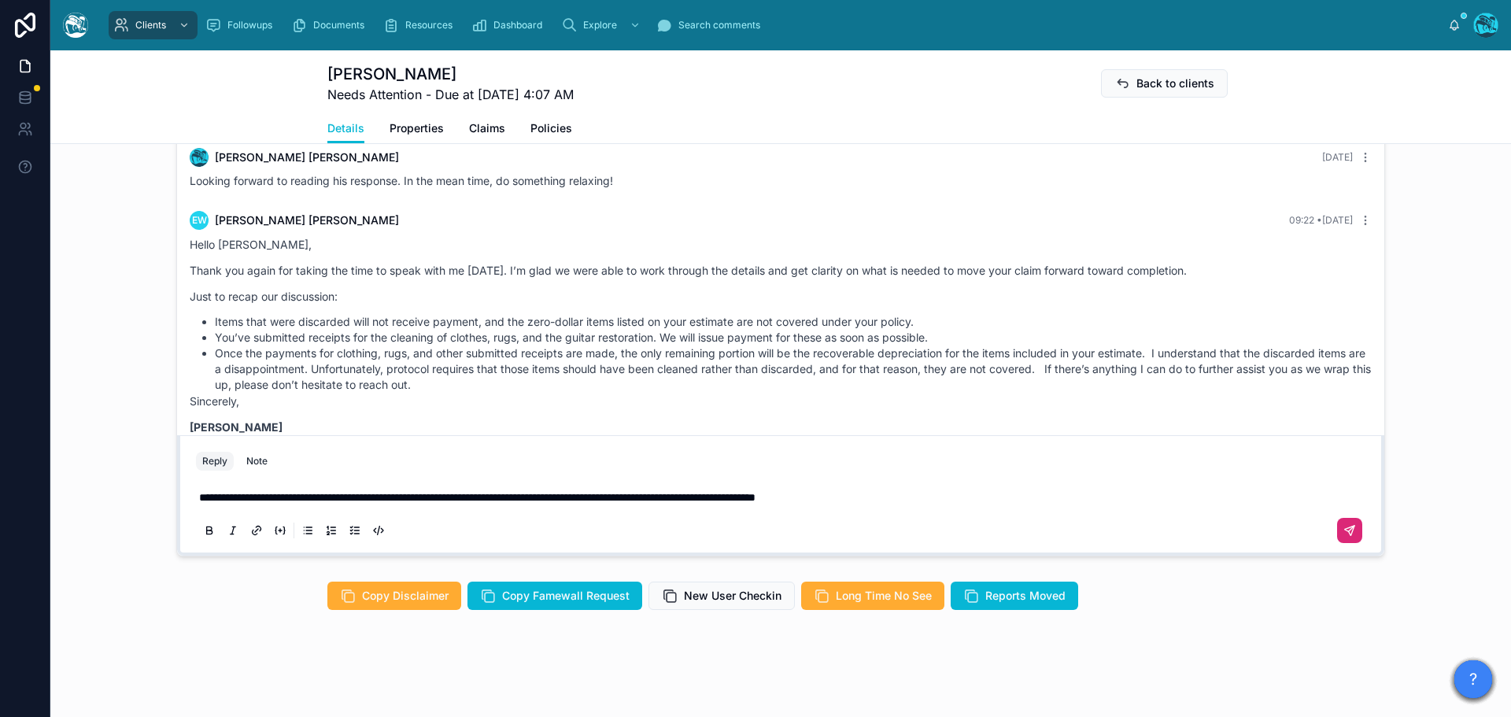
click at [1345, 528] on icon at bounding box center [1349, 530] width 9 height 9
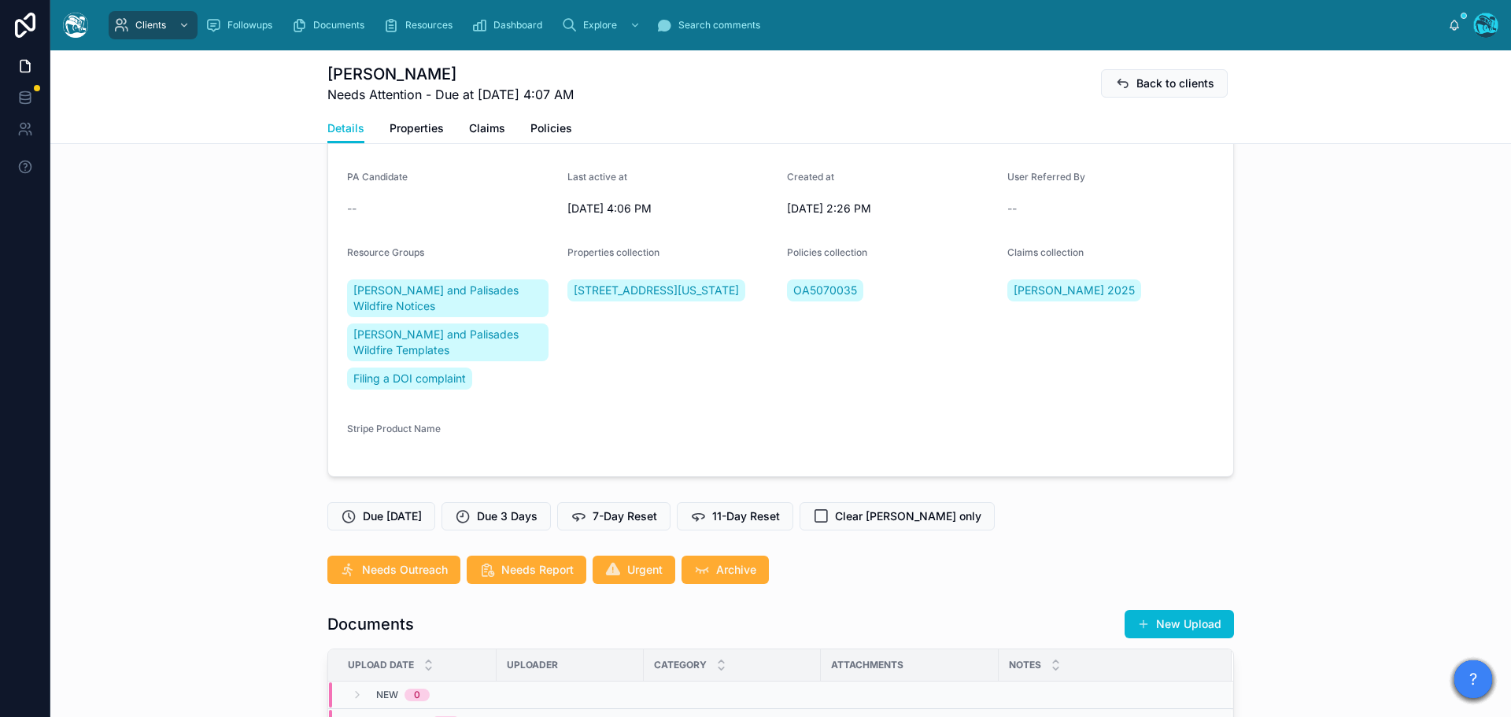
scroll to position [162, 0]
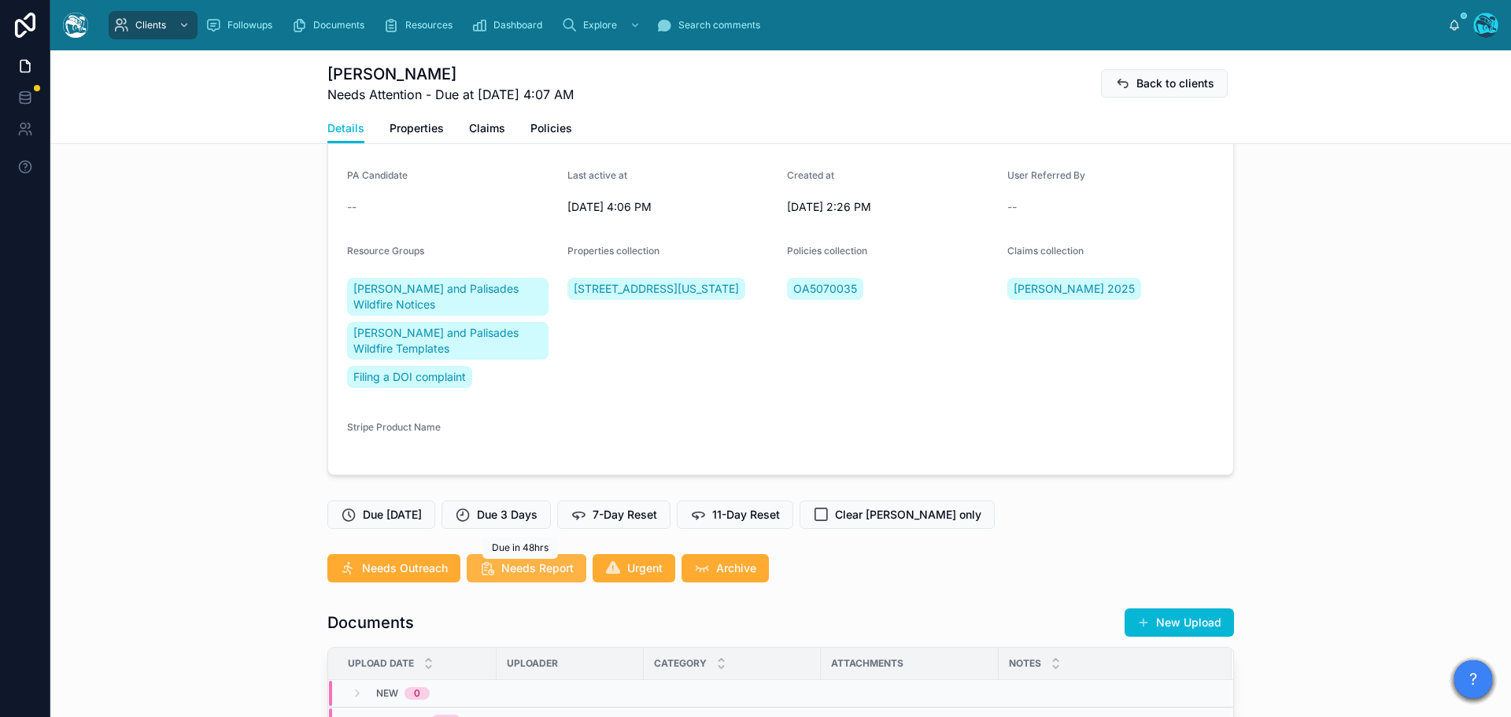
click at [512, 570] on span "Needs Report" at bounding box center [537, 568] width 72 height 16
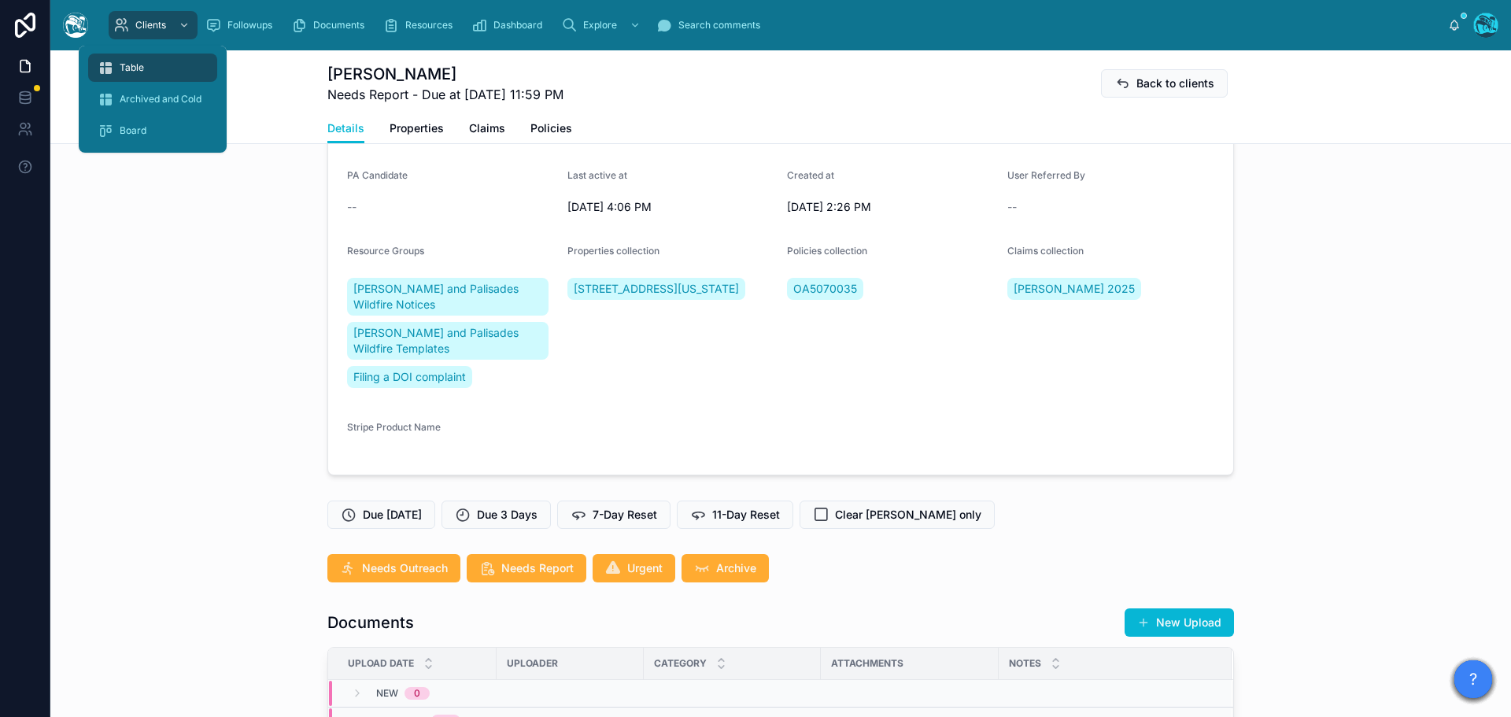
click at [142, 65] on span "Table" at bounding box center [132, 67] width 24 height 13
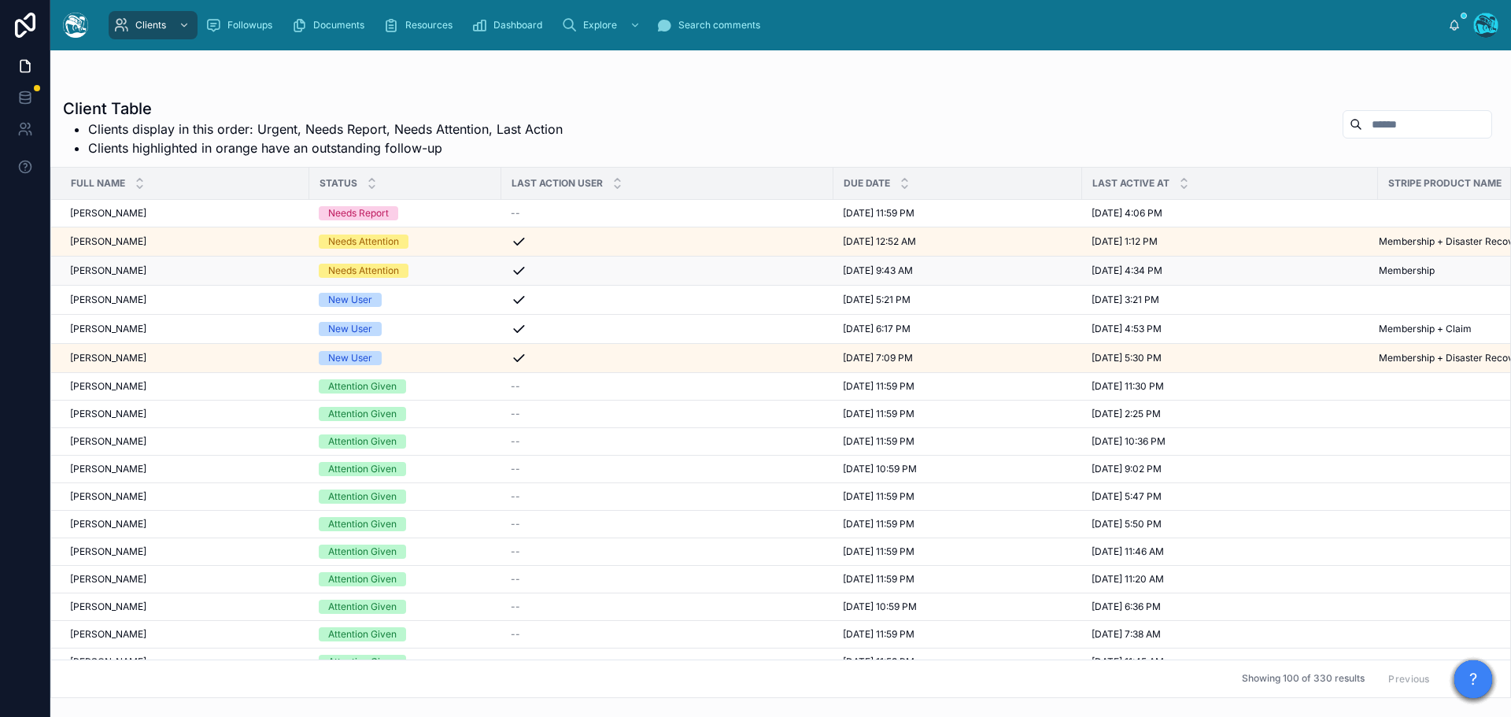
click at [428, 271] on div "Needs Attention" at bounding box center [405, 271] width 173 height 14
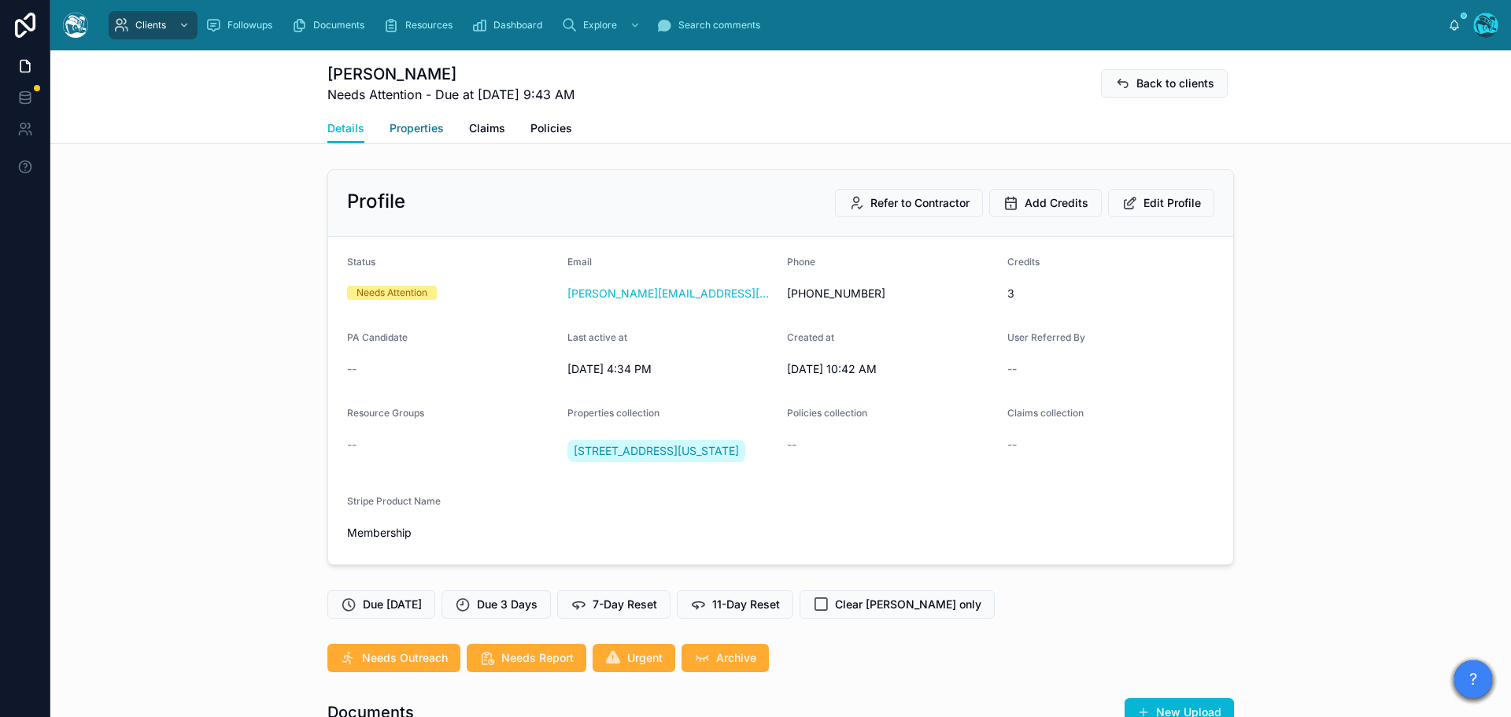
click at [403, 125] on span "Properties" at bounding box center [417, 128] width 54 height 16
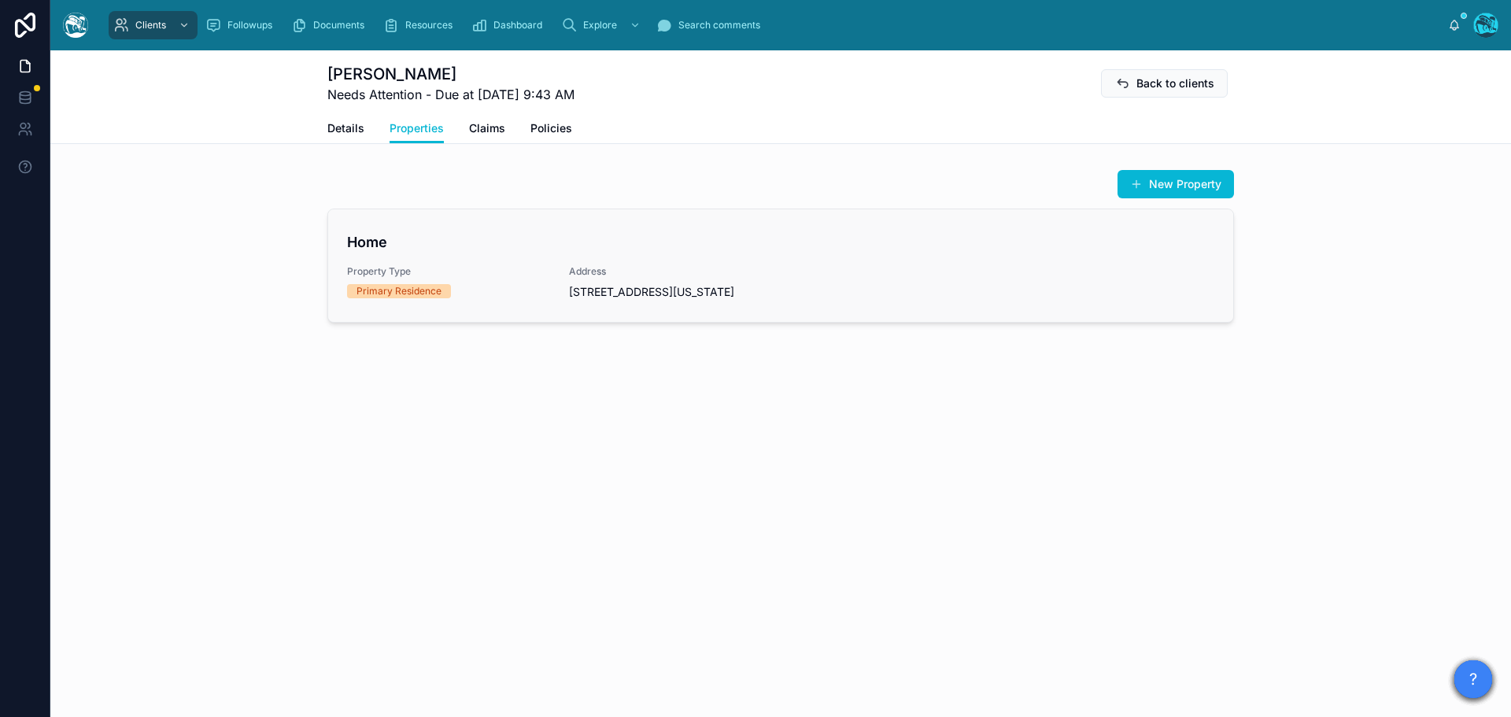
click at [507, 279] on div "Property Type Primary Residence" at bounding box center [448, 281] width 203 height 33
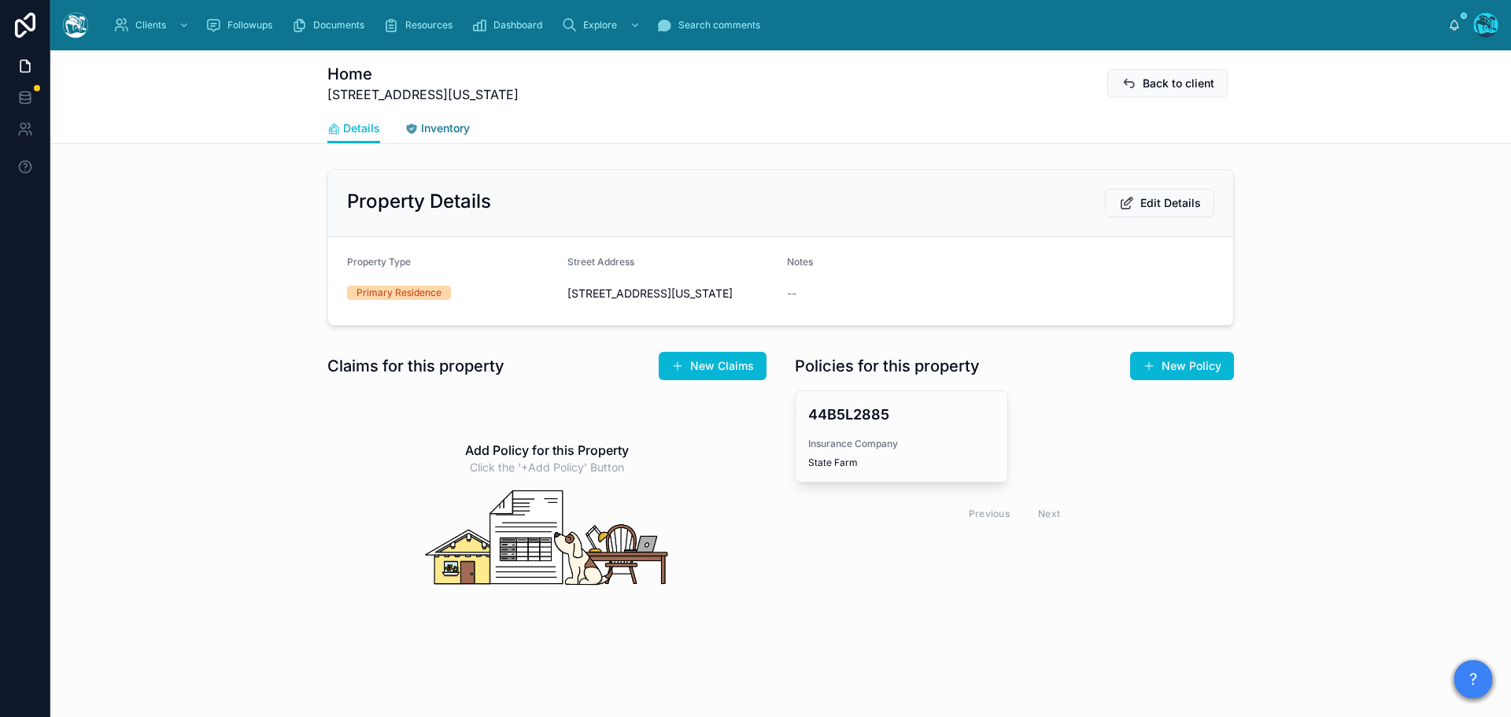
click at [438, 125] on span "Inventory" at bounding box center [445, 128] width 49 height 16
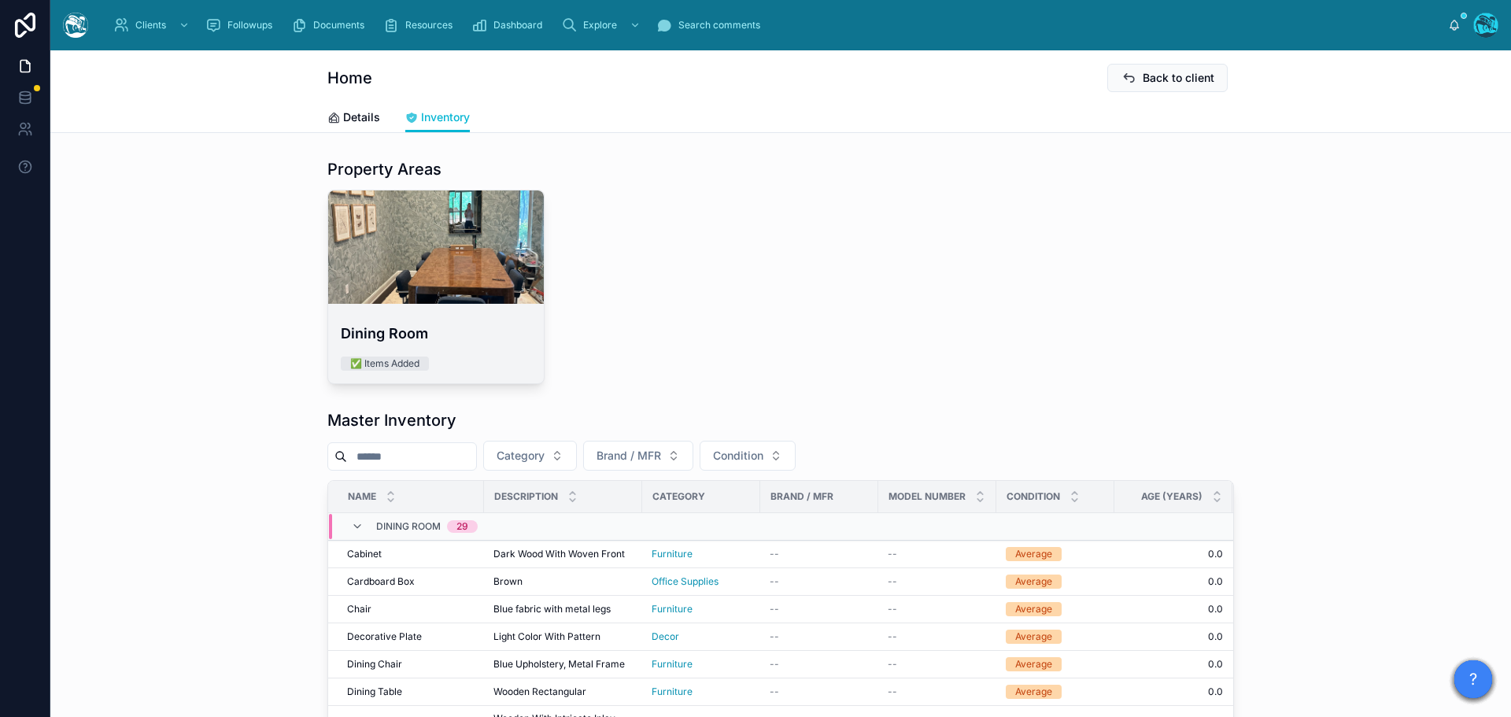
click at [460, 265] on div at bounding box center [436, 246] width 216 height 113
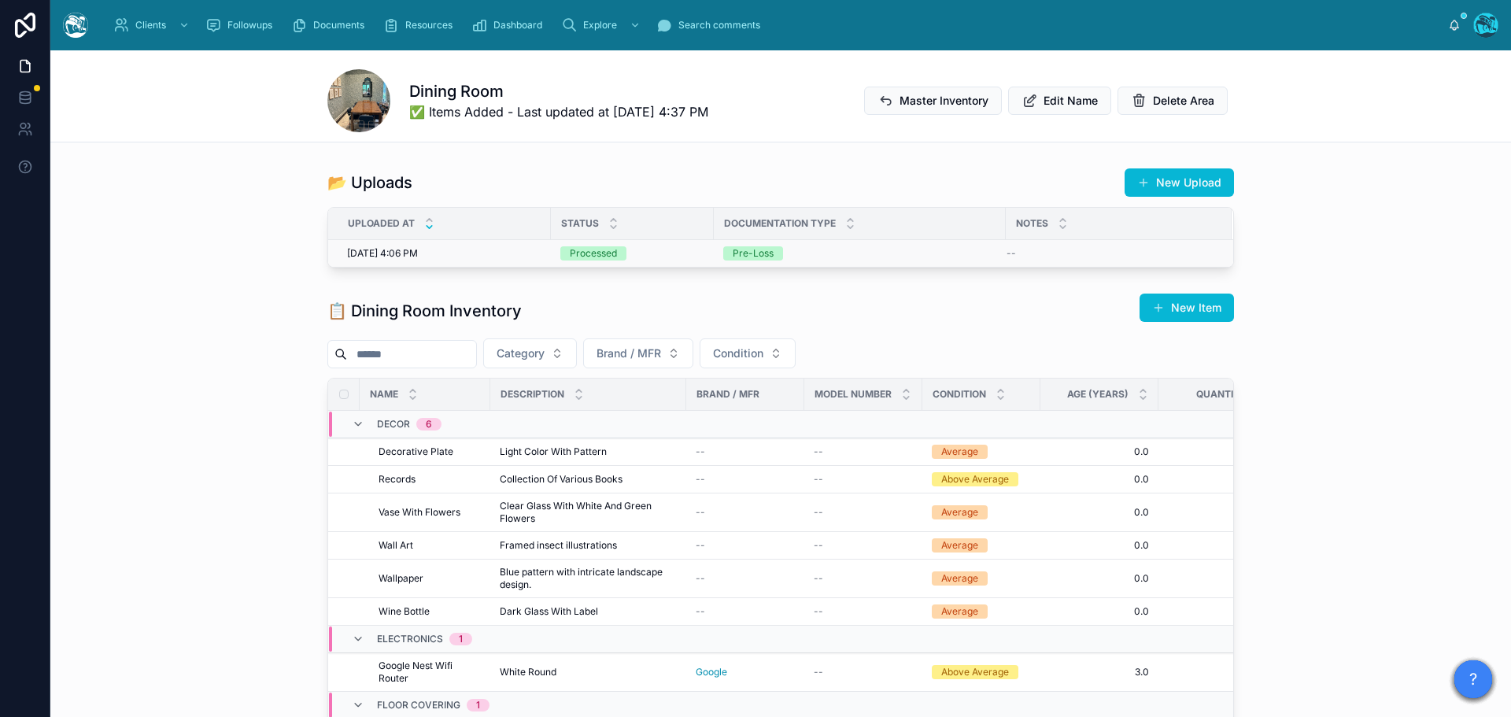
click at [789, 250] on div "Pre-Loss" at bounding box center [859, 253] width 273 height 14
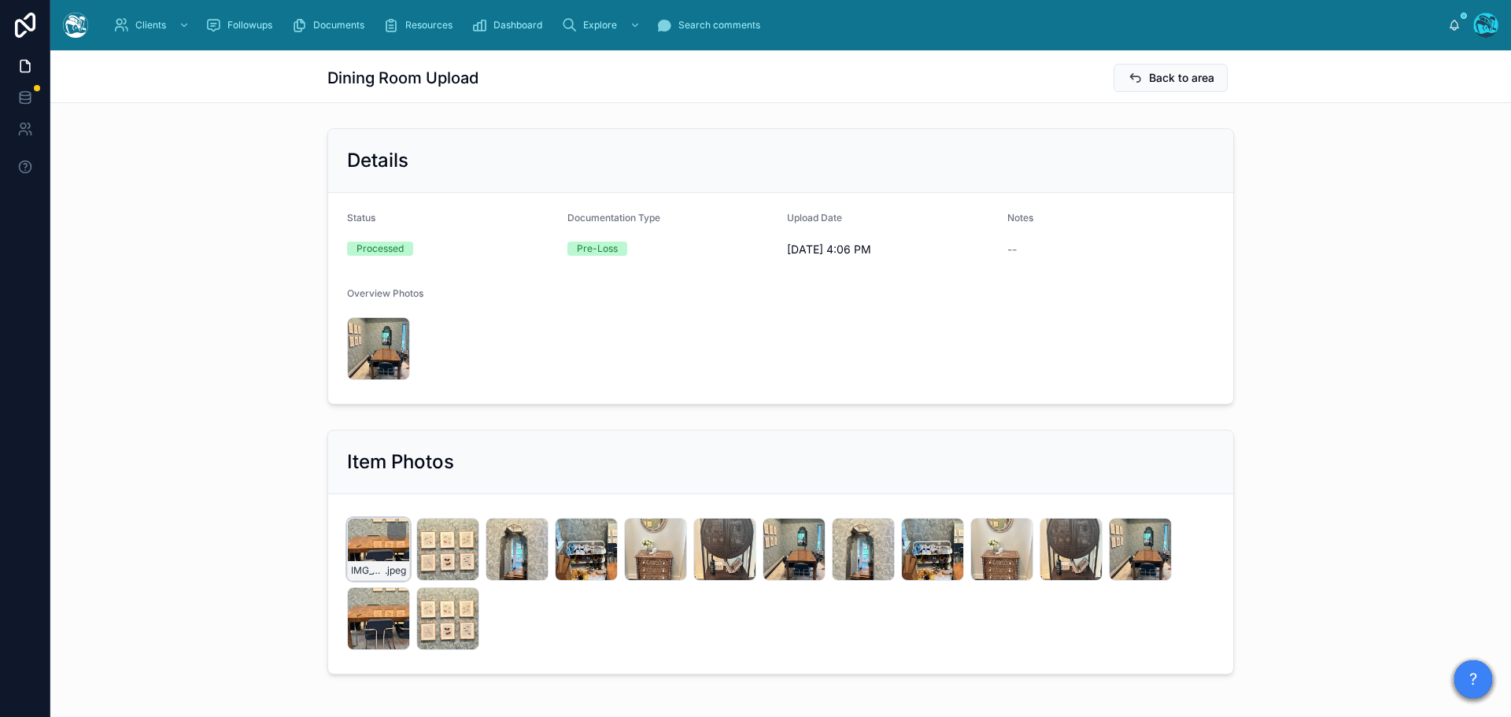
click at [364, 549] on div "IMG_8092 .jpeg" at bounding box center [378, 549] width 63 height 63
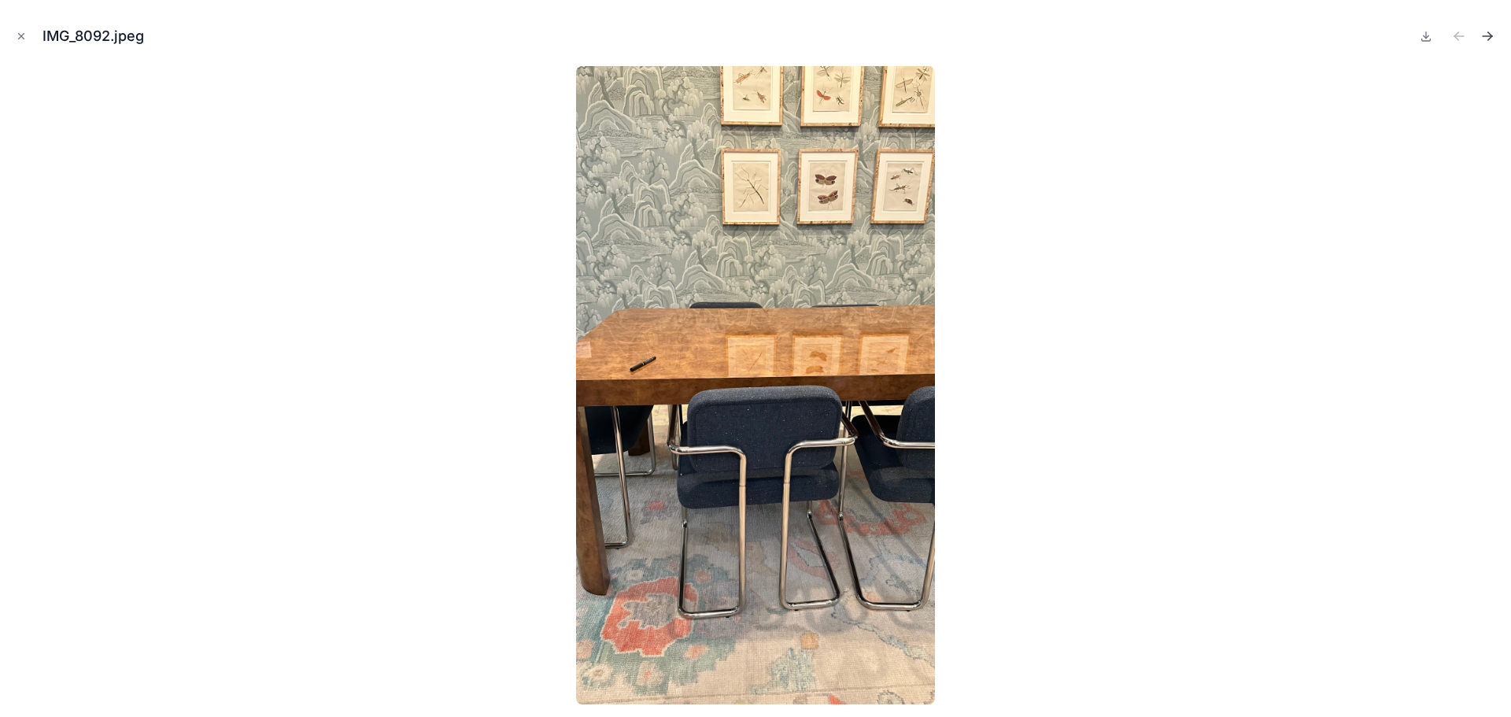
click at [1487, 37] on icon "Next file" at bounding box center [1488, 36] width 16 height 16
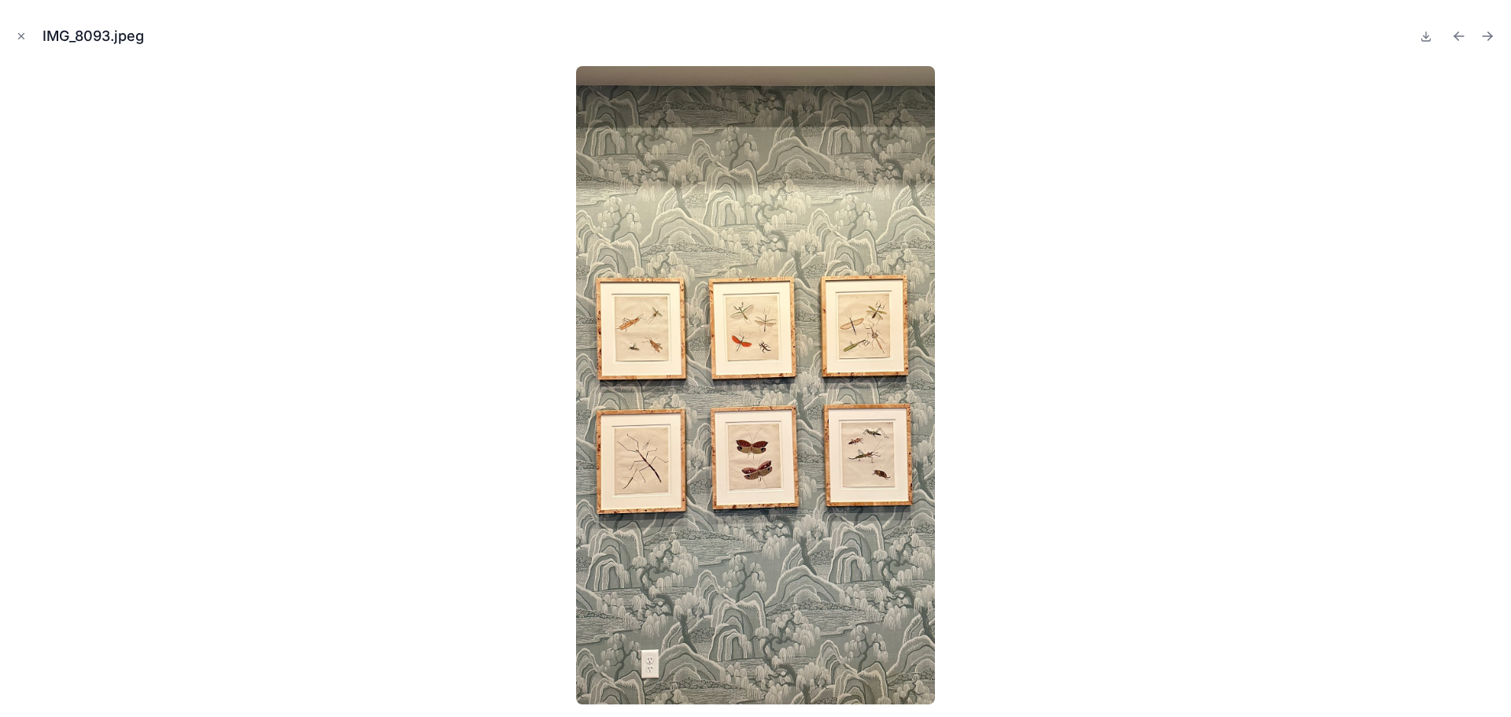
click at [1487, 37] on icon "Next file" at bounding box center [1488, 36] width 16 height 16
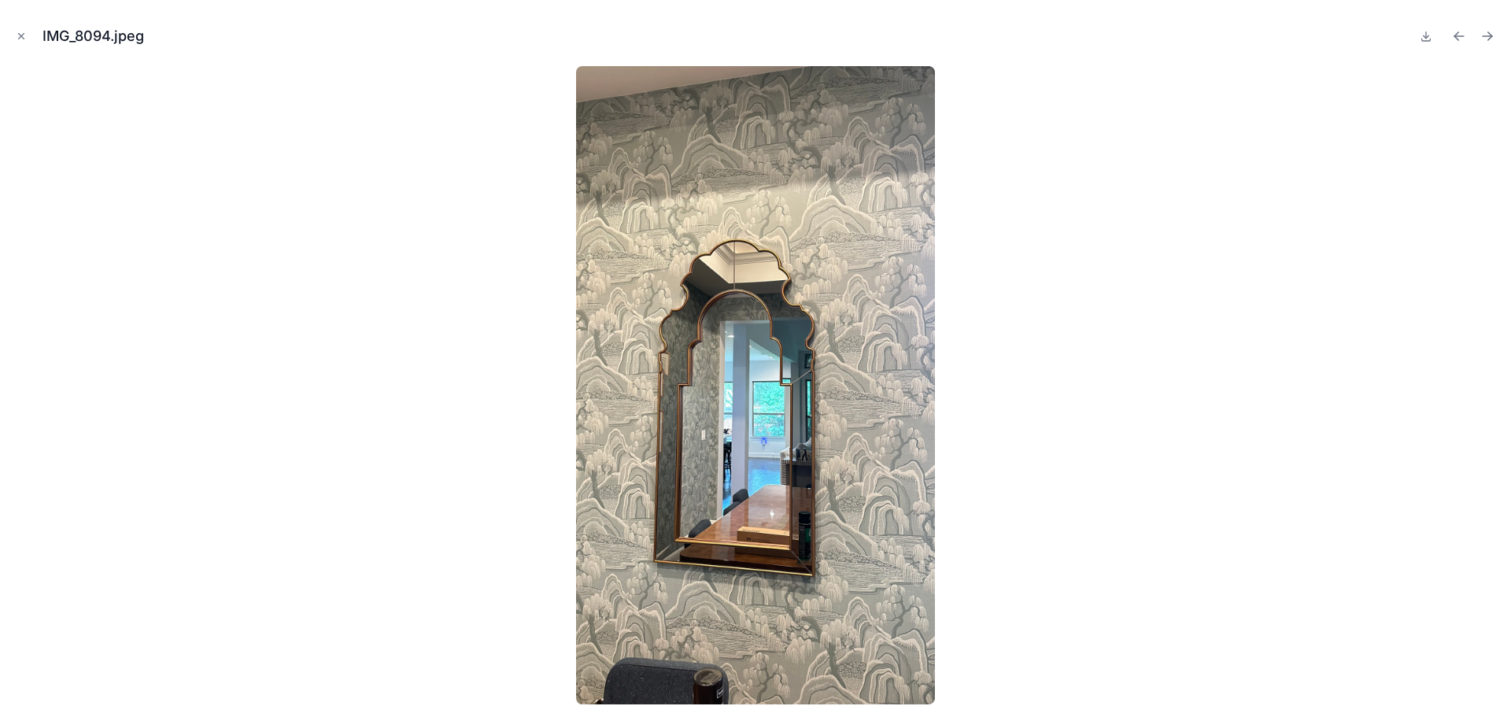
click at [1487, 37] on icon "Next file" at bounding box center [1488, 36] width 16 height 16
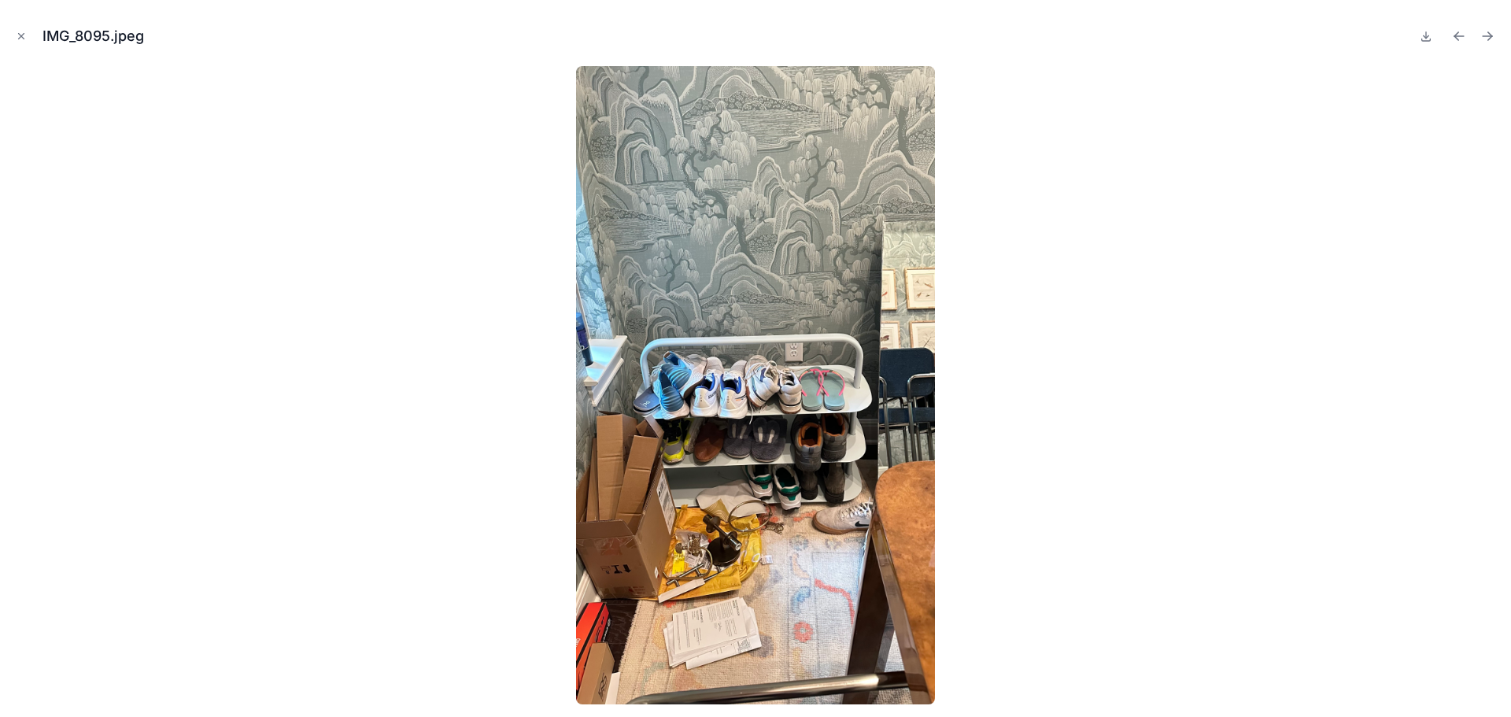
click at [1487, 37] on icon "Next file" at bounding box center [1488, 36] width 16 height 16
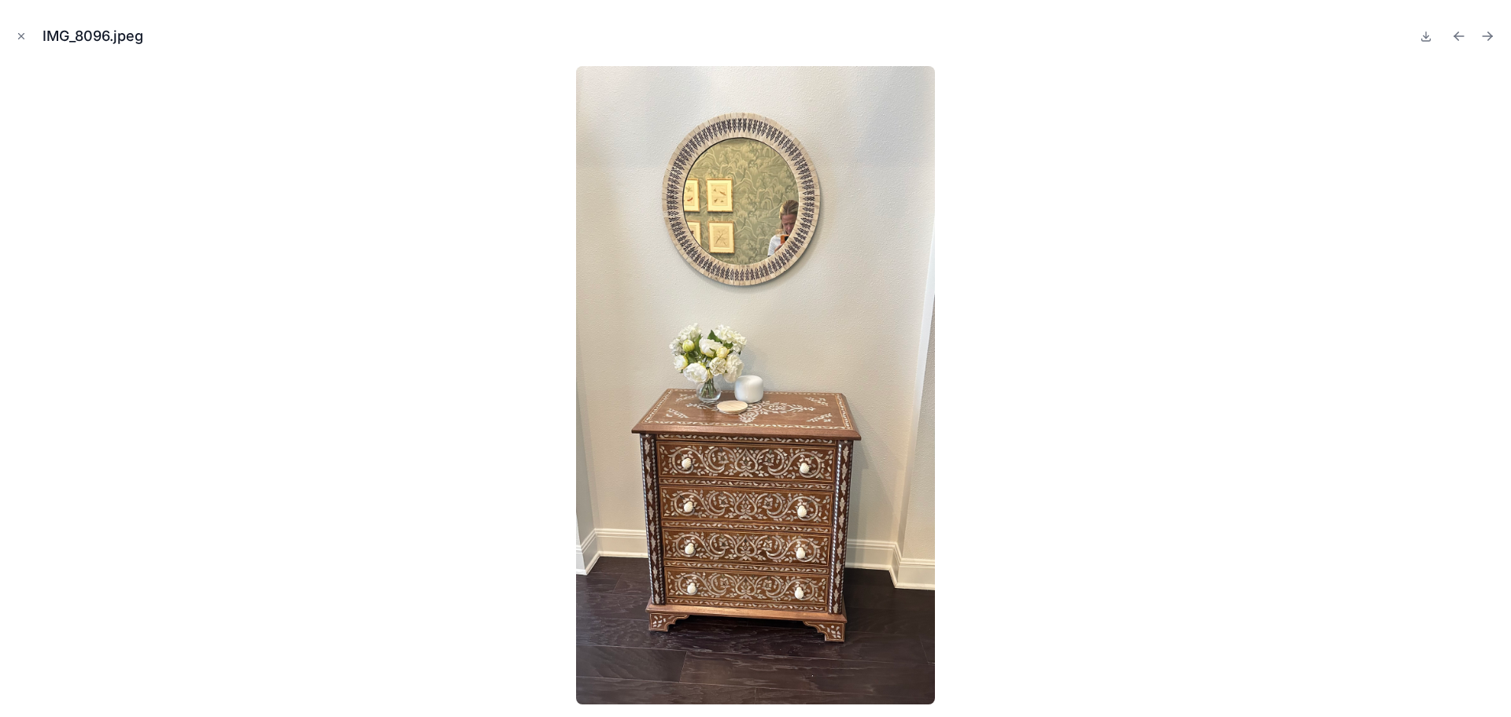
click at [1487, 37] on icon "Next file" at bounding box center [1488, 36] width 16 height 16
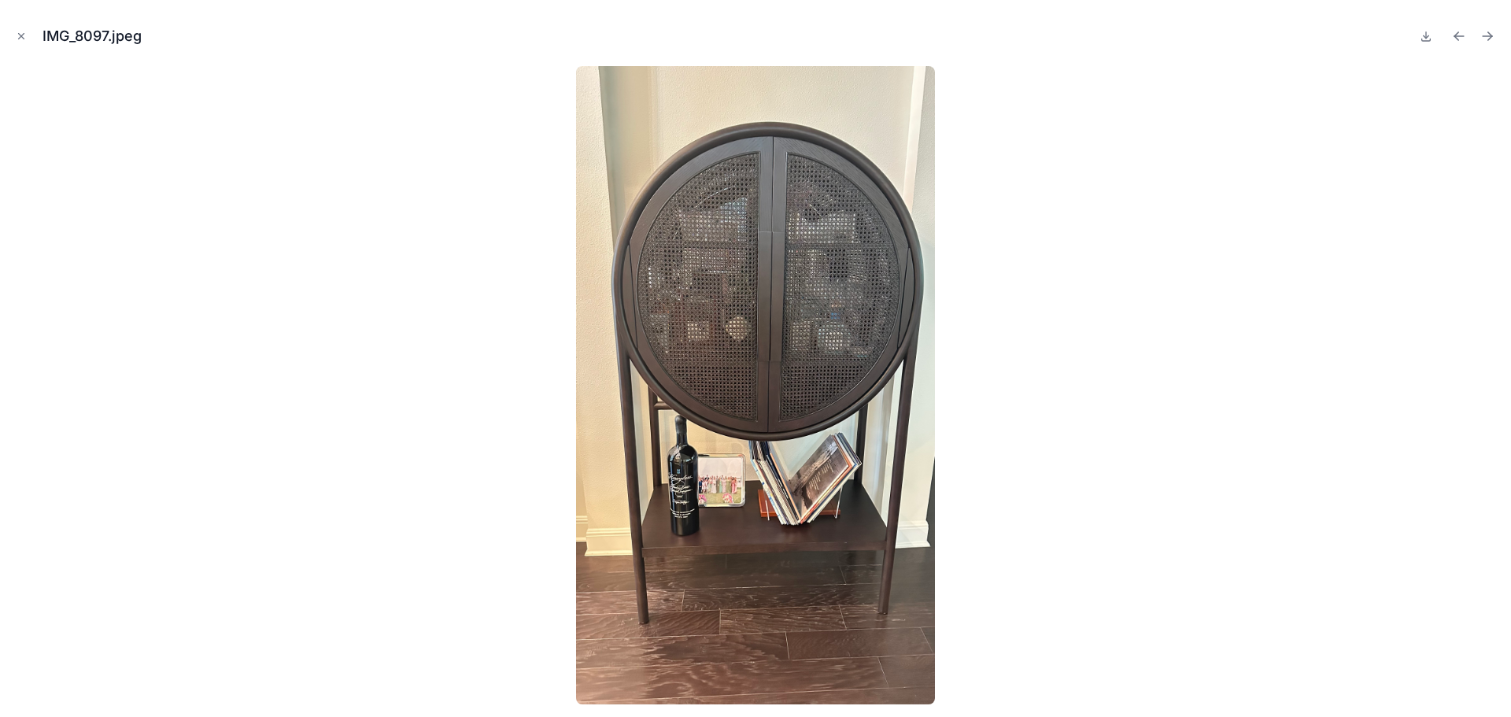
click at [1487, 37] on icon "Next file" at bounding box center [1488, 36] width 16 height 16
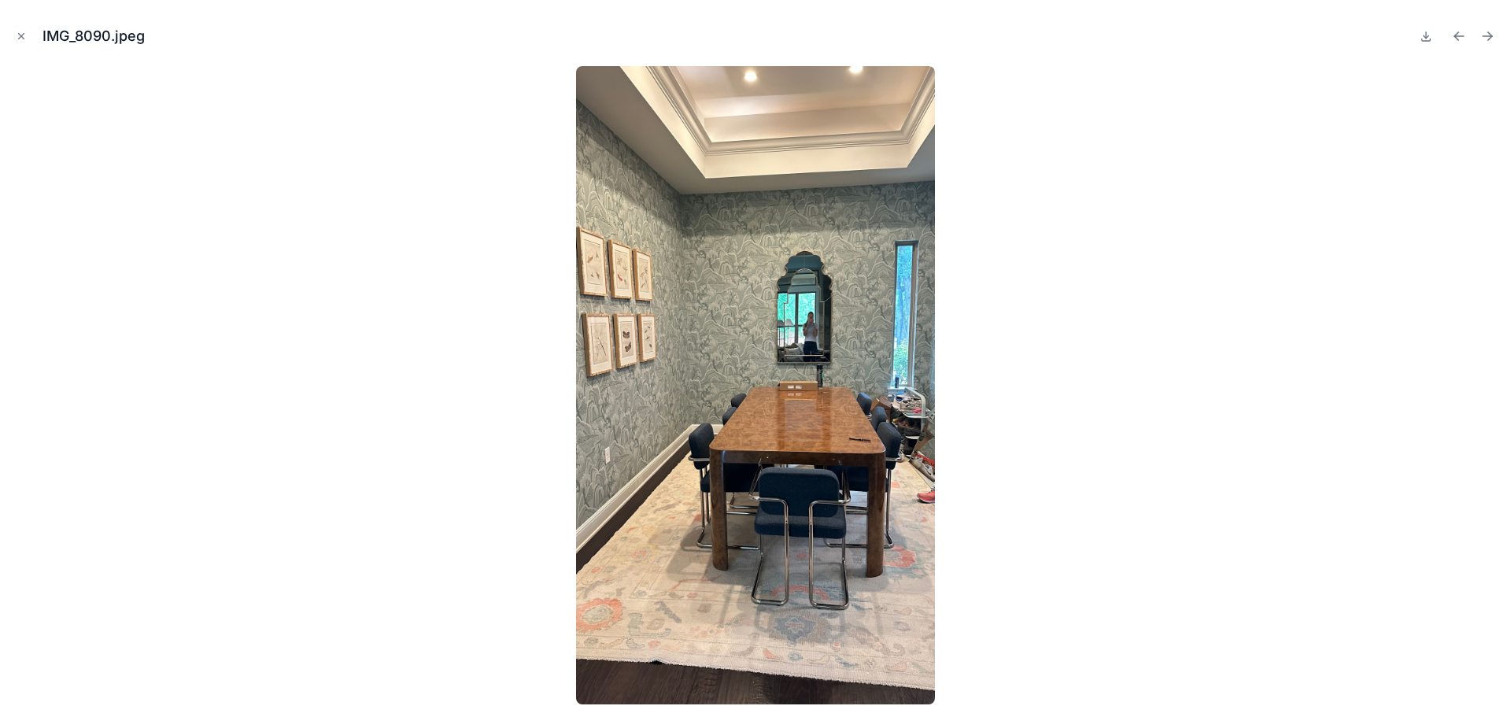
click at [1487, 37] on icon "Next file" at bounding box center [1488, 36] width 16 height 16
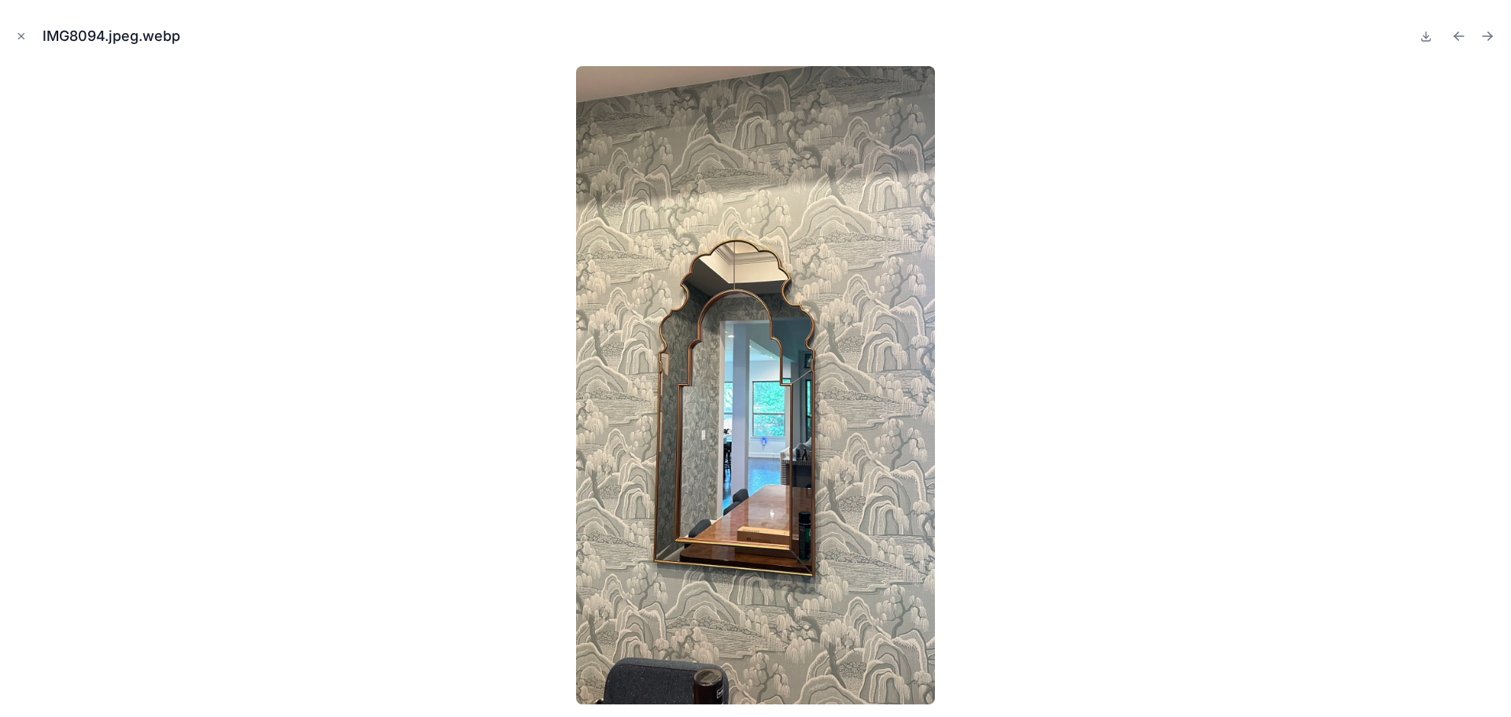
click at [1487, 37] on icon "Next file" at bounding box center [1488, 36] width 16 height 16
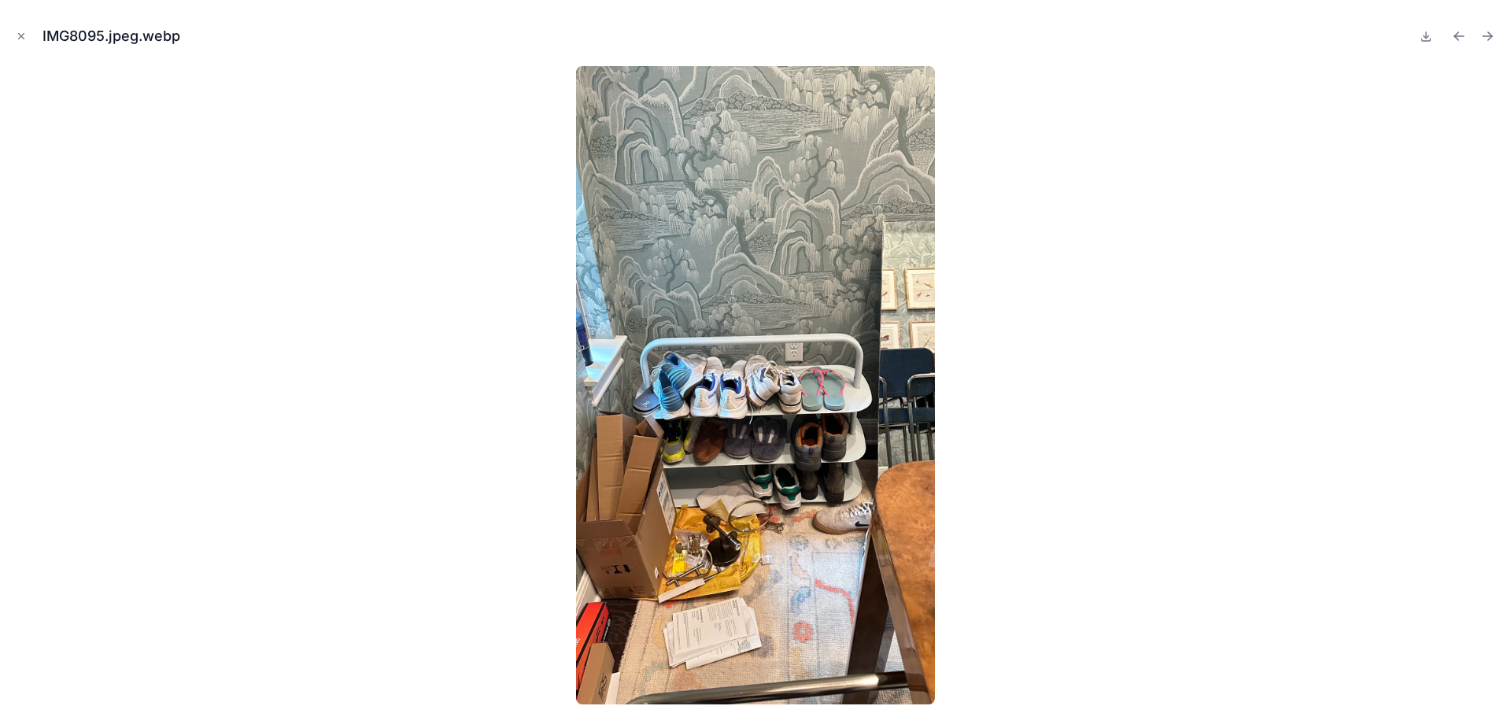
click at [1487, 37] on icon "Next file" at bounding box center [1488, 36] width 16 height 16
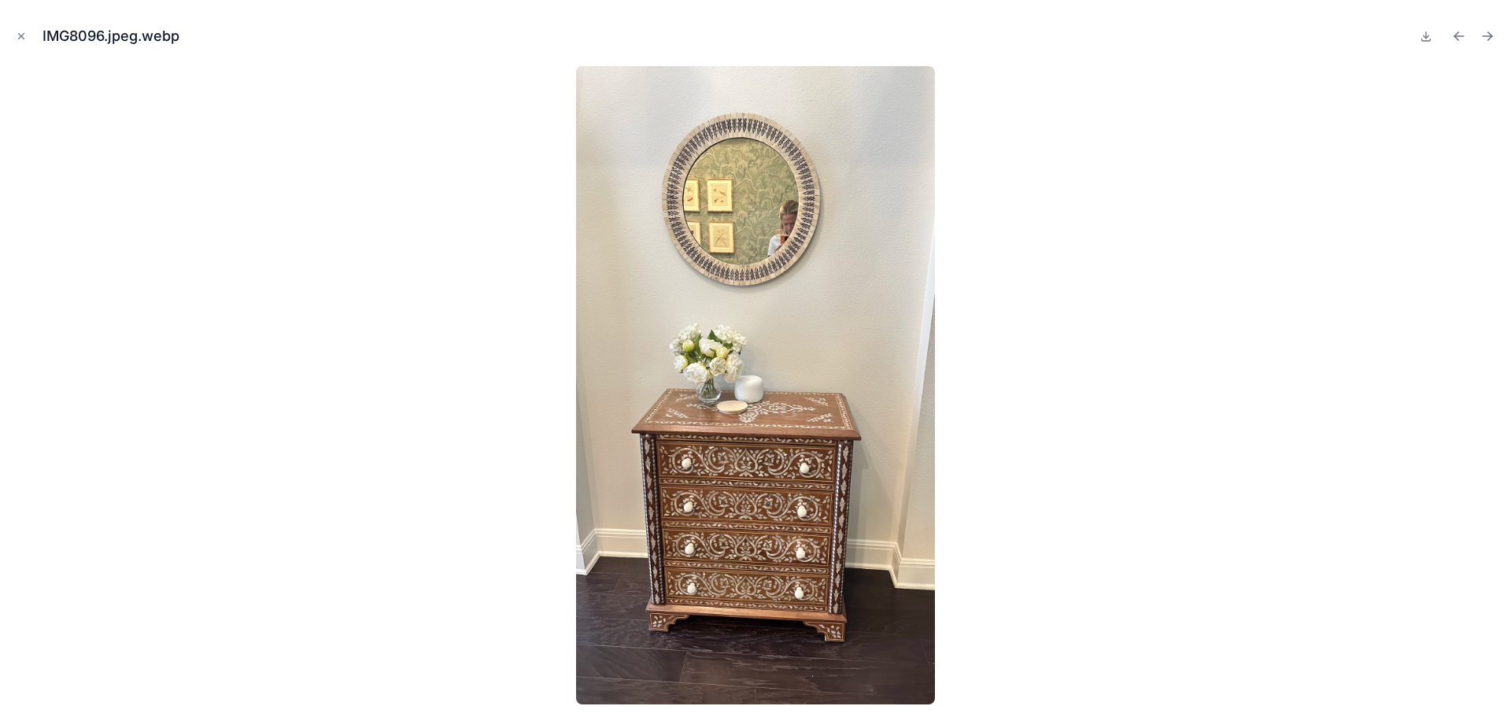
click at [1487, 37] on icon "Next file" at bounding box center [1488, 36] width 16 height 16
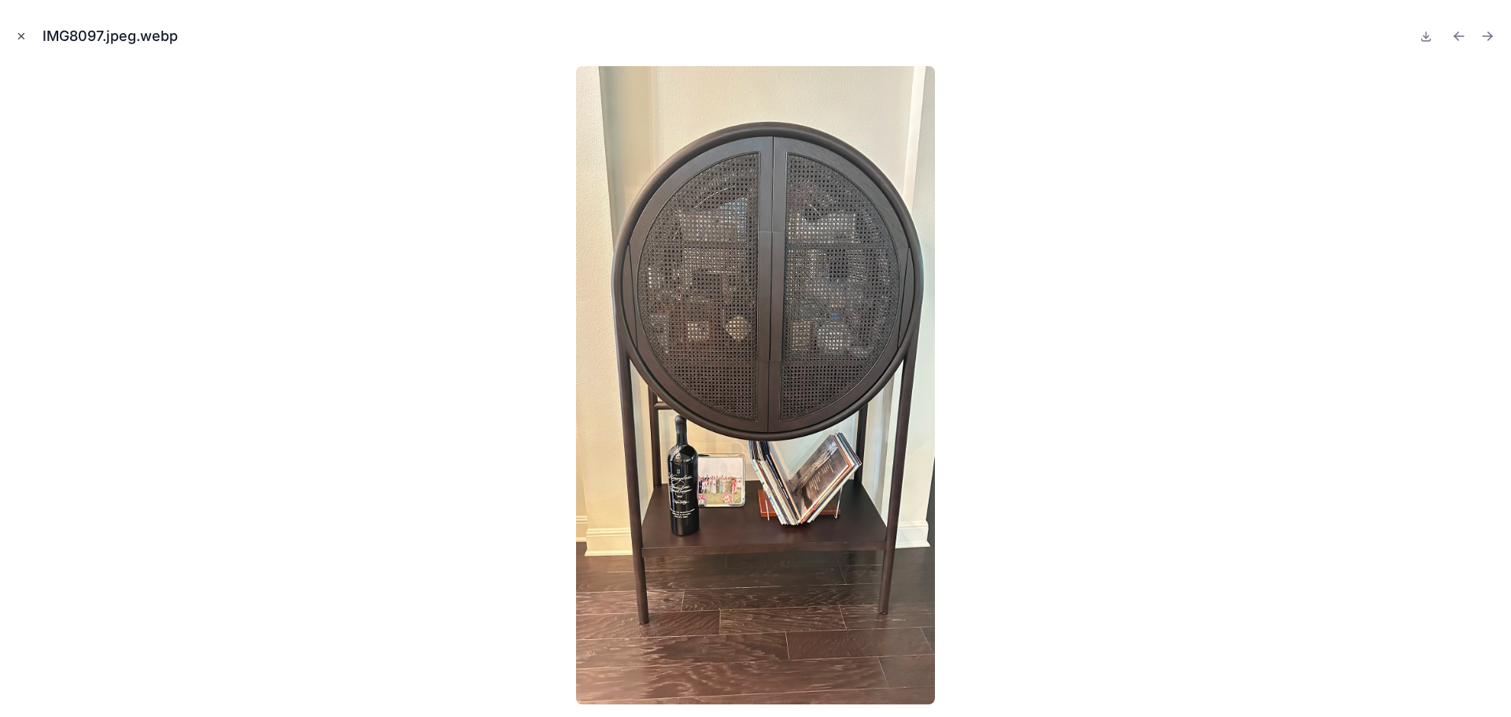
click at [17, 37] on icon "Close modal" at bounding box center [21, 36] width 11 height 11
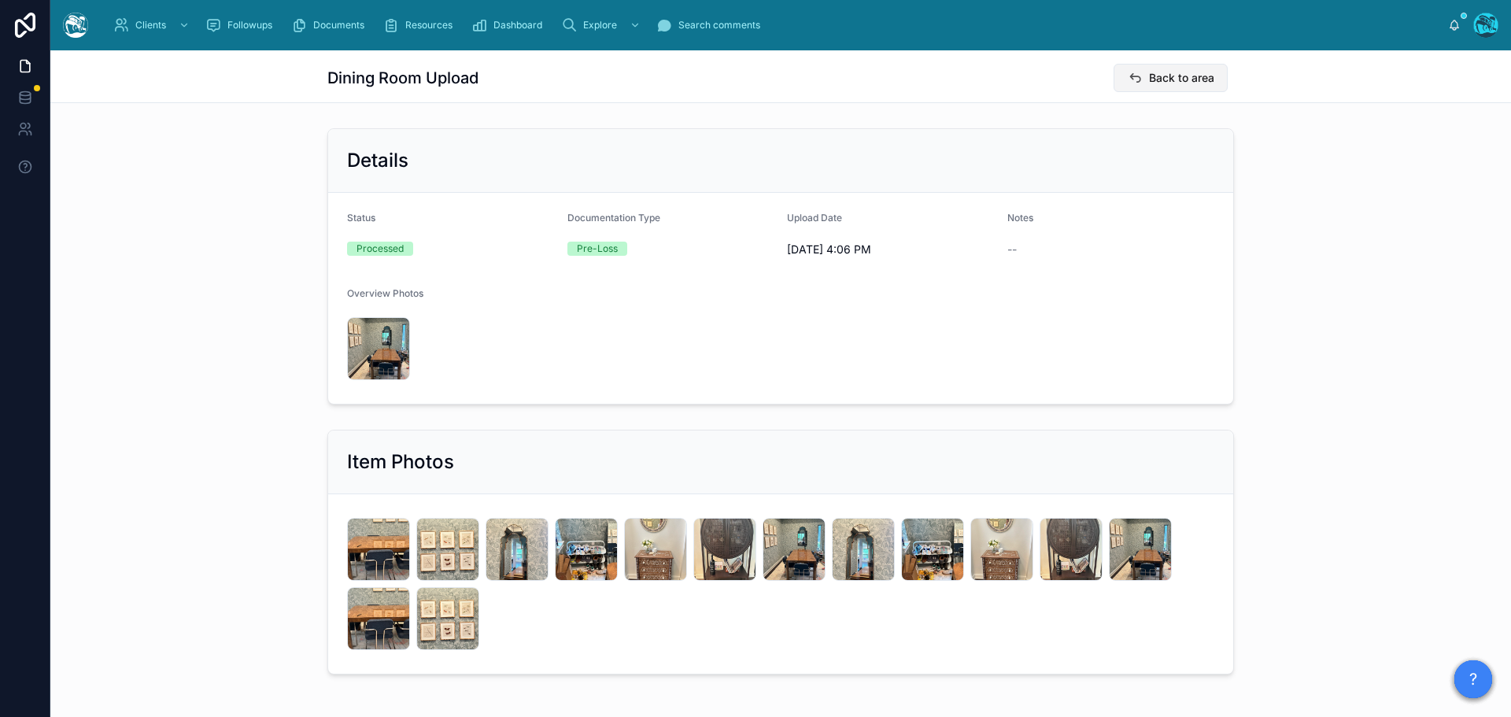
click at [1149, 73] on span "Back to area" at bounding box center [1181, 78] width 65 height 16
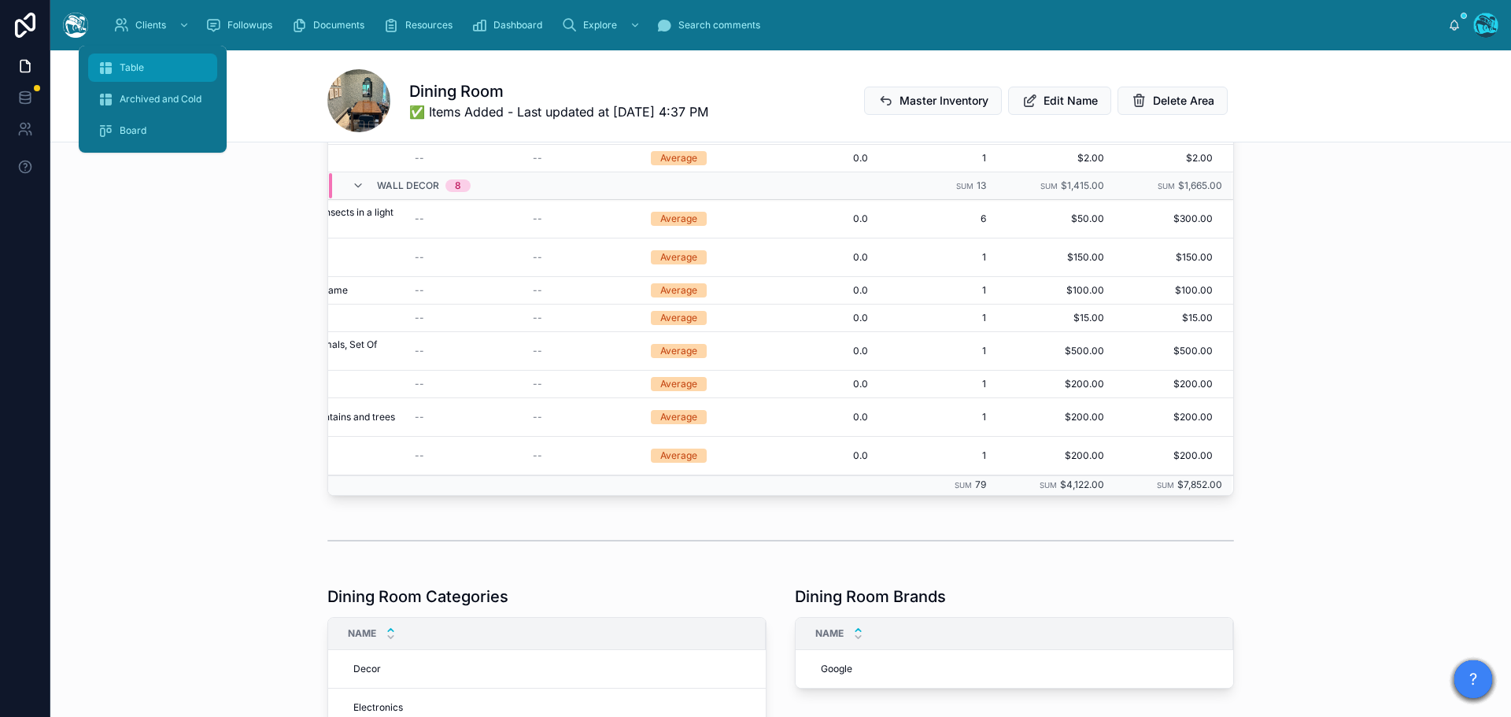
click at [133, 65] on span "Table" at bounding box center [132, 67] width 24 height 13
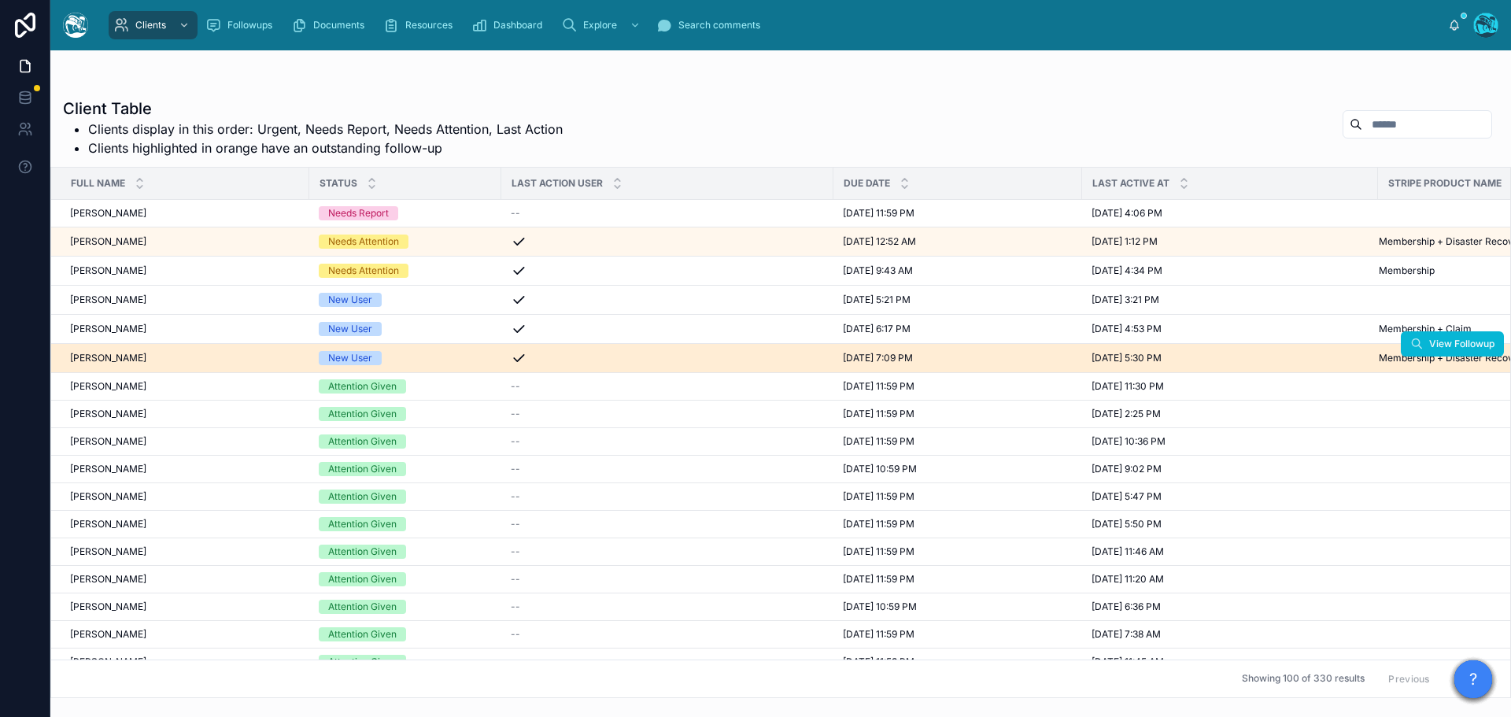
click at [212, 357] on div "[PERSON_NAME] [PERSON_NAME]" at bounding box center [185, 358] width 230 height 13
